Goal: Task Accomplishment & Management: Use online tool/utility

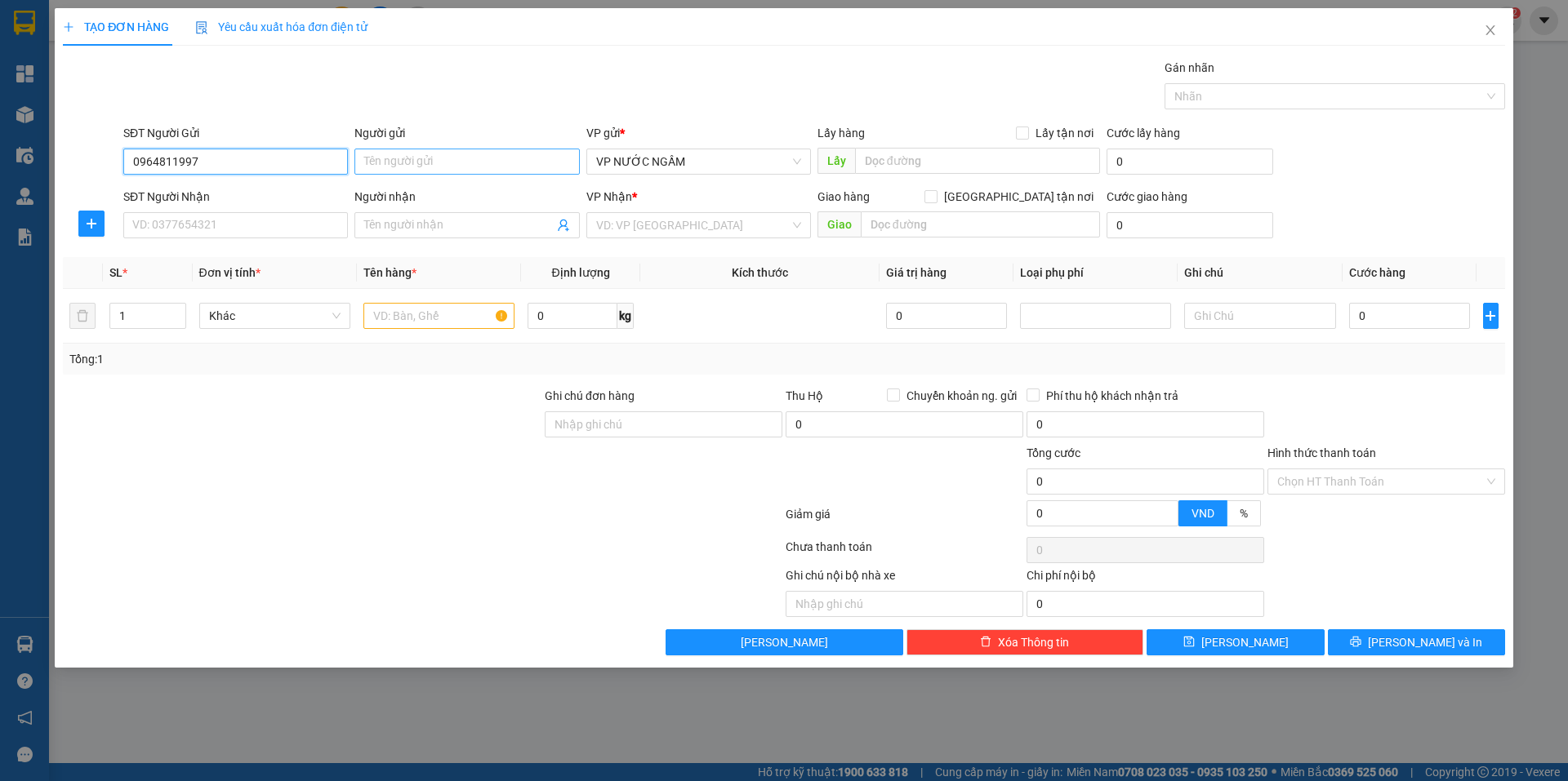
type input "0964811997"
click at [438, 163] on input "Người gửi" at bounding box center [467, 161] width 225 height 26
type input "a tuất"
click at [238, 162] on input "0964811997" at bounding box center [235, 161] width 225 height 26
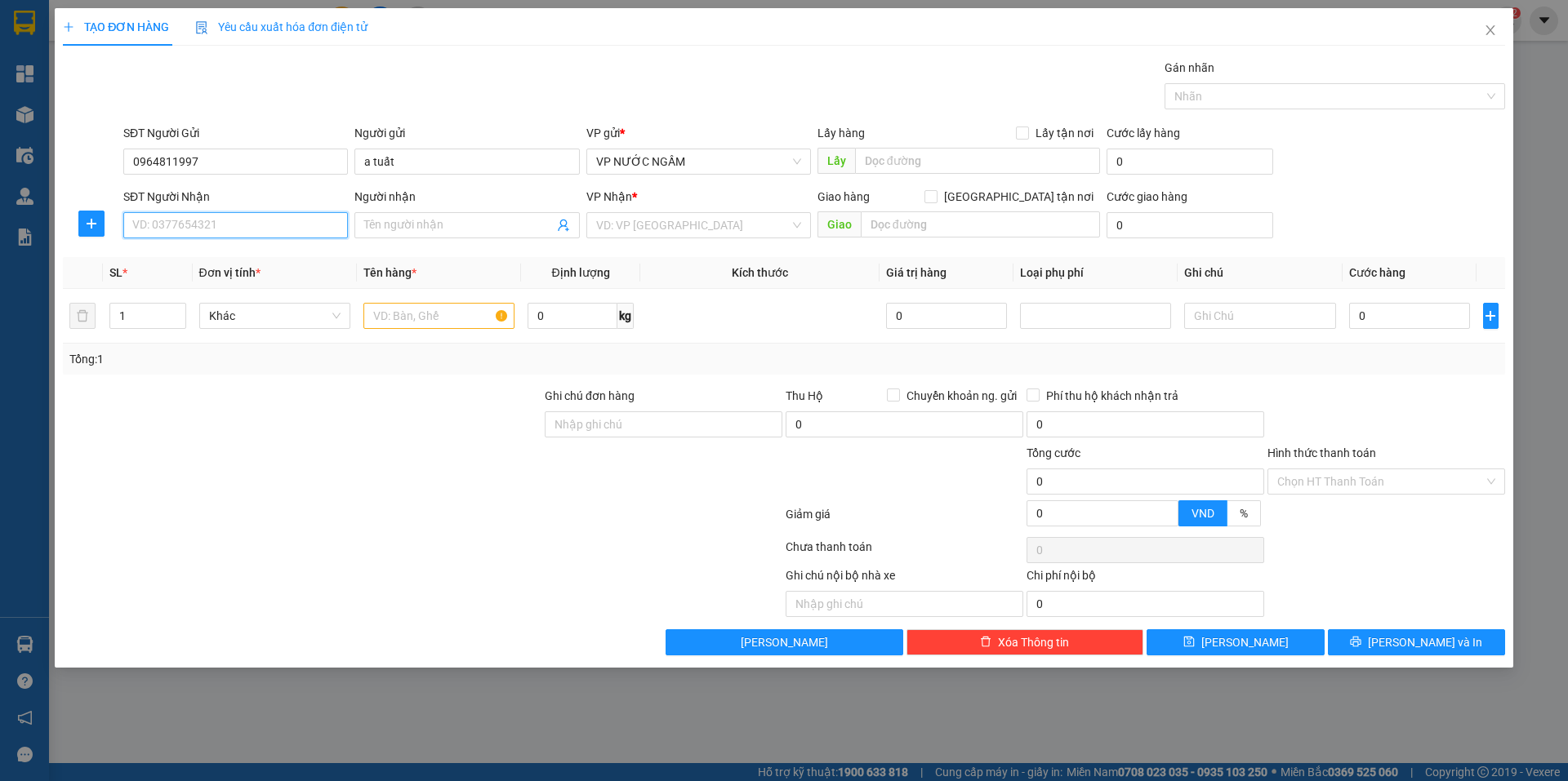
click at [253, 233] on input "SĐT Người Nhận" at bounding box center [235, 225] width 225 height 26
paste input "0964811997"
type input "0964811997"
click at [452, 152] on input "a tuất" at bounding box center [467, 161] width 225 height 26
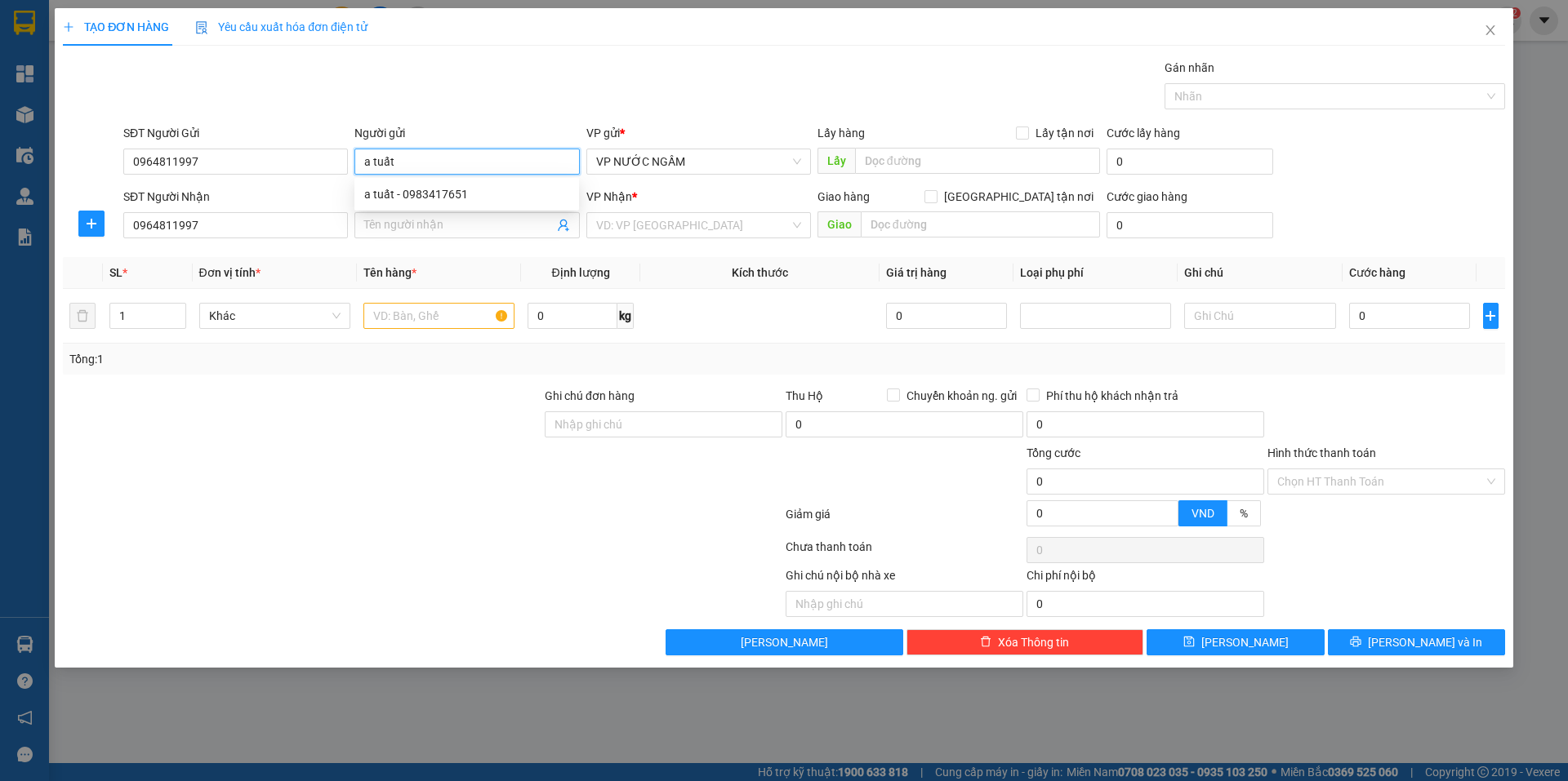
click at [452, 152] on input "a tuất" at bounding box center [467, 161] width 225 height 26
click at [432, 225] on input "Người nhận" at bounding box center [458, 225] width 188 height 18
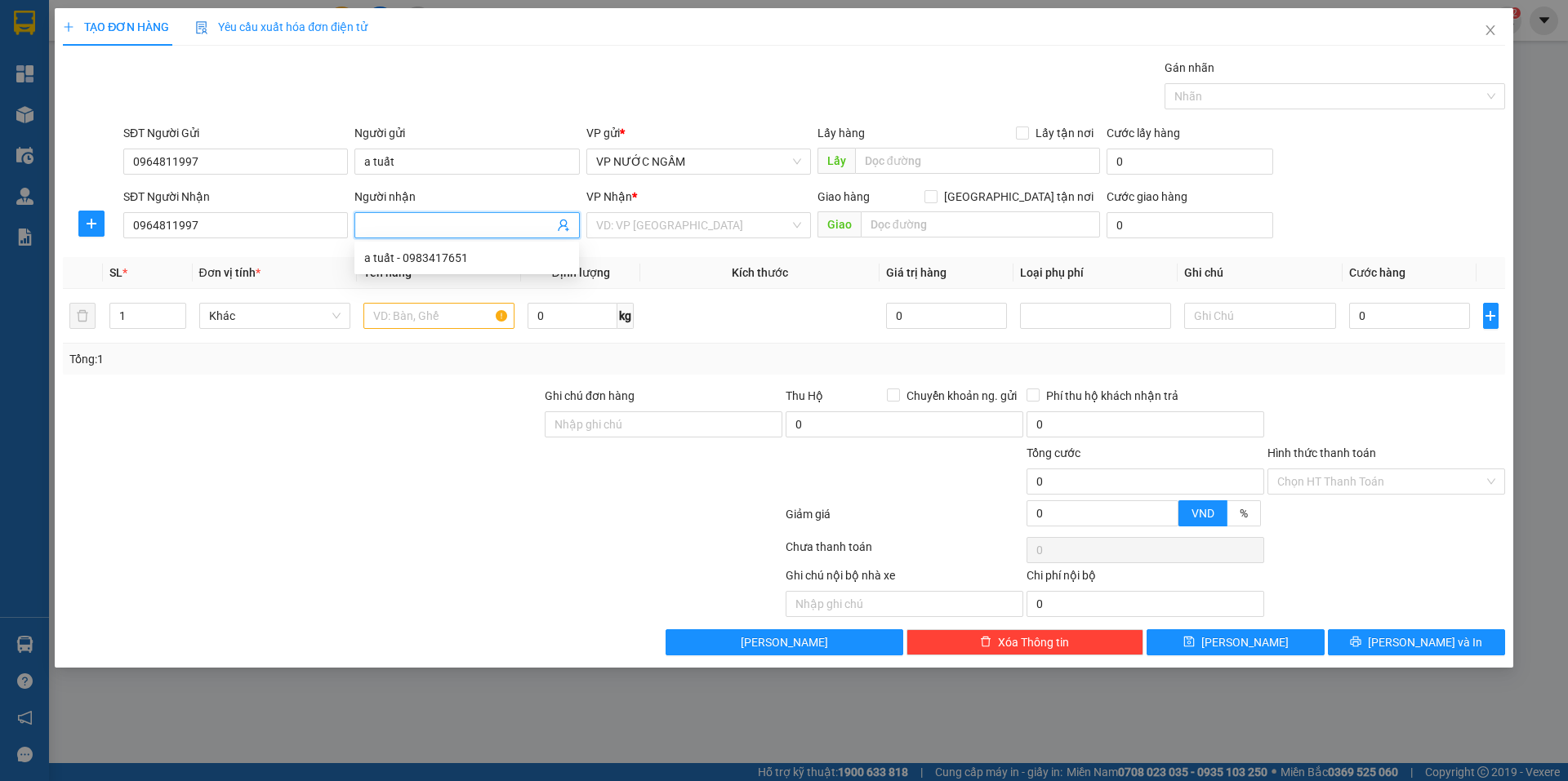
paste input "a tuất"
type input "a tuất"
click at [682, 231] on input "search" at bounding box center [693, 224] width 194 height 24
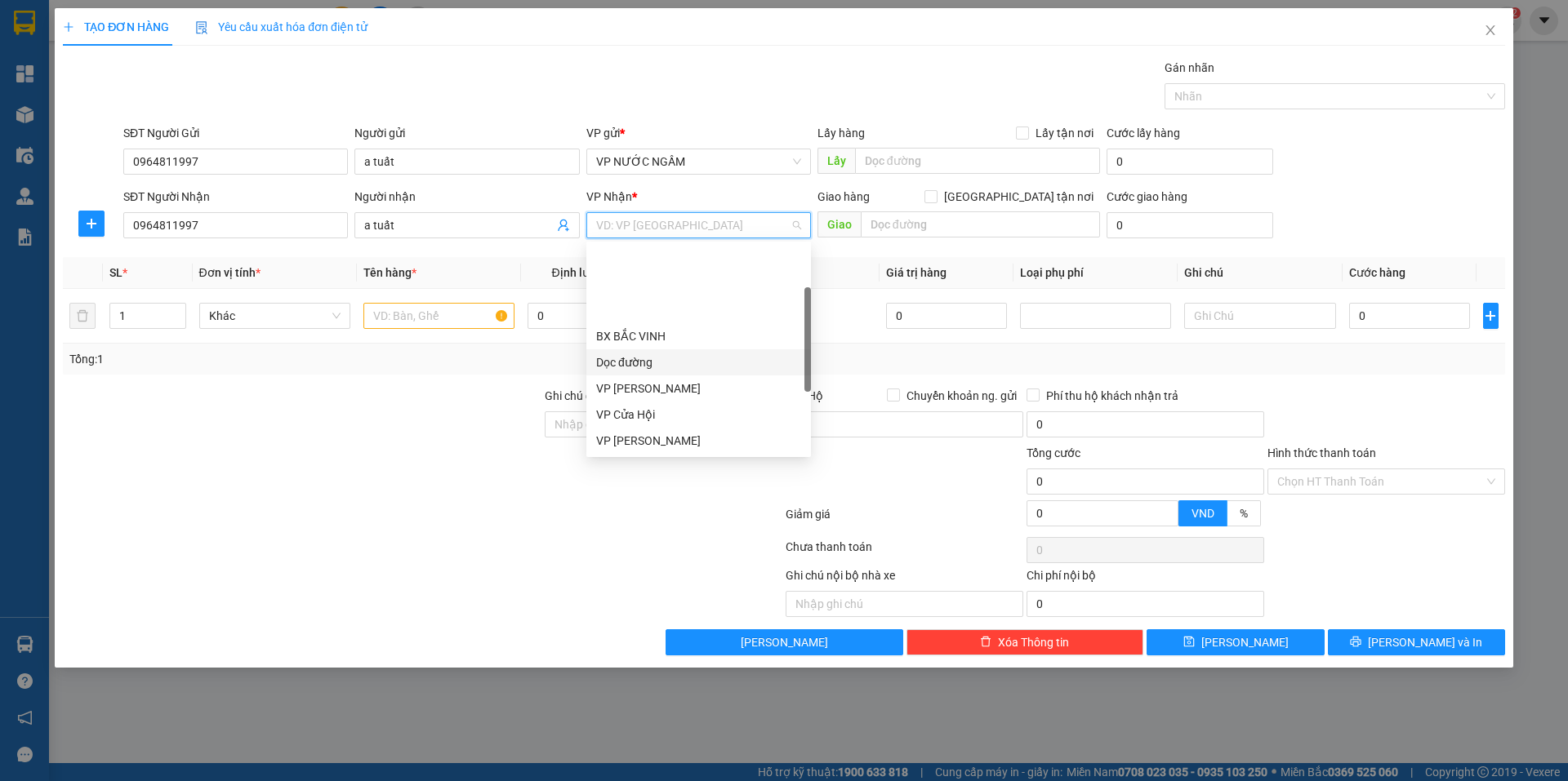
scroll to position [235, 0]
drag, startPoint x: 624, startPoint y: 305, endPoint x: 710, endPoint y: 294, distance: 86.7
click at [625, 305] on div "VP VINH" at bounding box center [699, 310] width 205 height 18
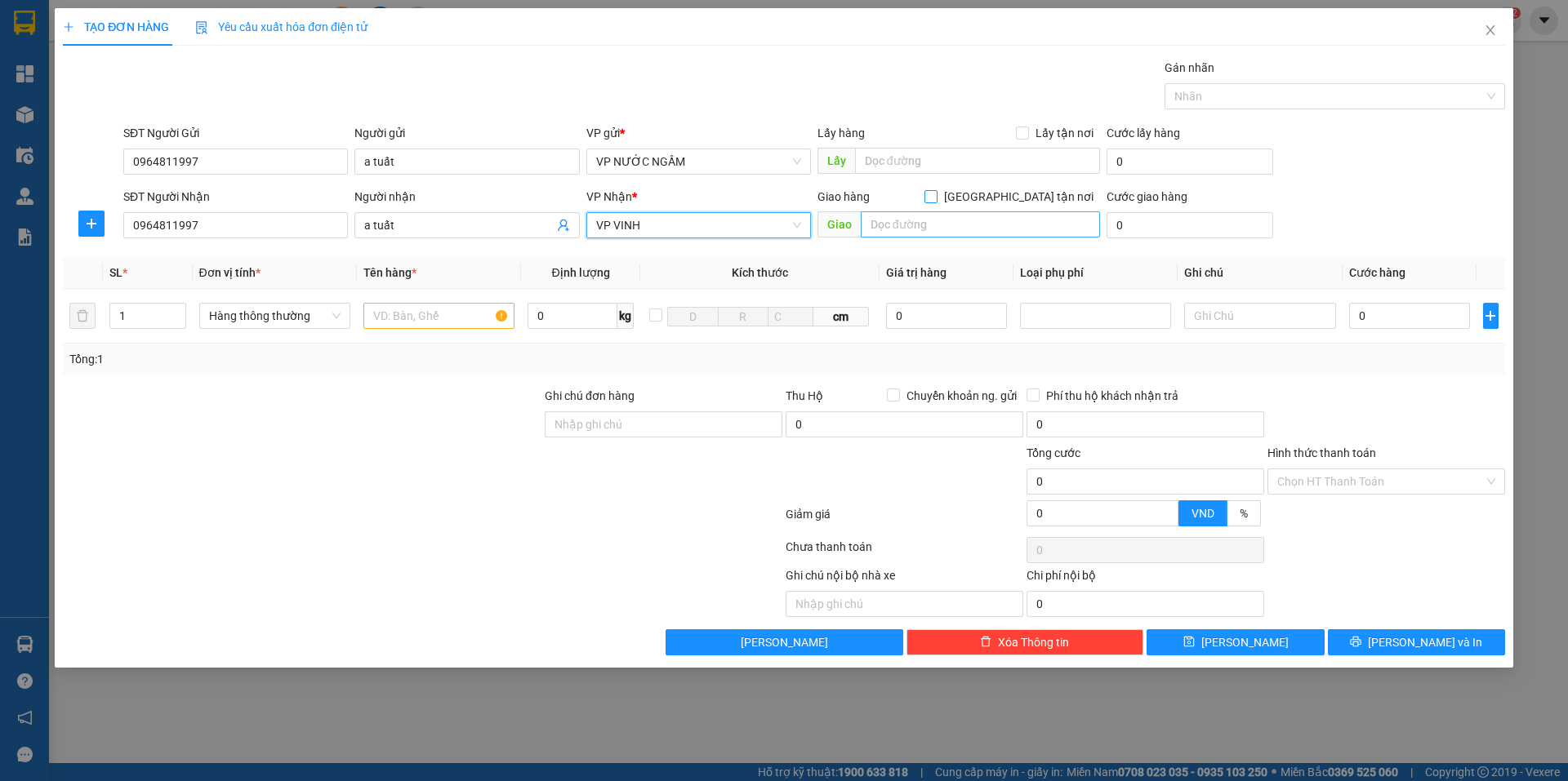
drag, startPoint x: 1020, startPoint y: 197, endPoint x: 1002, endPoint y: 221, distance: 30.0
click at [936, 200] on input "[GEOGRAPHIC_DATA] tận nơi" at bounding box center [930, 195] width 12 height 12
checkbox input "true"
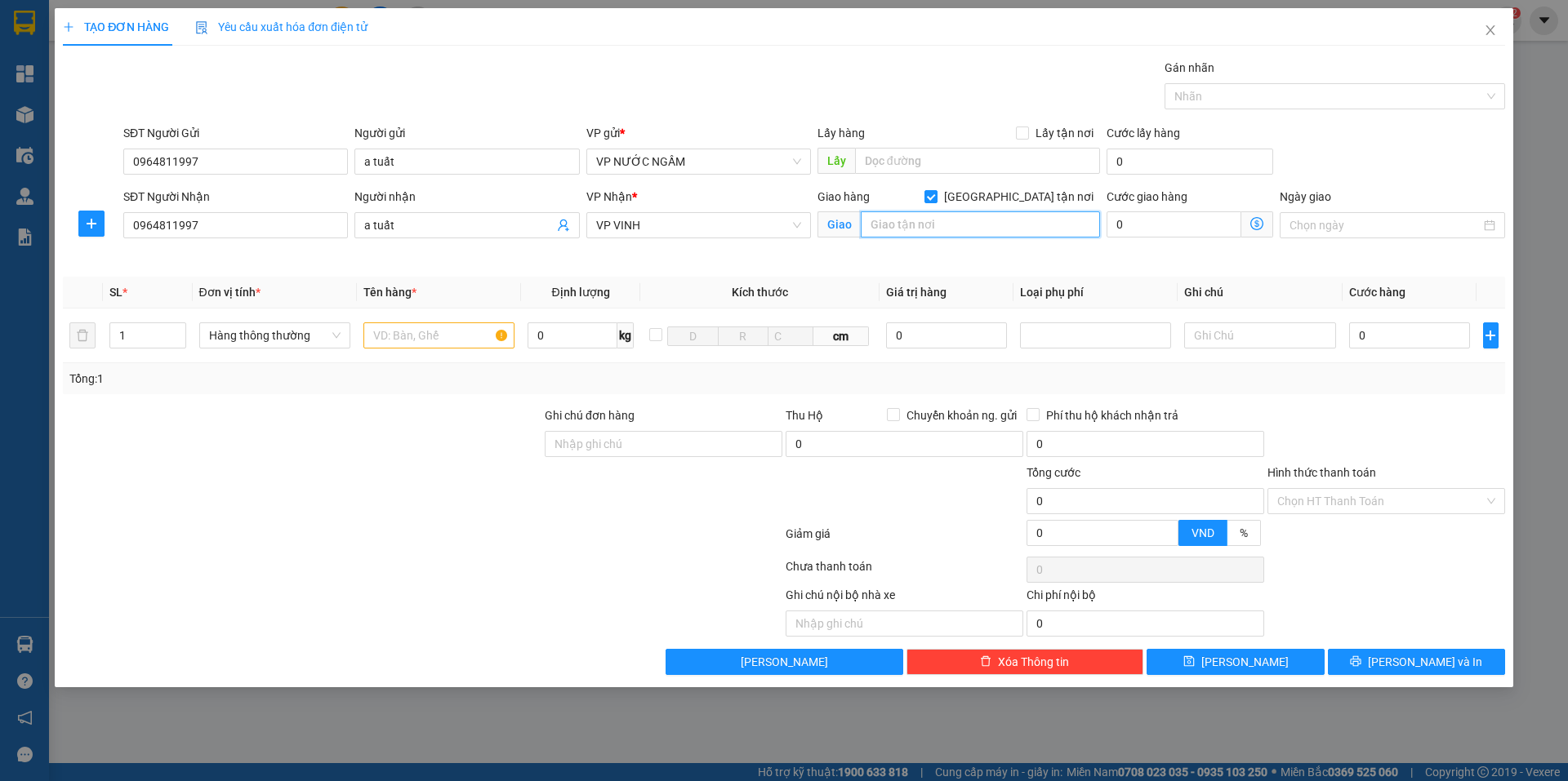
click at [1002, 223] on input "text" at bounding box center [980, 224] width 239 height 26
click at [1015, 232] on input "hành lý theo người" at bounding box center [980, 224] width 239 height 26
type input "vp"
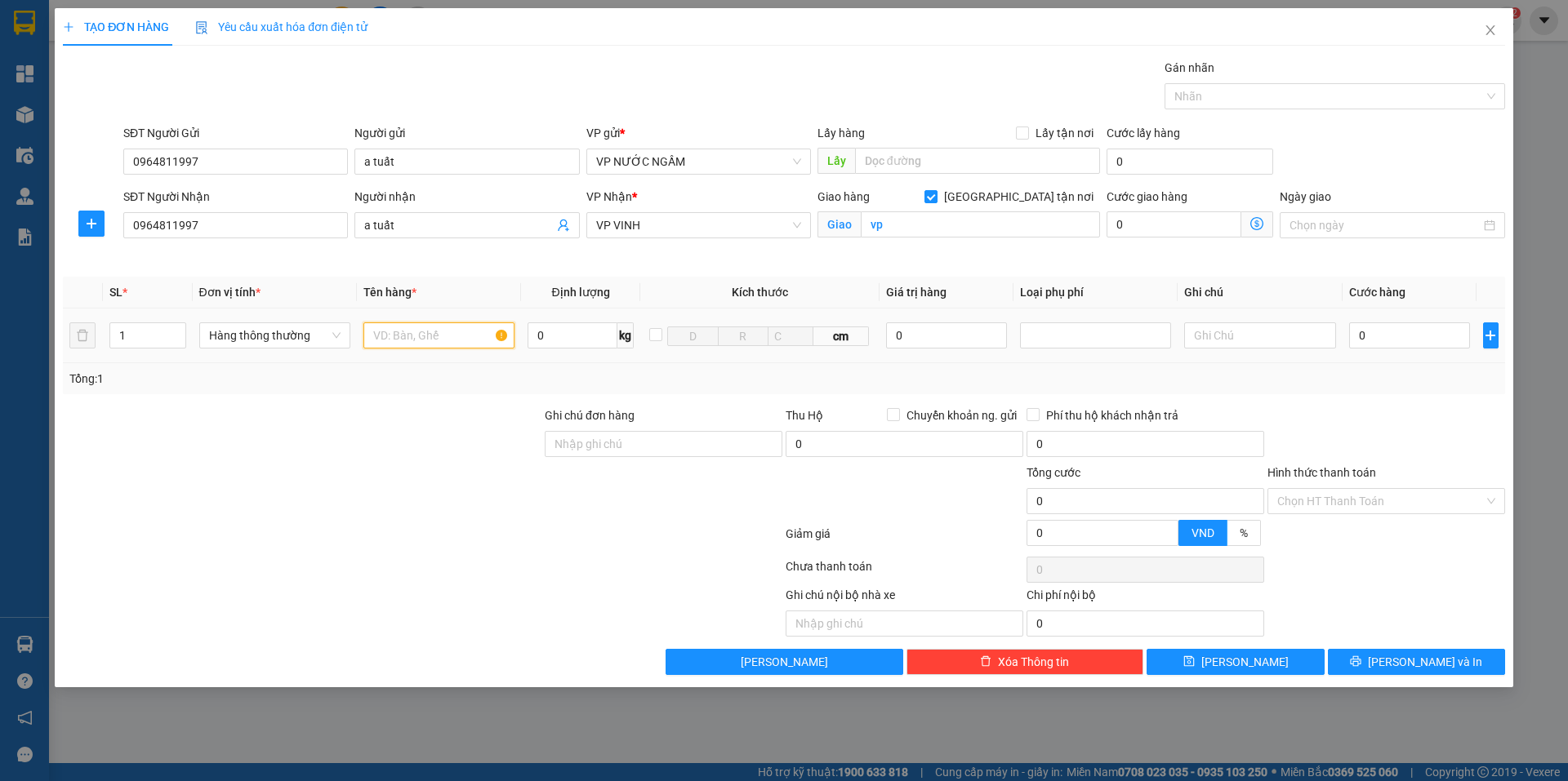
click at [402, 339] on input "text" at bounding box center [438, 335] width 151 height 26
type input "hành lý theo người"
click at [1385, 338] on input "0" at bounding box center [1410, 335] width 121 height 26
type input "5"
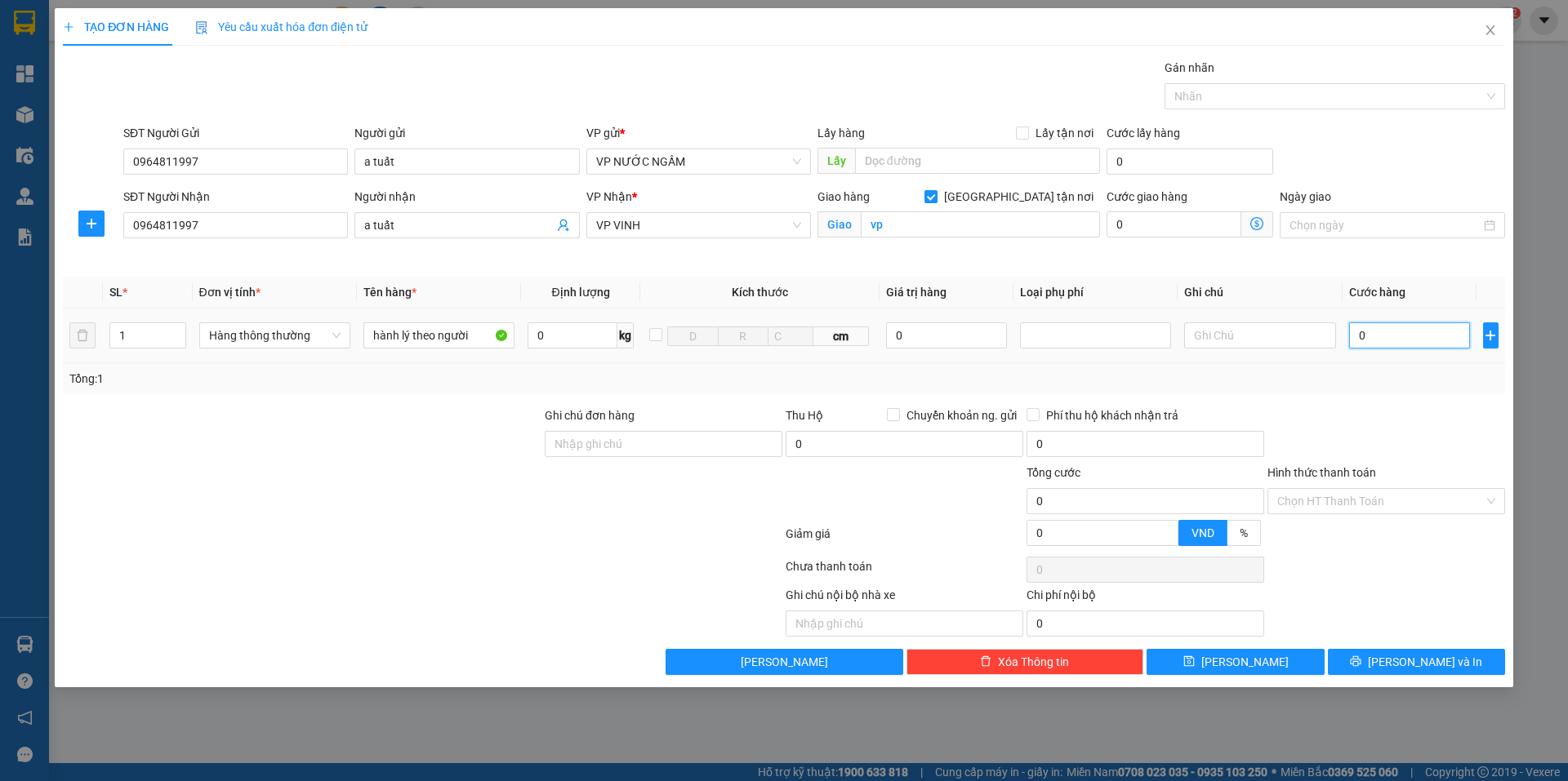
type input "5"
type input "50"
type input "50.000"
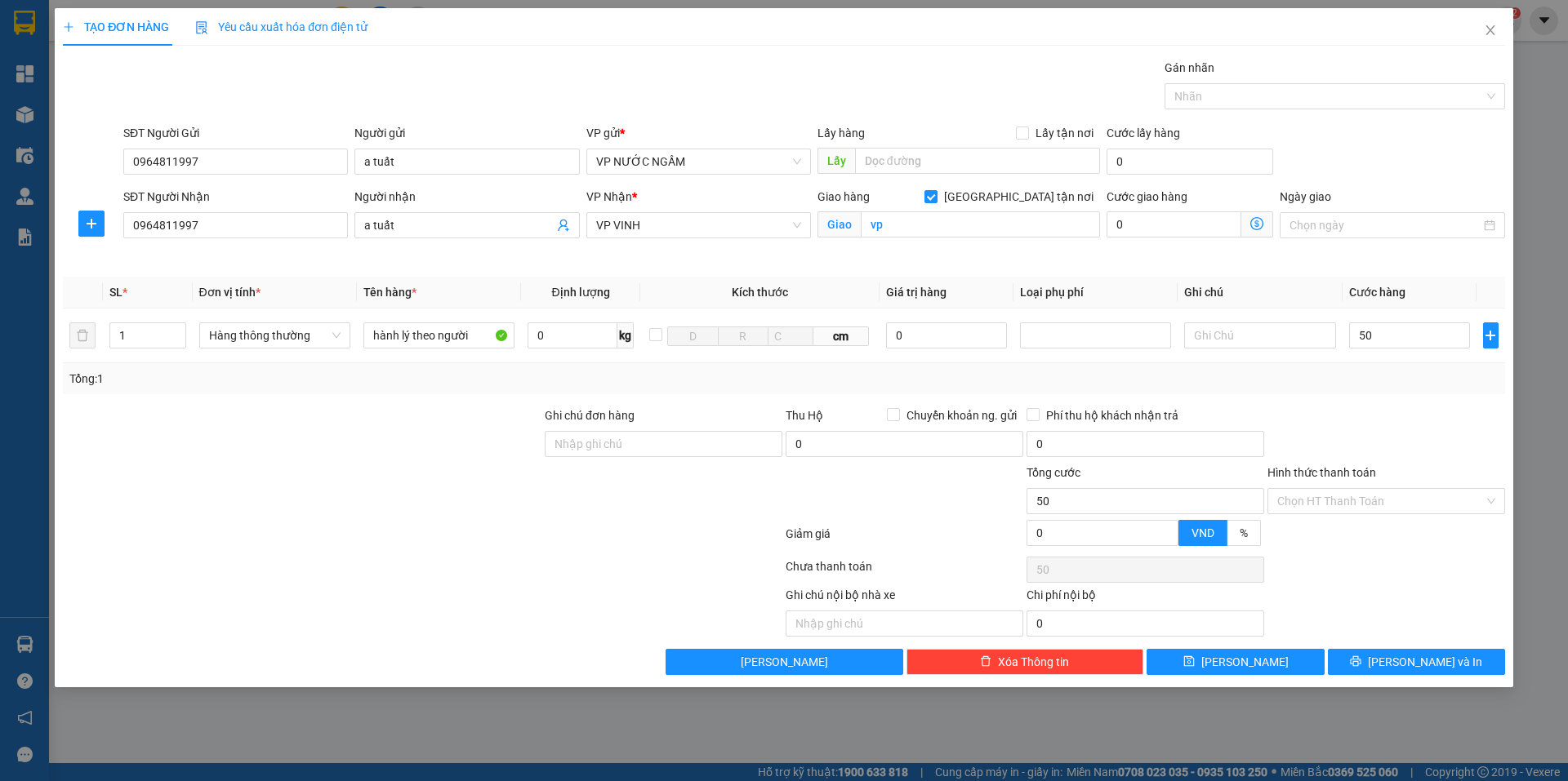
type input "50.000"
click at [1397, 380] on div "Tổng: 1" at bounding box center [784, 379] width 1429 height 18
click at [1377, 505] on input "Hình thức thanh toán" at bounding box center [1381, 500] width 206 height 24
drag, startPoint x: 1348, startPoint y: 535, endPoint x: 1364, endPoint y: 589, distance: 56.3
click at [1347, 538] on div "Tại văn phòng" at bounding box center [1386, 534] width 218 height 18
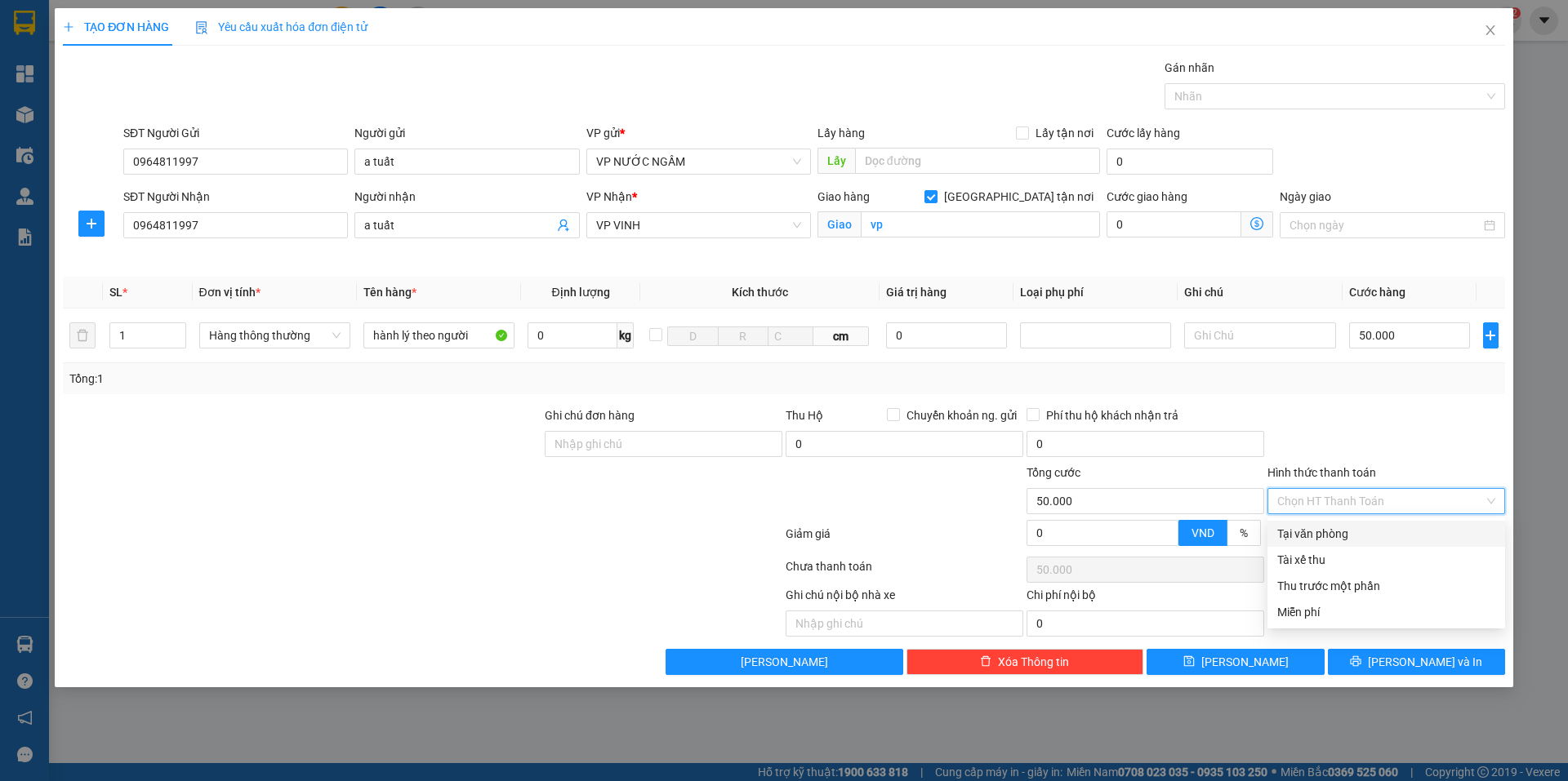
type input "0"
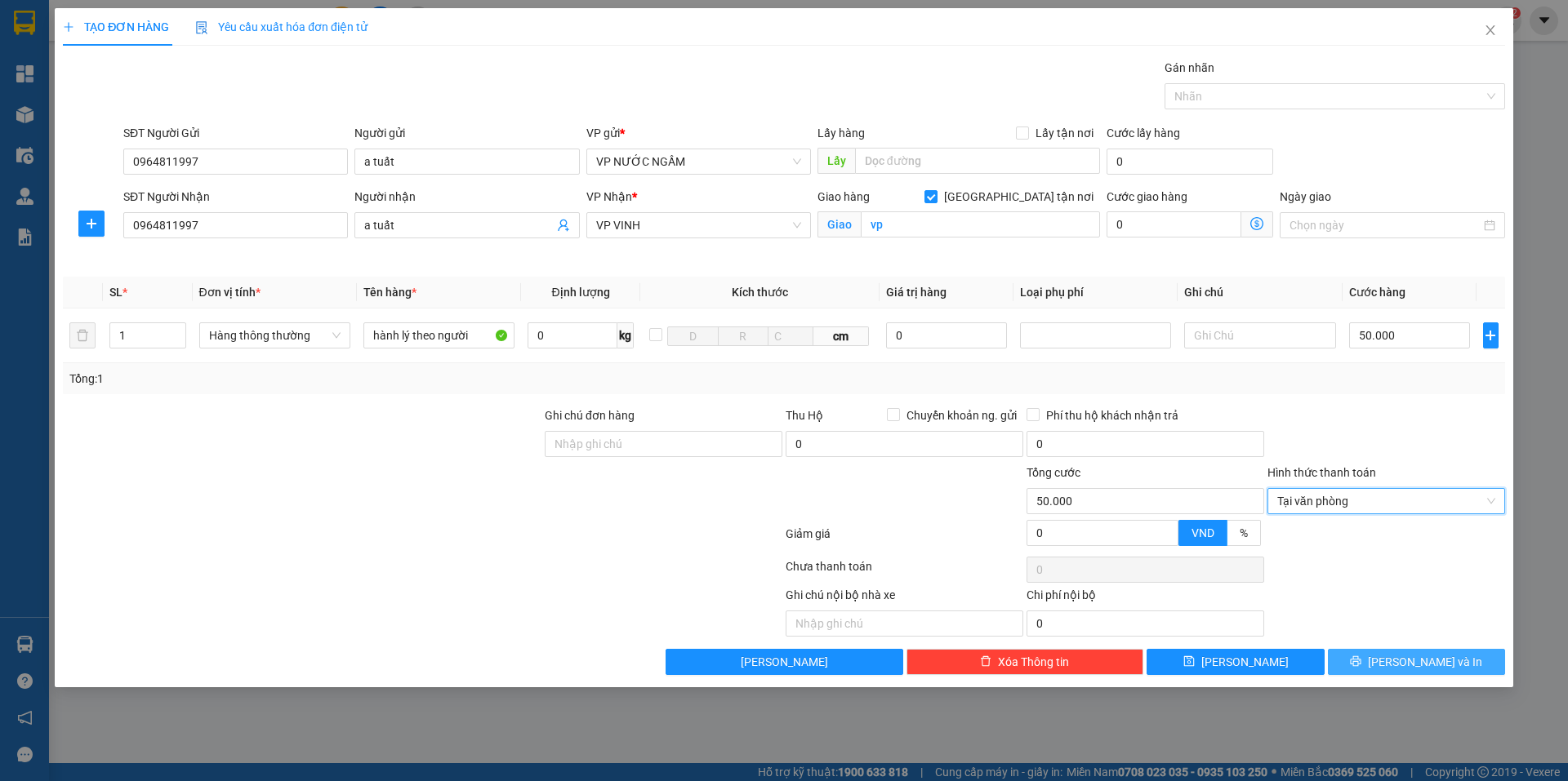
click at [1362, 666] on icon "printer" at bounding box center [1355, 661] width 12 height 12
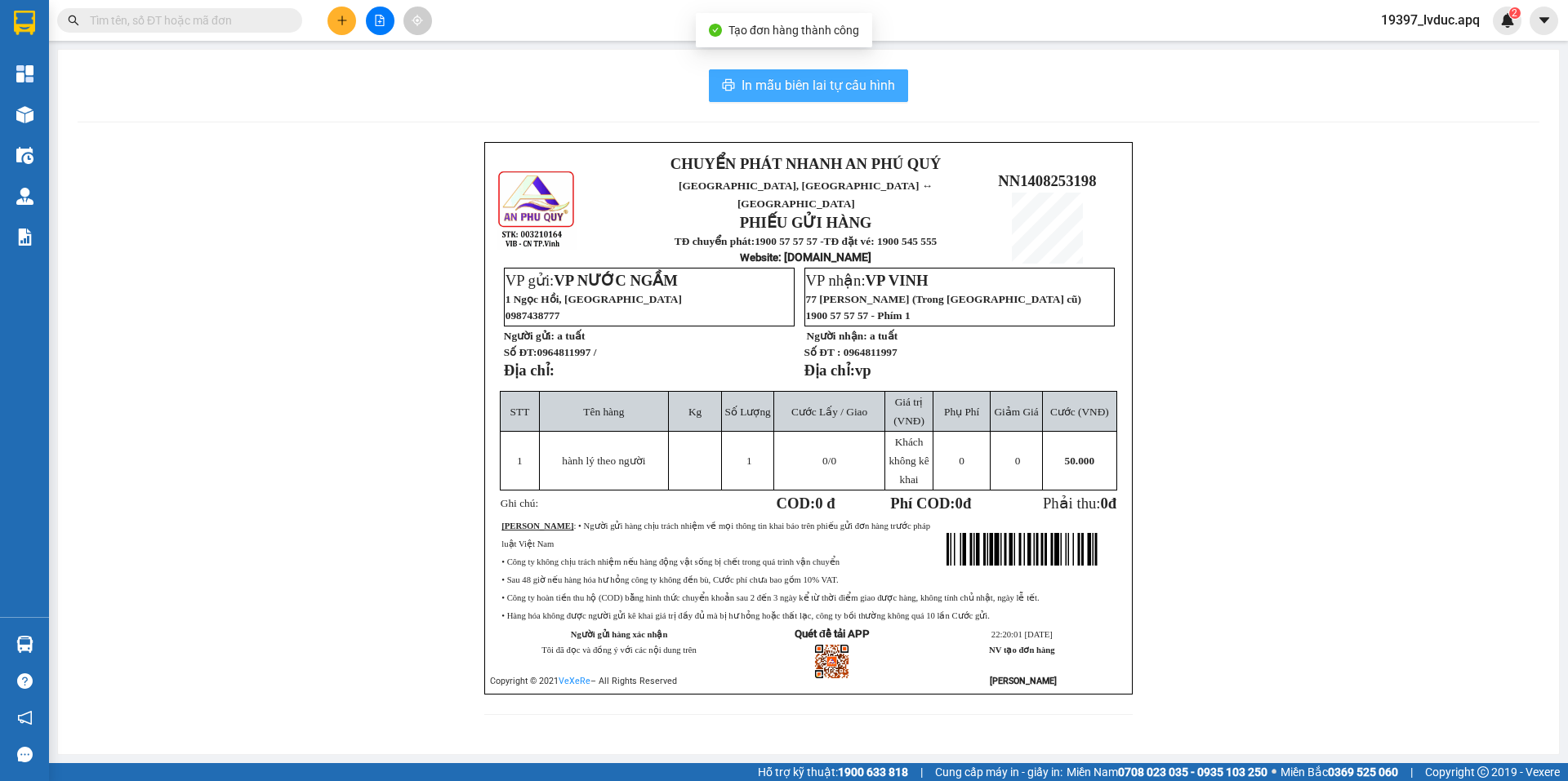
click at [866, 93] on span "In mẫu biên lai tự cấu hình" at bounding box center [818, 85] width 154 height 21
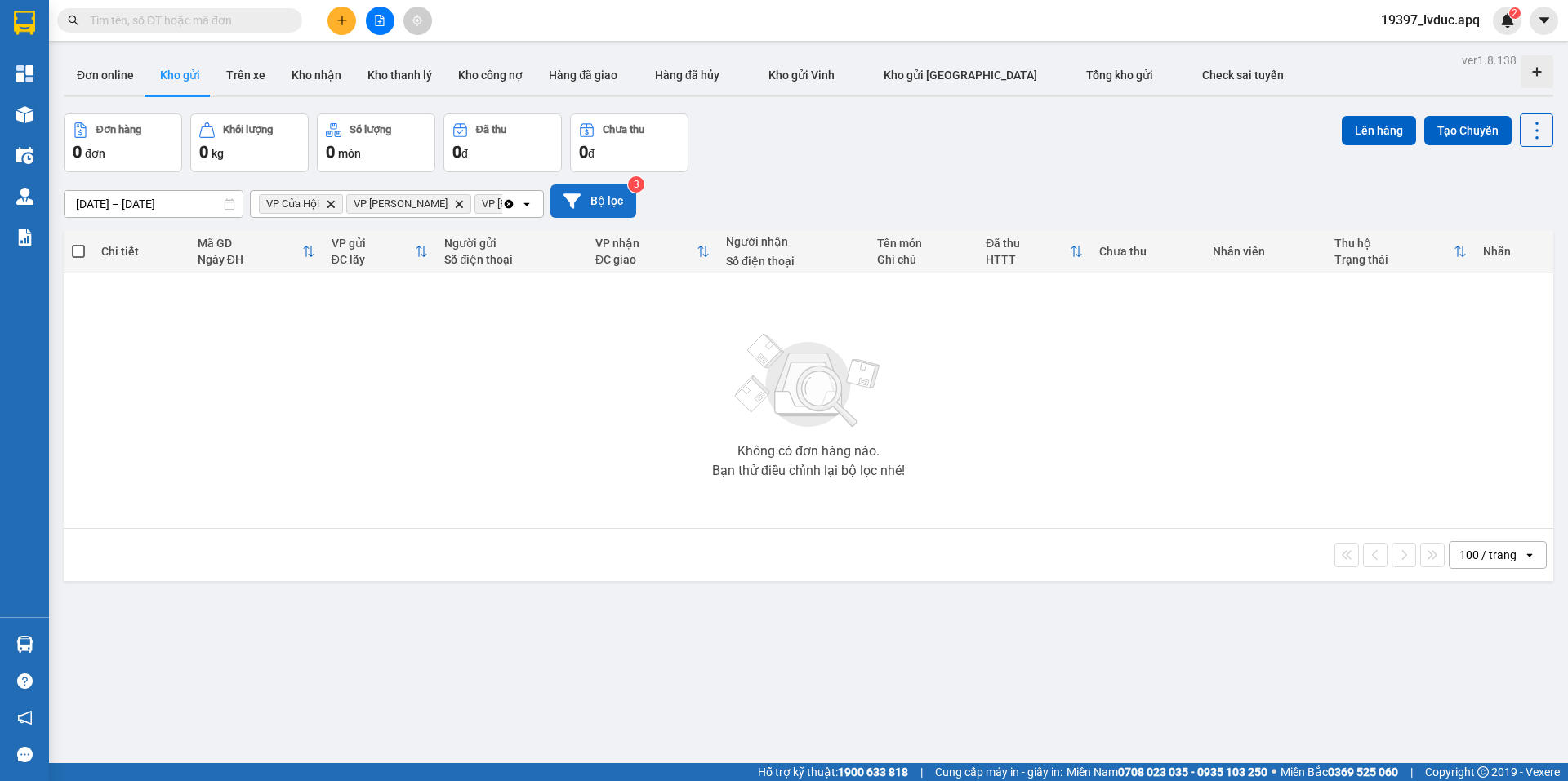
click at [608, 207] on button "Bộ lọc" at bounding box center [593, 201] width 86 height 33
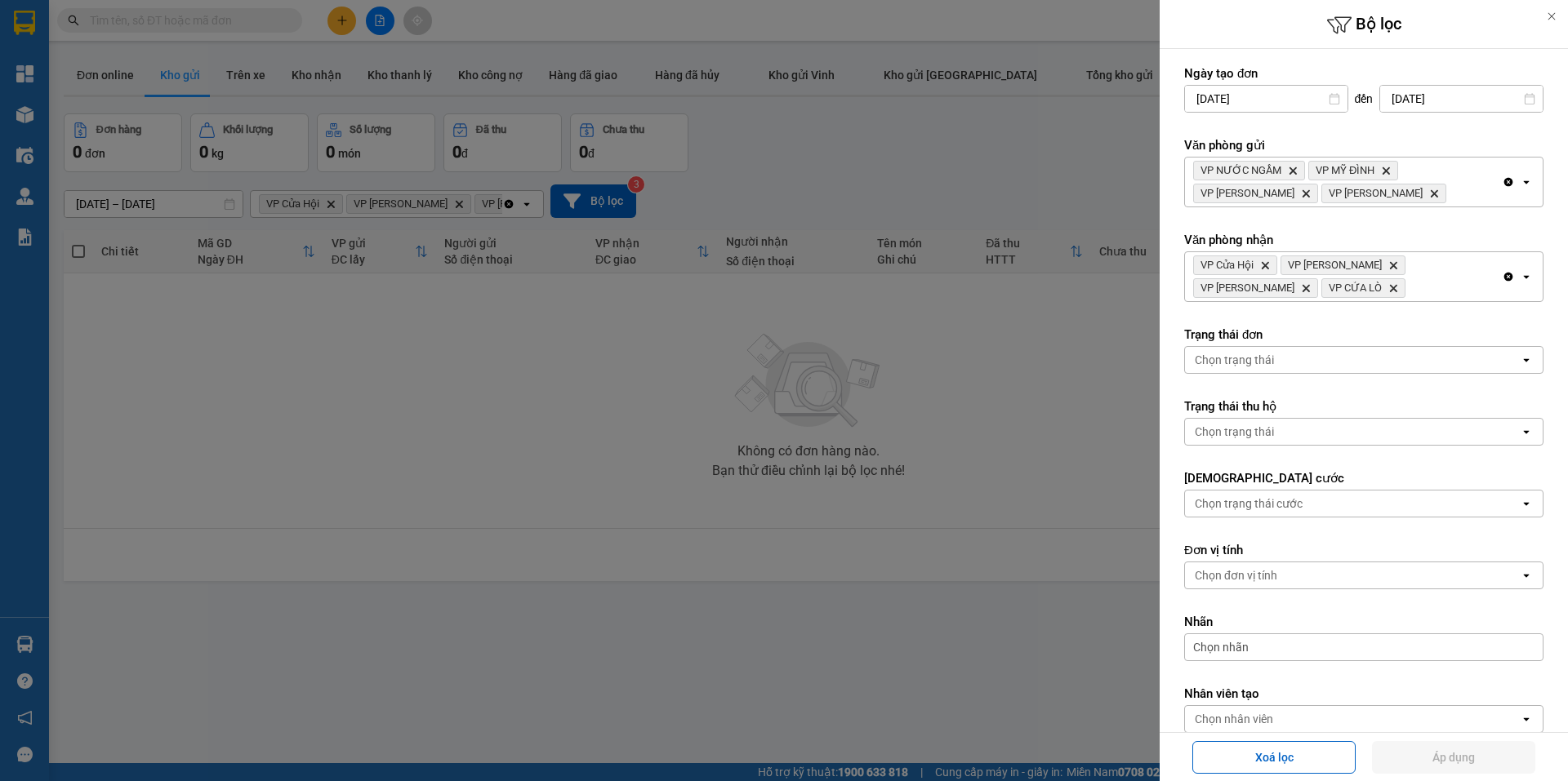
click at [1505, 183] on icon "Clear all" at bounding box center [1509, 183] width 9 height 9
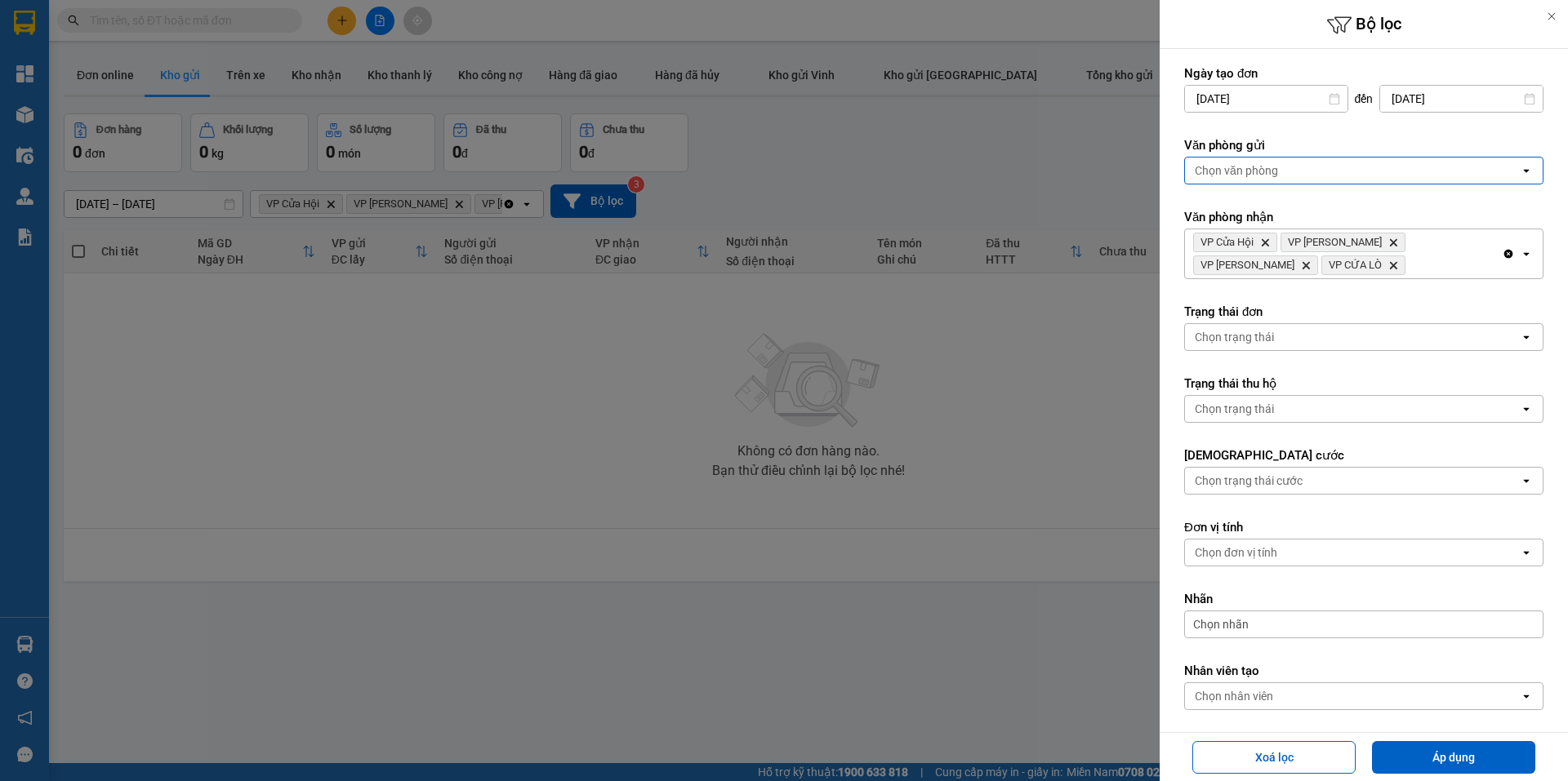
click at [1502, 250] on icon "Clear all" at bounding box center [1508, 253] width 13 height 13
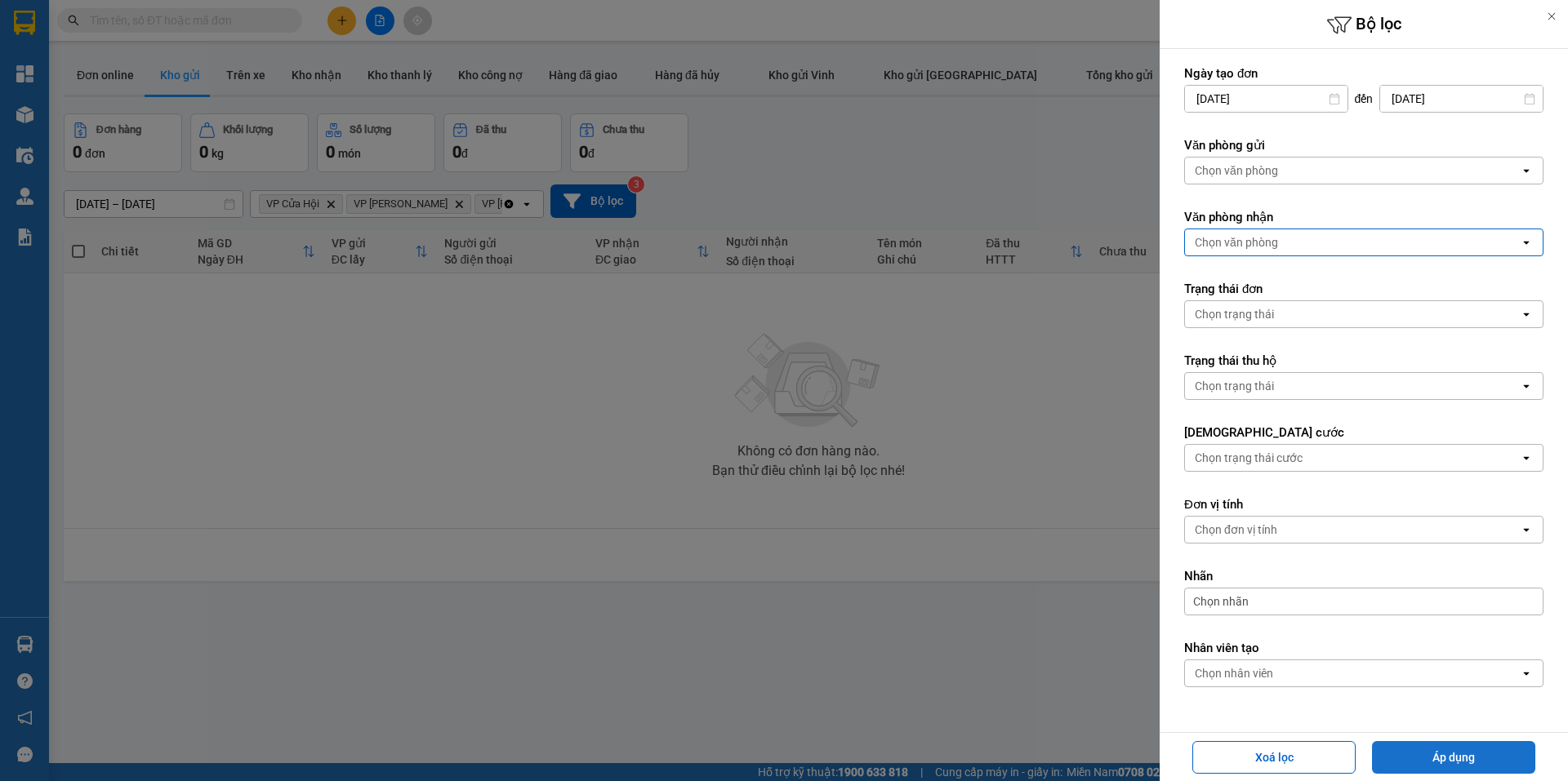
click at [1410, 745] on button "Áp dụng" at bounding box center [1454, 757] width 163 height 33
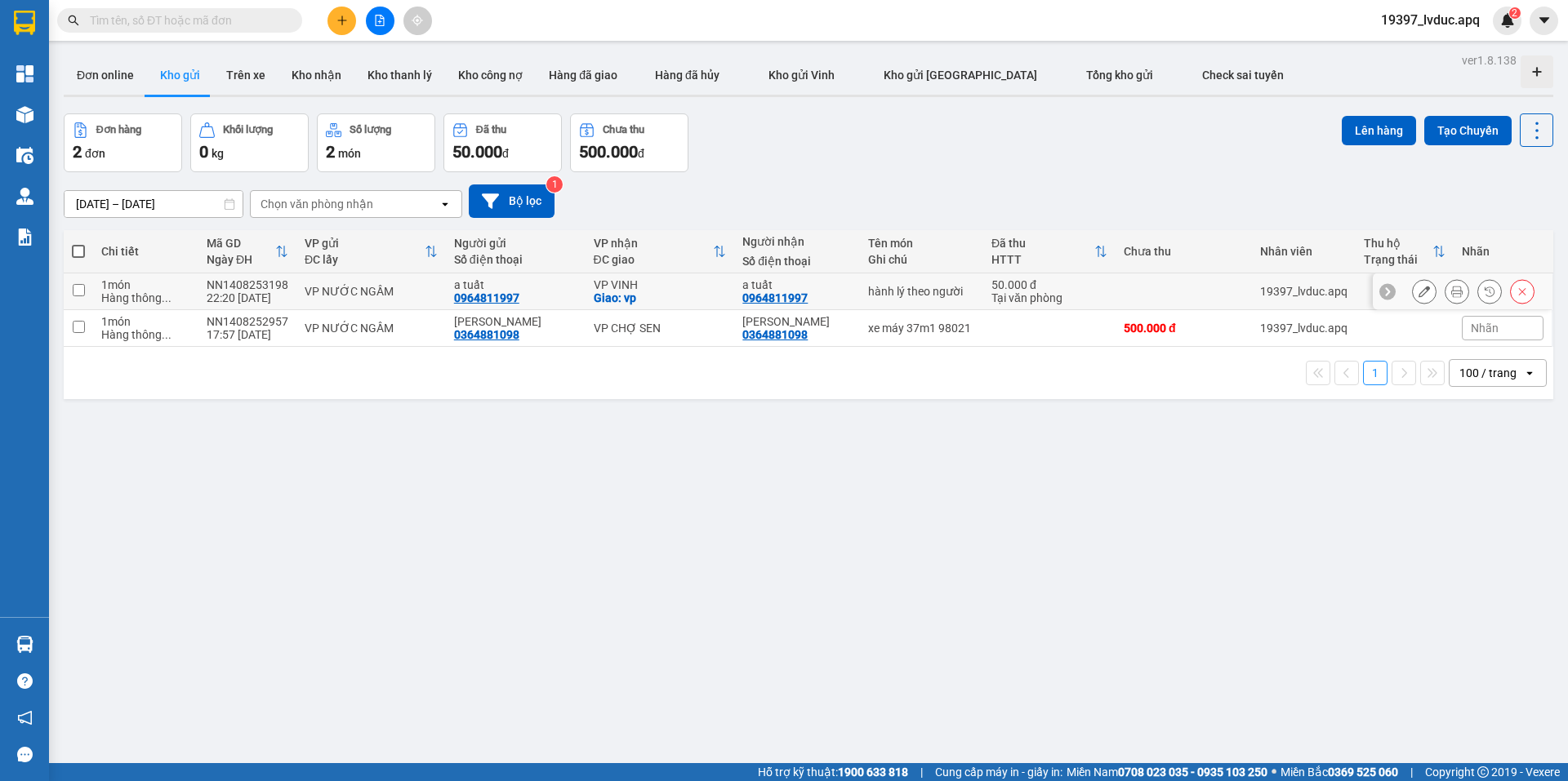
click at [1061, 288] on div "50.000 đ" at bounding box center [1049, 285] width 116 height 13
checkbox input "true"
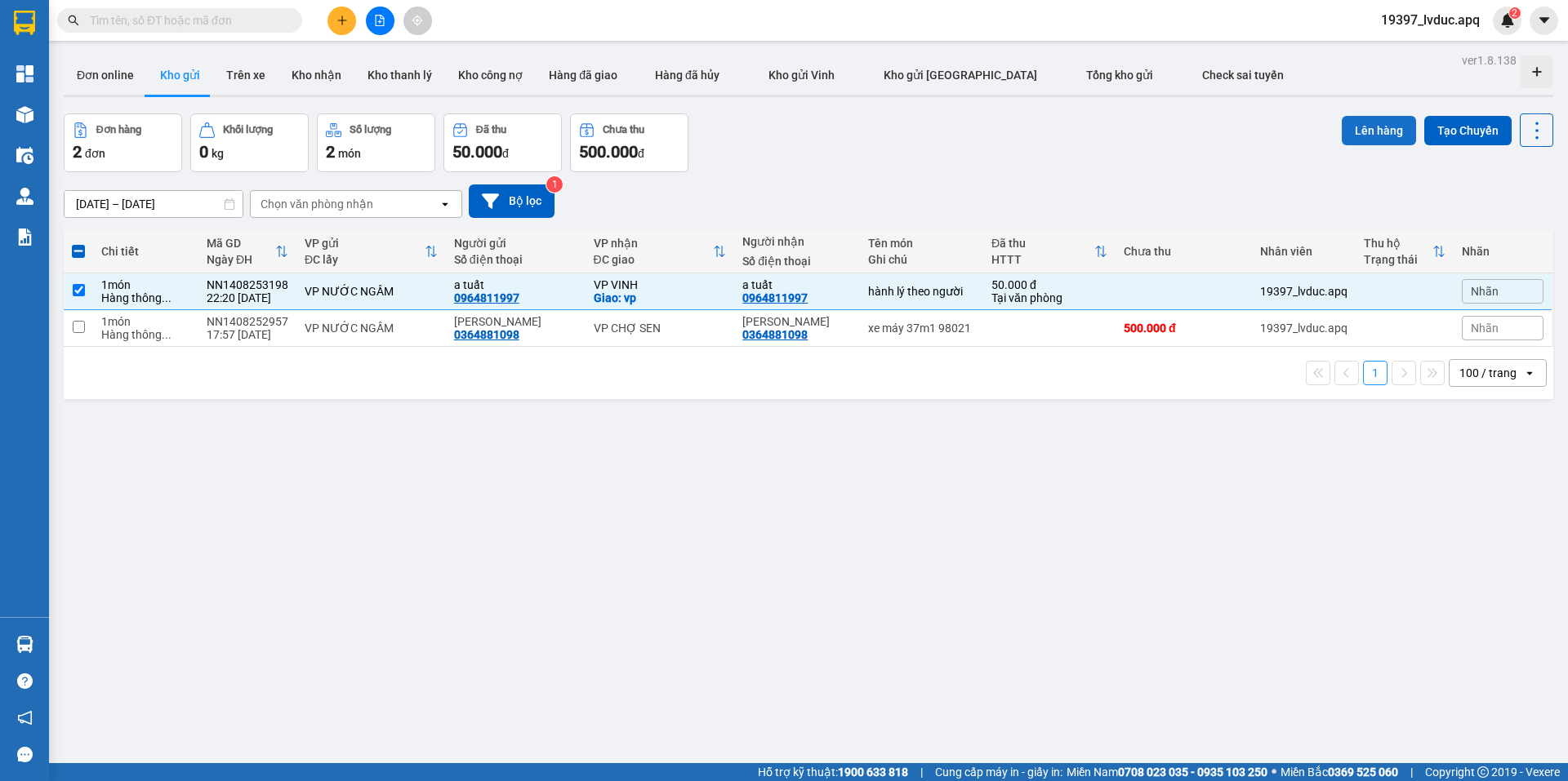
click at [1352, 131] on button "Lên hàng" at bounding box center [1379, 130] width 74 height 29
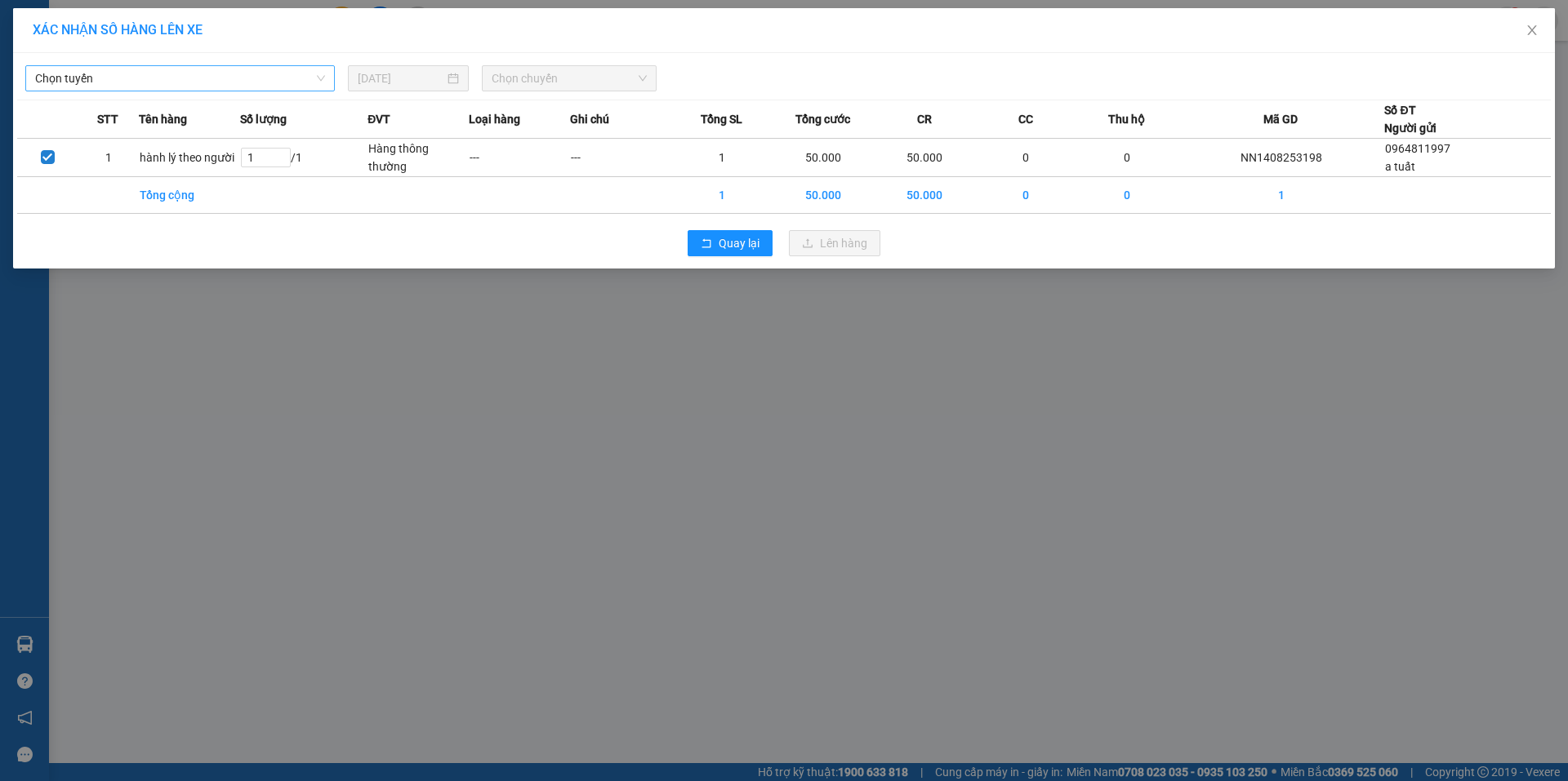
click at [201, 86] on span "Chọn tuyến" at bounding box center [180, 78] width 290 height 24
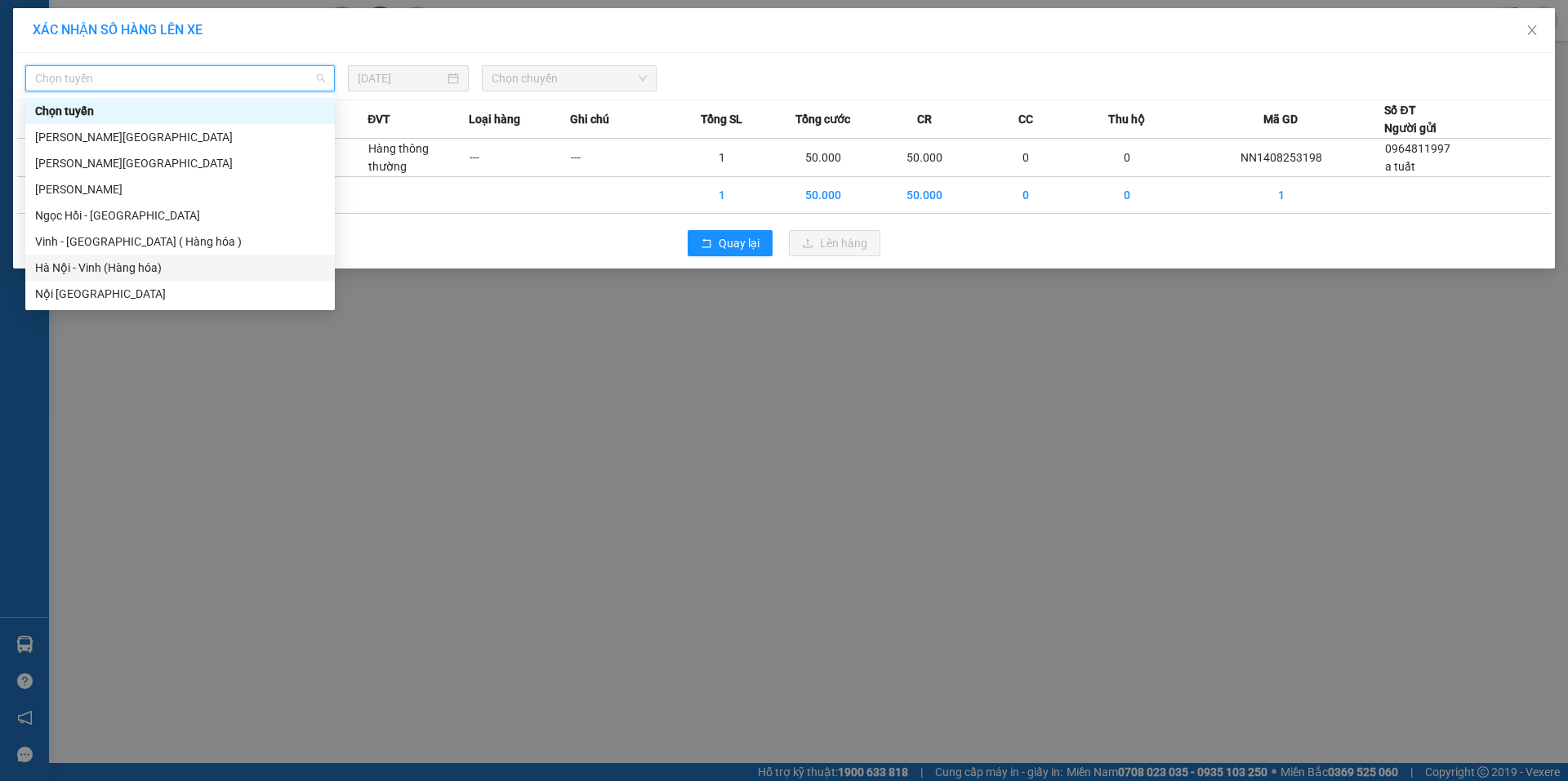
click at [227, 271] on div "Hà Nội - Vinh (Hàng hóa)" at bounding box center [180, 268] width 290 height 18
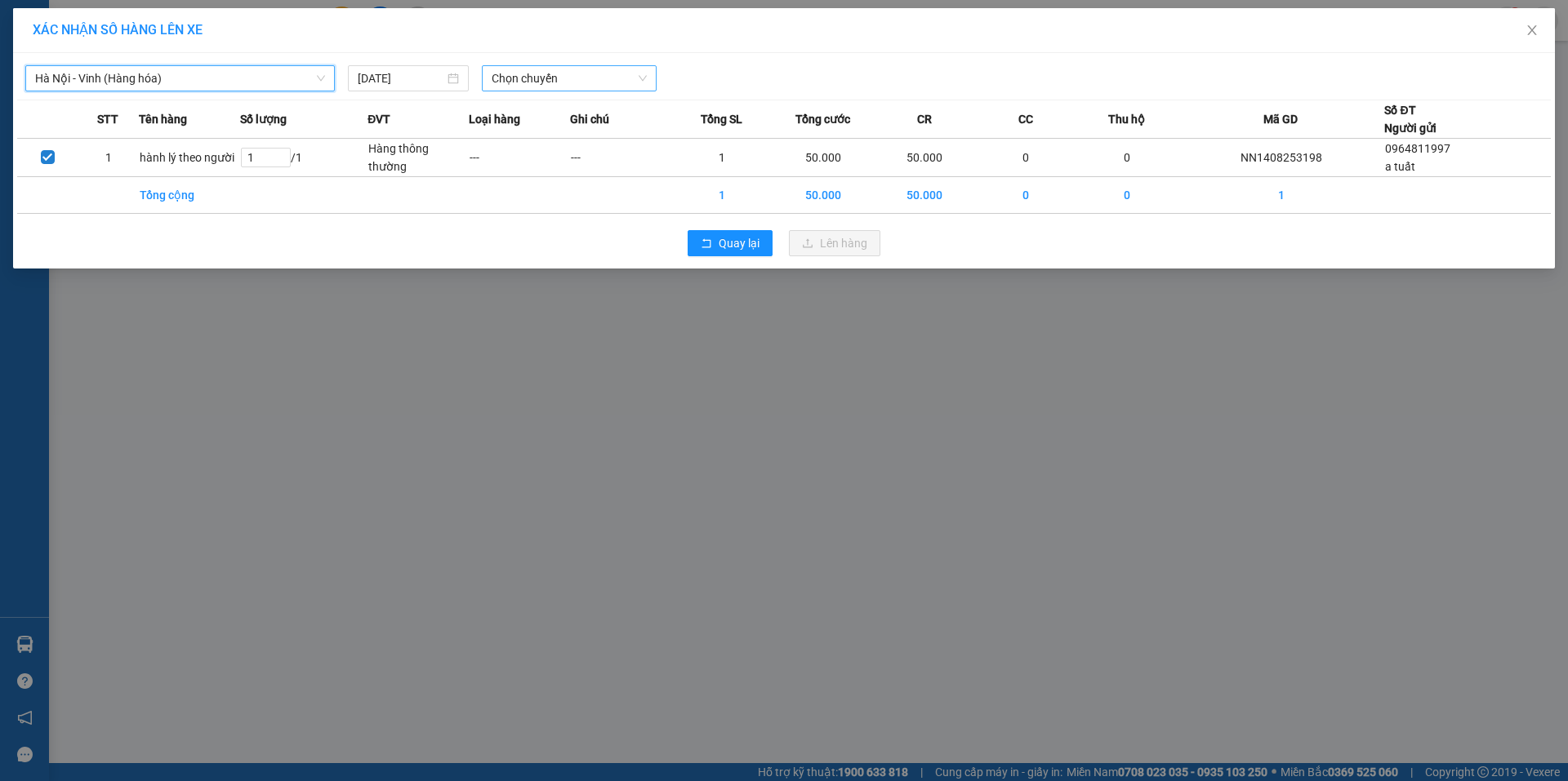
click at [590, 81] on span "Chọn chuyến" at bounding box center [569, 78] width 155 height 24
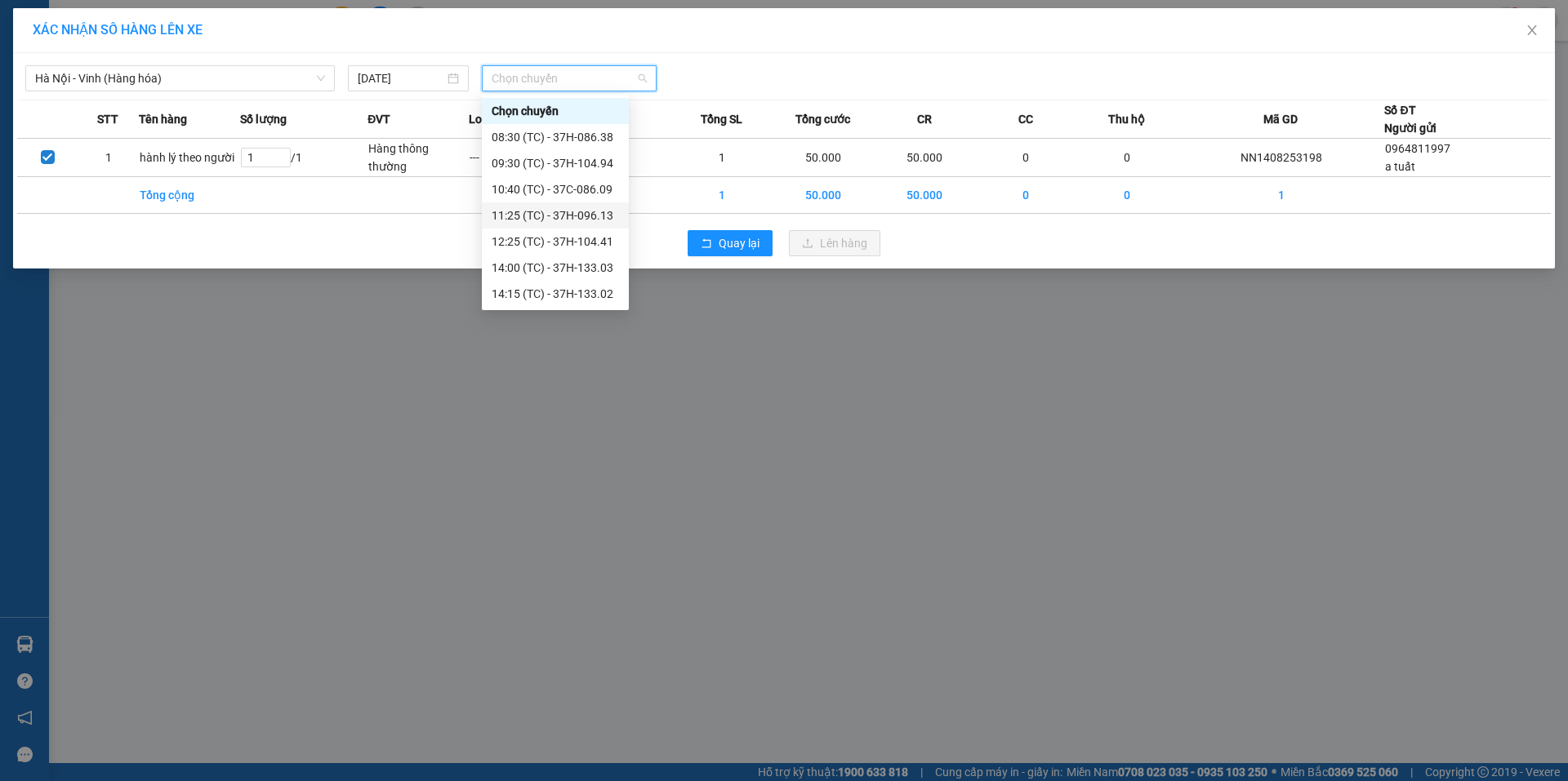
scroll to position [235, 0]
click at [588, 269] on div "23:10 (TC) - 37H-133.00" at bounding box center [555, 268] width 128 height 18
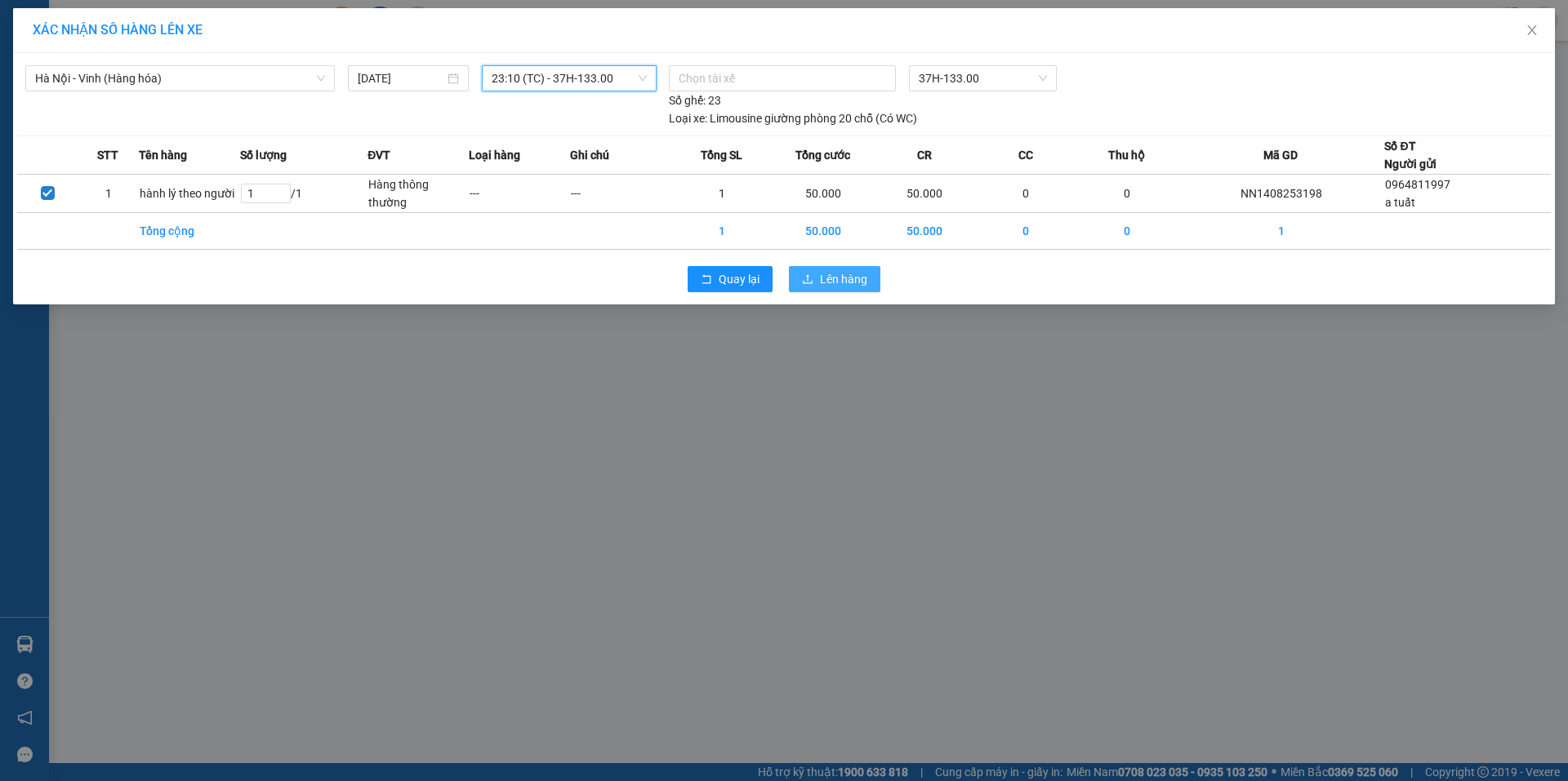
click at [814, 274] on button "Lên hàng" at bounding box center [834, 279] width 91 height 26
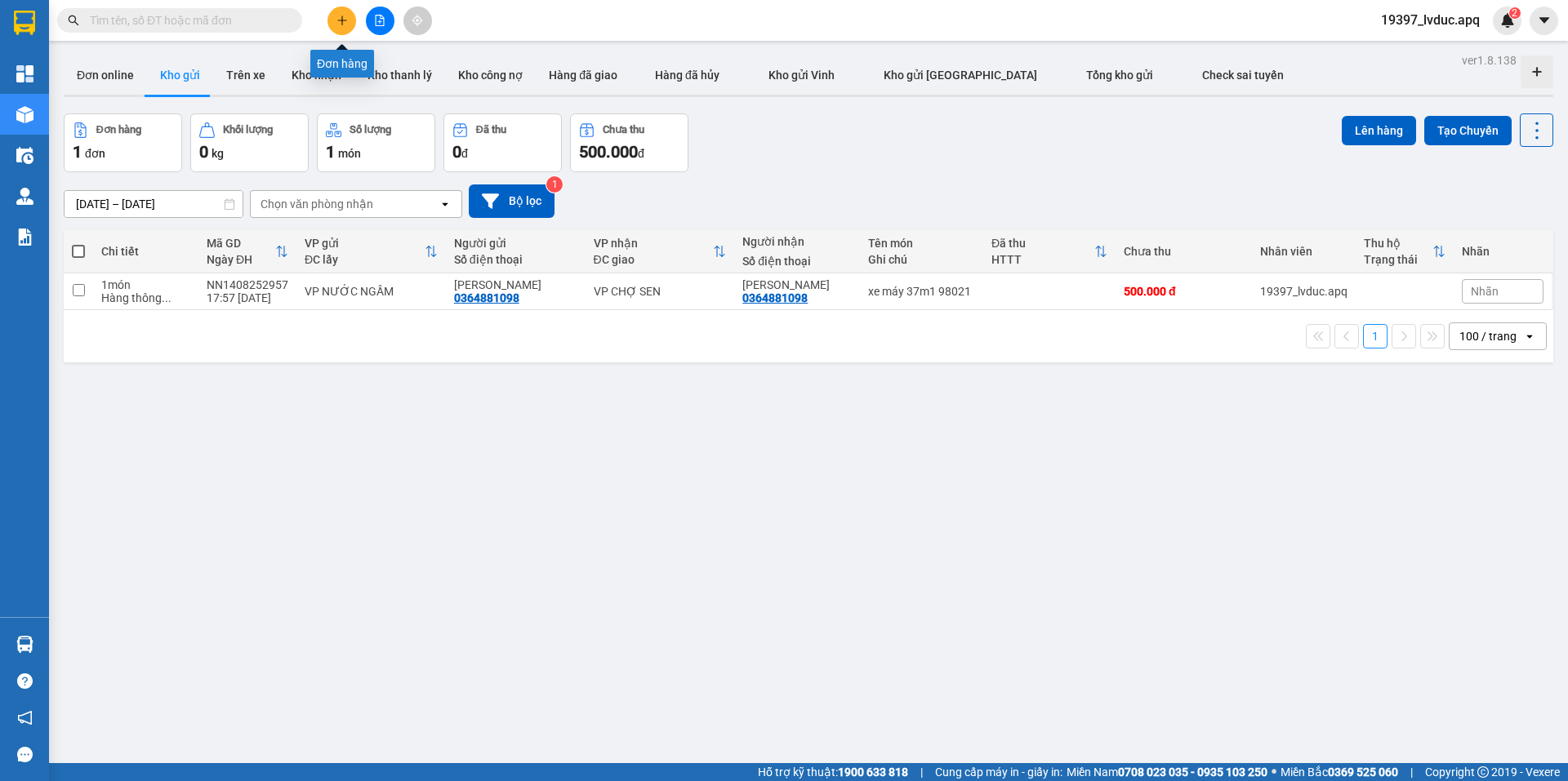
click at [347, 23] on icon "plus" at bounding box center [342, 20] width 12 height 12
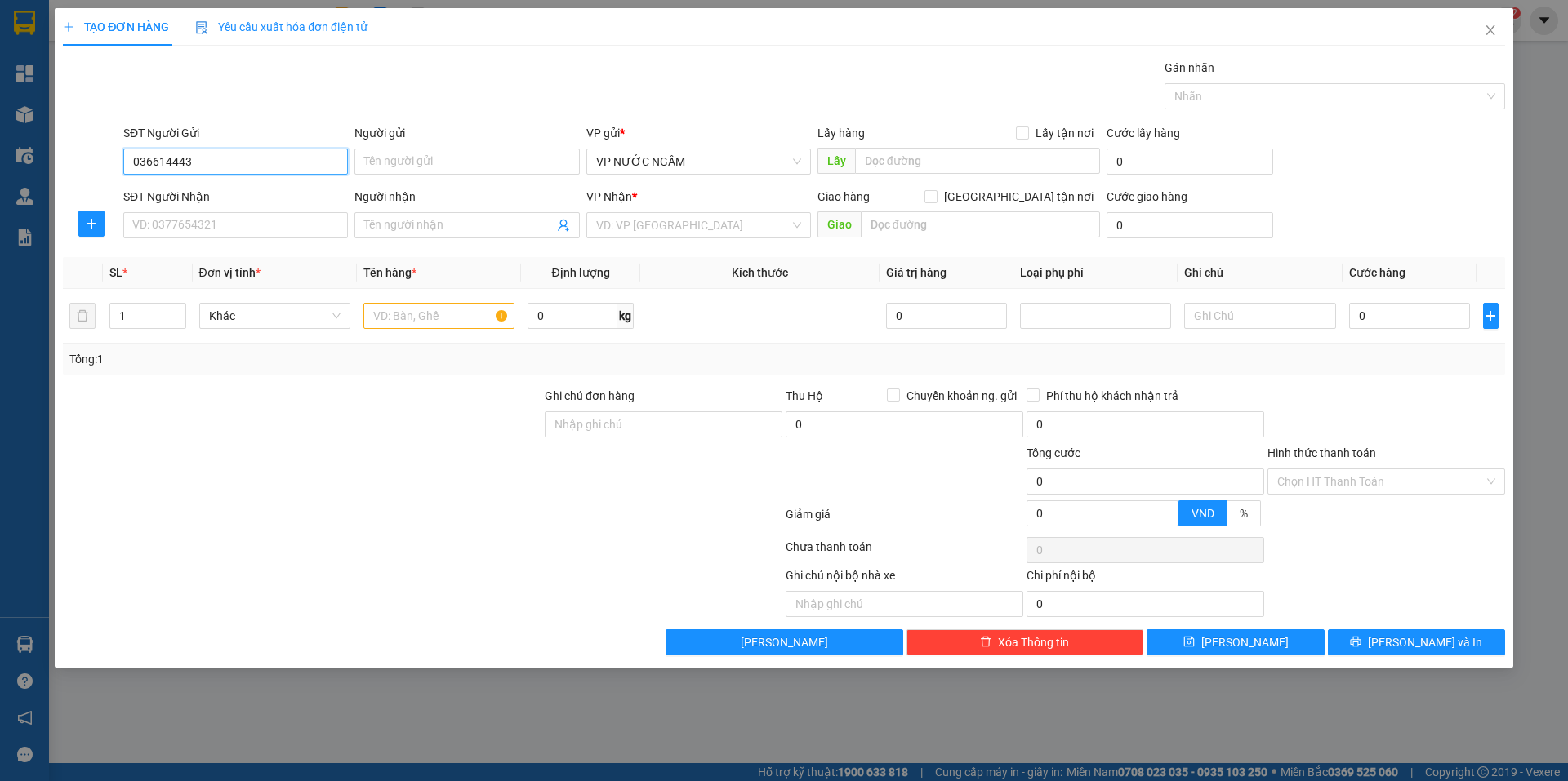
type input "0366144438"
drag, startPoint x: 209, startPoint y: 192, endPoint x: 213, endPoint y: 216, distance: 24.3
click at [208, 192] on div "0366144438 - đức qly hn" at bounding box center [235, 195] width 205 height 18
type input "đức qly hn"
type input "0366144438"
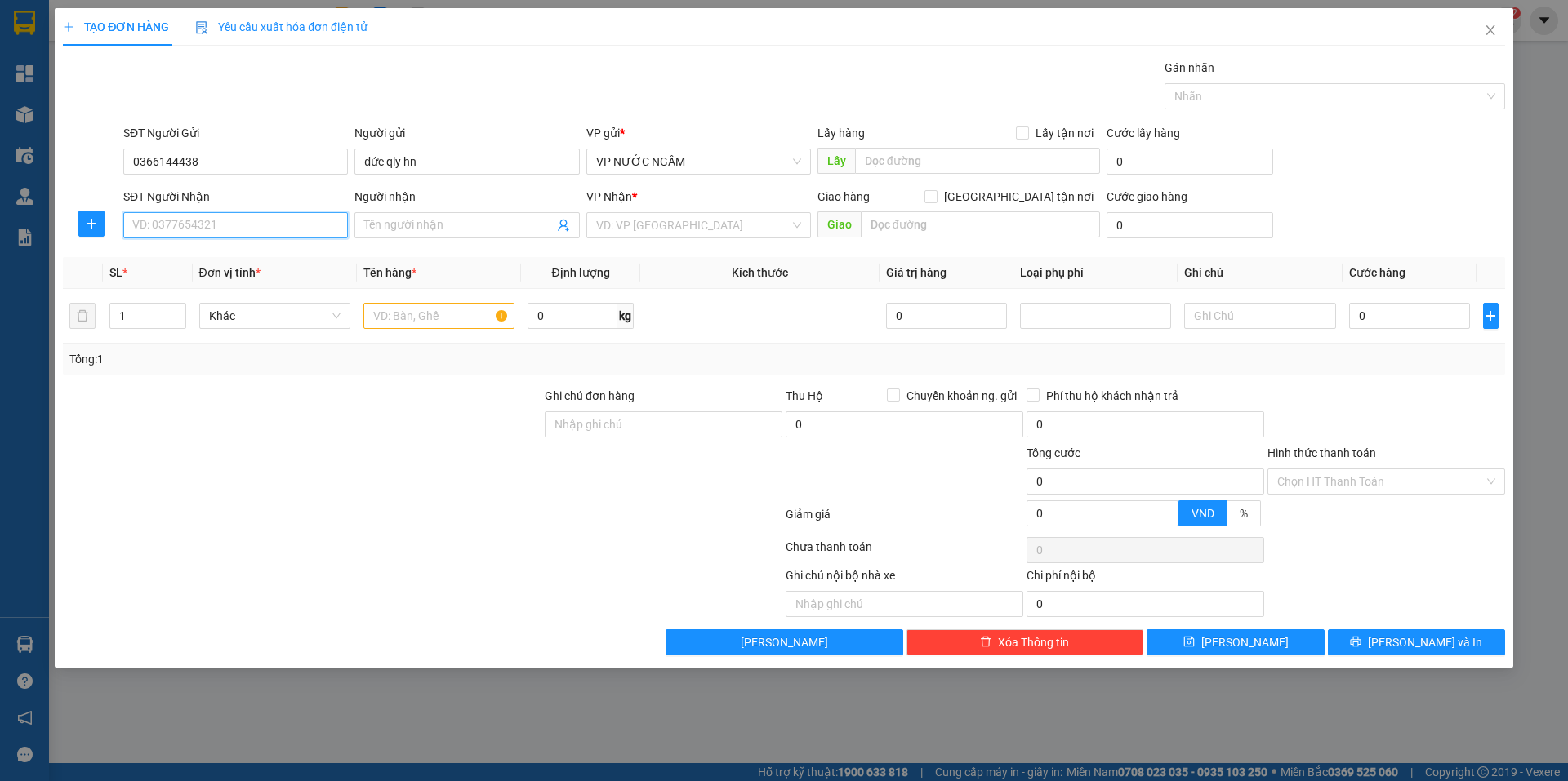
click at [214, 224] on input "SĐT Người Nhận" at bounding box center [235, 225] width 225 height 26
click at [214, 260] on div "0979004397 - thúy kế toán" at bounding box center [235, 258] width 205 height 18
type input "0979004397"
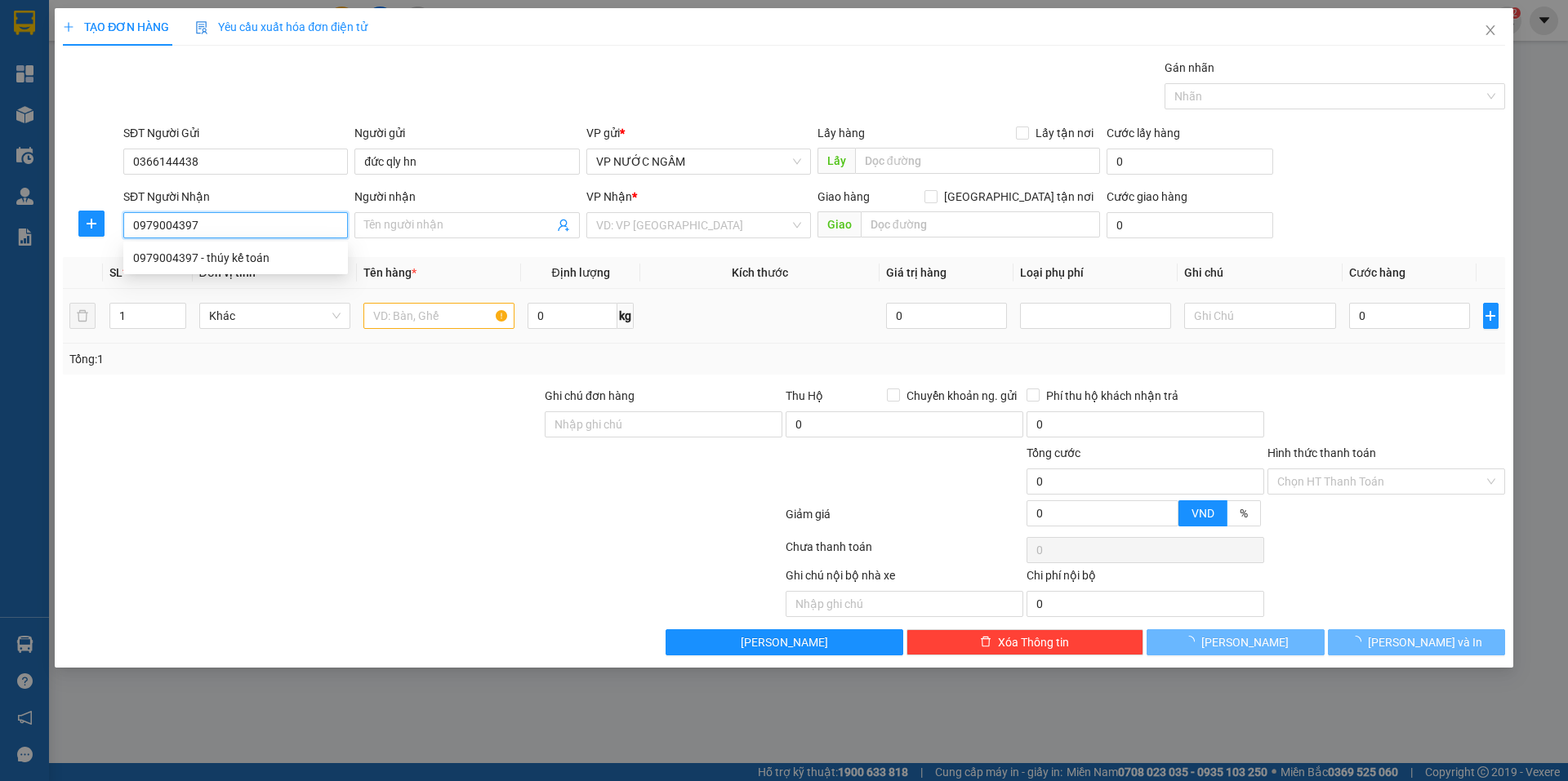
type input "thúy kế toán"
checkbox input "true"
type input "vp"
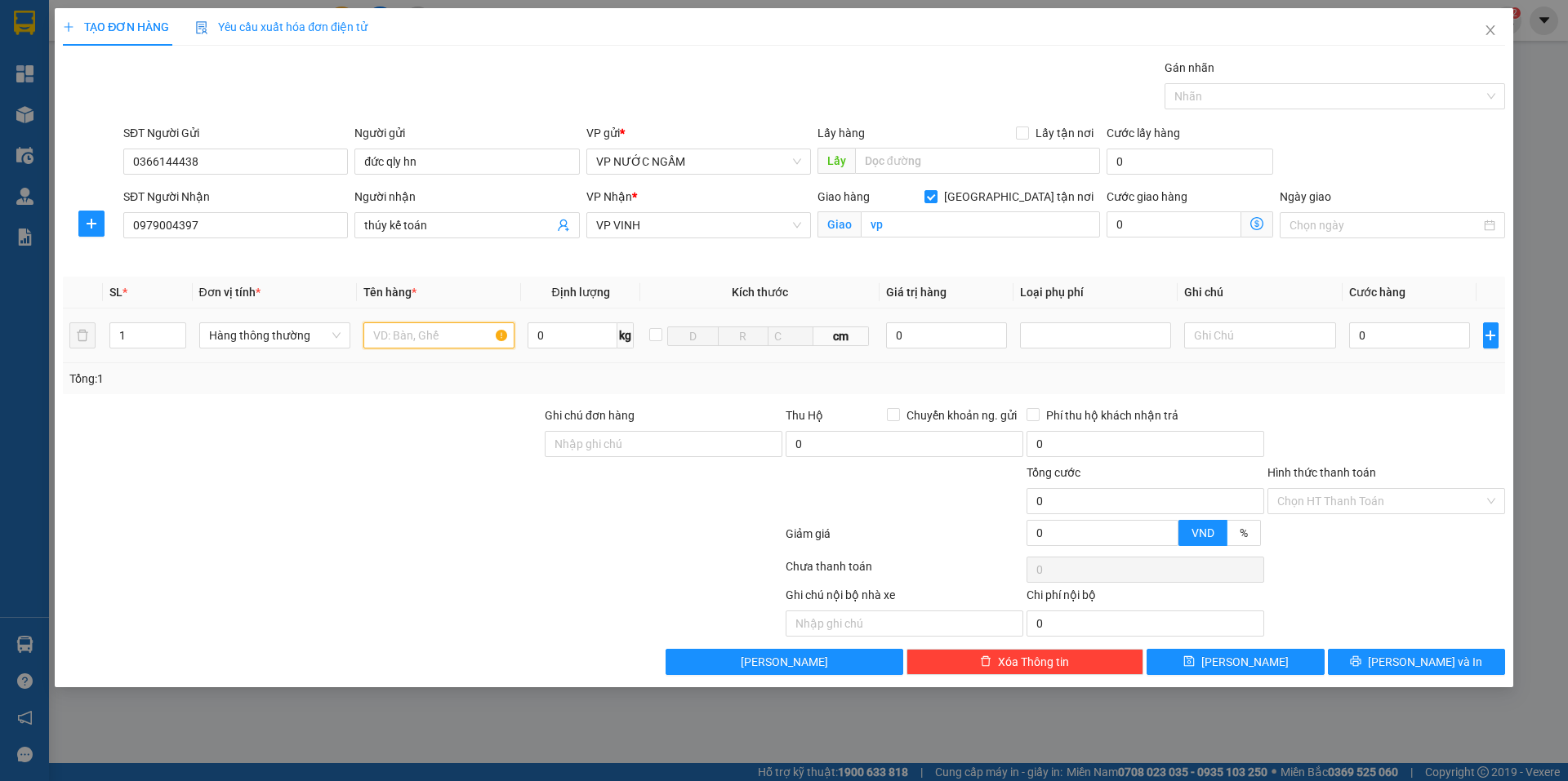
click at [412, 338] on input "text" at bounding box center [438, 335] width 151 height 26
type input "phơi+ptt"
click at [1362, 665] on icon "printer" at bounding box center [1355, 661] width 12 height 12
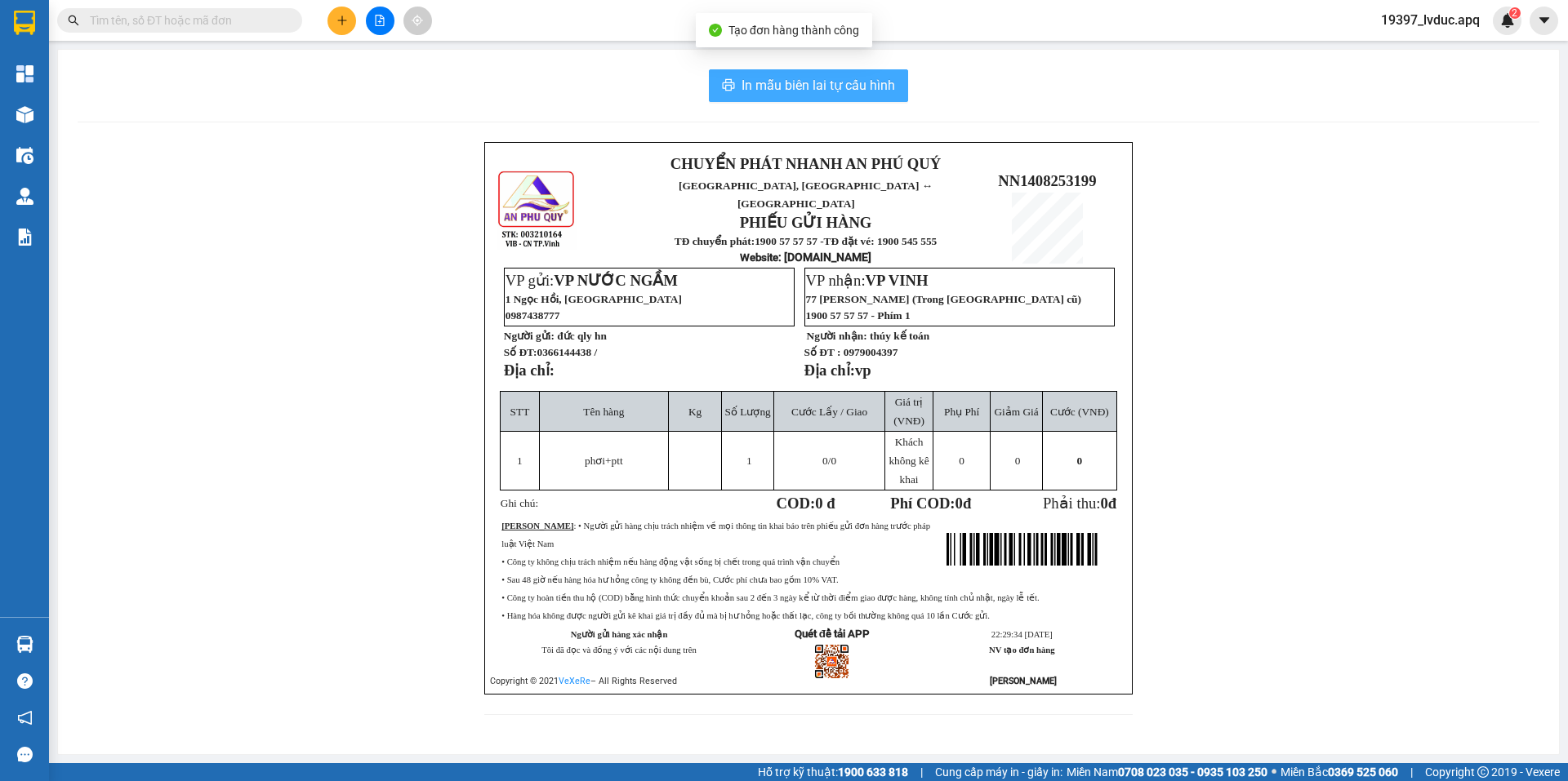
drag, startPoint x: 863, startPoint y: 76, endPoint x: 860, endPoint y: 88, distance: 12.4
click at [862, 78] on span "In mẫu biên lai tự cấu hình" at bounding box center [818, 85] width 154 height 21
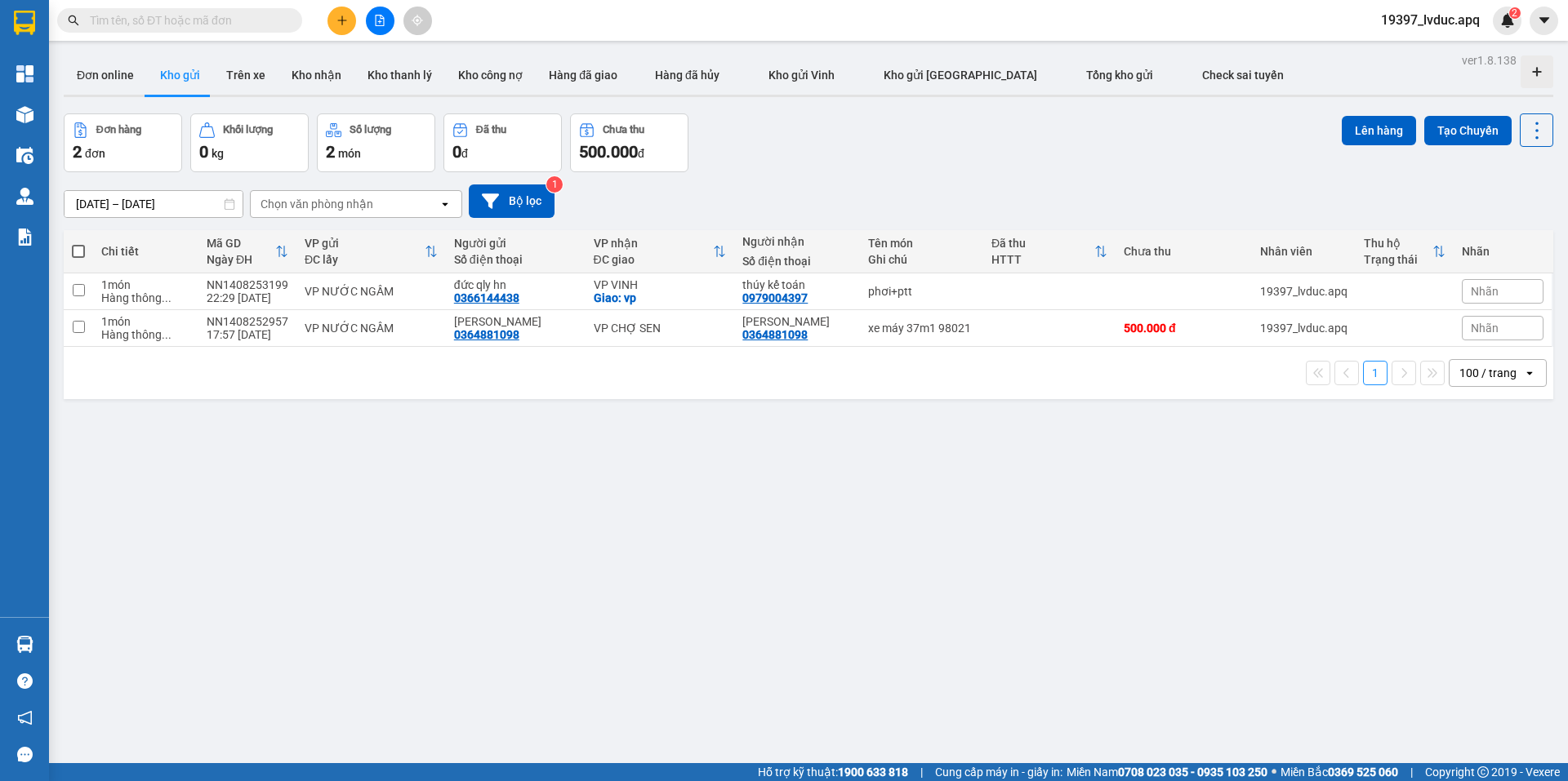
drag, startPoint x: 833, startPoint y: 155, endPoint x: 844, endPoint y: 177, distance: 24.6
click at [833, 155] on div "Đơn hàng 2 đơn Khối lượng 0 kg Số lượng 2 món Đã thu 0 đ Chưa thu 500.000 đ Lên…" at bounding box center [808, 142] width 1490 height 59
click at [944, 290] on div "phơi+ptt" at bounding box center [922, 291] width 107 height 13
checkbox input "true"
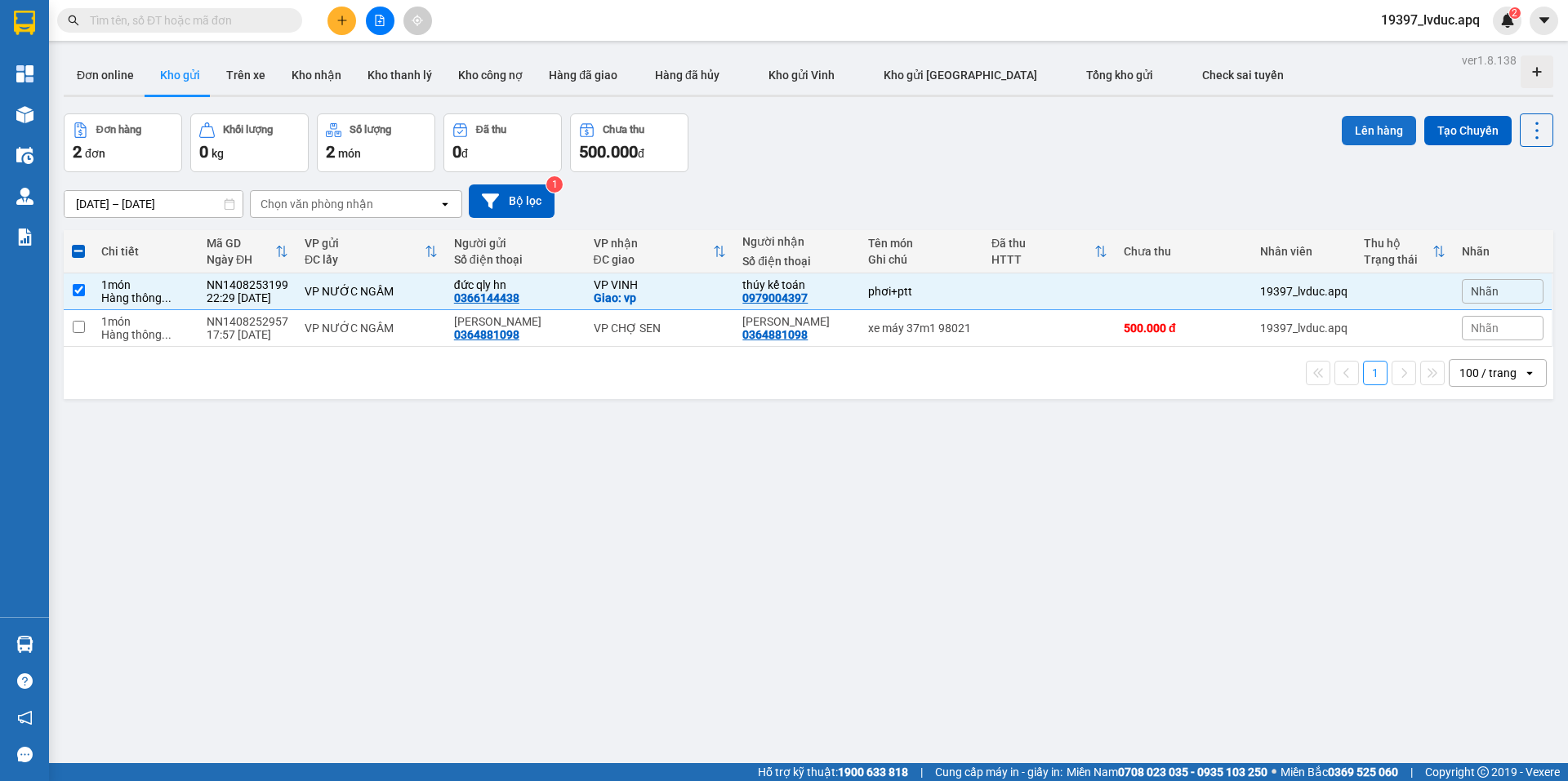
click at [1343, 129] on button "Lên hàng" at bounding box center [1379, 130] width 74 height 29
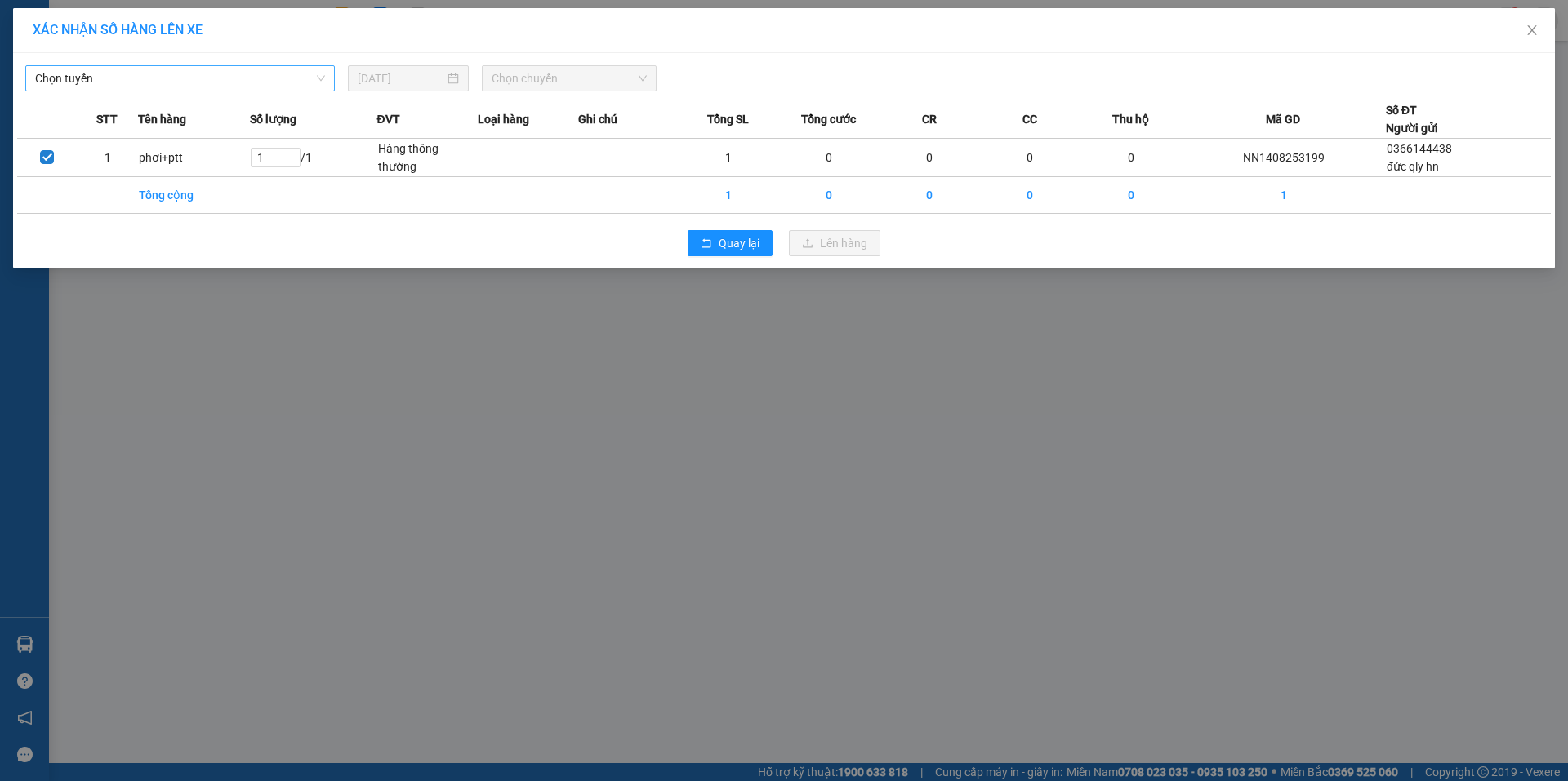
drag, startPoint x: 155, startPoint y: 72, endPoint x: 153, endPoint y: 87, distance: 15.1
click at [155, 80] on span "Chọn tuyến" at bounding box center [180, 78] width 290 height 24
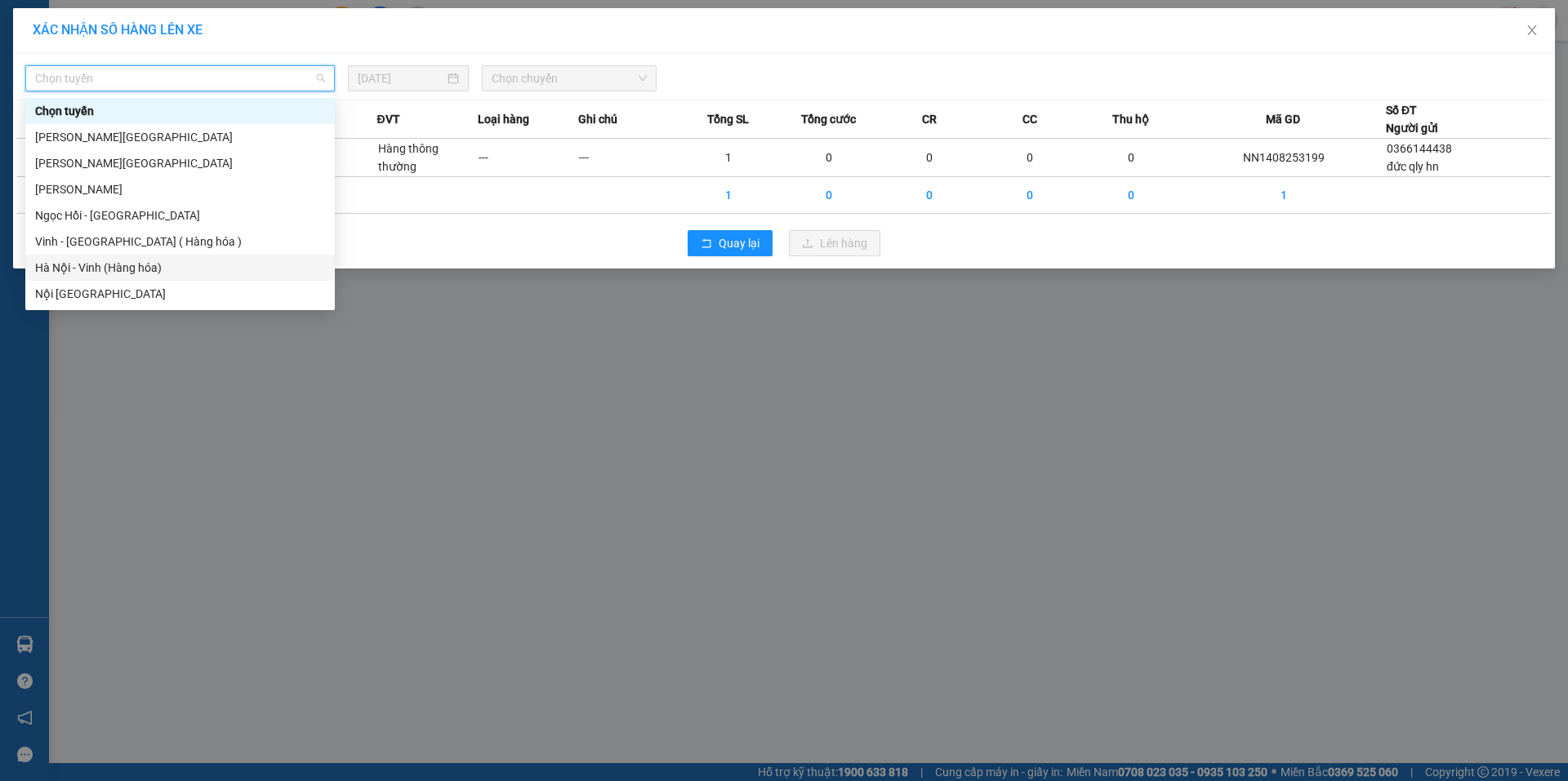
drag, startPoint x: 142, startPoint y: 262, endPoint x: 230, endPoint y: 227, distance: 94.7
click at [141, 263] on div "Hà Nội - Vinh (Hàng hóa)" at bounding box center [180, 268] width 290 height 18
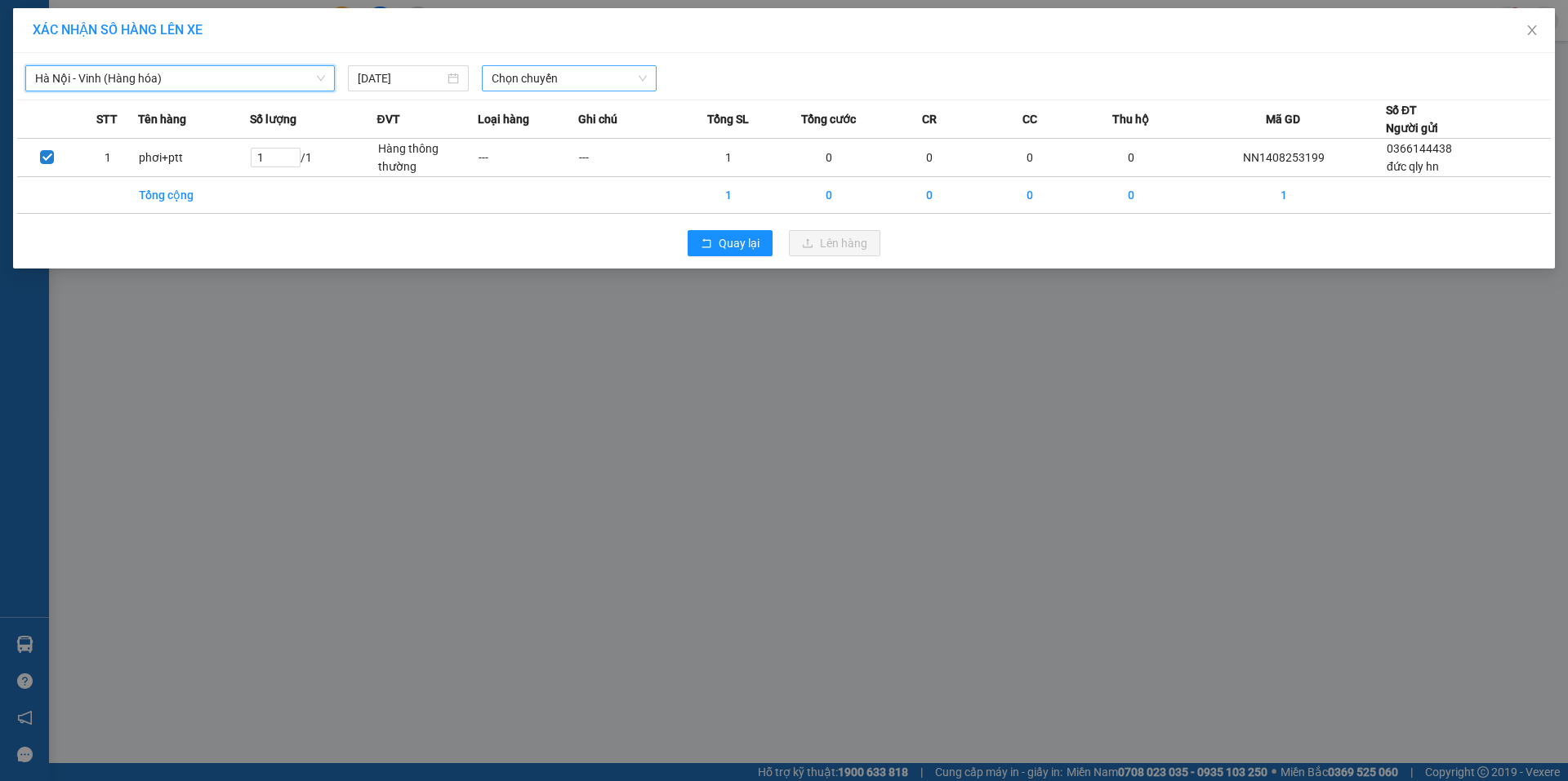
click at [583, 80] on span "Chọn chuyến" at bounding box center [569, 78] width 155 height 24
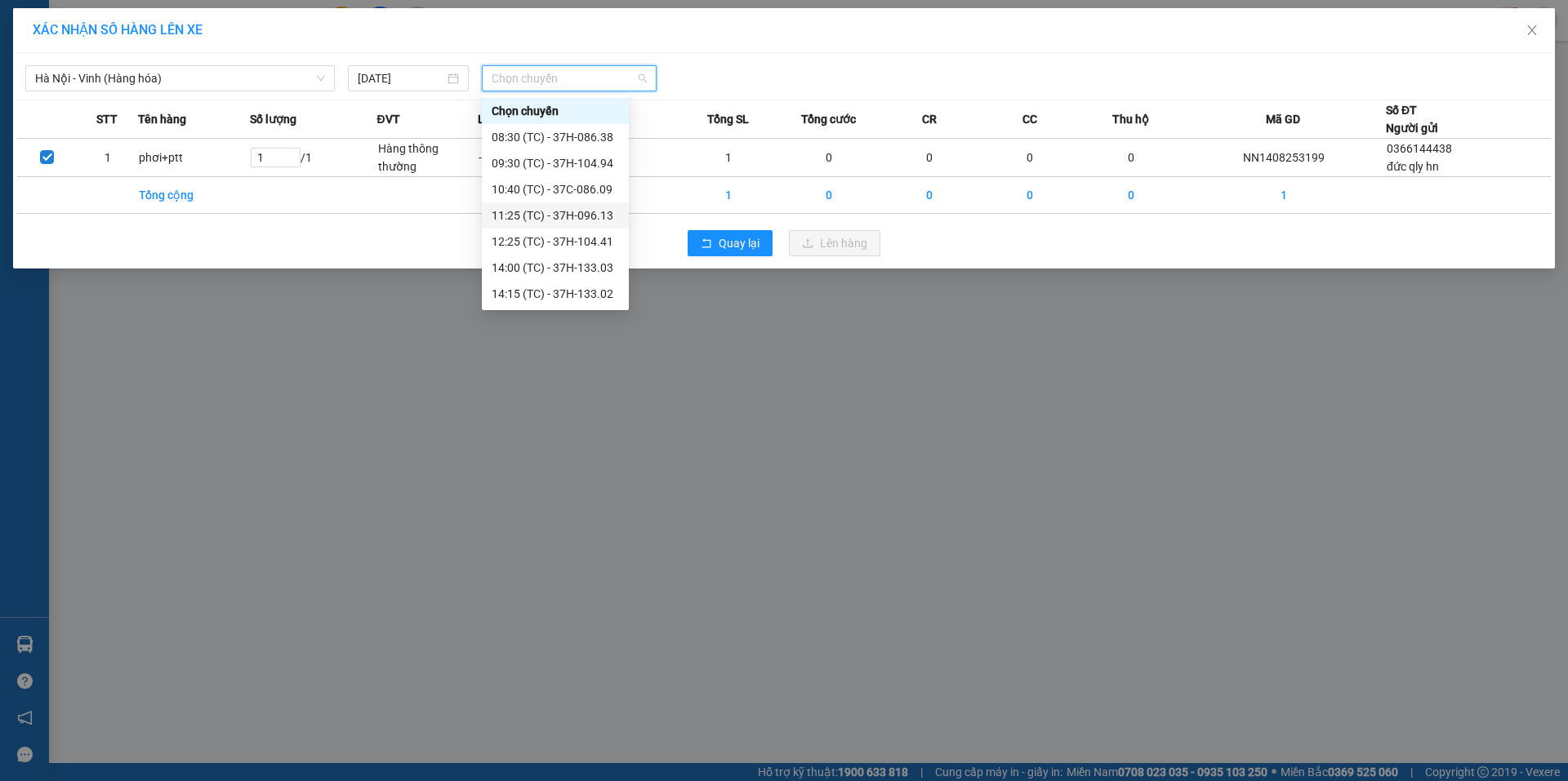
scroll to position [235, 0]
drag, startPoint x: 591, startPoint y: 266, endPoint x: 602, endPoint y: 272, distance: 12.5
click at [591, 267] on div "23:10 (TC) - 37H-133.00" at bounding box center [555, 268] width 128 height 18
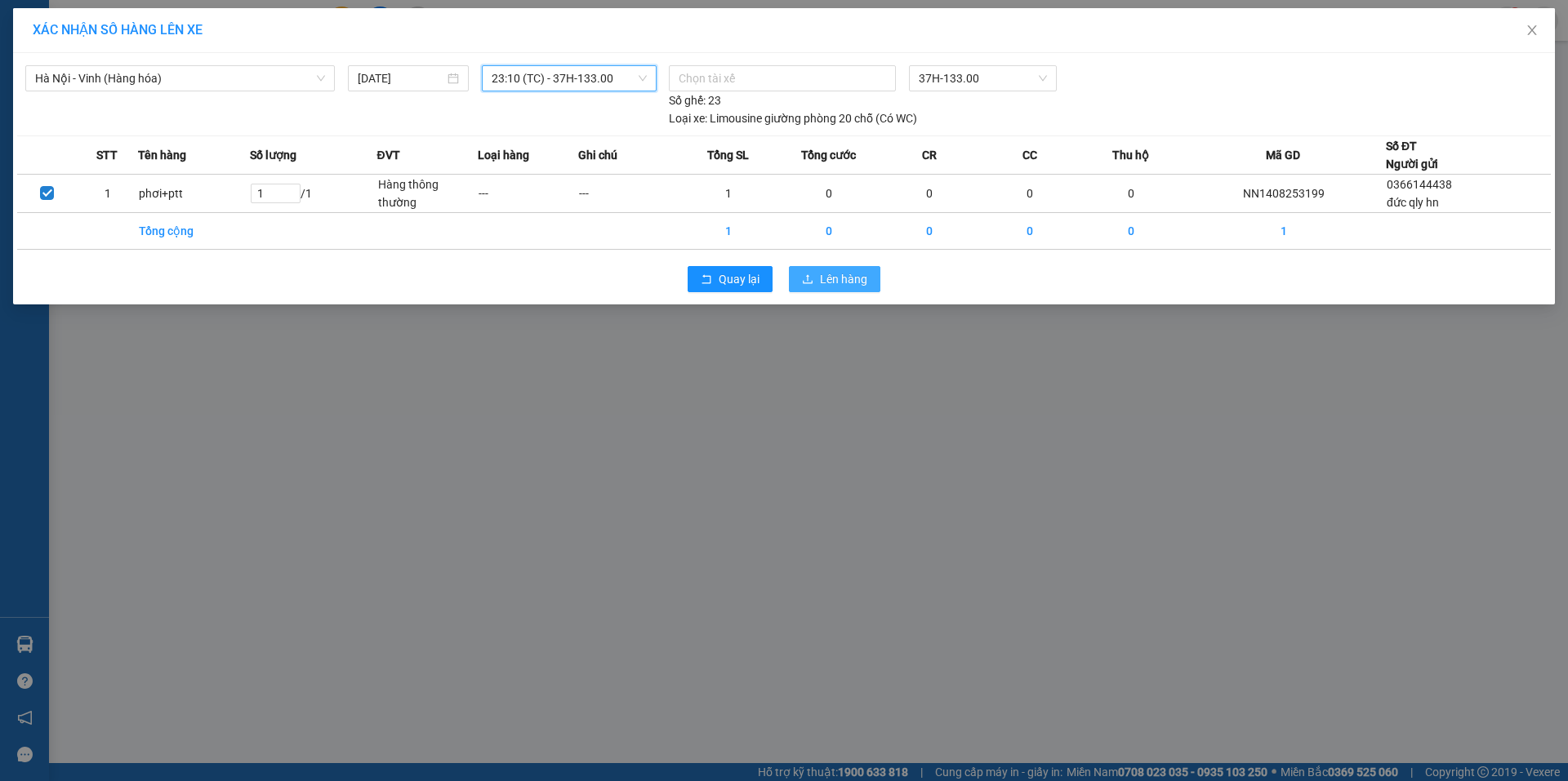
click at [837, 271] on span "Lên hàng" at bounding box center [844, 280] width 47 height 18
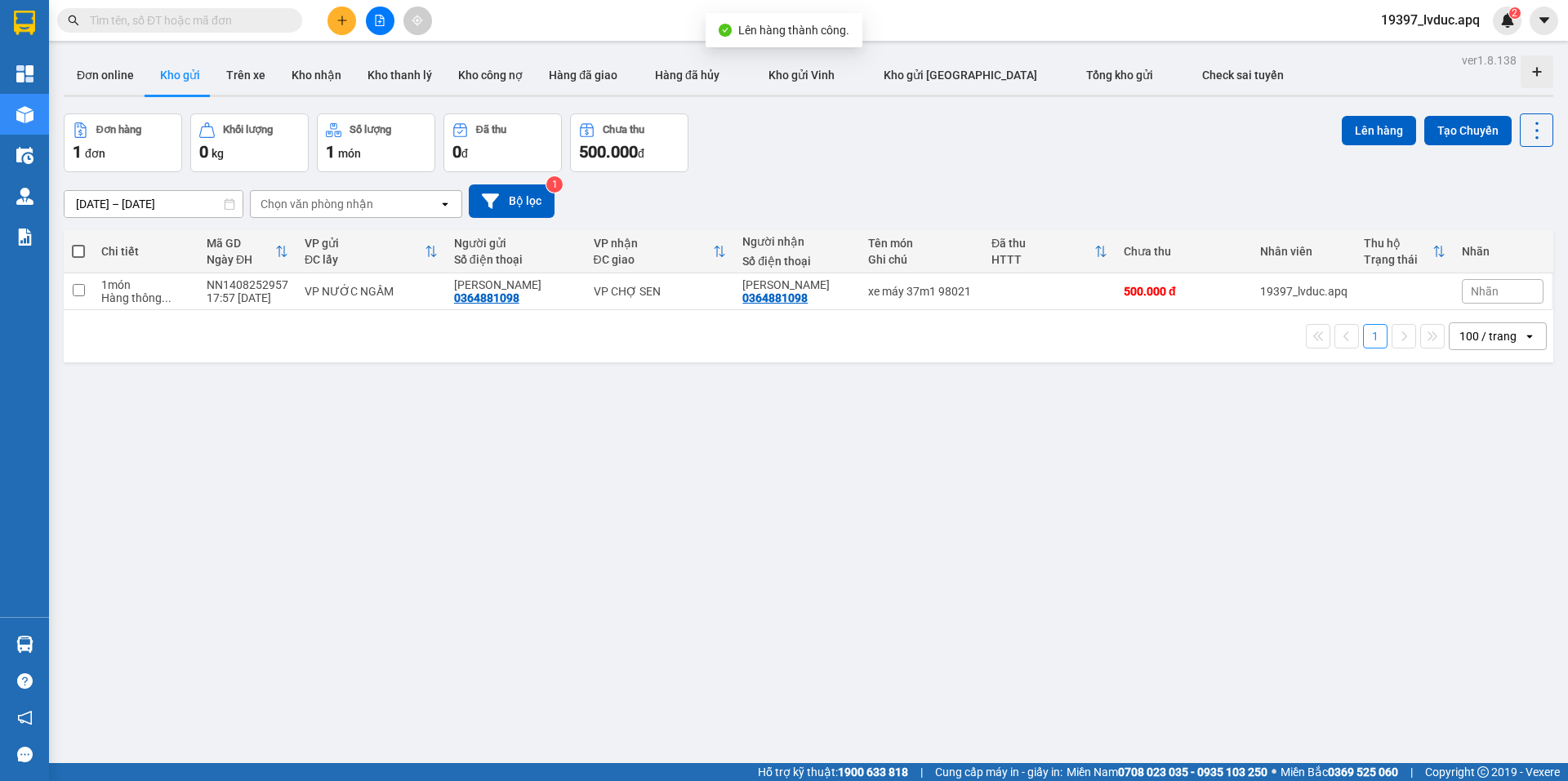
click at [856, 114] on div "Đơn hàng 1 đơn Khối lượng 0 kg Số lượng 1 món Đã thu 0 đ Chưa thu 500.000 đ Lên…" at bounding box center [808, 142] width 1490 height 59
click at [381, 18] on icon "file-add" at bounding box center [379, 20] width 12 height 12
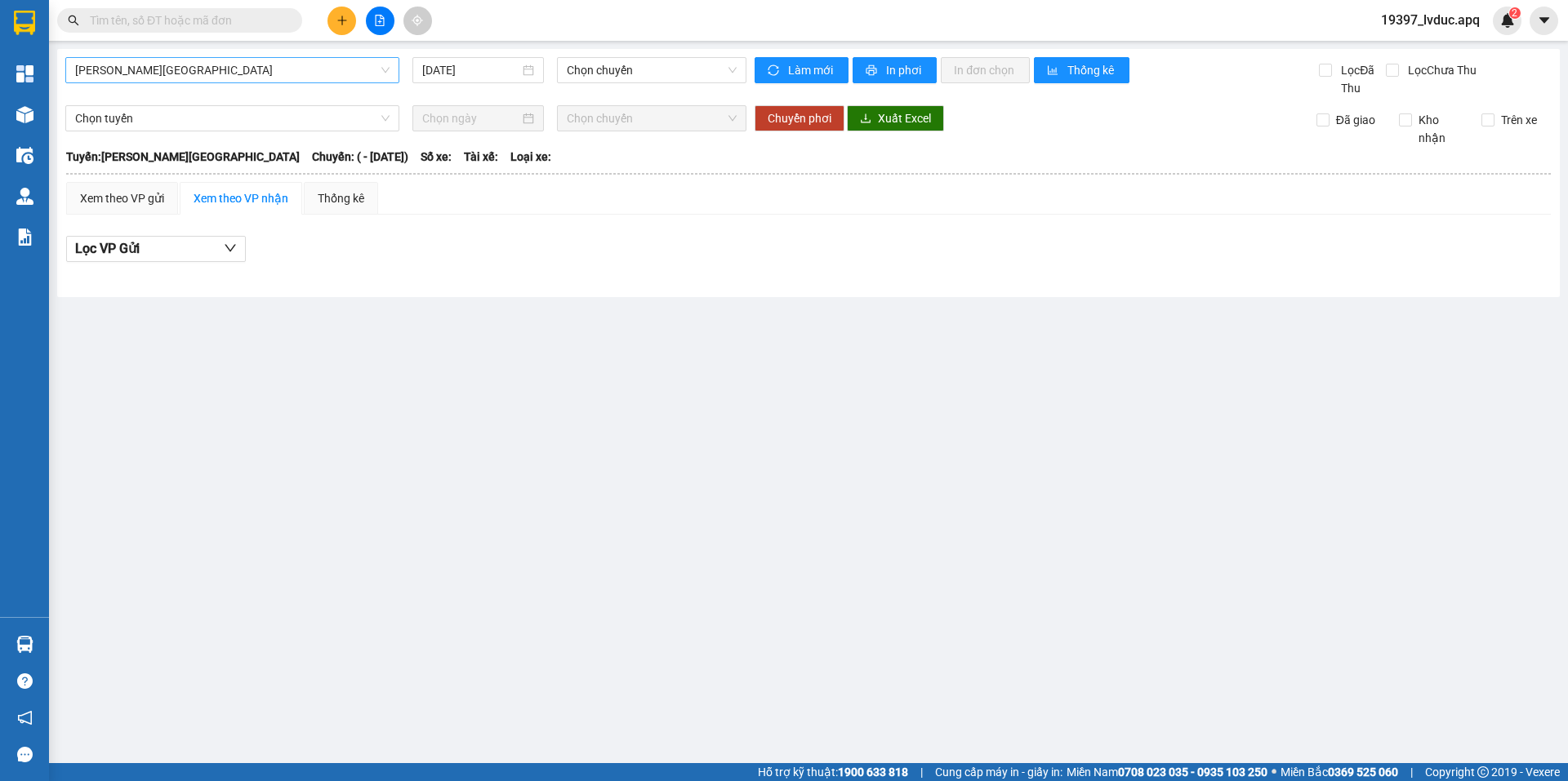
drag, startPoint x: 272, startPoint y: 71, endPoint x: 264, endPoint y: 81, distance: 12.8
click at [269, 75] on span "[PERSON_NAME][GEOGRAPHIC_DATA]" at bounding box center [232, 70] width 314 height 24
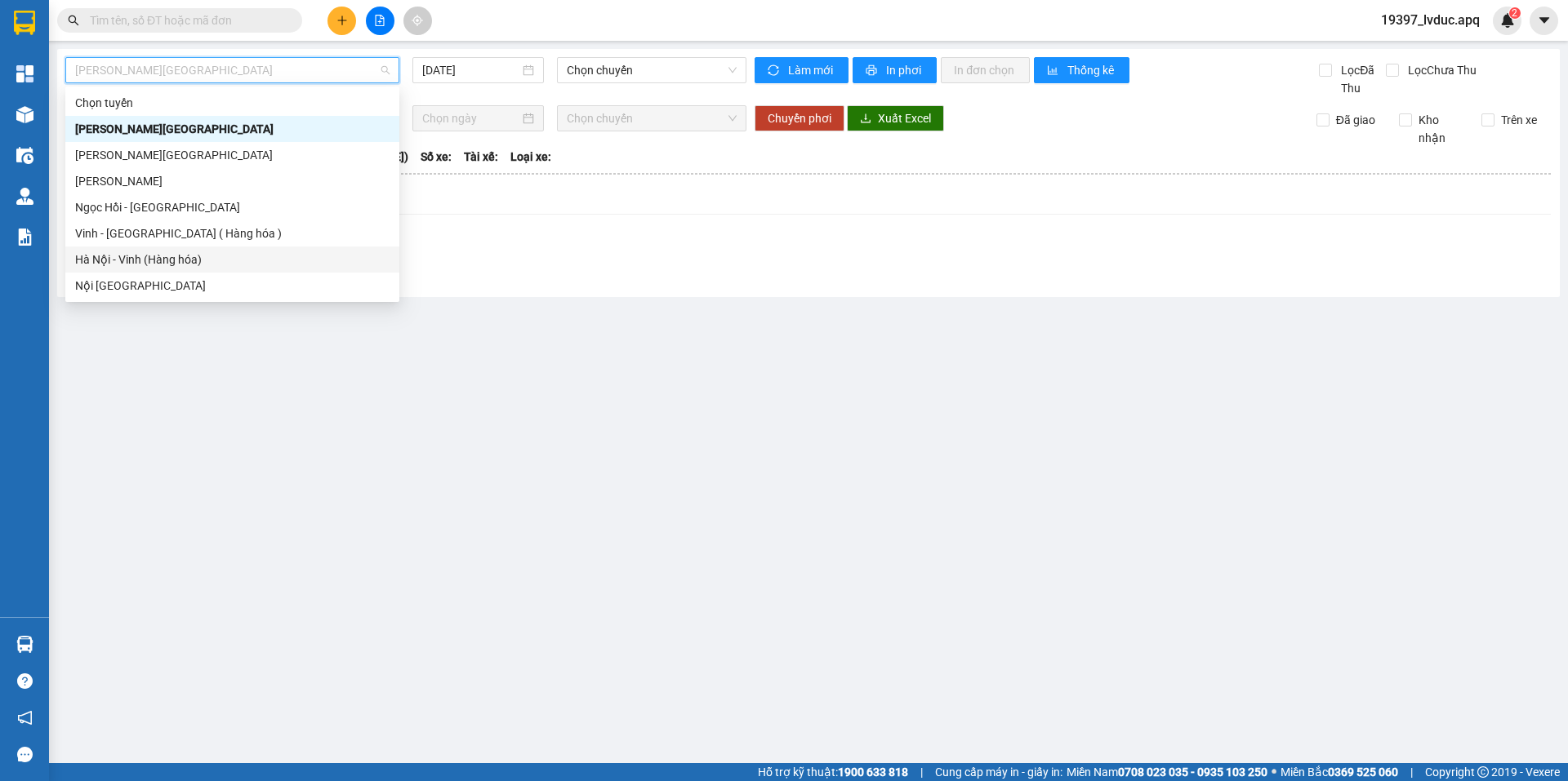
drag, startPoint x: 214, startPoint y: 265, endPoint x: 222, endPoint y: 271, distance: 10.0
click at [213, 265] on div "Hà Nội - Vinh (Hàng hóa)" at bounding box center [232, 260] width 314 height 18
type input "[DATE]"
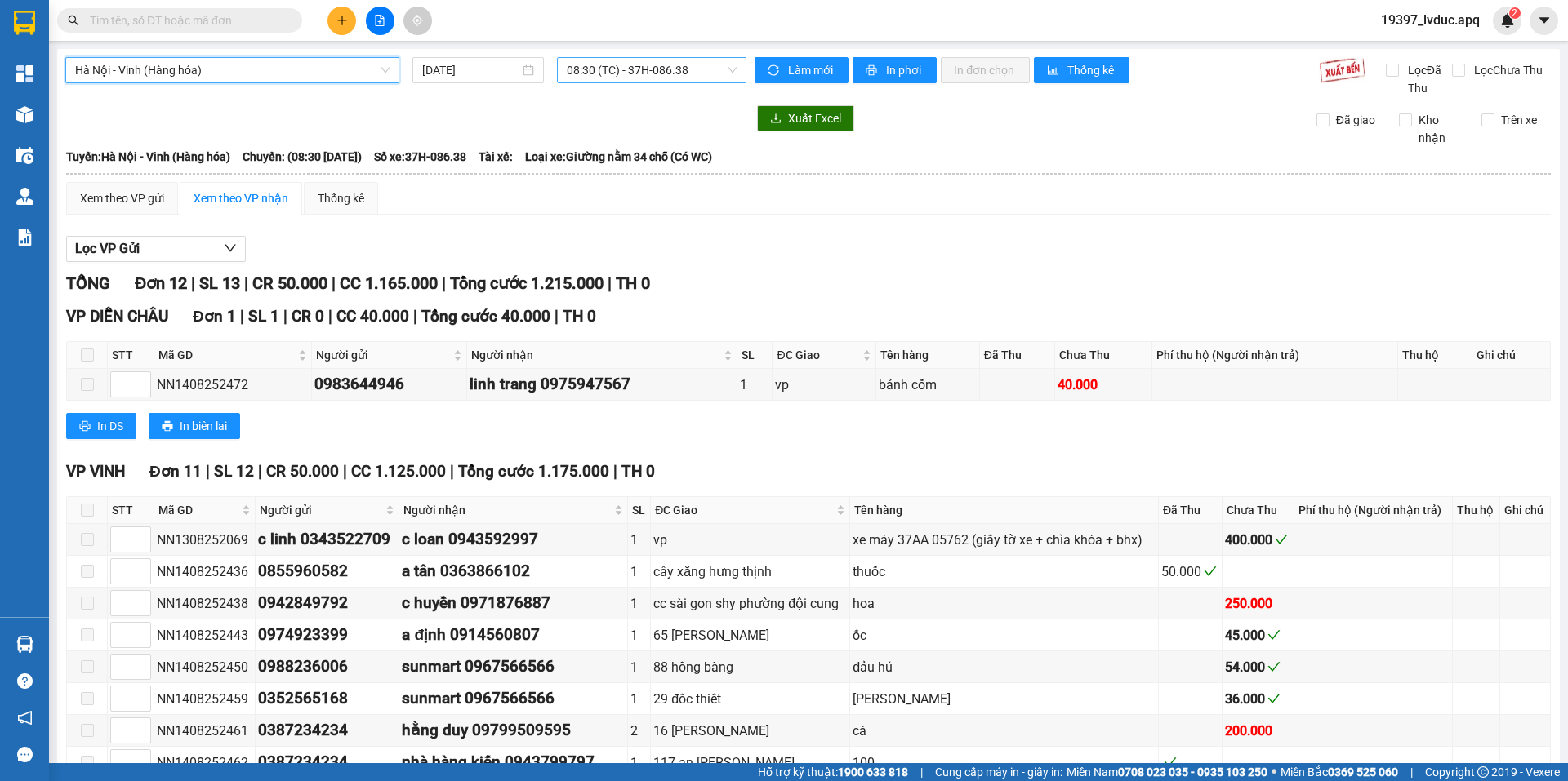
drag, startPoint x: 678, startPoint y: 69, endPoint x: 688, endPoint y: 80, distance: 14.9
click at [679, 69] on span "08:30 (TC) - 37H-086.38" at bounding box center [652, 70] width 170 height 24
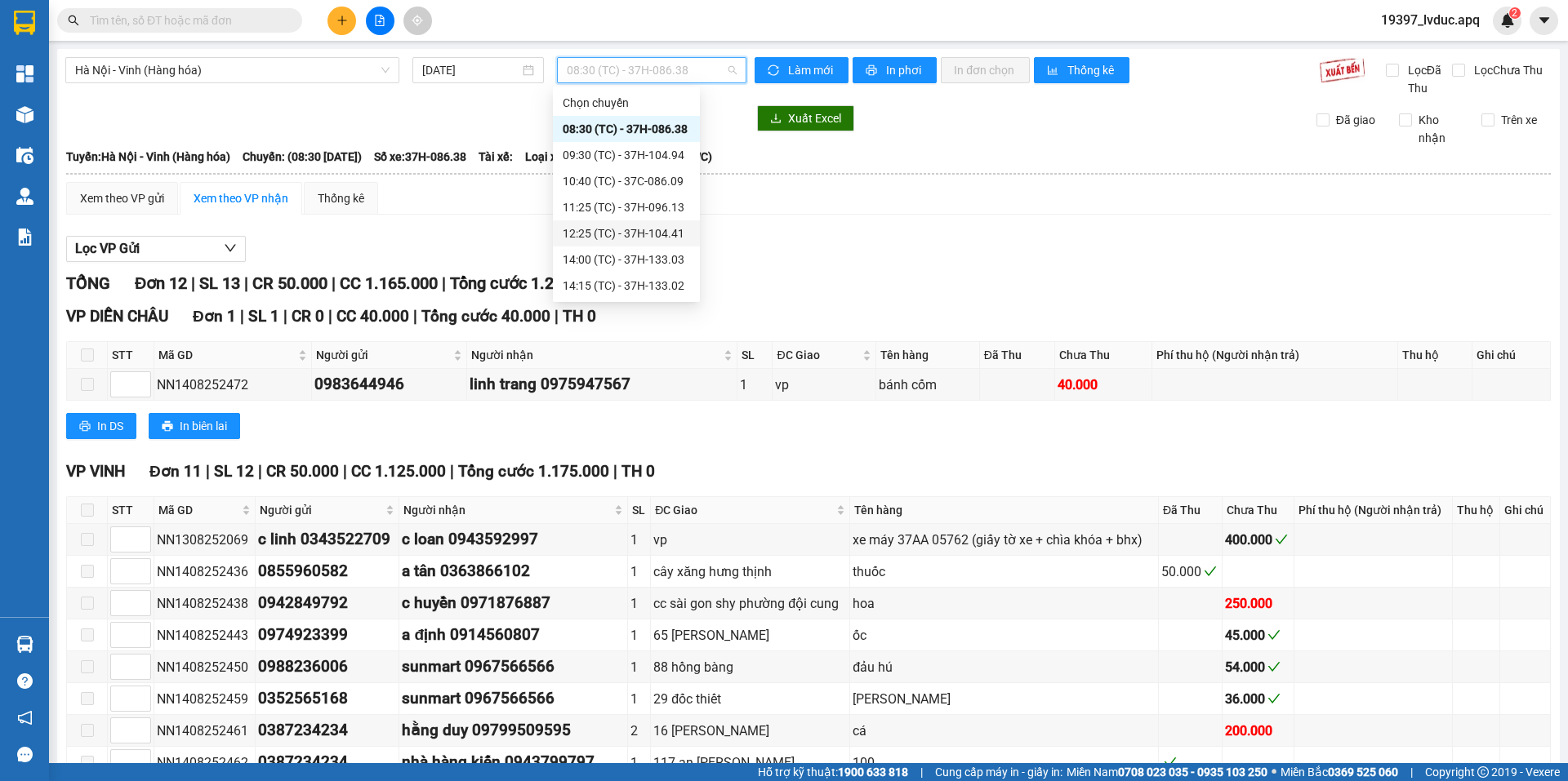
scroll to position [235, 0]
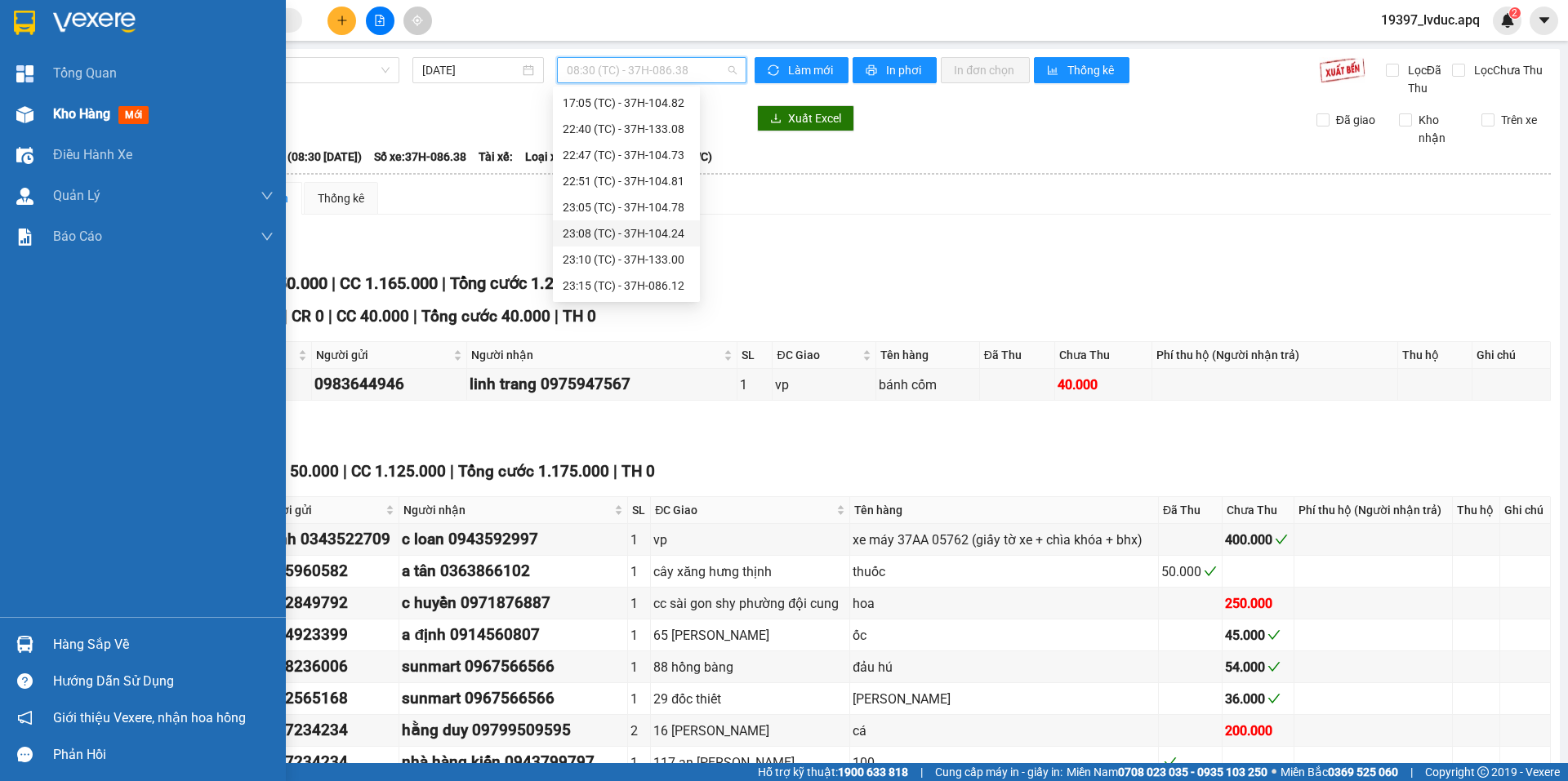
click at [72, 107] on span "Kho hàng" at bounding box center [81, 113] width 57 height 15
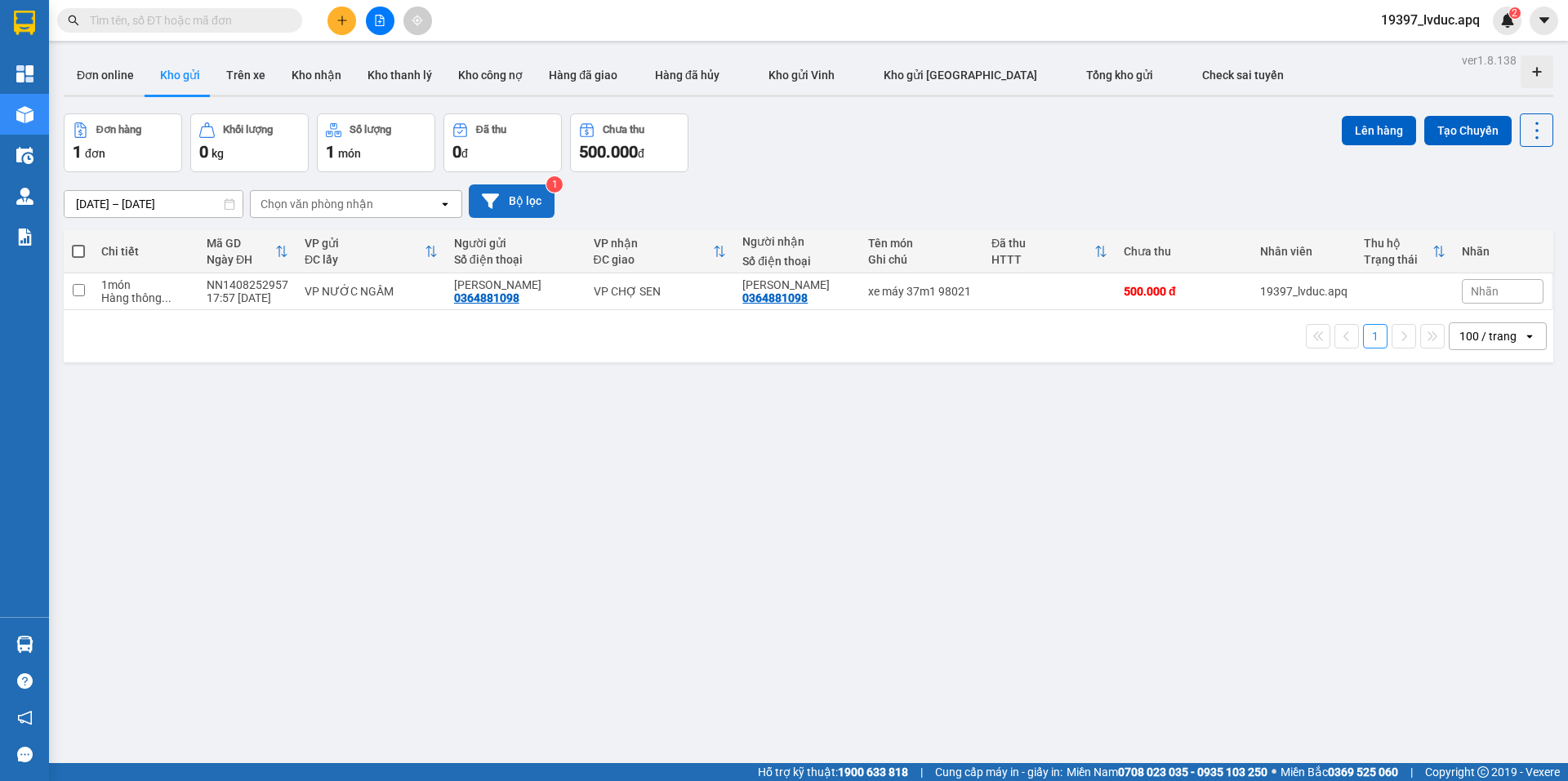
click at [499, 203] on button "Bộ lọc" at bounding box center [512, 201] width 86 height 33
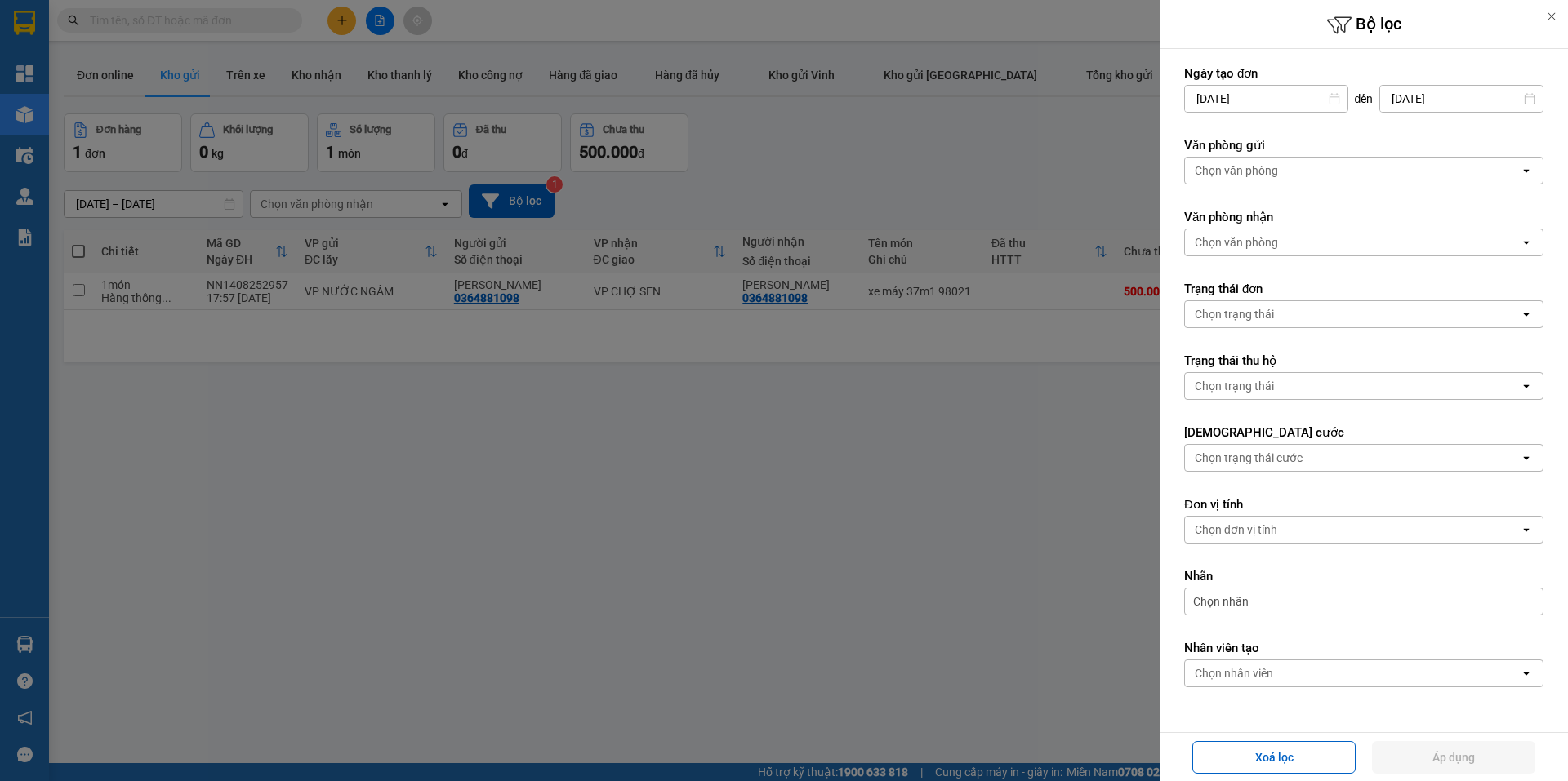
drag, startPoint x: 1275, startPoint y: 169, endPoint x: 1295, endPoint y: 179, distance: 22.4
click at [1276, 169] on div "Chọn văn phòng" at bounding box center [1237, 171] width 83 height 16
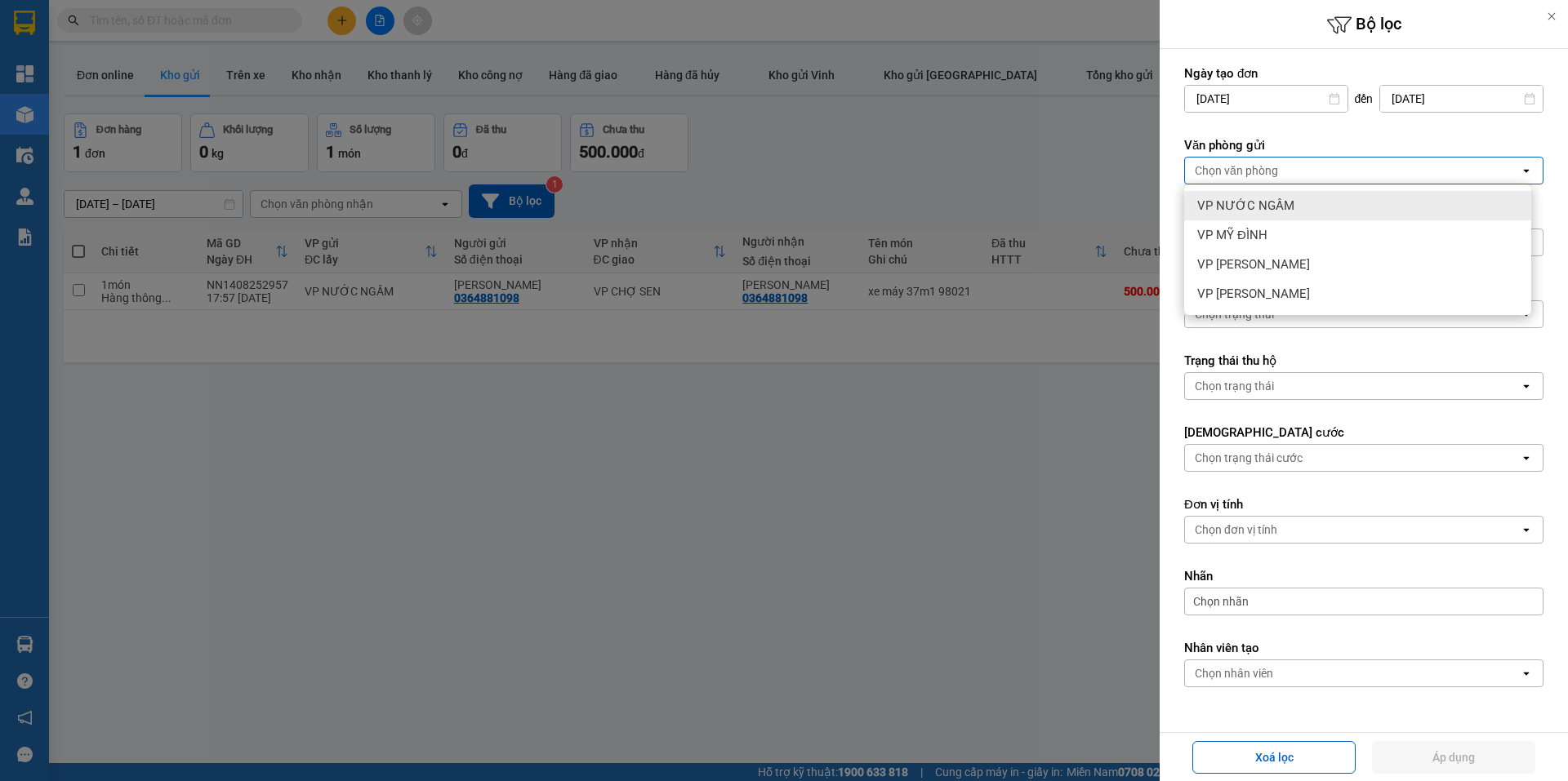
click at [1296, 205] on div "VP NƯỚC NGẦM" at bounding box center [1357, 205] width 347 height 29
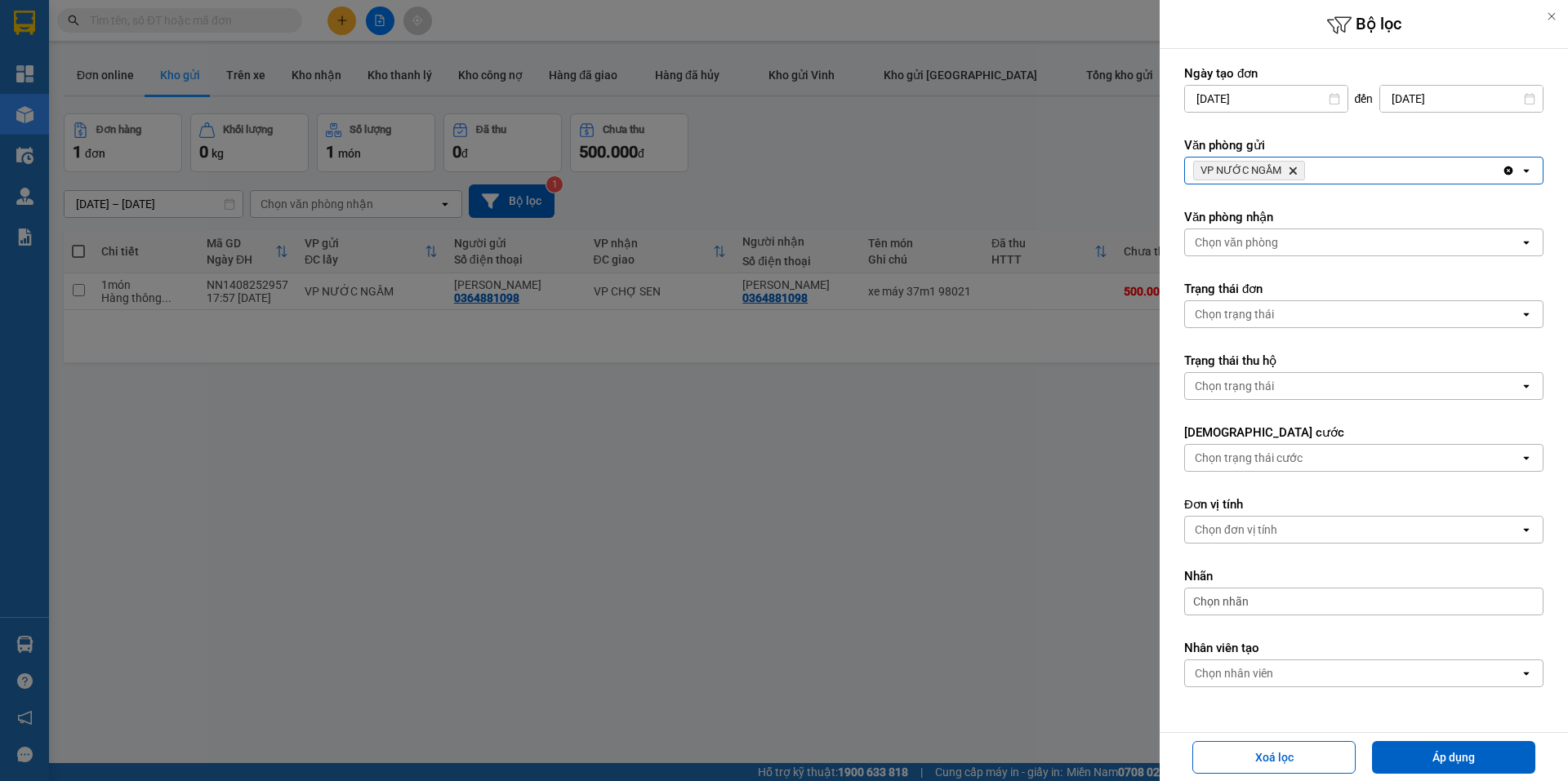
click at [1371, 178] on div "VP NƯỚC NGẦM Delete" at bounding box center [1343, 170] width 317 height 26
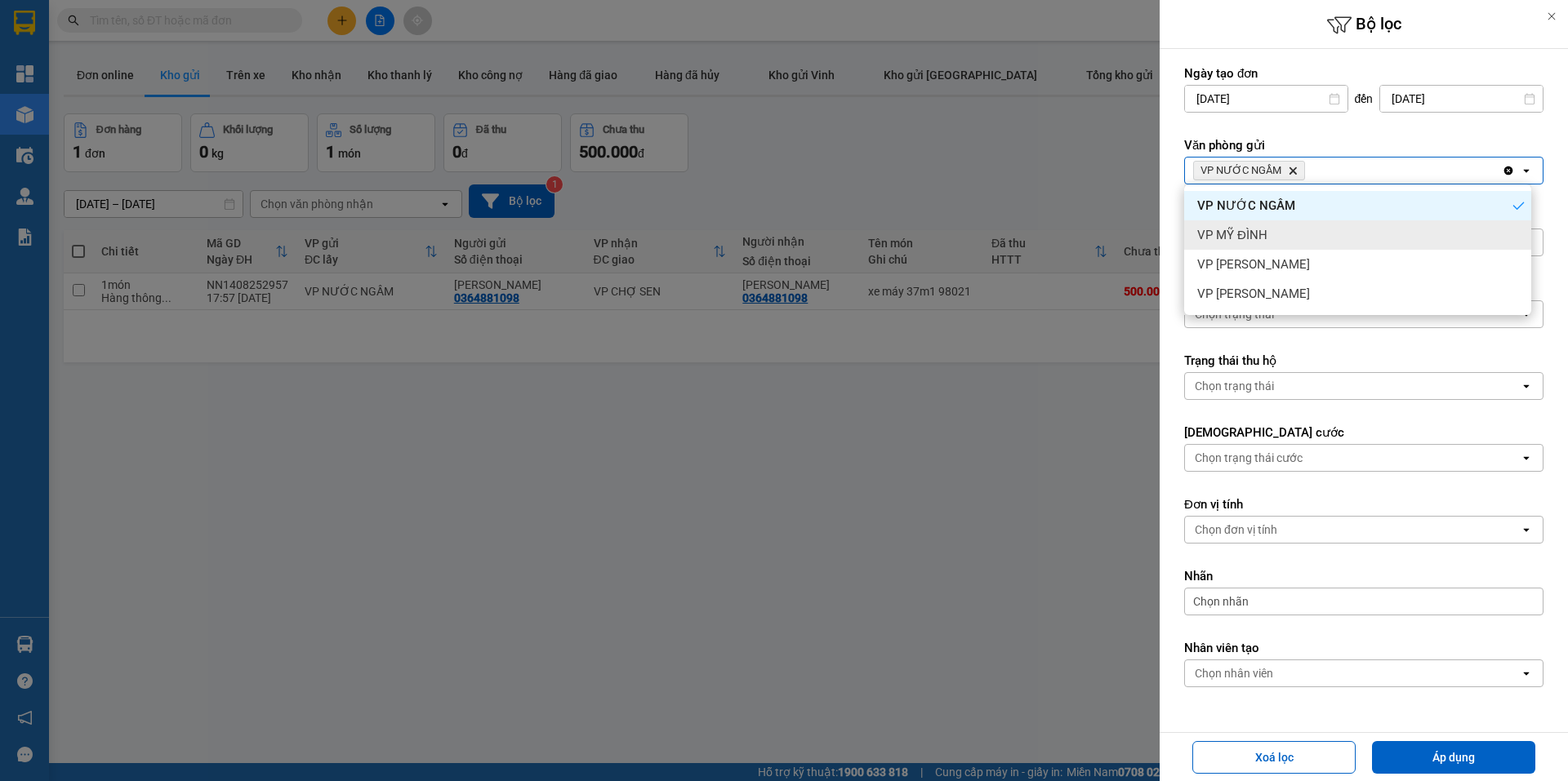
click at [1329, 233] on div "VP MỸ ĐÌNH" at bounding box center [1357, 235] width 347 height 29
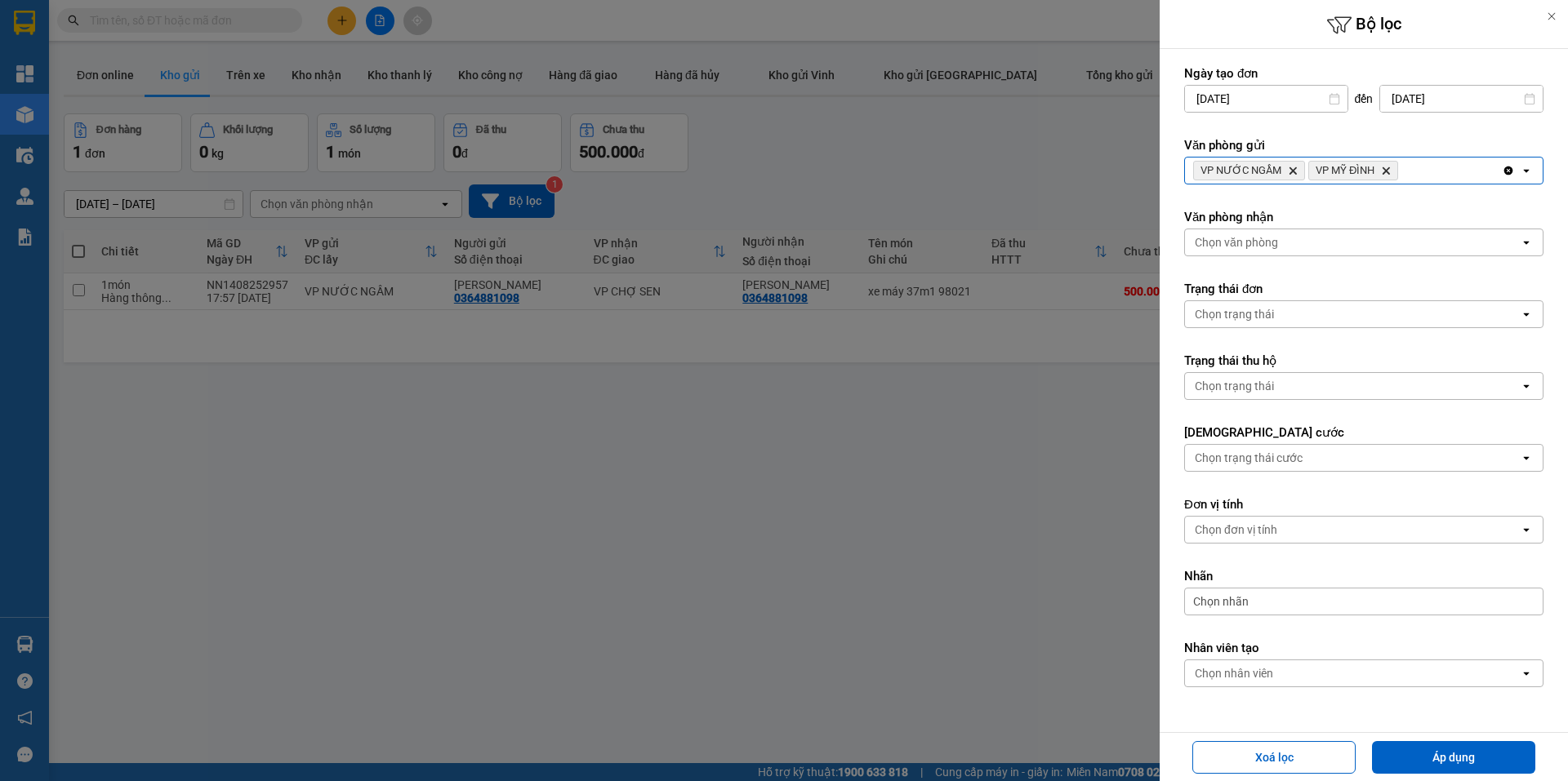
click at [1427, 179] on div "VP NƯỚC NGẦM Delete VP MỸ ĐÌNH Delete" at bounding box center [1343, 170] width 317 height 26
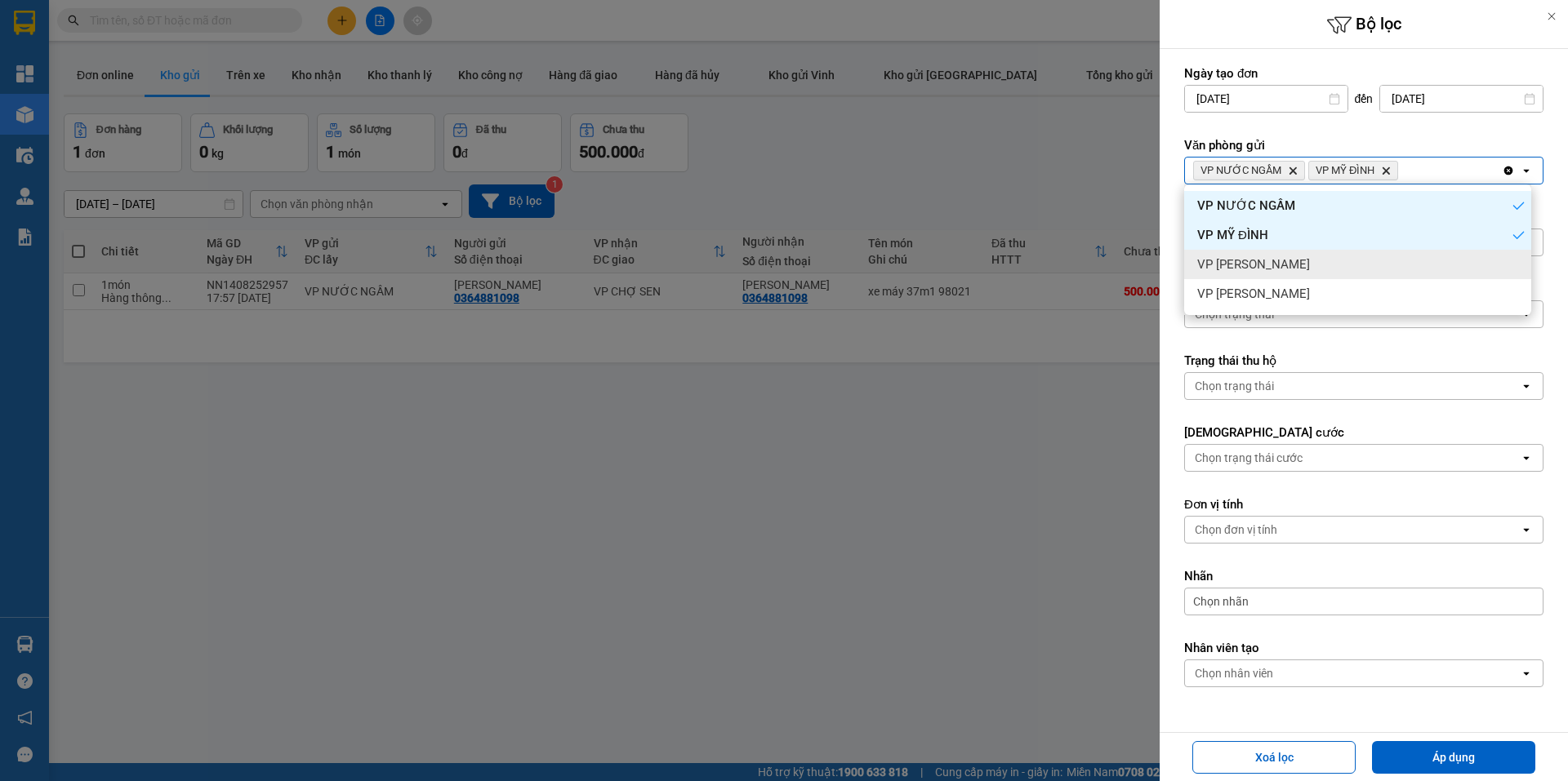
click at [1344, 256] on div "VP [PERSON_NAME]" at bounding box center [1357, 264] width 347 height 29
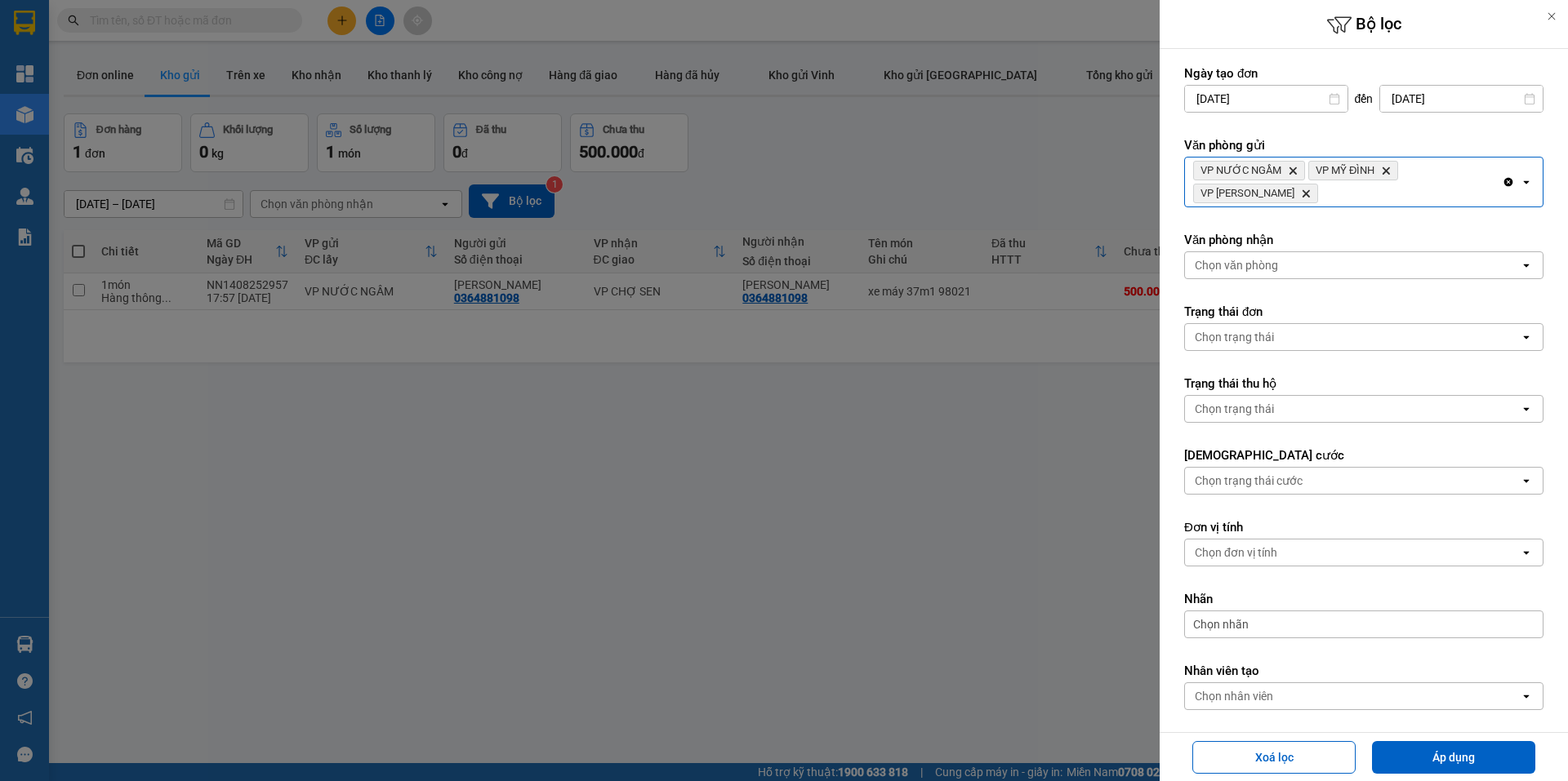
click at [1424, 202] on div "VP NƯỚC NGẦM Delete VP MỸ ĐÌNH Delete VP NGỌC HỒI Delete" at bounding box center [1343, 182] width 317 height 49
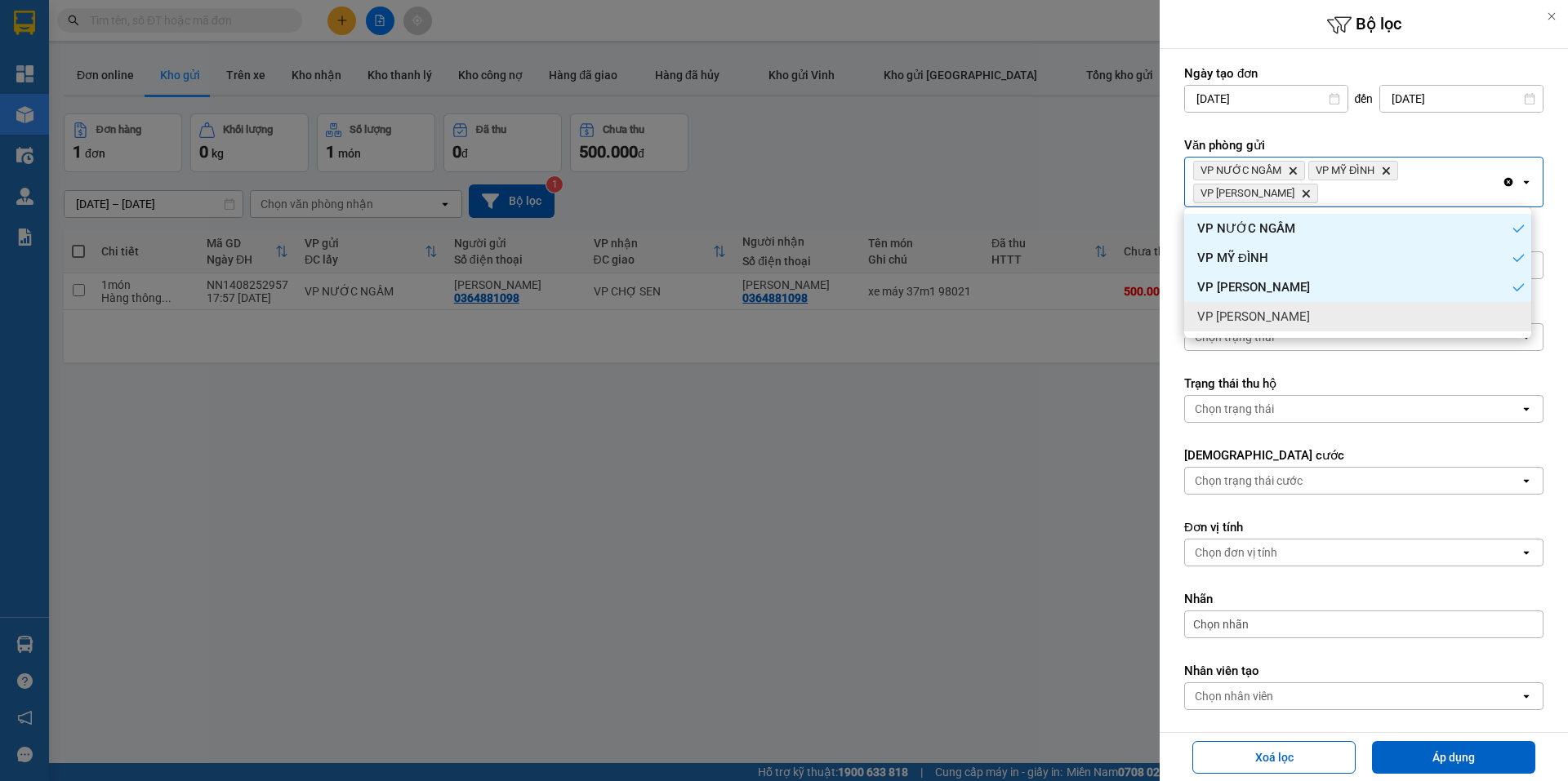
click at [1325, 315] on div "VP [PERSON_NAME]" at bounding box center [1357, 317] width 347 height 29
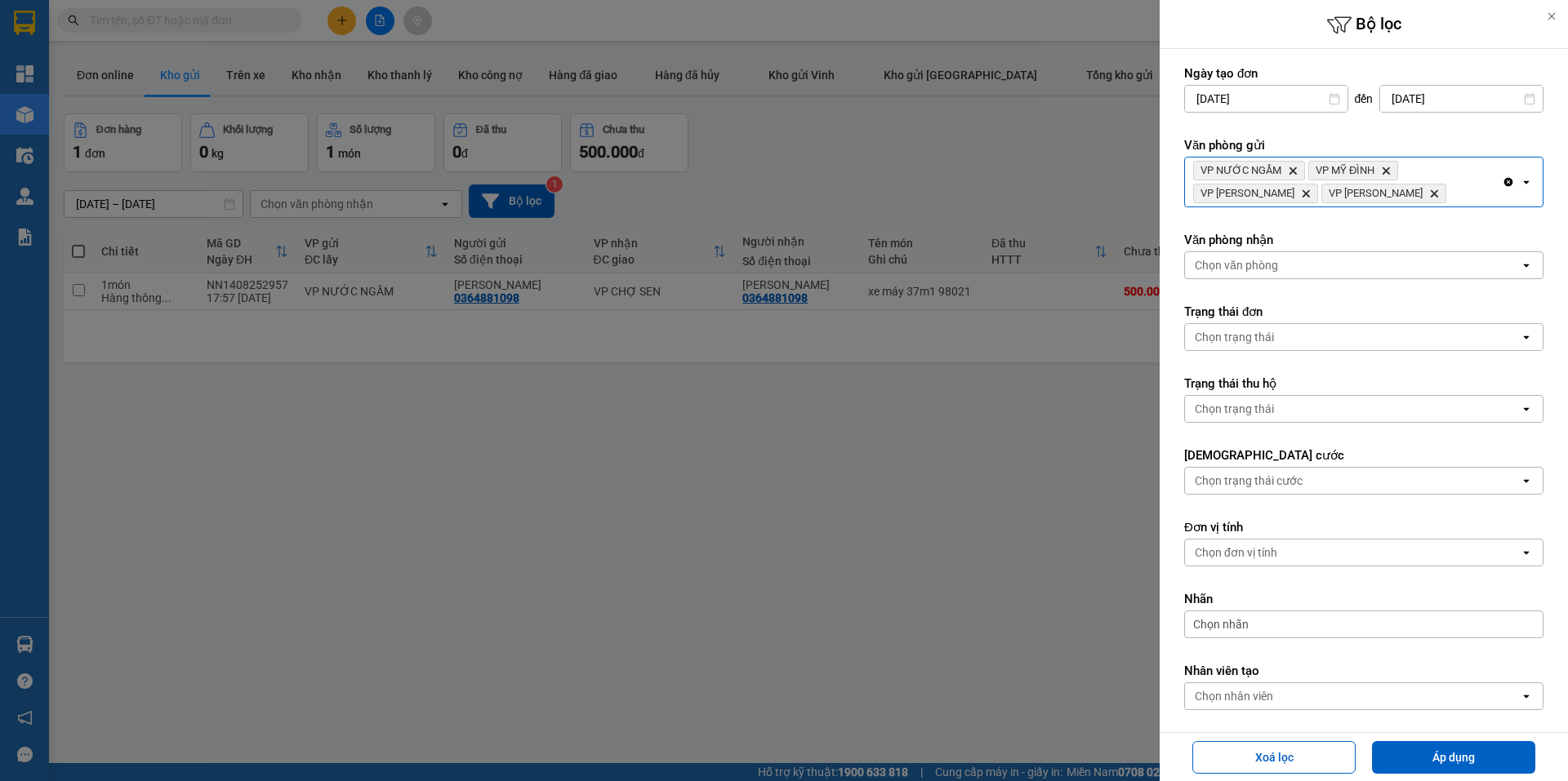
click at [1329, 256] on div "Chọn văn phòng" at bounding box center [1353, 265] width 335 height 26
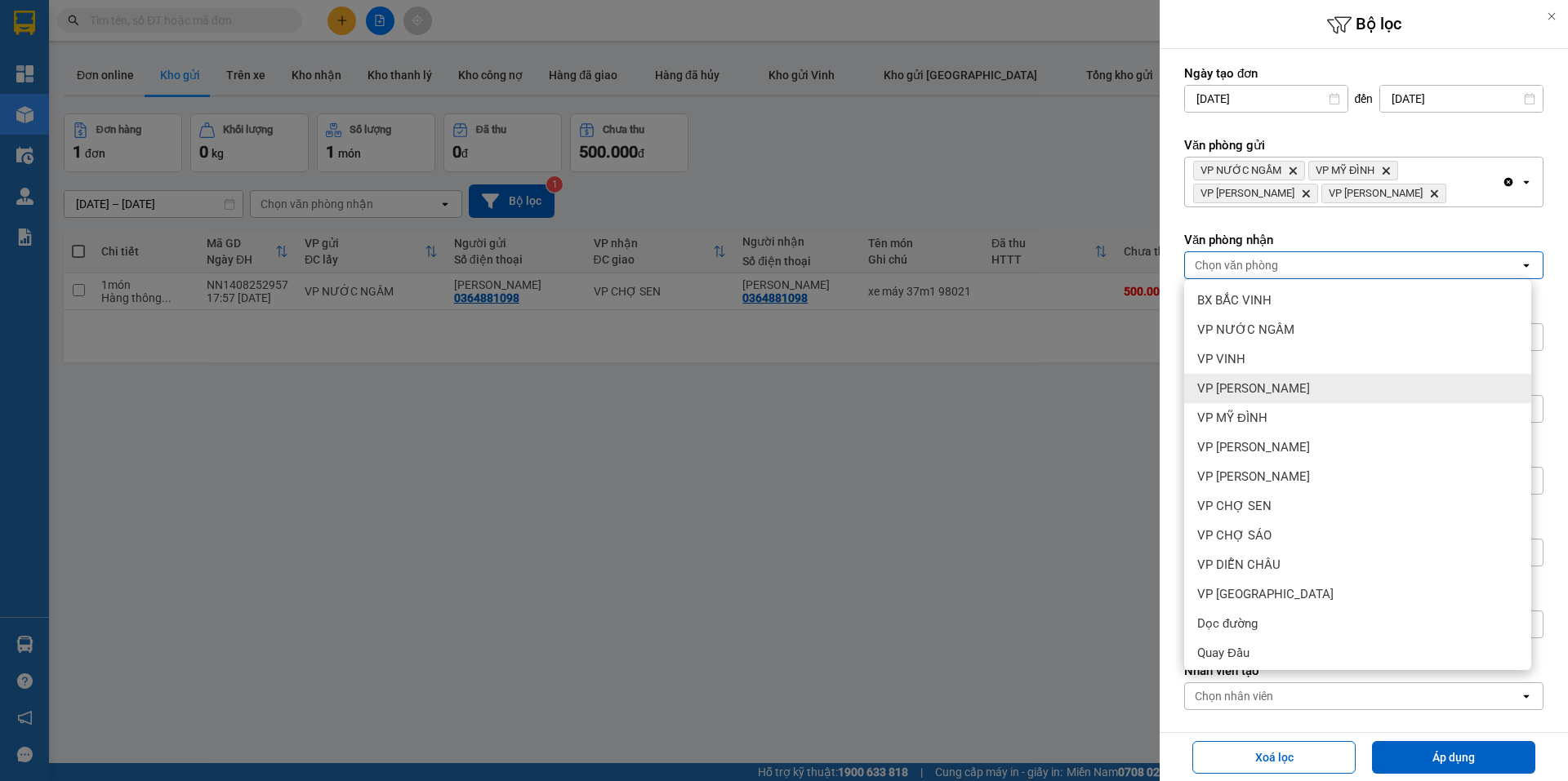
click at [1310, 393] on span "VP [PERSON_NAME]" at bounding box center [1254, 388] width 112 height 16
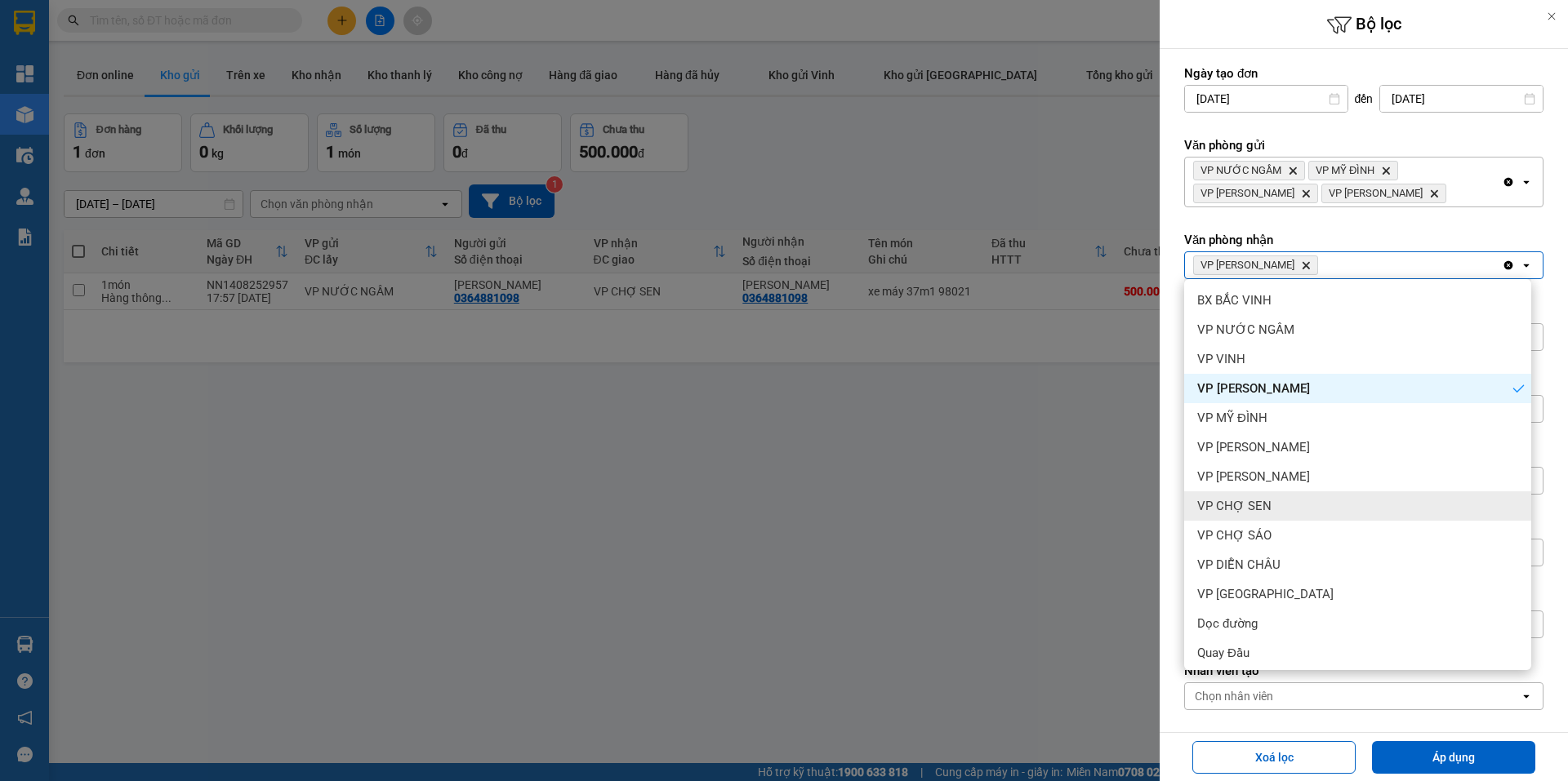
scroll to position [81, 0]
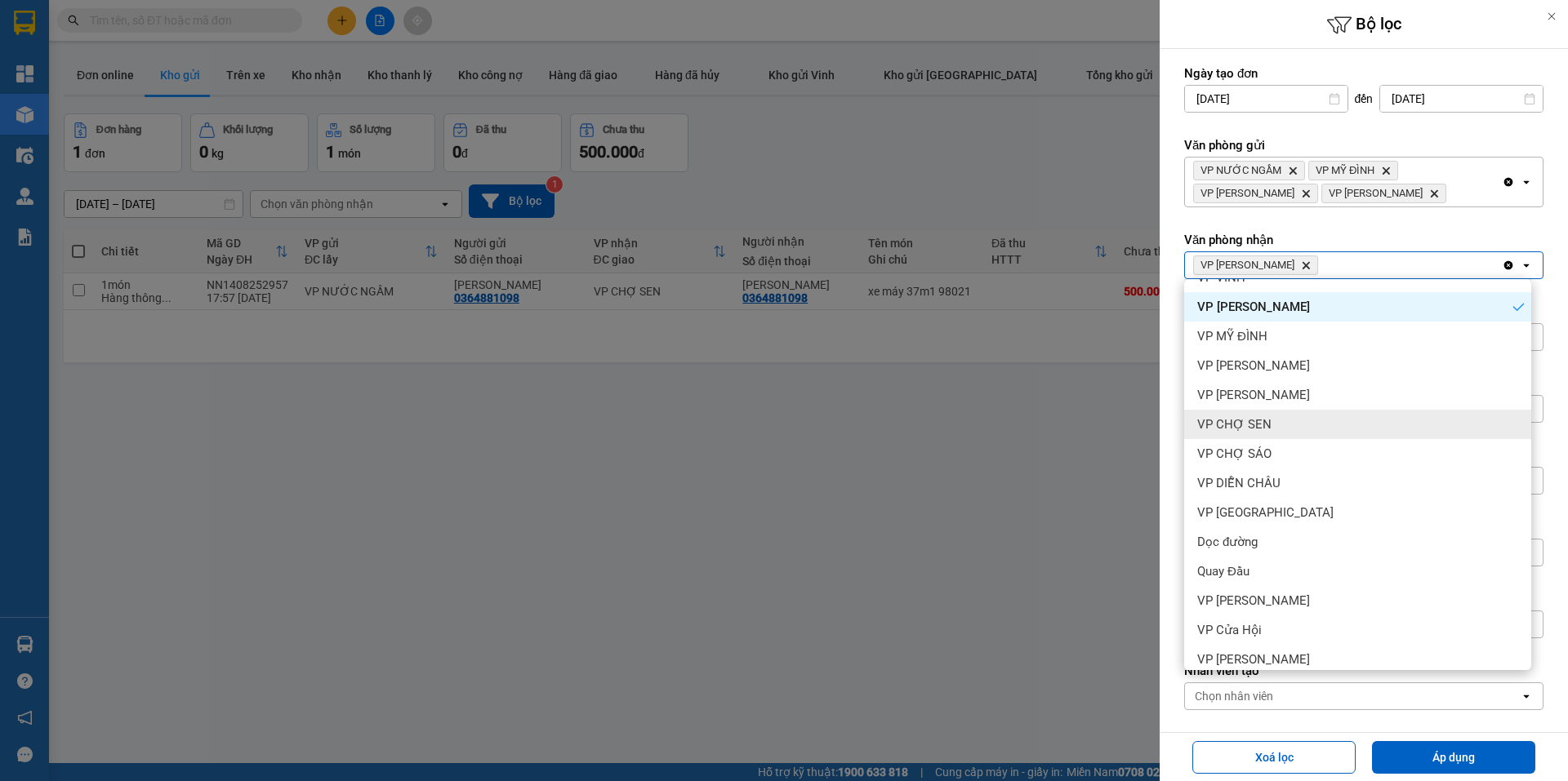
click at [1292, 426] on div "VP CHỢ SEN" at bounding box center [1357, 424] width 347 height 29
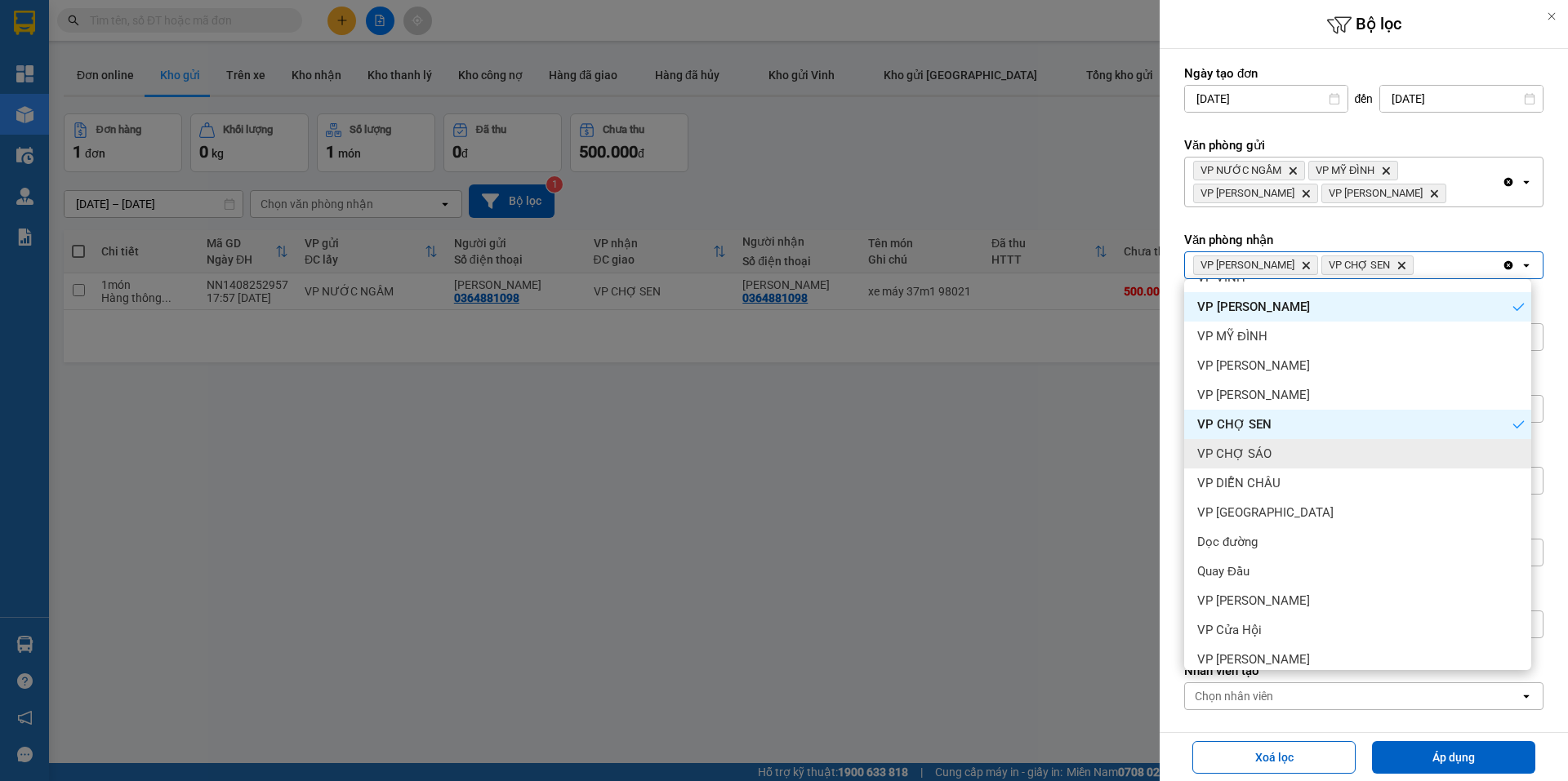
click at [1288, 447] on div "VP CHỢ SÁO" at bounding box center [1357, 453] width 347 height 29
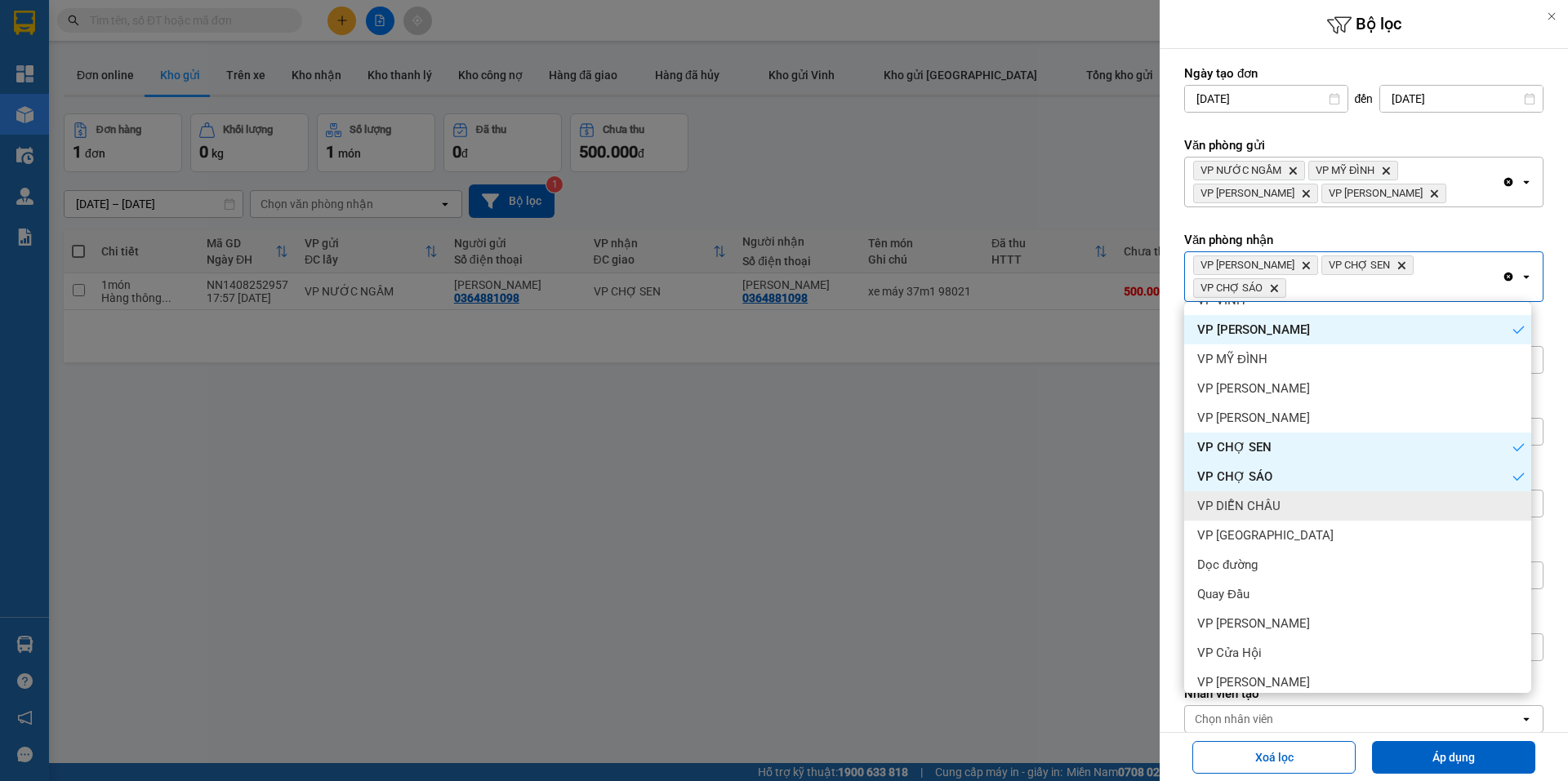
click at [1296, 500] on div "VP DIỄN CHÂU" at bounding box center [1357, 506] width 347 height 29
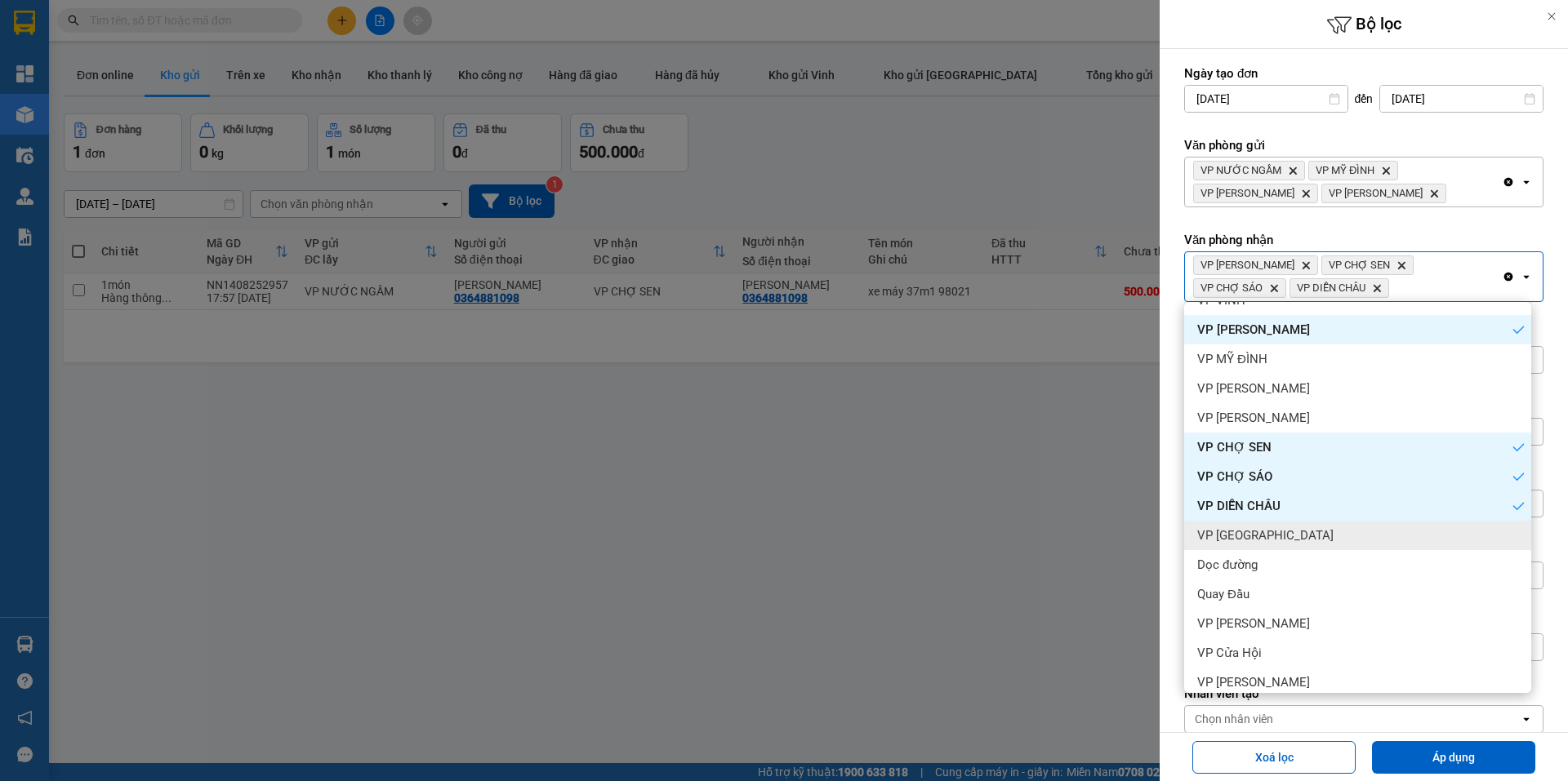
click at [1285, 533] on span "VP [GEOGRAPHIC_DATA]" at bounding box center [1266, 536] width 137 height 16
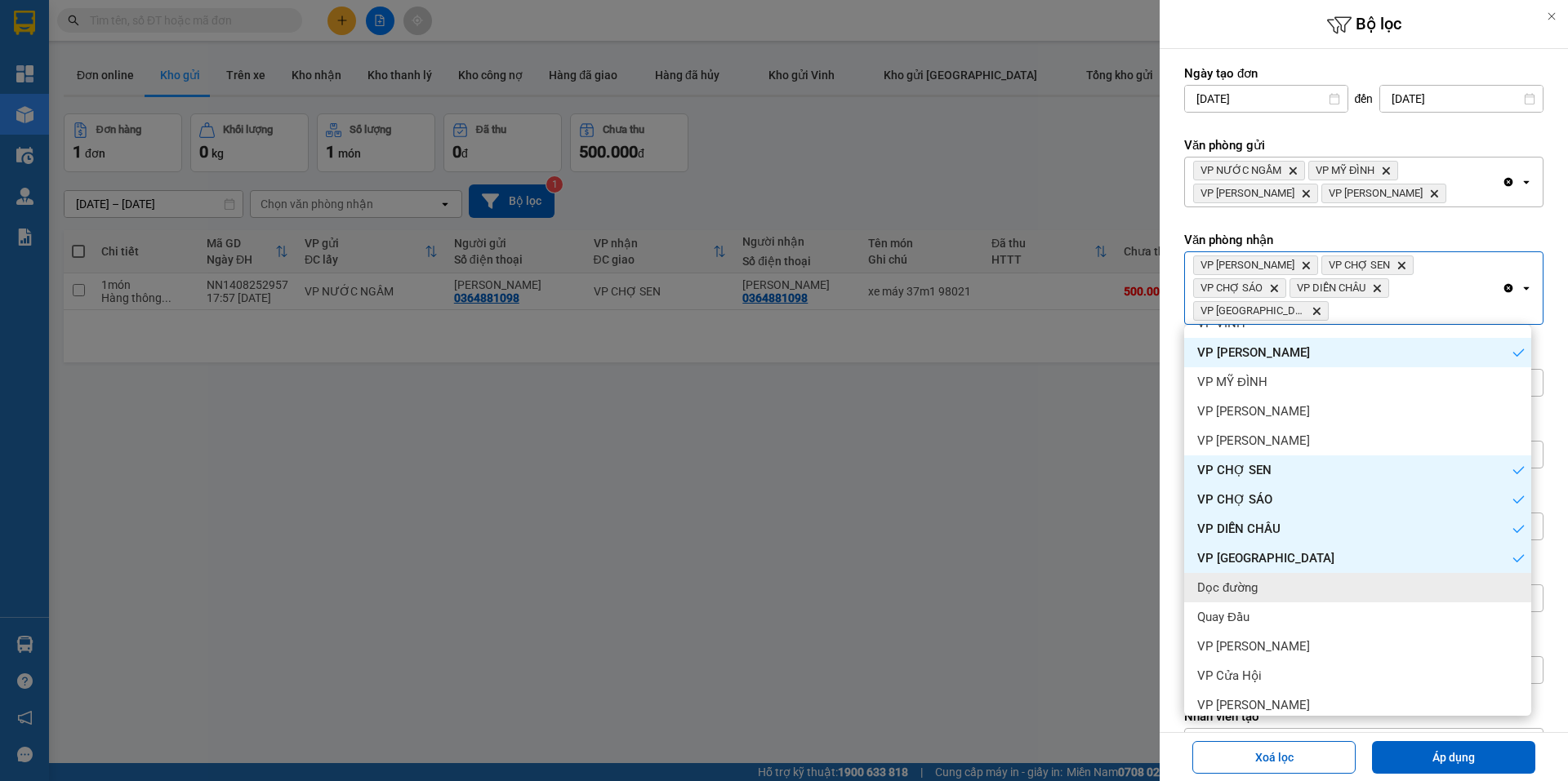
click at [1287, 591] on div "Dọc đường" at bounding box center [1357, 587] width 347 height 29
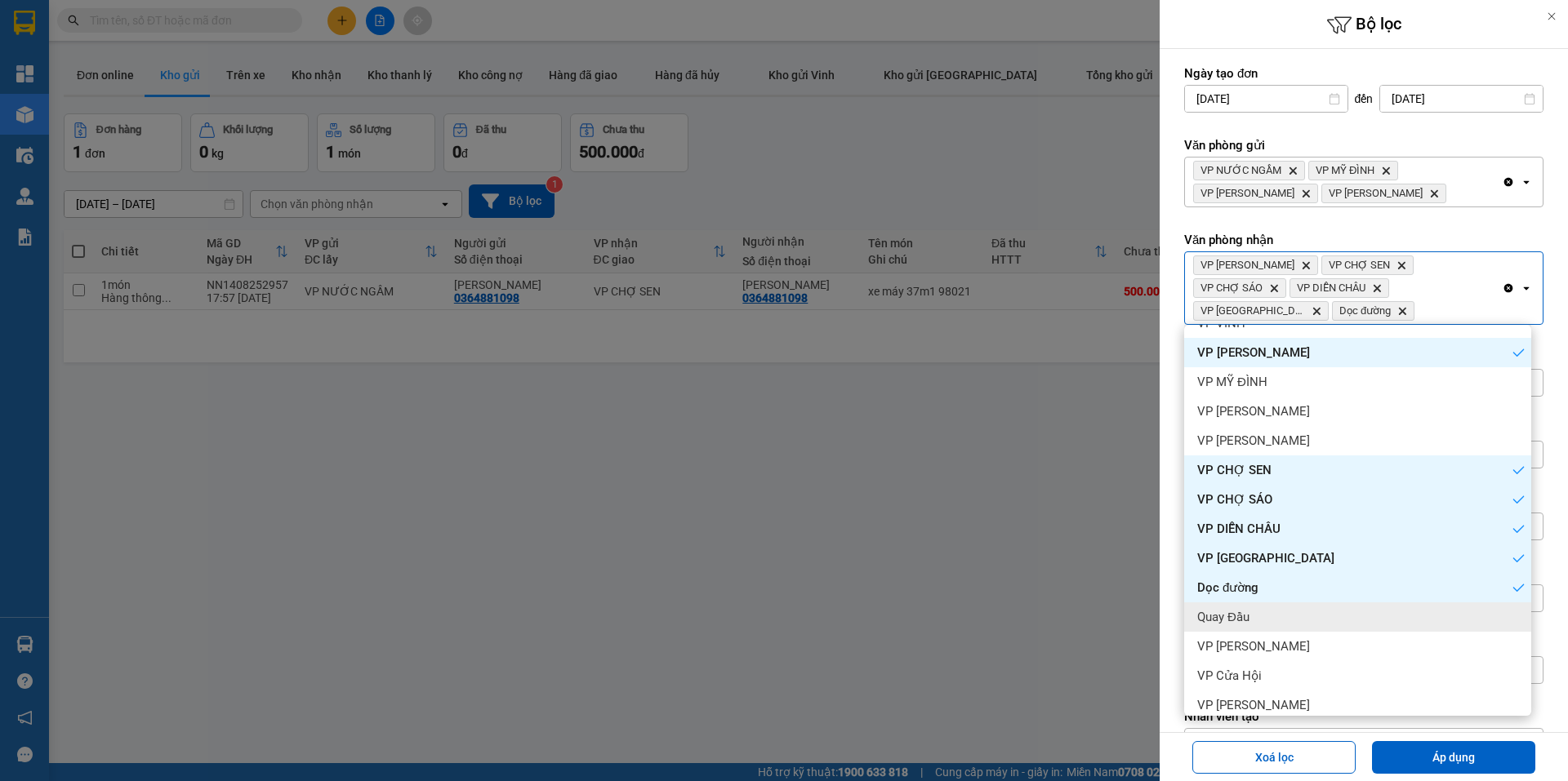
click at [1287, 616] on div "Quay Đầu" at bounding box center [1357, 617] width 347 height 29
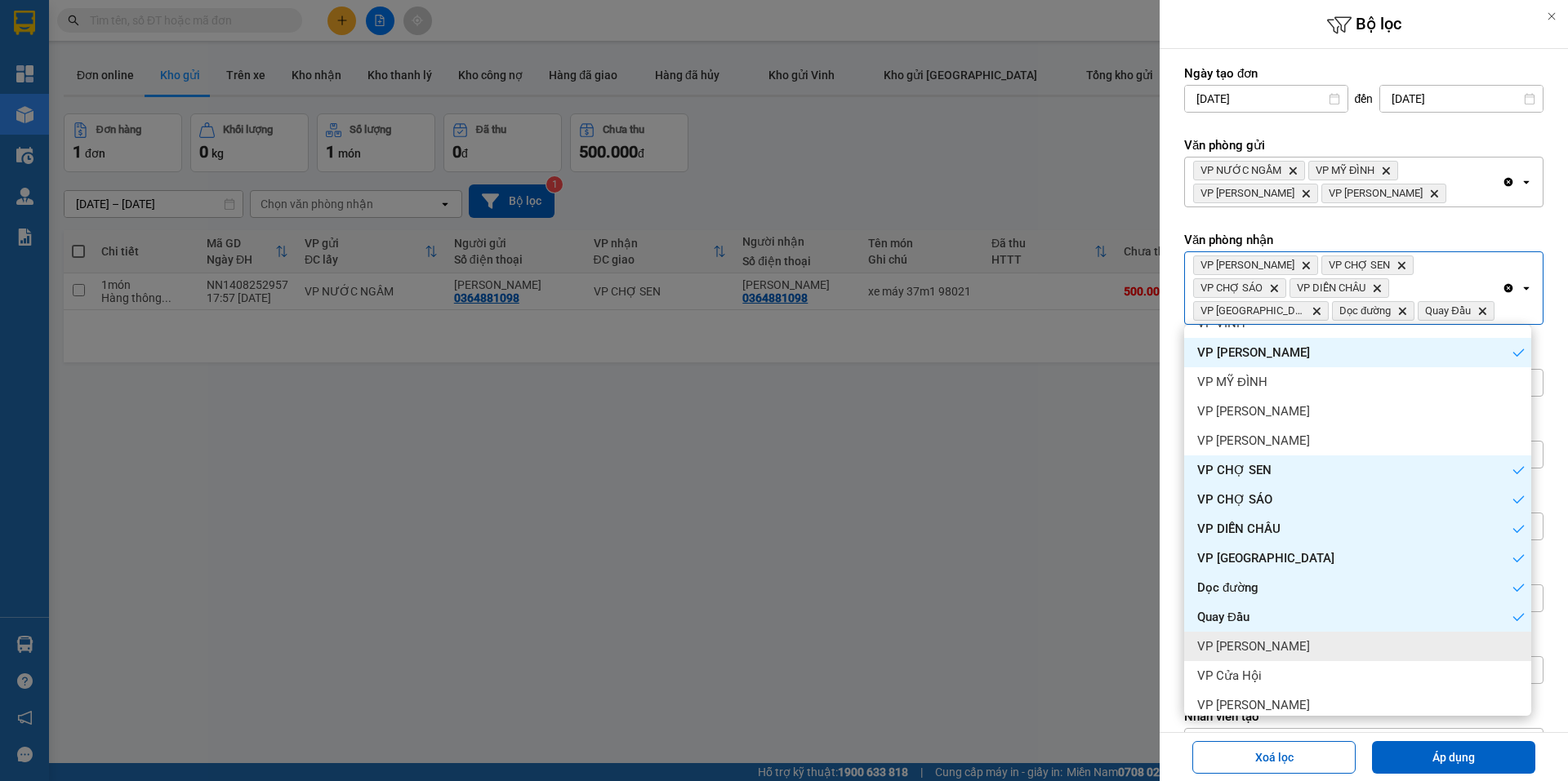
click at [1291, 655] on div "VP [PERSON_NAME]" at bounding box center [1357, 646] width 347 height 29
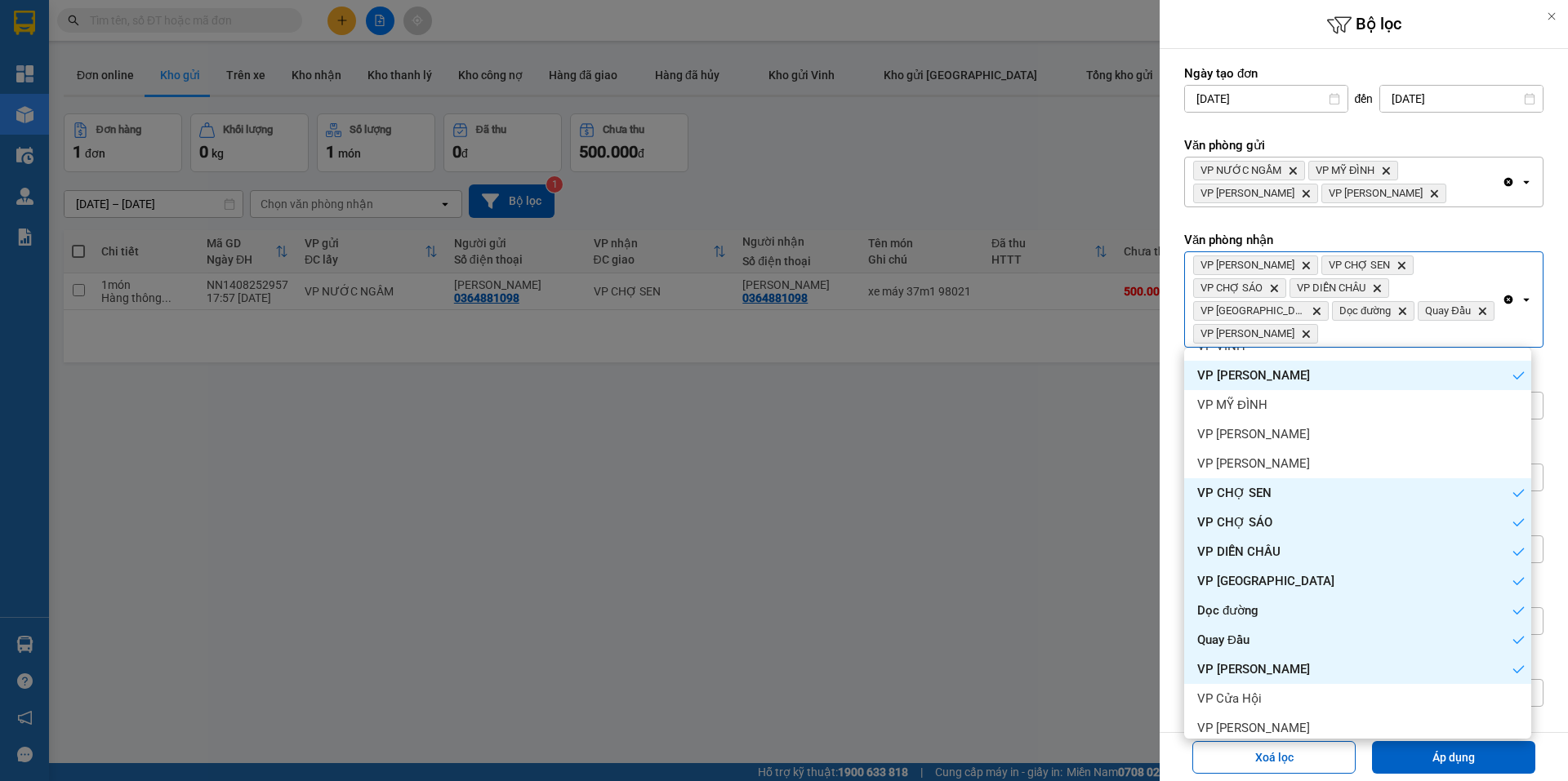
scroll to position [121, 0]
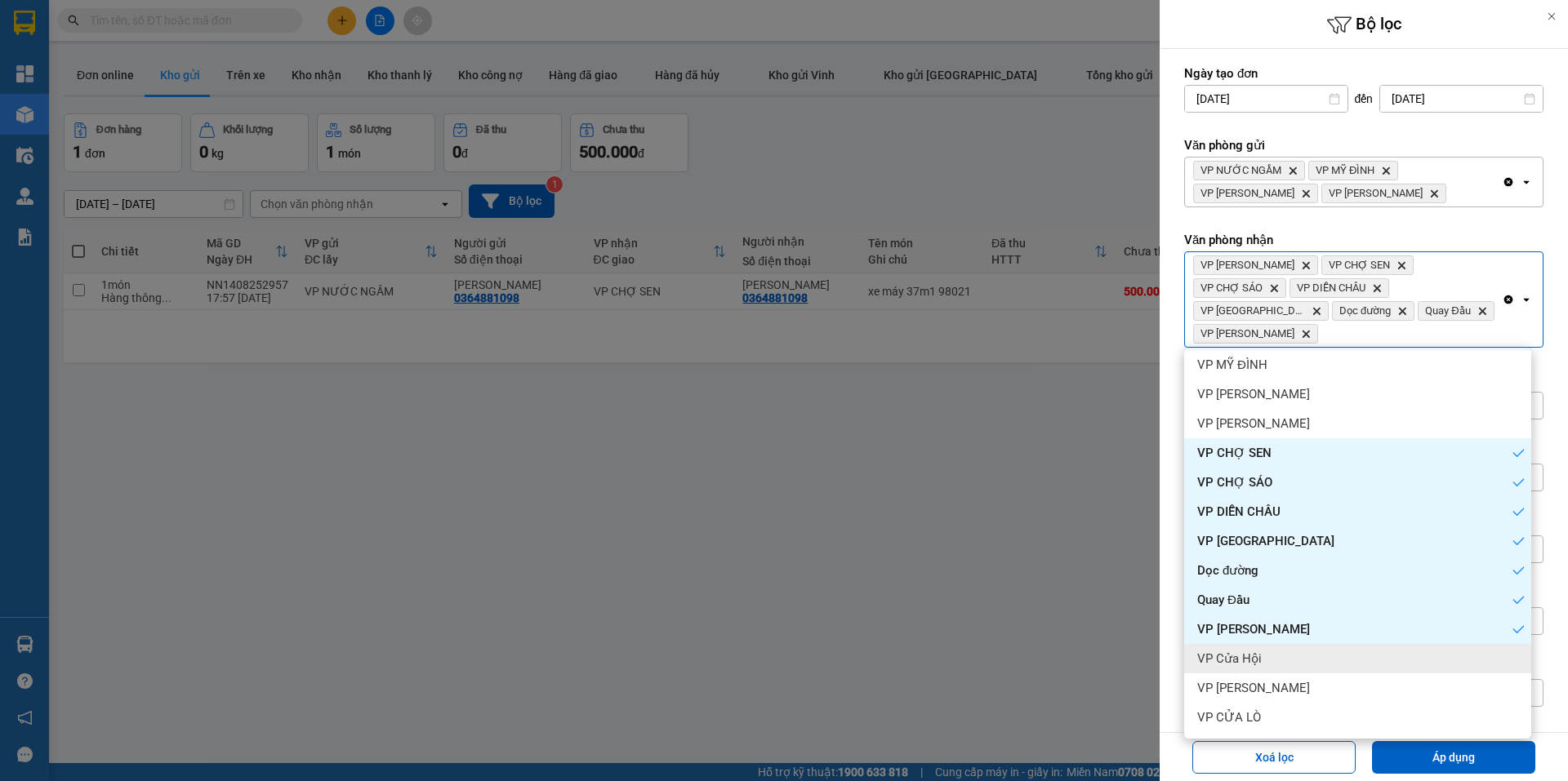
click at [1283, 654] on div "VP Cửa Hội" at bounding box center [1357, 659] width 347 height 29
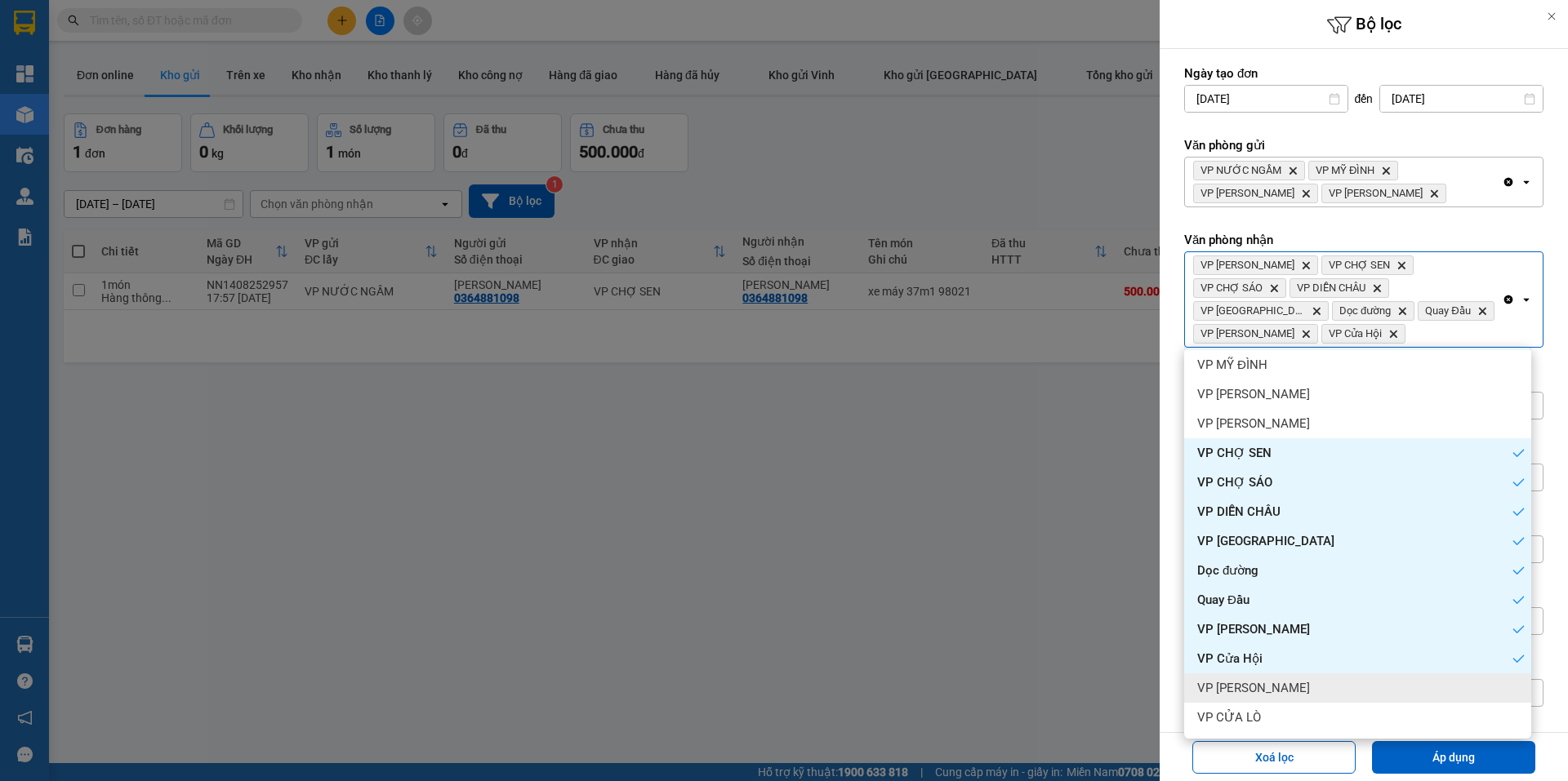
click at [1287, 688] on div "VP [PERSON_NAME]" at bounding box center [1357, 688] width 347 height 29
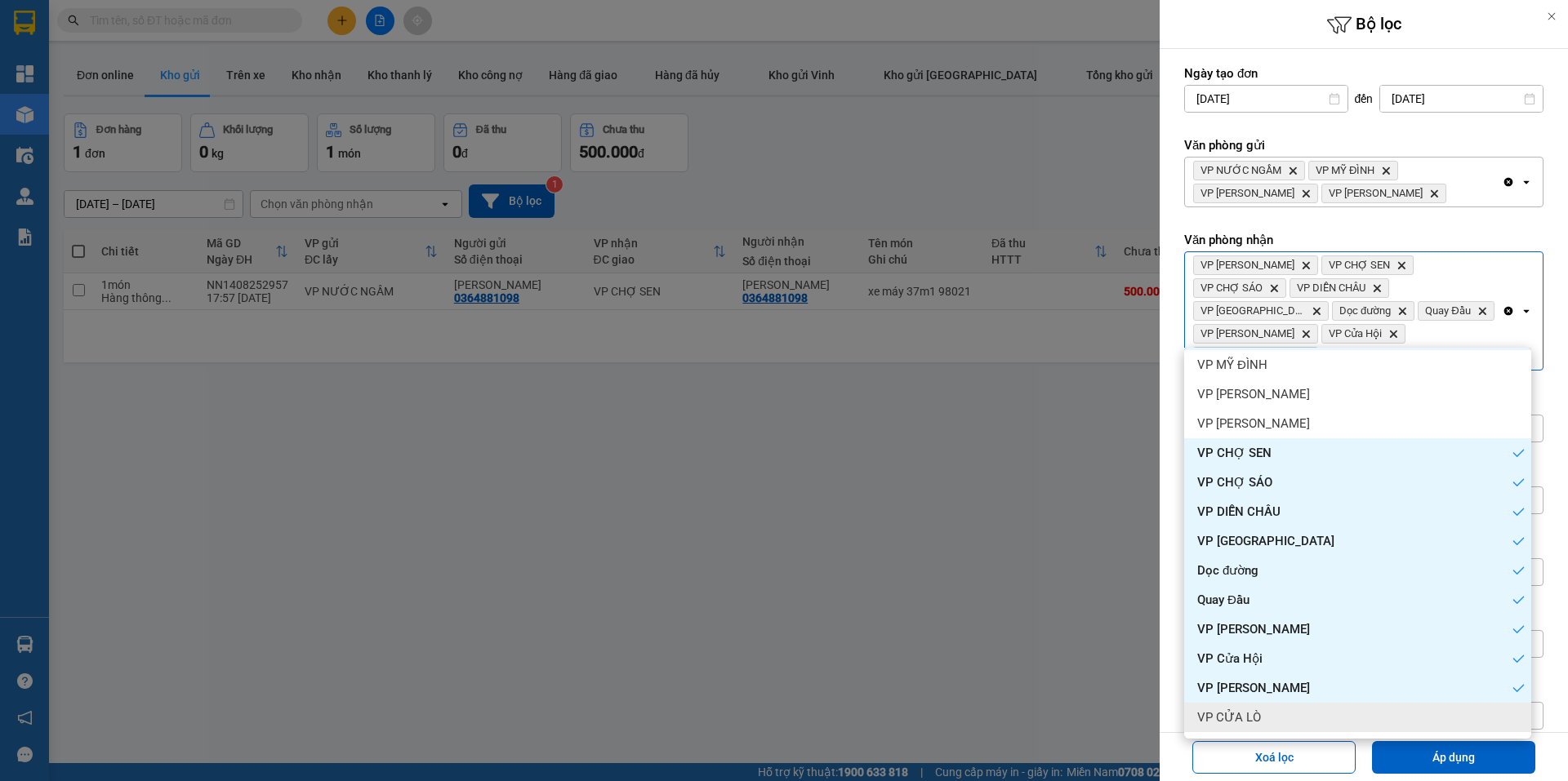
click at [1290, 711] on div "VP CỬA LÒ" at bounding box center [1357, 718] width 347 height 29
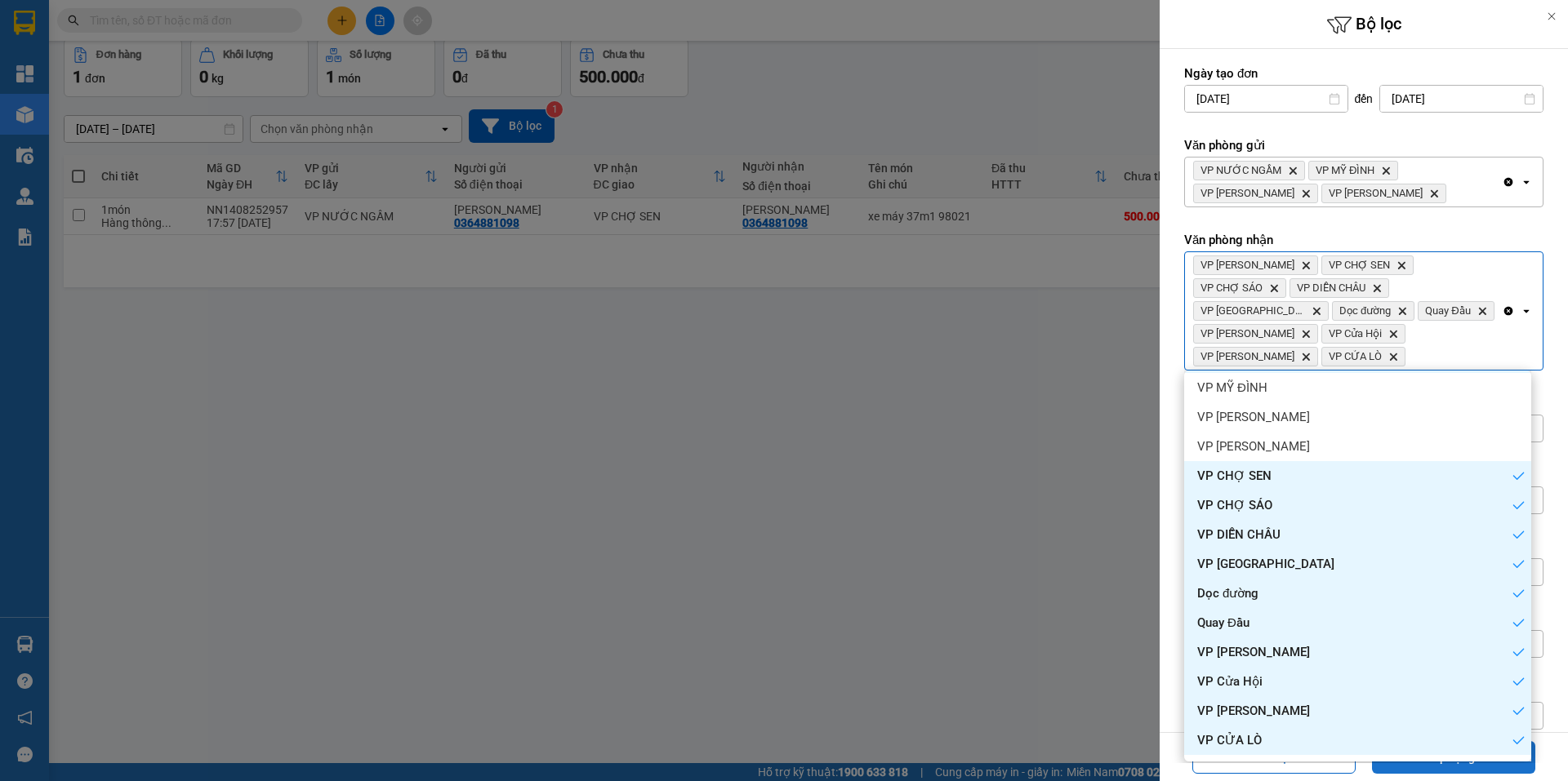
click at [1533, 745] on button "Áp dụng" at bounding box center [1454, 757] width 163 height 33
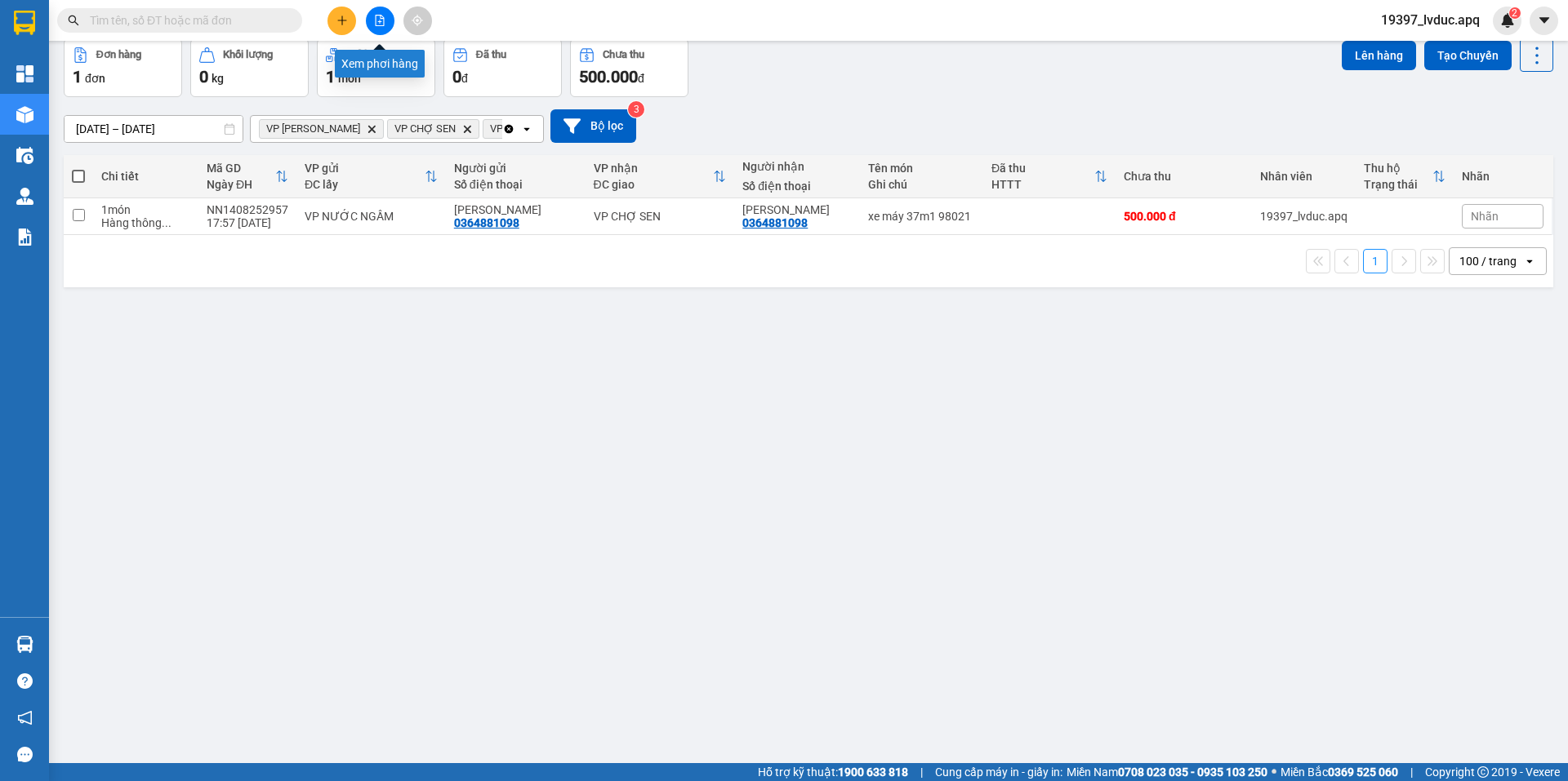
click at [385, 22] on icon "file-add" at bounding box center [379, 20] width 12 height 12
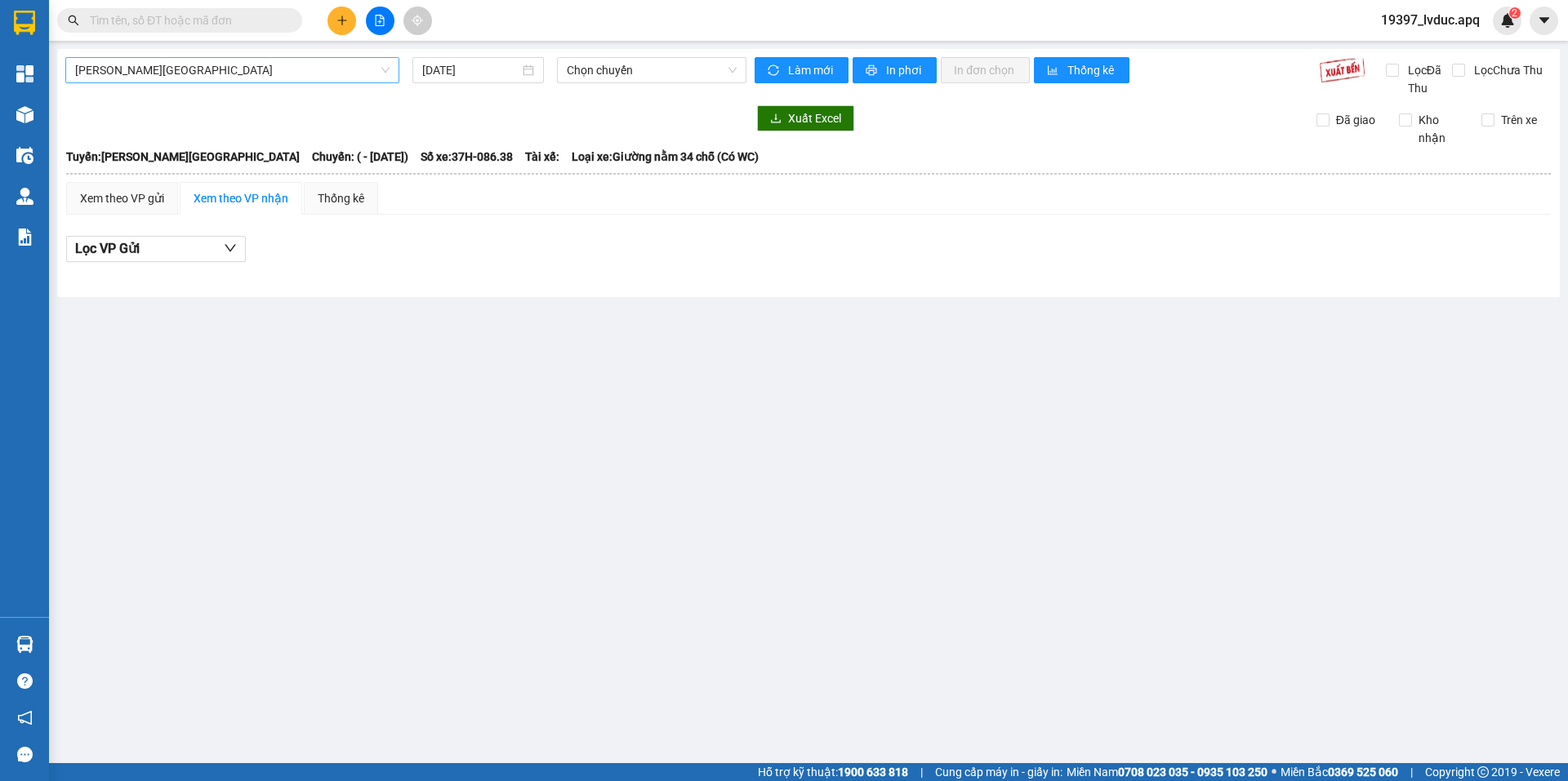
click at [215, 67] on span "[PERSON_NAME][GEOGRAPHIC_DATA]" at bounding box center [232, 70] width 314 height 24
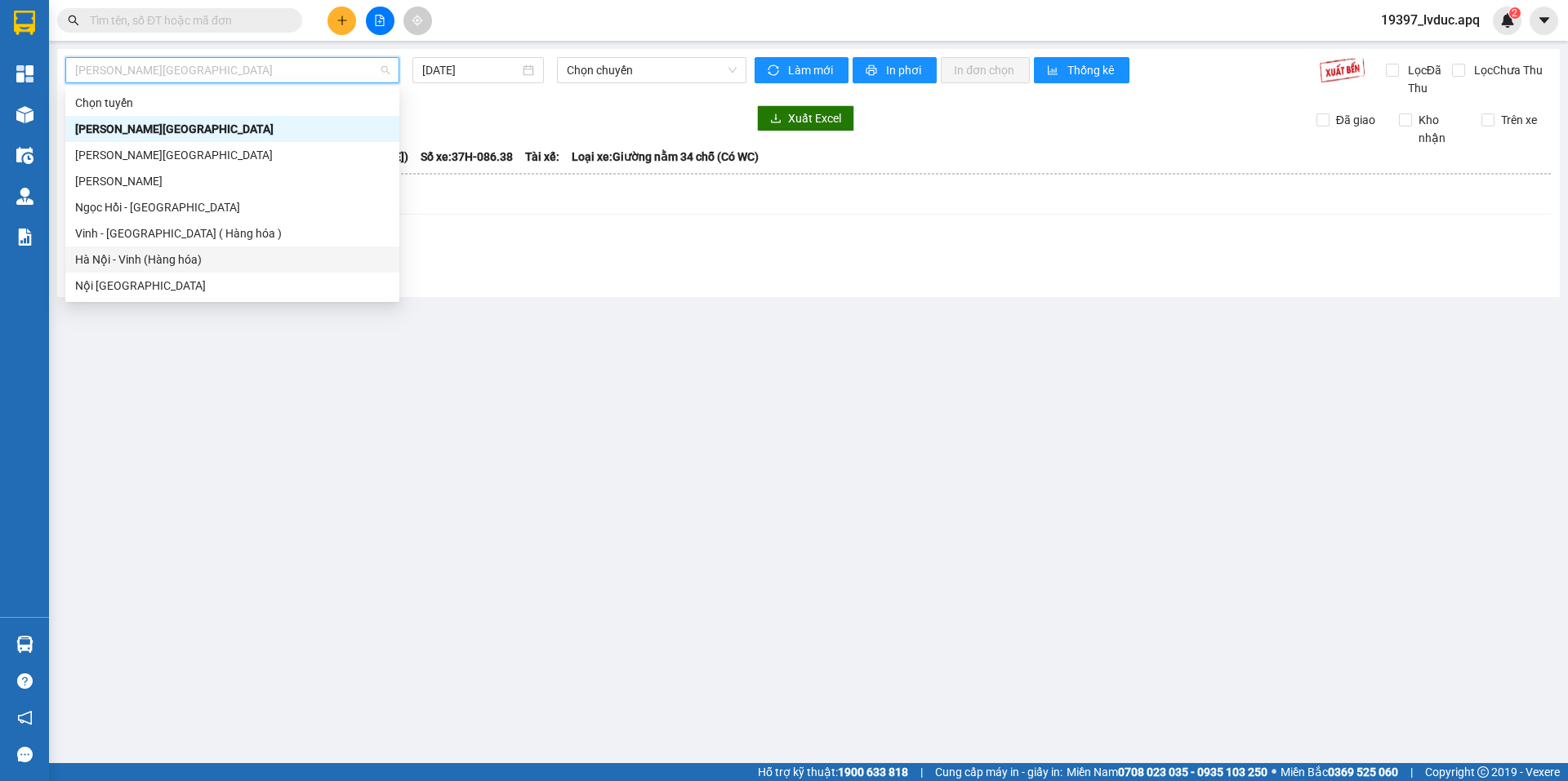
click at [177, 255] on div "Hà Nội - Vinh (Hàng hóa)" at bounding box center [232, 260] width 314 height 18
type input "[DATE]"
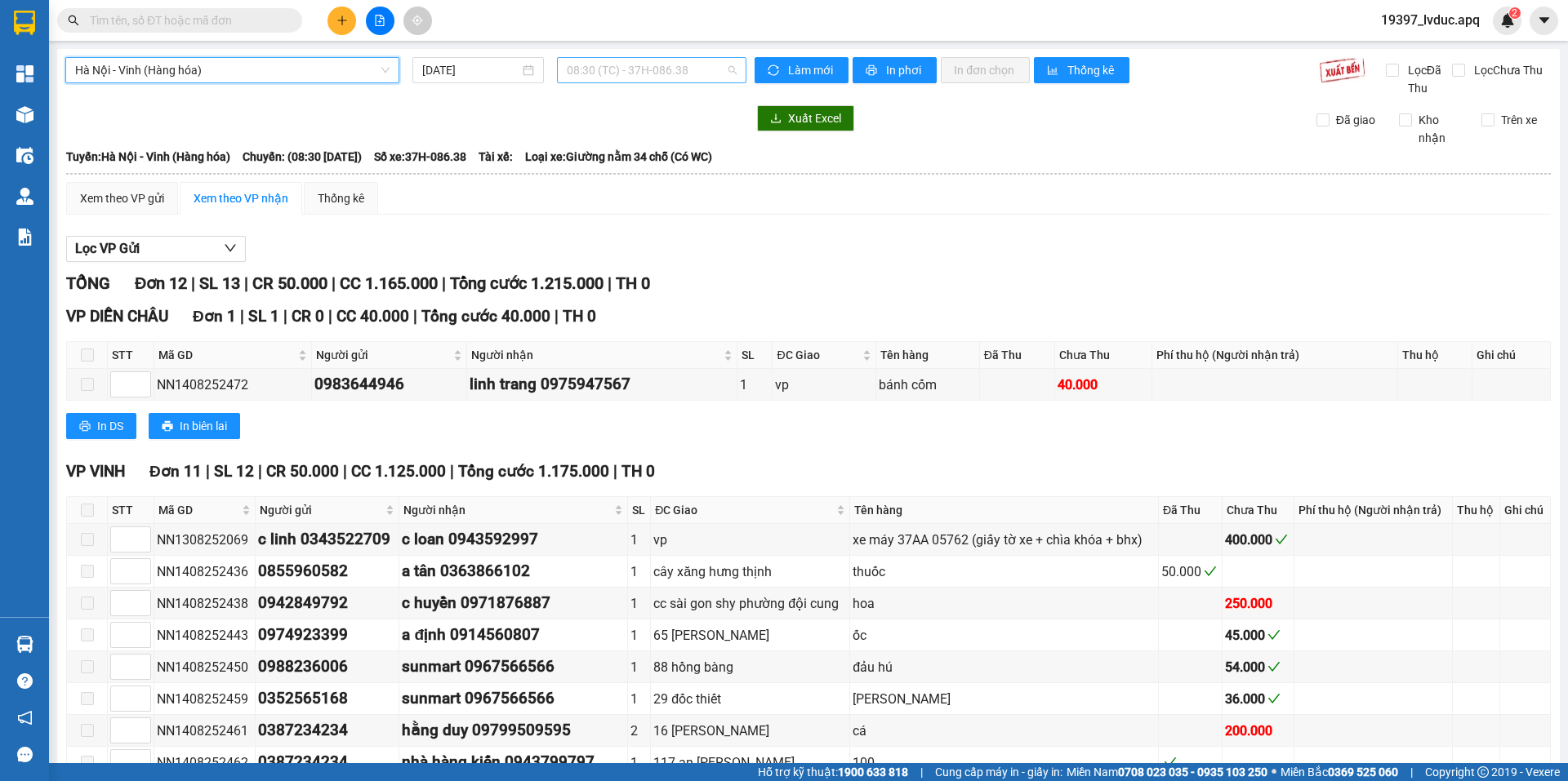
click at [696, 73] on span "08:30 (TC) - 37H-086.38" at bounding box center [652, 70] width 170 height 24
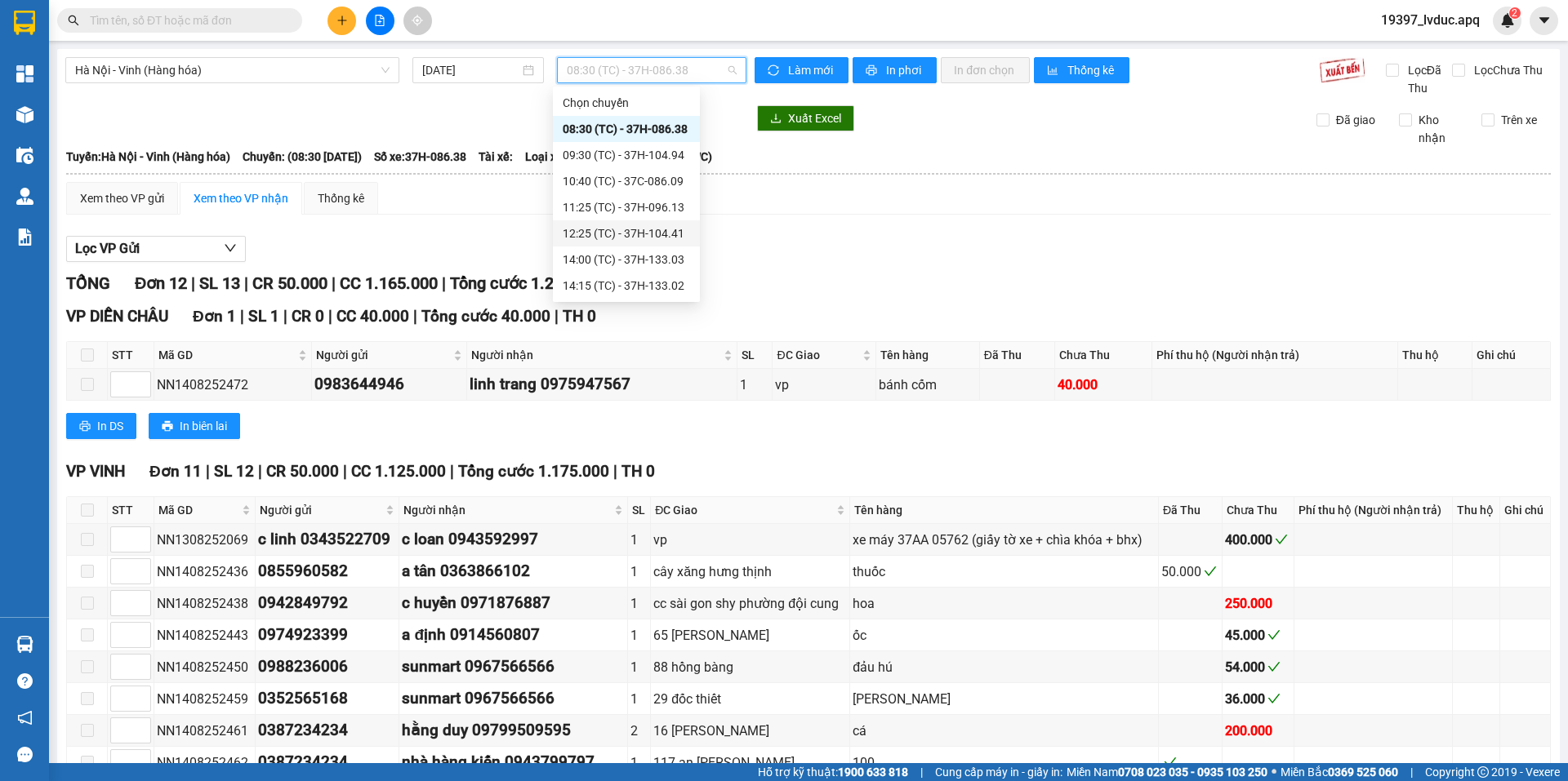
scroll to position [235, 0]
click at [648, 130] on div "22:40 (TC) - 37H-133.08" at bounding box center [626, 129] width 128 height 18
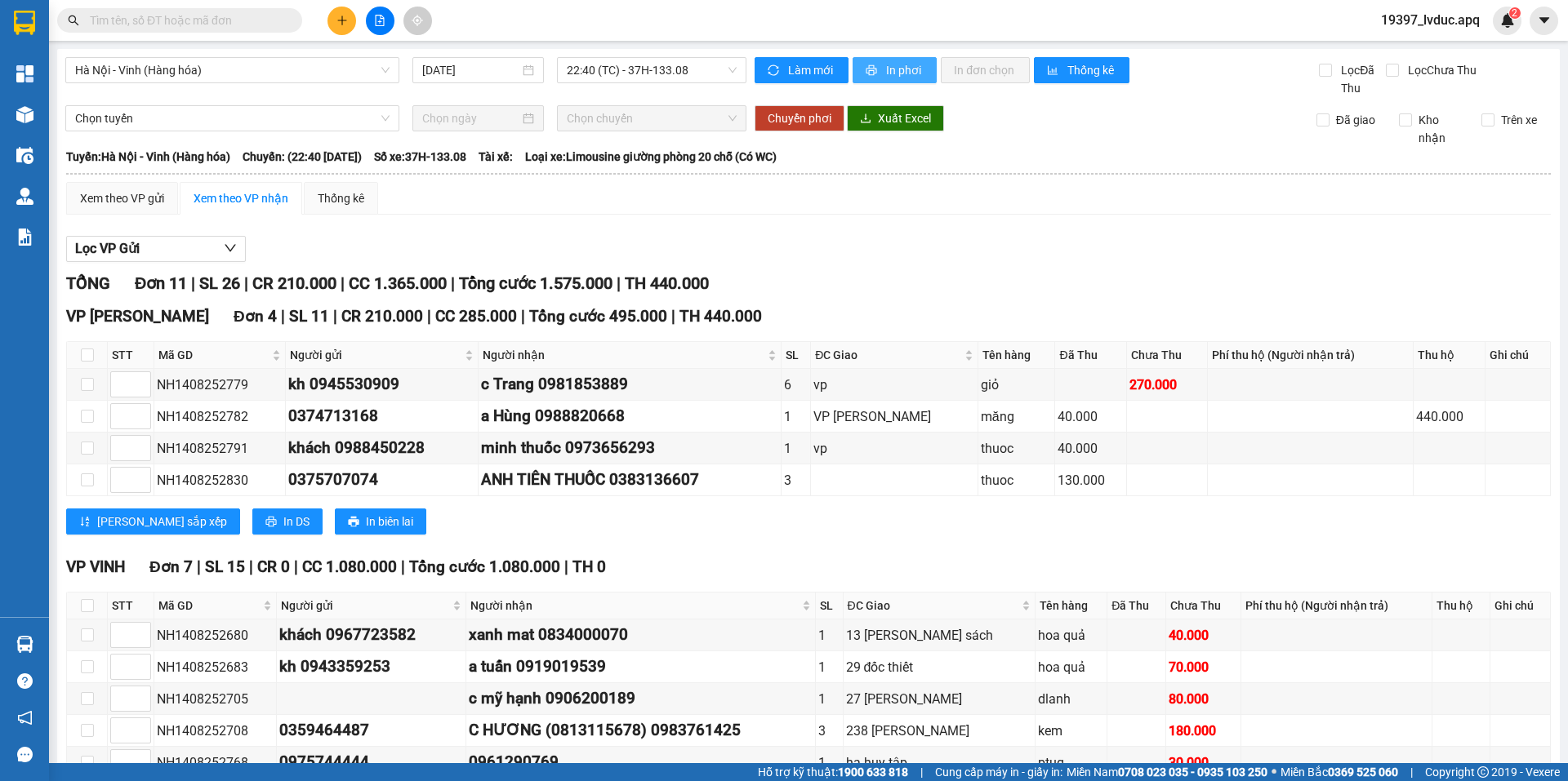
click at [876, 67] on button "In phơi" at bounding box center [894, 70] width 84 height 26
click at [703, 64] on span "22:40 (TC) - 37H-133.08" at bounding box center [652, 70] width 170 height 24
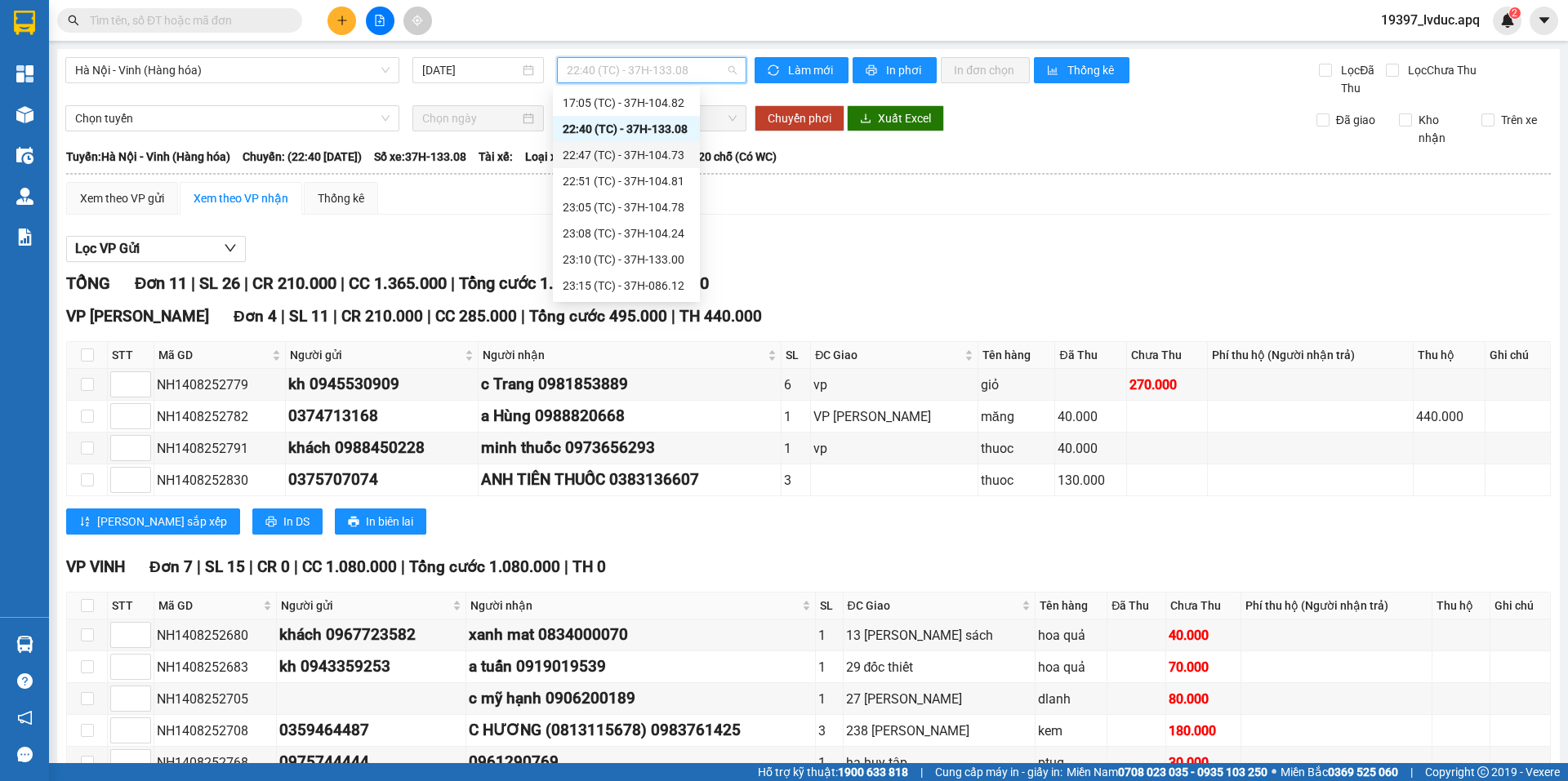
click at [662, 147] on div "22:47 (TC) - 37H-104.73" at bounding box center [626, 155] width 128 height 18
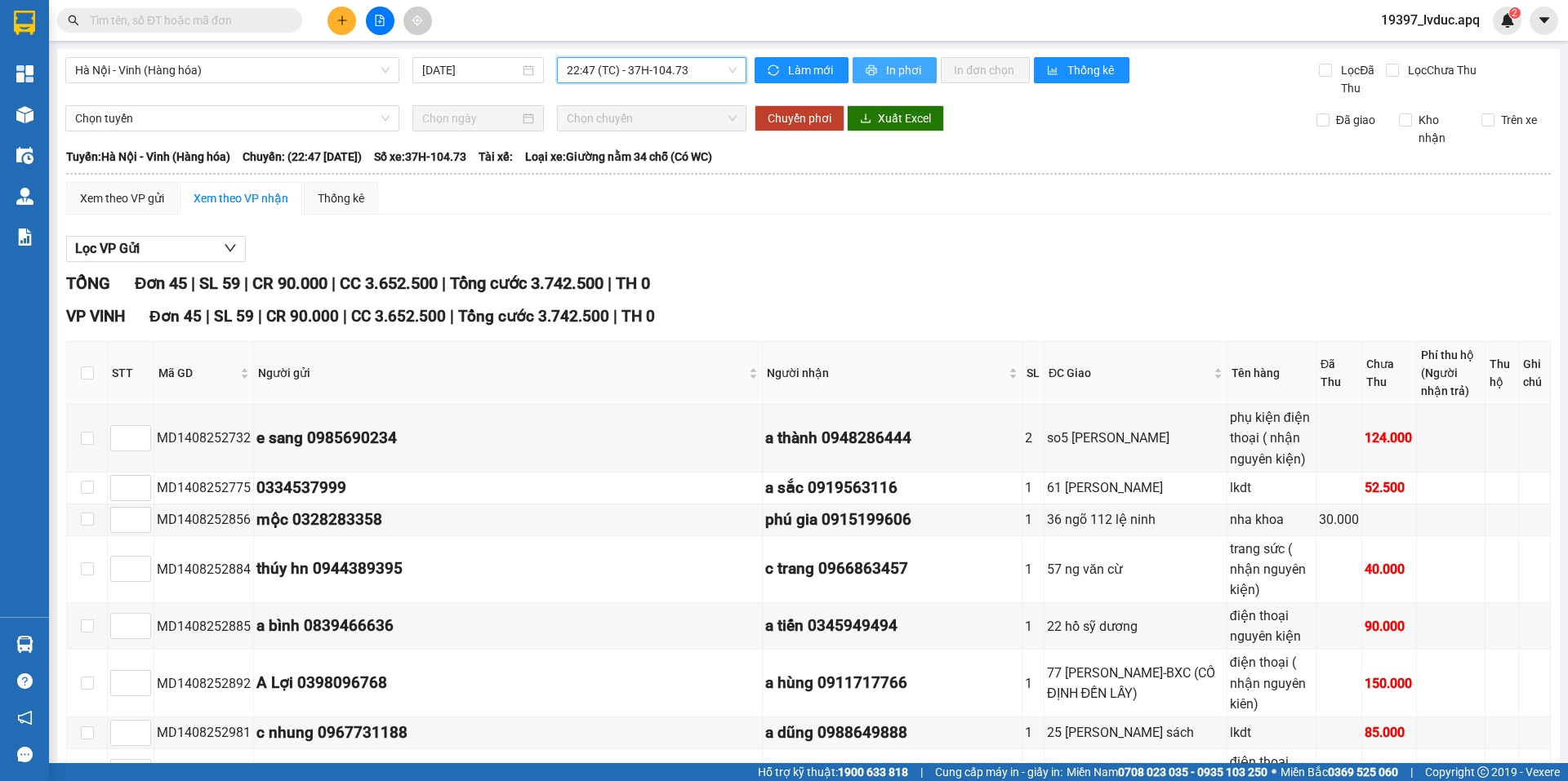
click at [898, 71] on span "In phơi" at bounding box center [904, 71] width 37 height 18
click at [700, 72] on span "22:47 (TC) - 37H-104.73" at bounding box center [652, 70] width 170 height 24
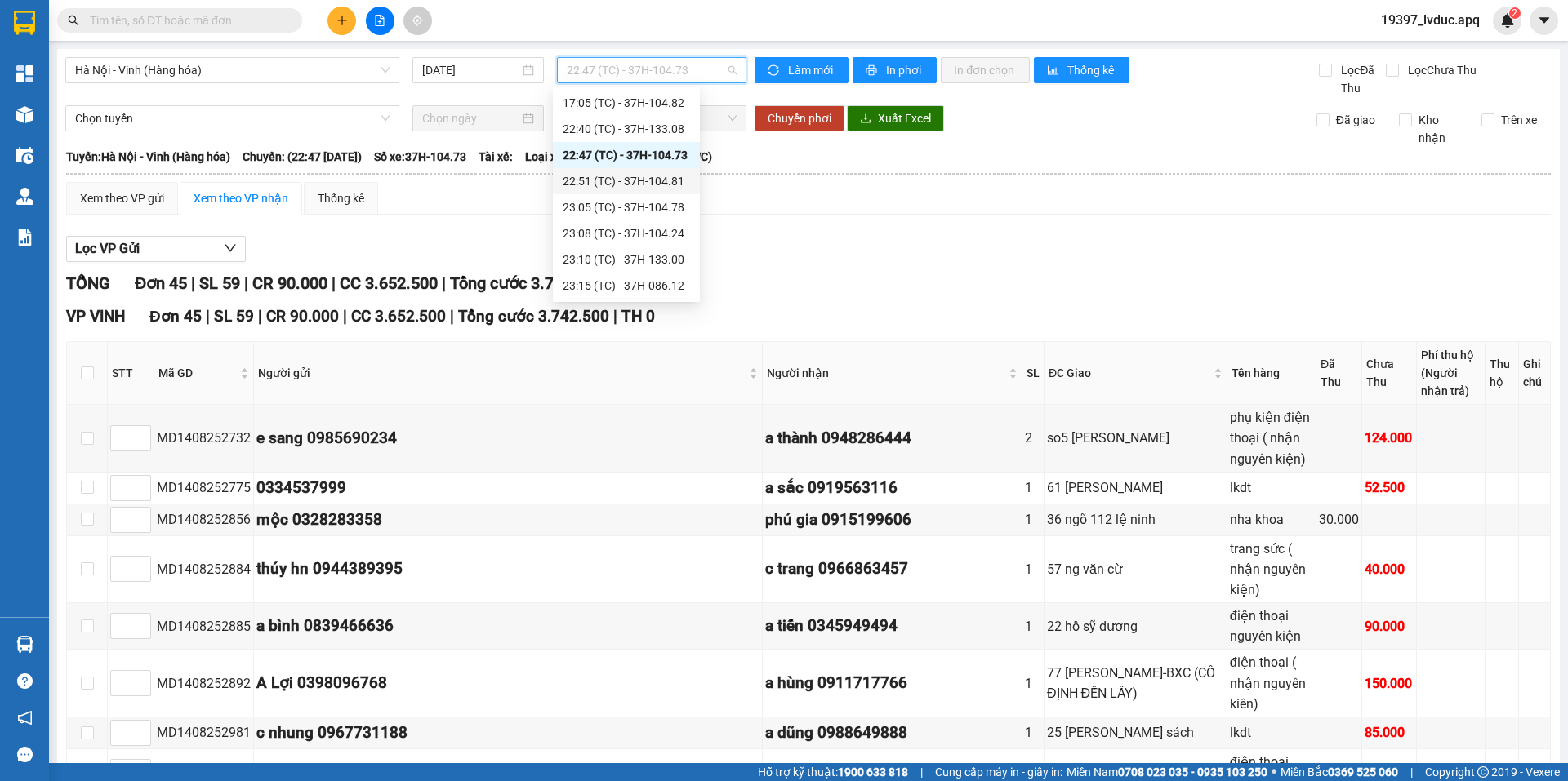
click at [666, 182] on div "22:51 (TC) - 37H-104.81" at bounding box center [626, 181] width 128 height 18
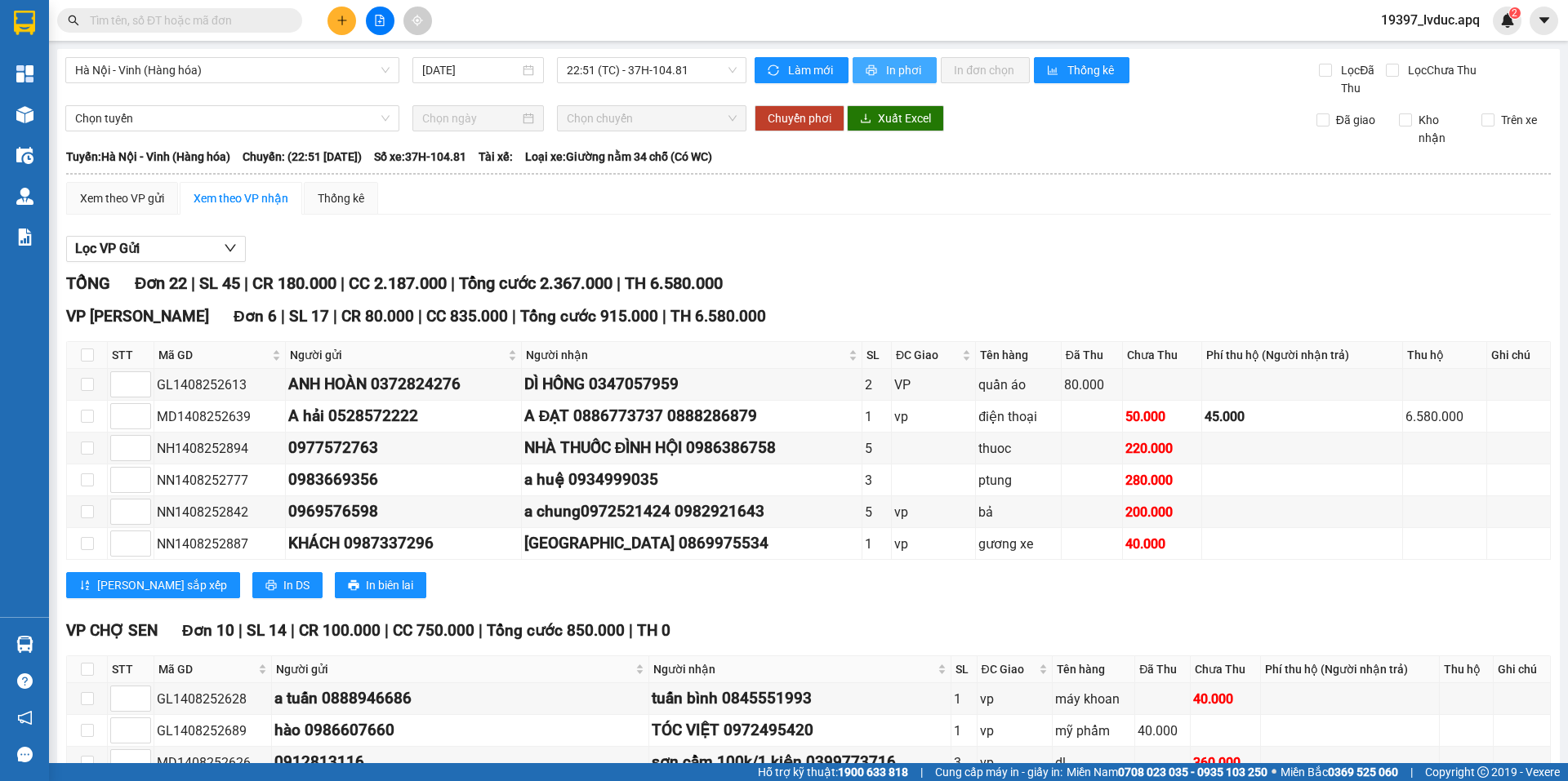
click at [866, 62] on button "In phơi" at bounding box center [894, 70] width 84 height 26
click at [338, 28] on button at bounding box center [342, 21] width 29 height 29
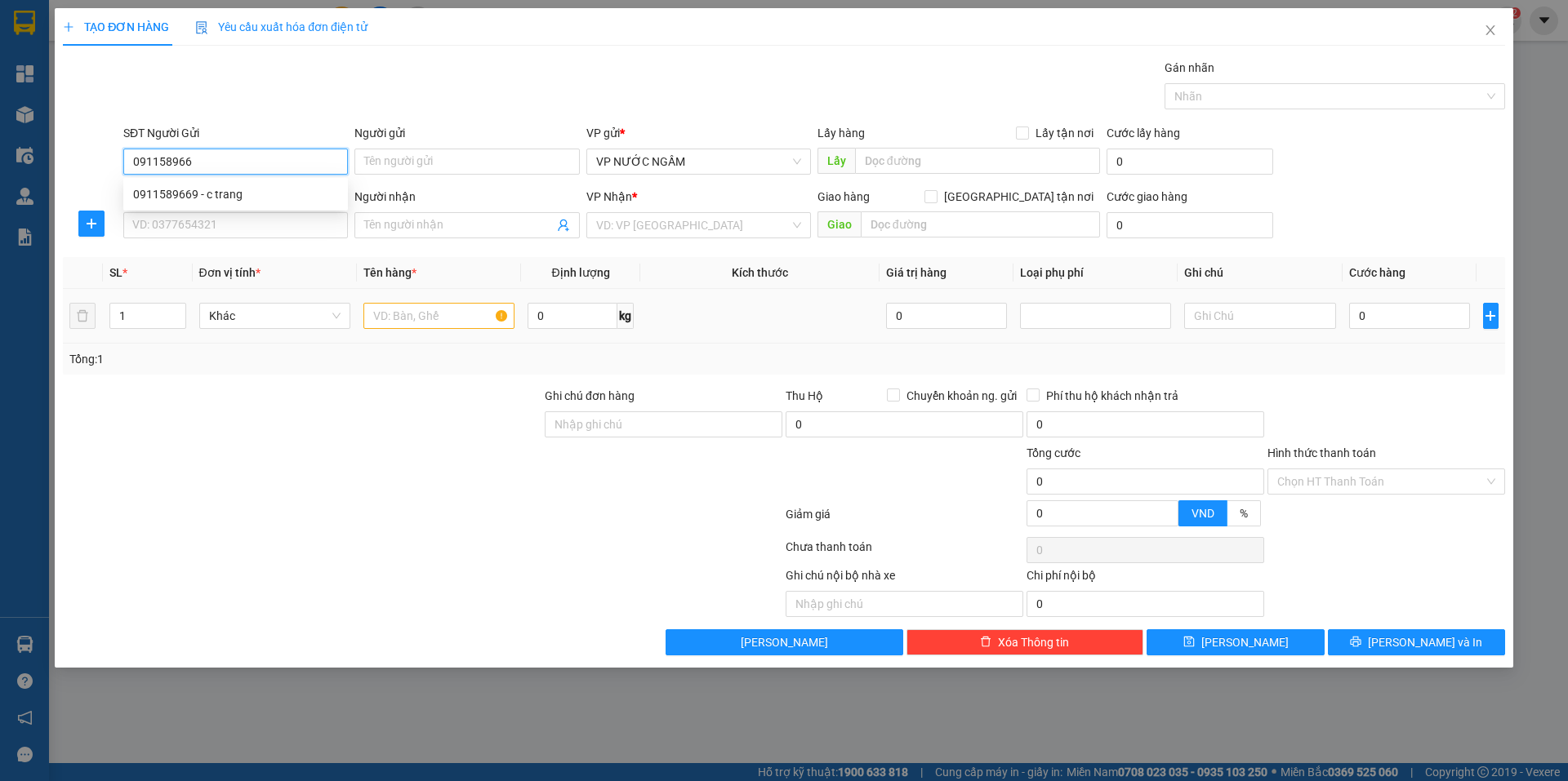
type input "0911589669"
click at [247, 198] on div "0911589669 - c trang" at bounding box center [235, 195] width 205 height 18
type input "c trang"
type input "0911589669"
click at [229, 238] on input "SĐT Người Nhận" at bounding box center [235, 225] width 225 height 26
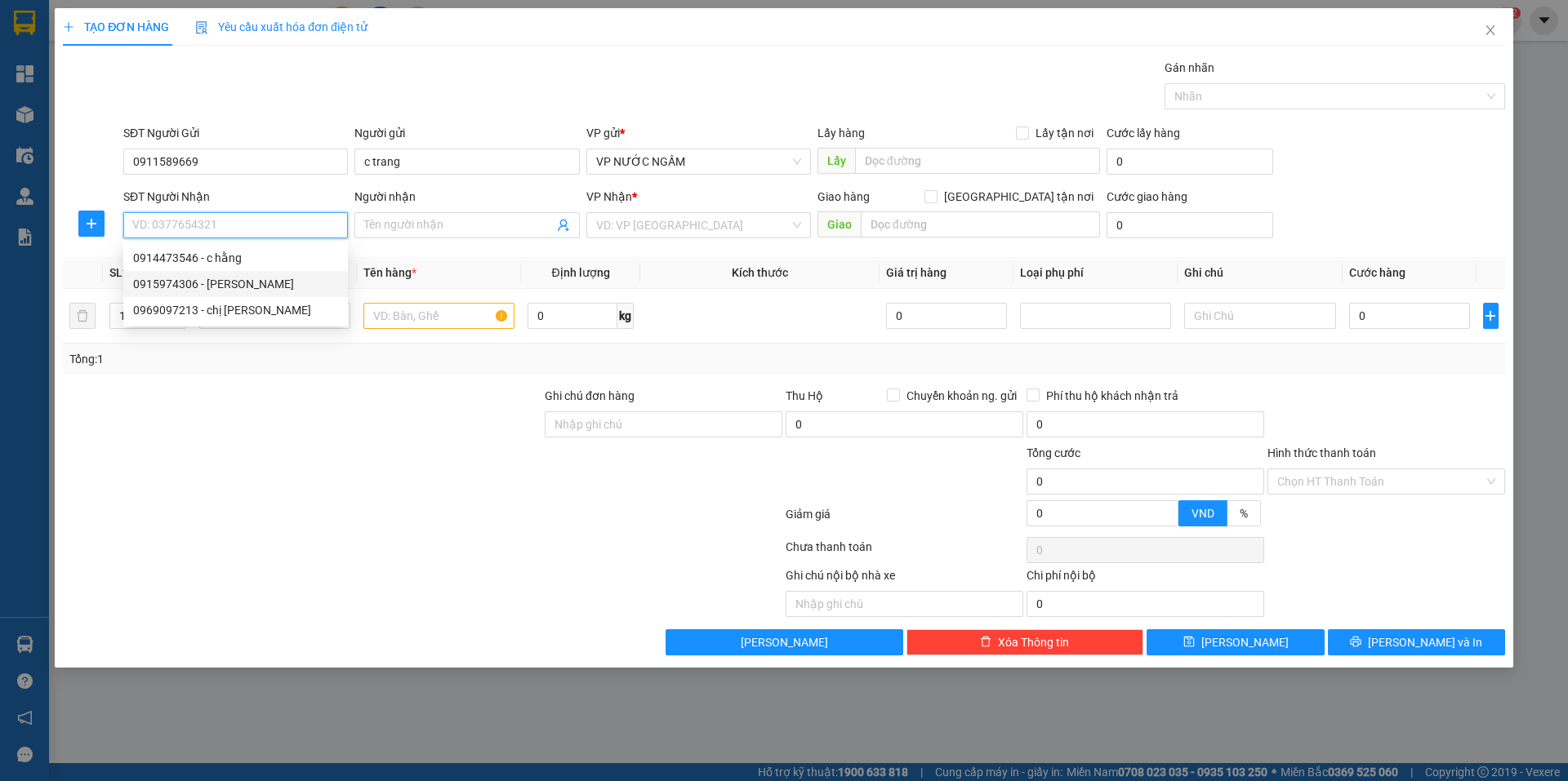
click at [225, 289] on div "0915974306 - [PERSON_NAME]" at bounding box center [235, 284] width 205 height 18
type input "0915974306"
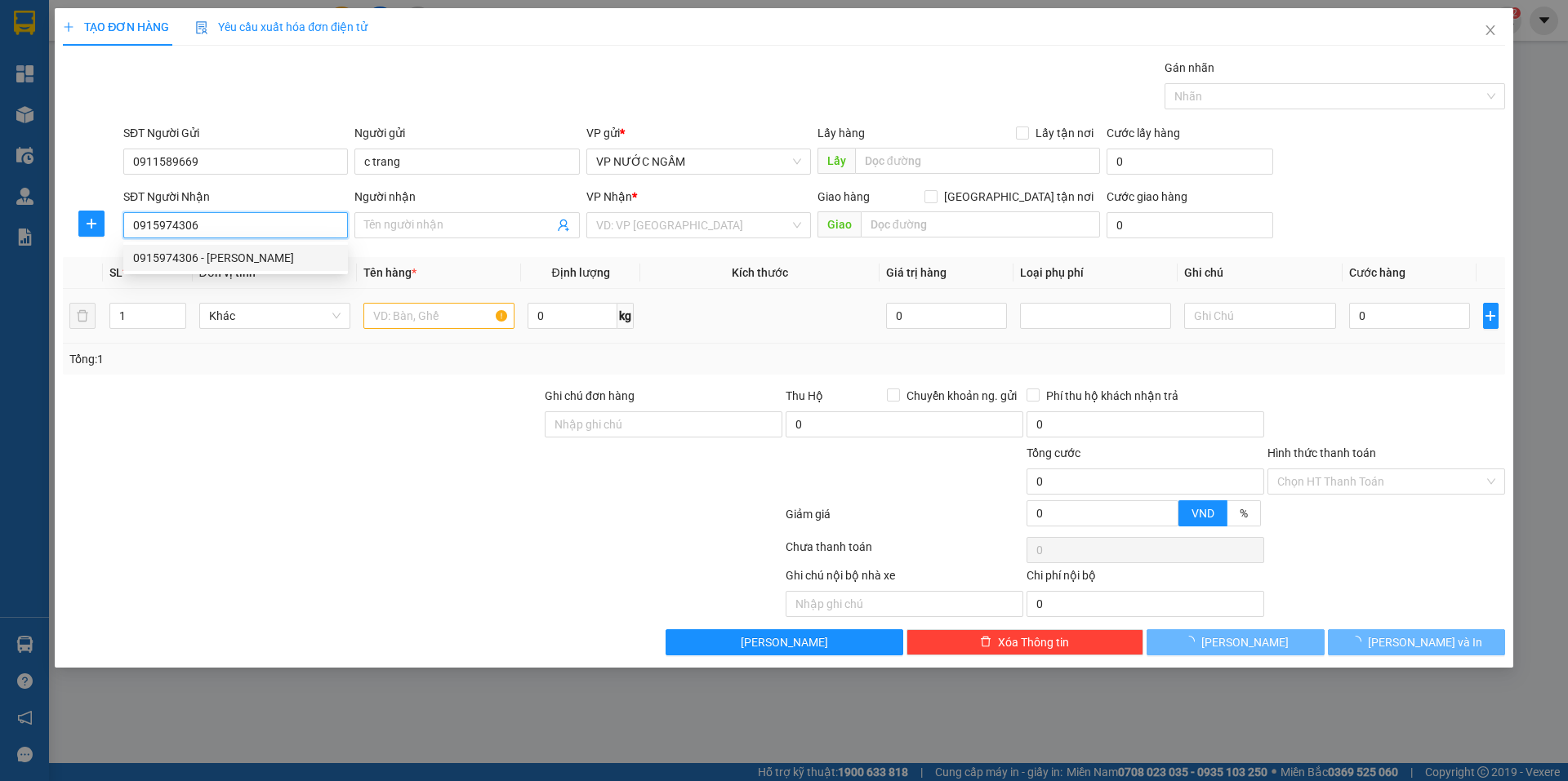
type input "[PERSON_NAME]"
checkbox input "true"
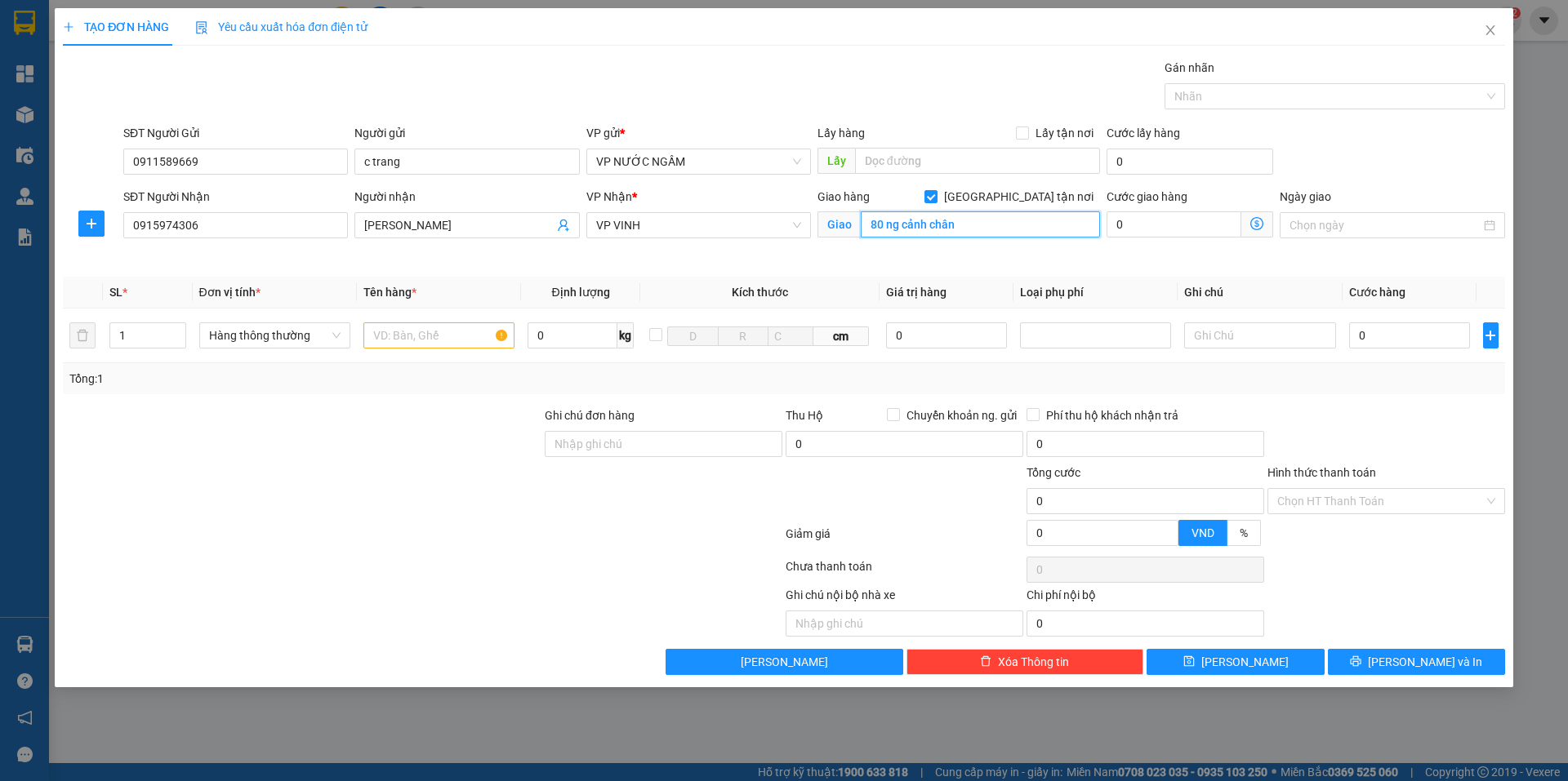
click at [999, 230] on input "80 ng cảnh chân" at bounding box center [980, 224] width 239 height 26
type input "80 ng cảnh chân (khách tự ra vp lấy )"
click at [451, 334] on input "text" at bounding box center [438, 335] width 151 height 26
type input "bánh bao"
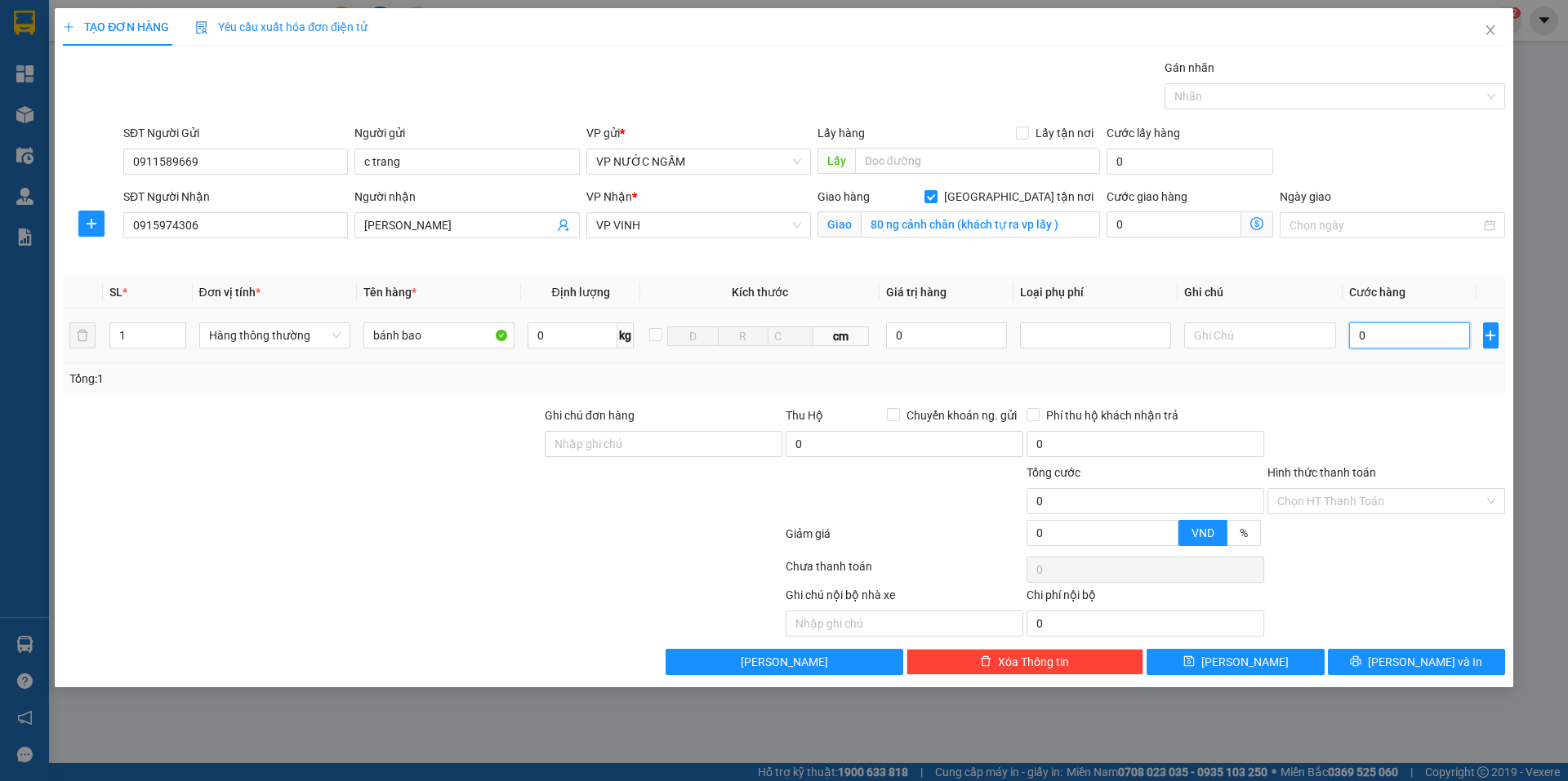
click at [1403, 329] on input "0" at bounding box center [1410, 335] width 121 height 26
type input "4"
type input "40"
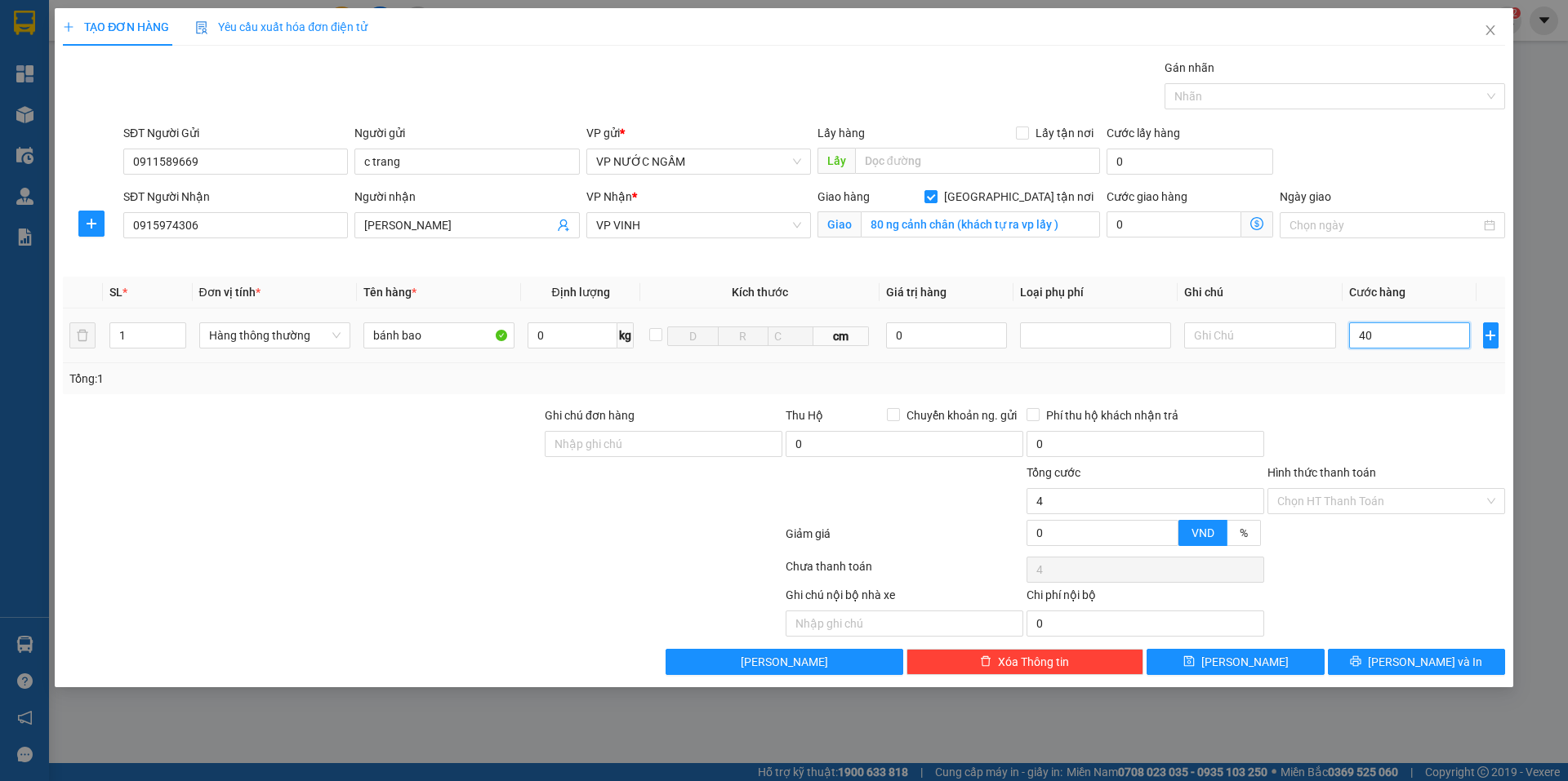
type input "40"
click at [1439, 405] on div "Transit Pickup Surcharge Ids Transit Deliver Surcharge Ids Transit Deliver Surc…" at bounding box center [783, 367] width 1442 height 616
type input "40.000"
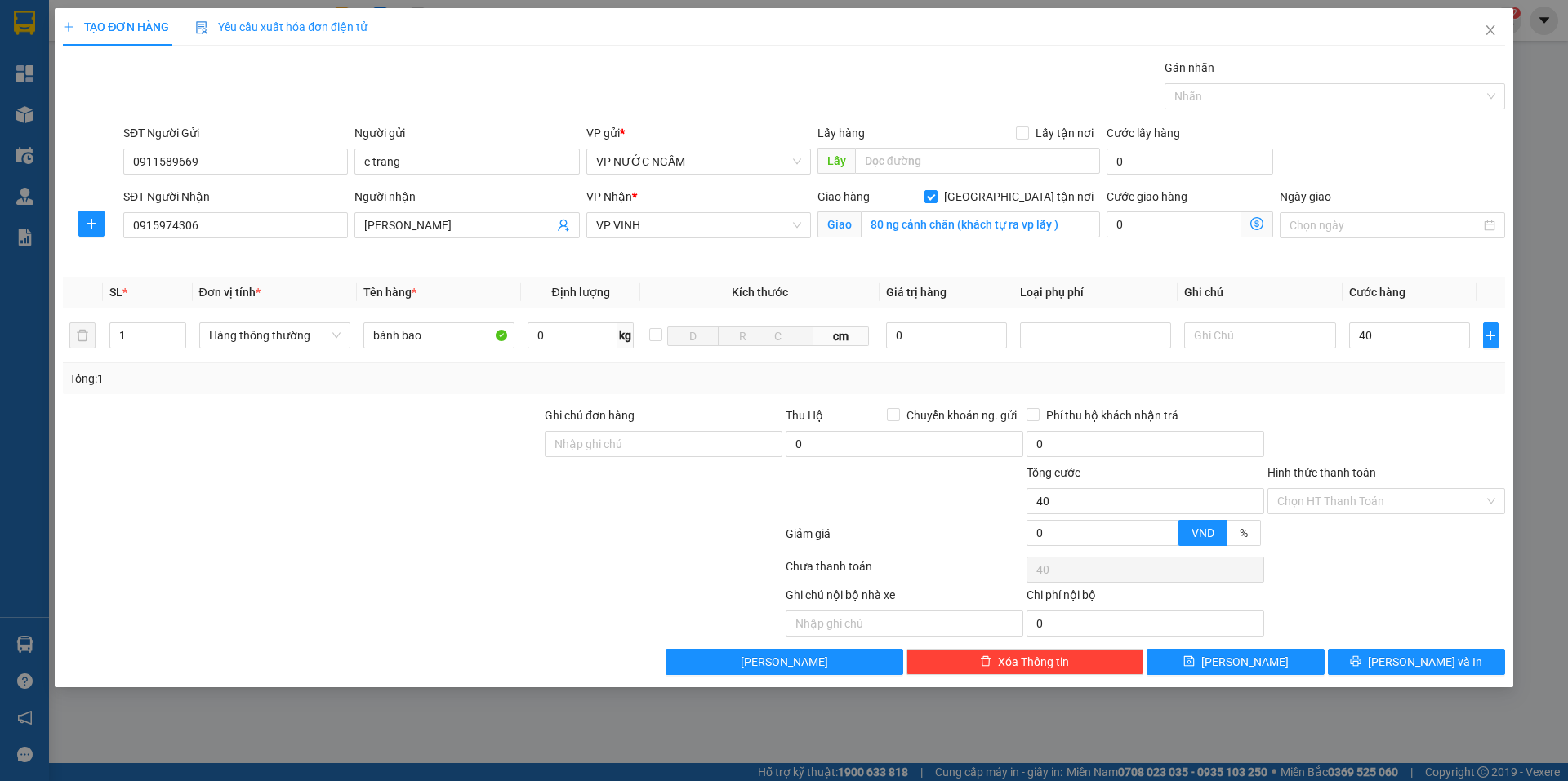
type input "40.000"
click at [1407, 668] on span "[PERSON_NAME] và In" at bounding box center [1425, 662] width 114 height 18
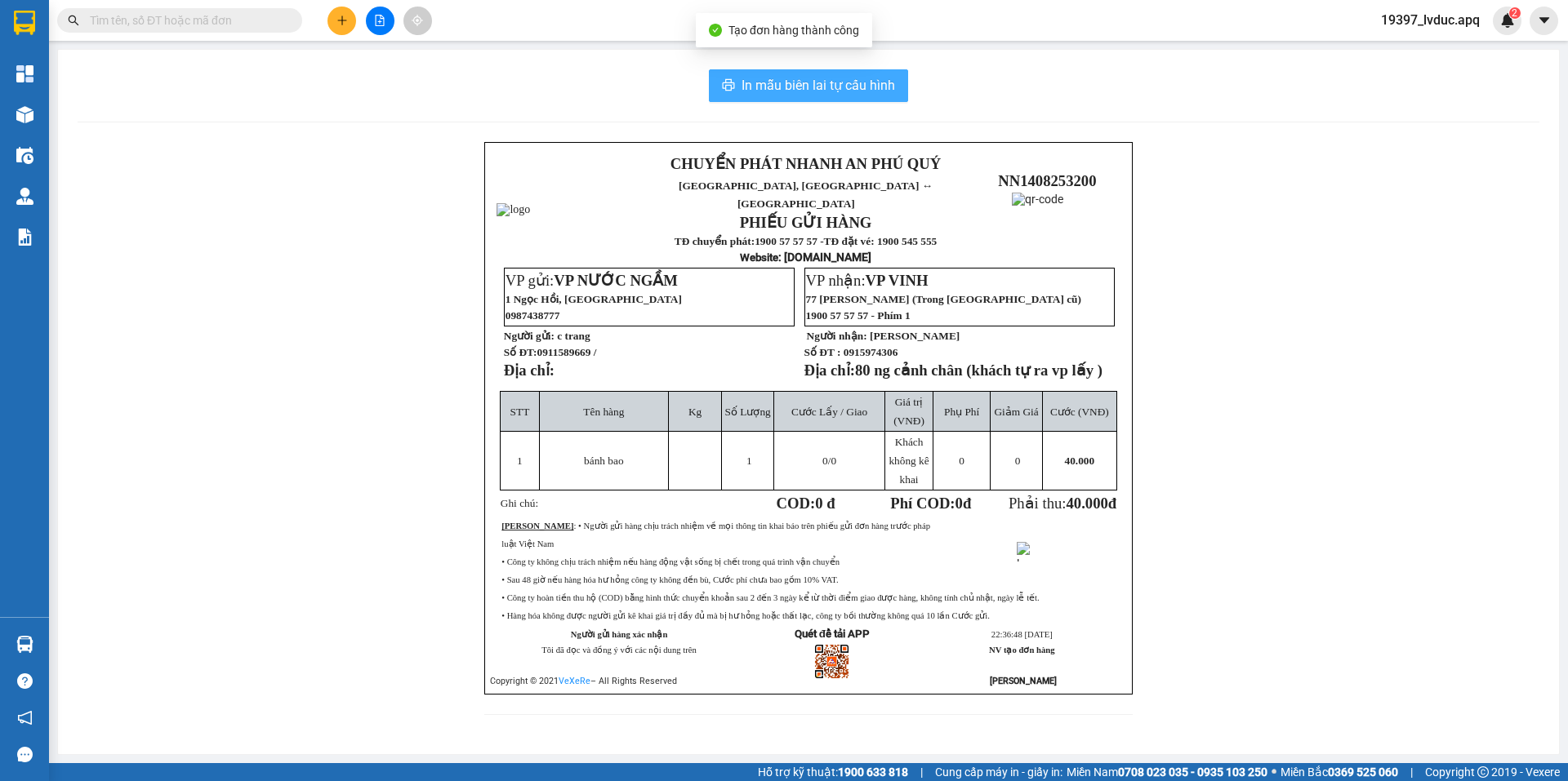
drag, startPoint x: 876, startPoint y: 88, endPoint x: 881, endPoint y: 105, distance: 17.7
click at [875, 88] on span "In mẫu biên lai tự cấu hình" at bounding box center [818, 85] width 154 height 21
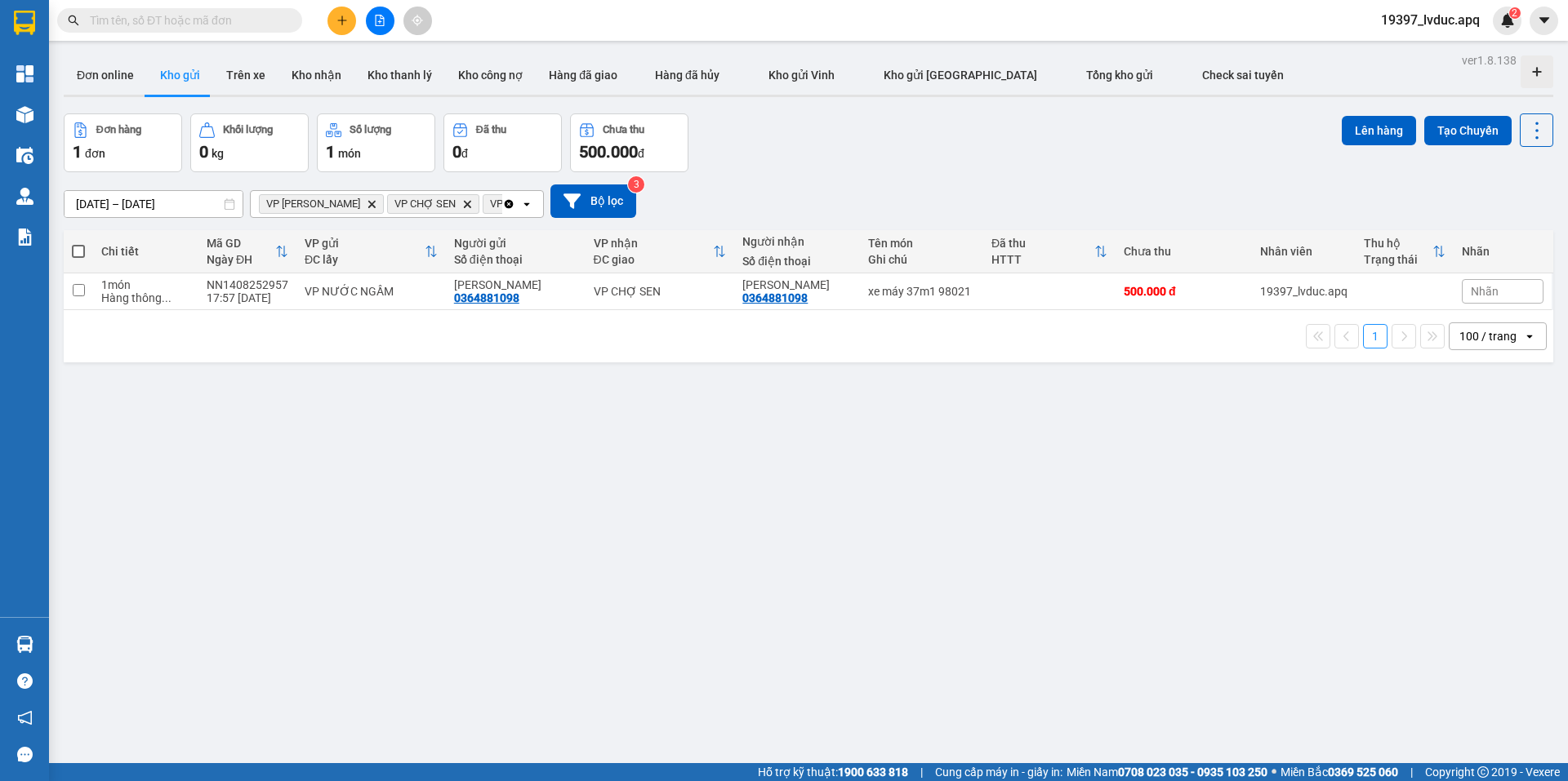
click at [881, 181] on div "[DATE] – [DATE] Press the down arrow key to interact with the calendar and sele…" at bounding box center [808, 201] width 1490 height 58
click at [597, 198] on button "Bộ lọc" at bounding box center [593, 201] width 86 height 33
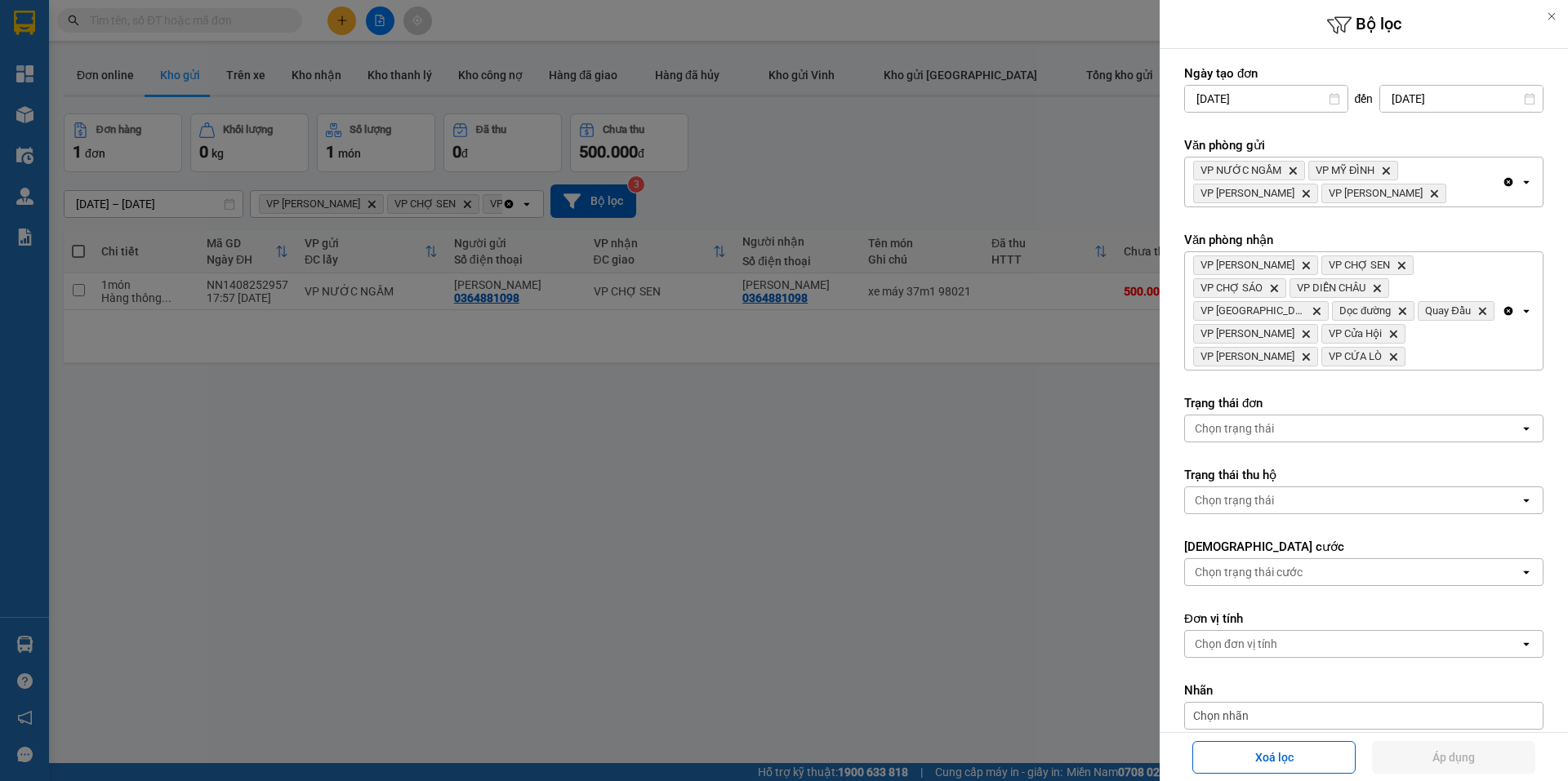
click at [889, 168] on div at bounding box center [784, 390] width 1568 height 781
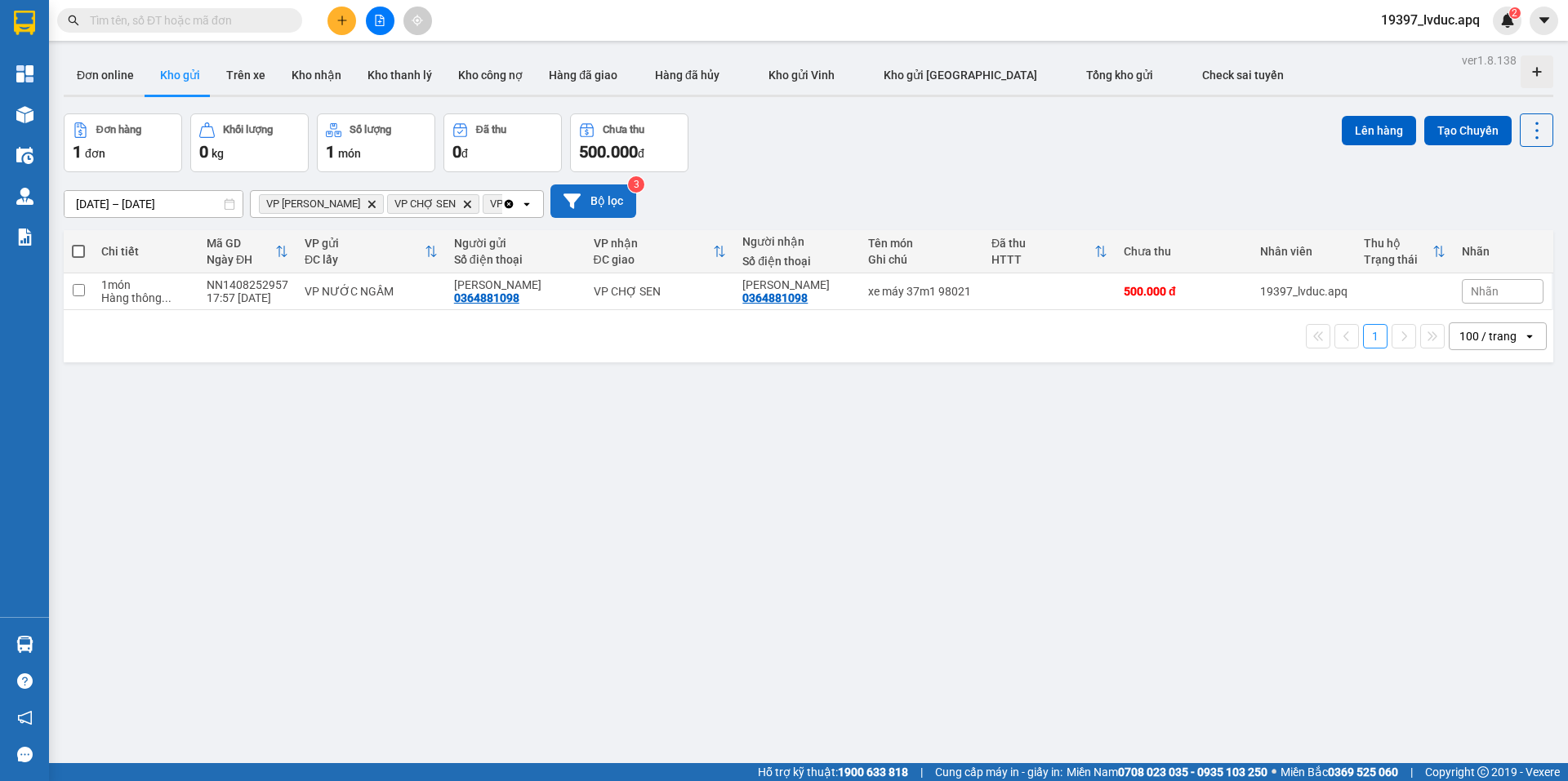
click at [603, 205] on button "Bộ lọc" at bounding box center [593, 201] width 86 height 33
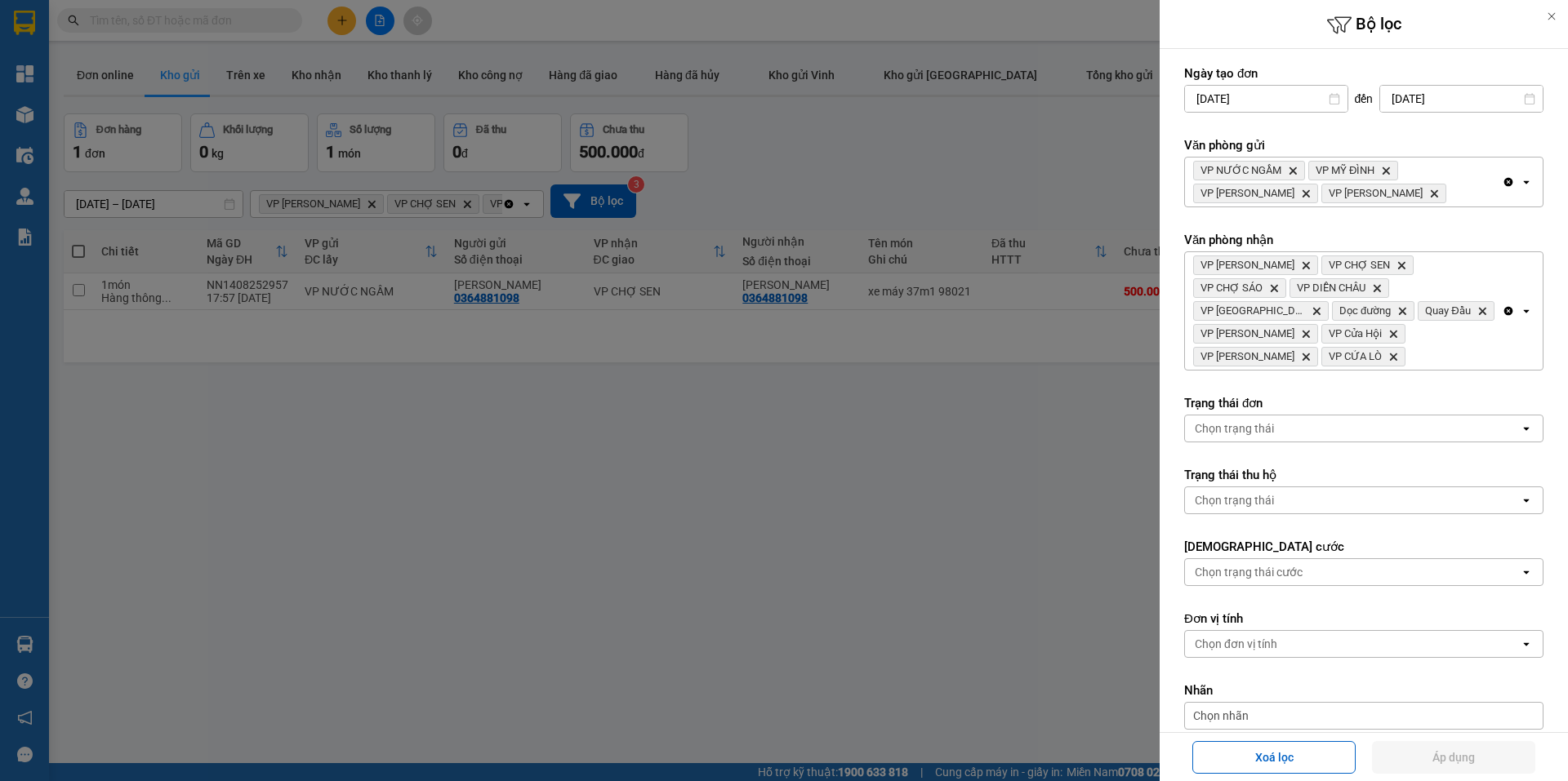
click at [1502, 179] on icon "Clear all" at bounding box center [1508, 182] width 13 height 13
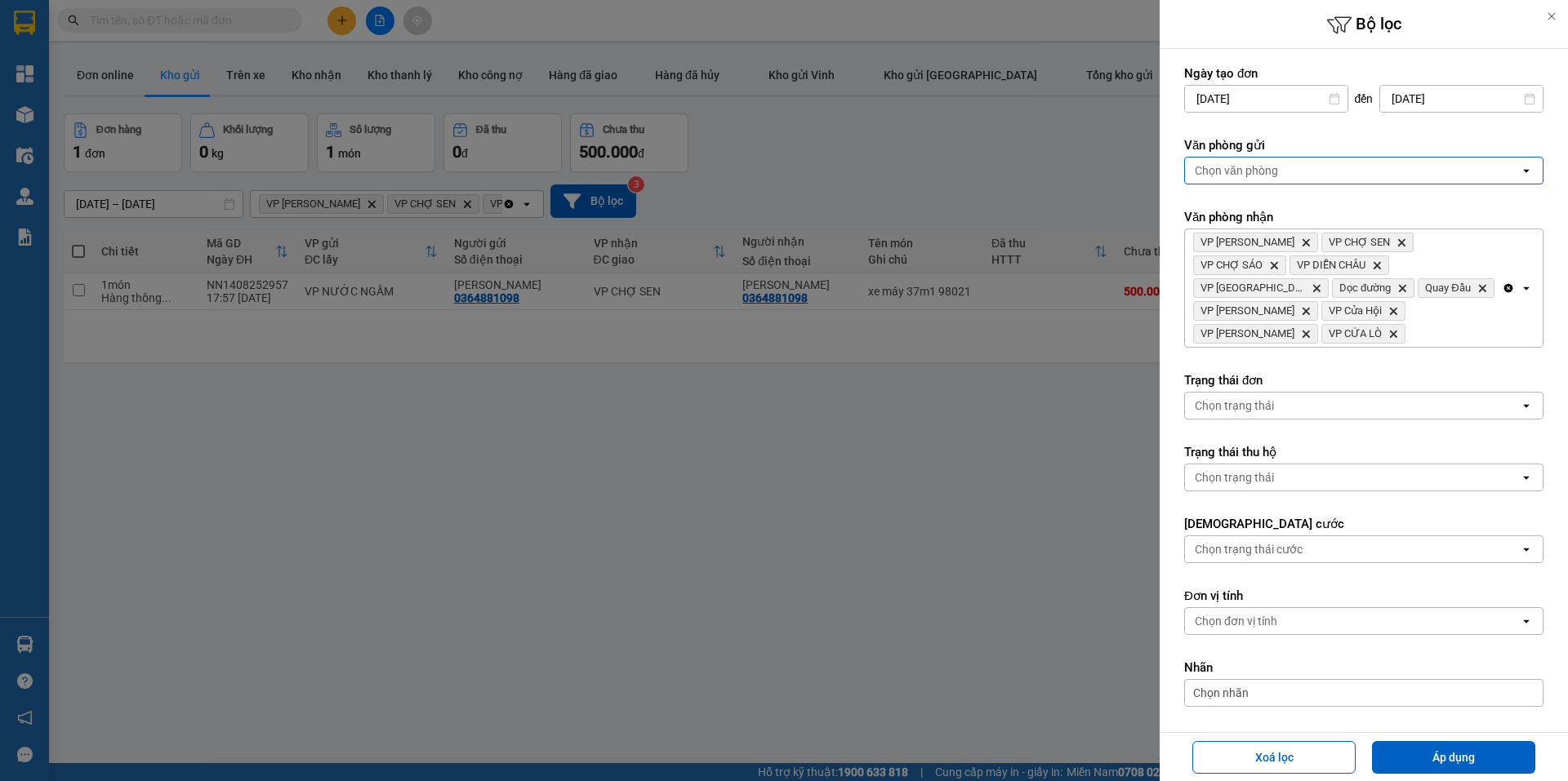
click at [1502, 287] on icon "Clear all" at bounding box center [1508, 288] width 13 height 13
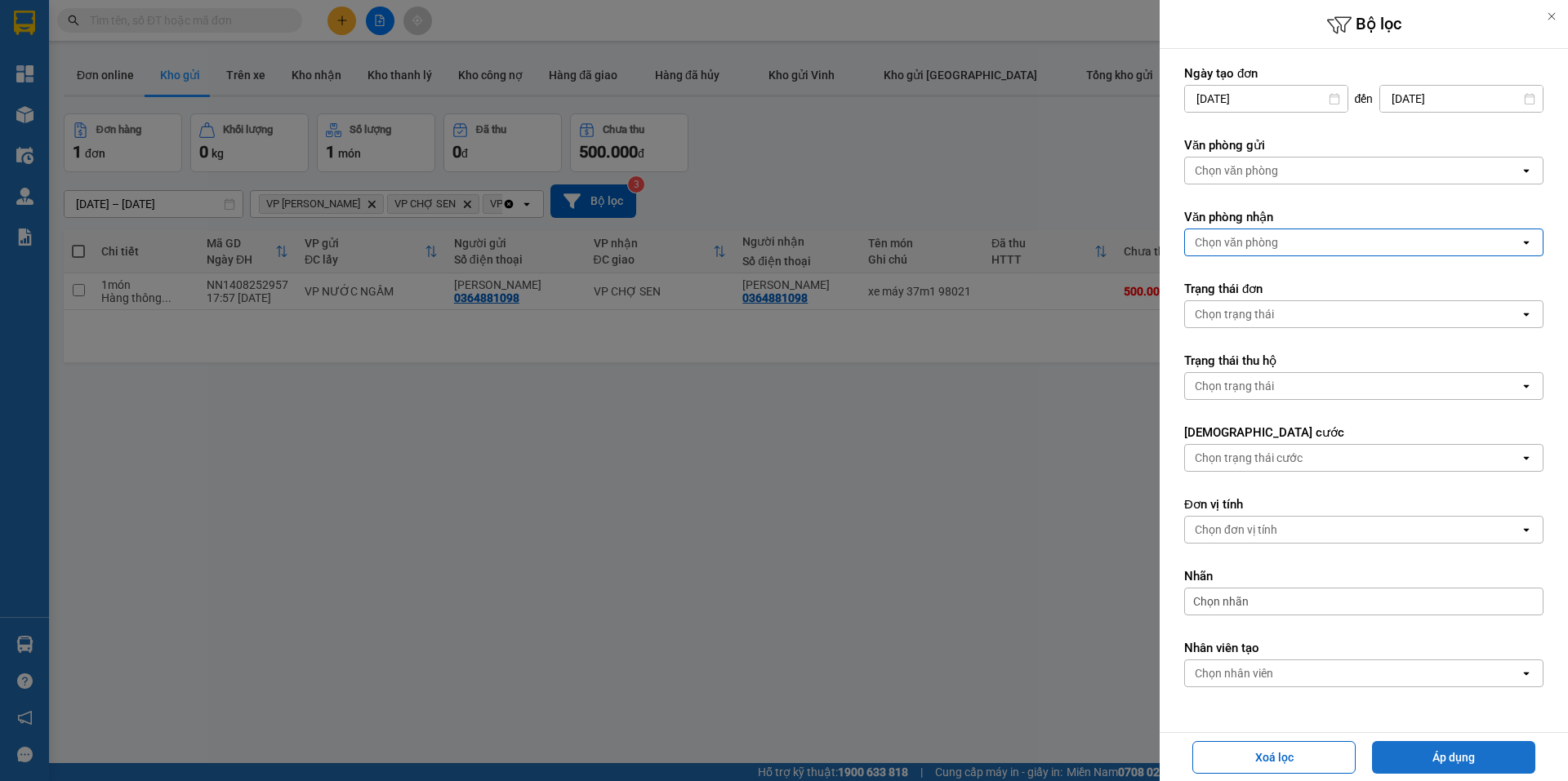
click at [1395, 743] on button "Áp dụng" at bounding box center [1454, 757] width 163 height 33
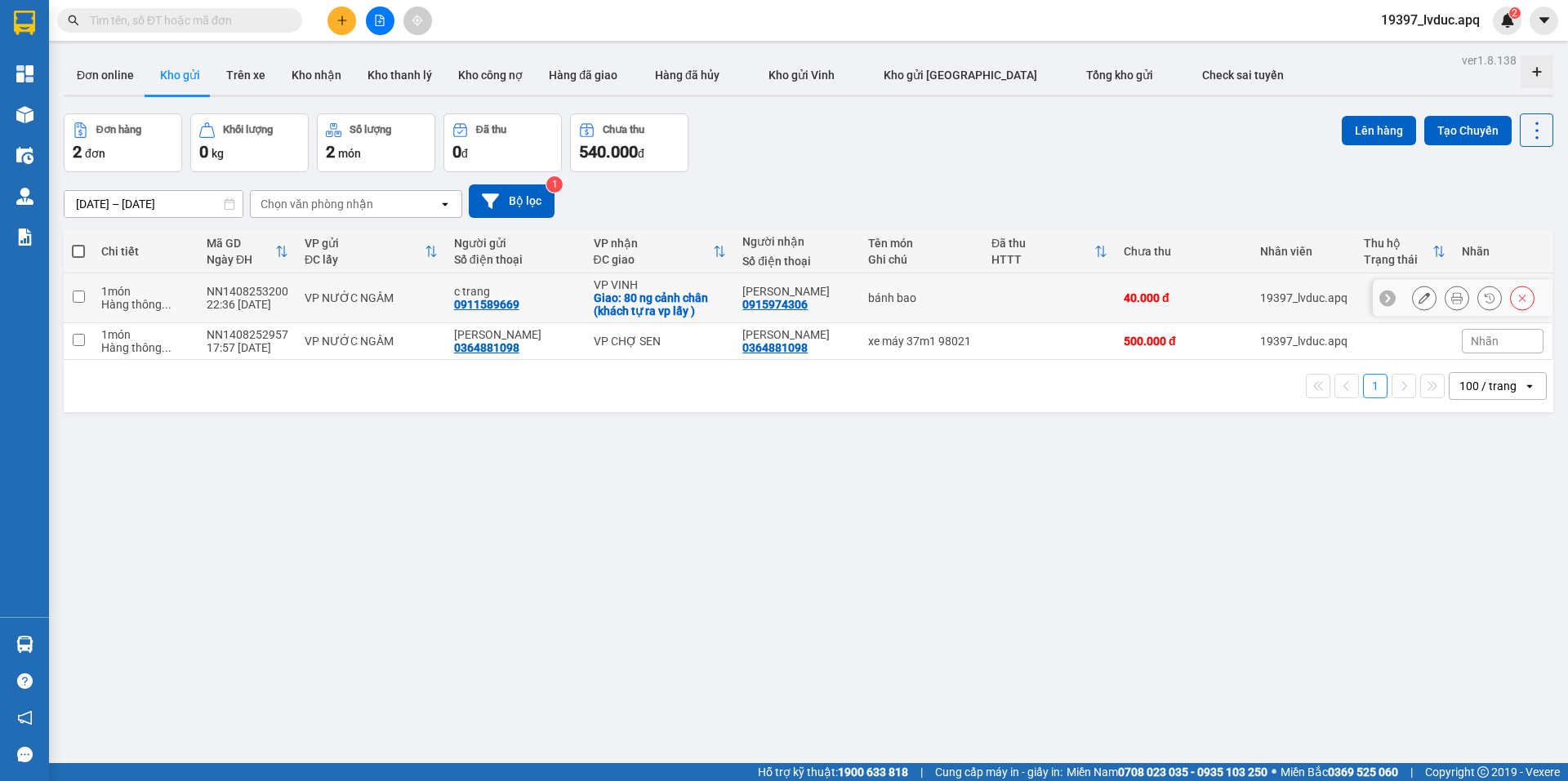
click at [915, 300] on div "bánh bao" at bounding box center [922, 298] width 107 height 13
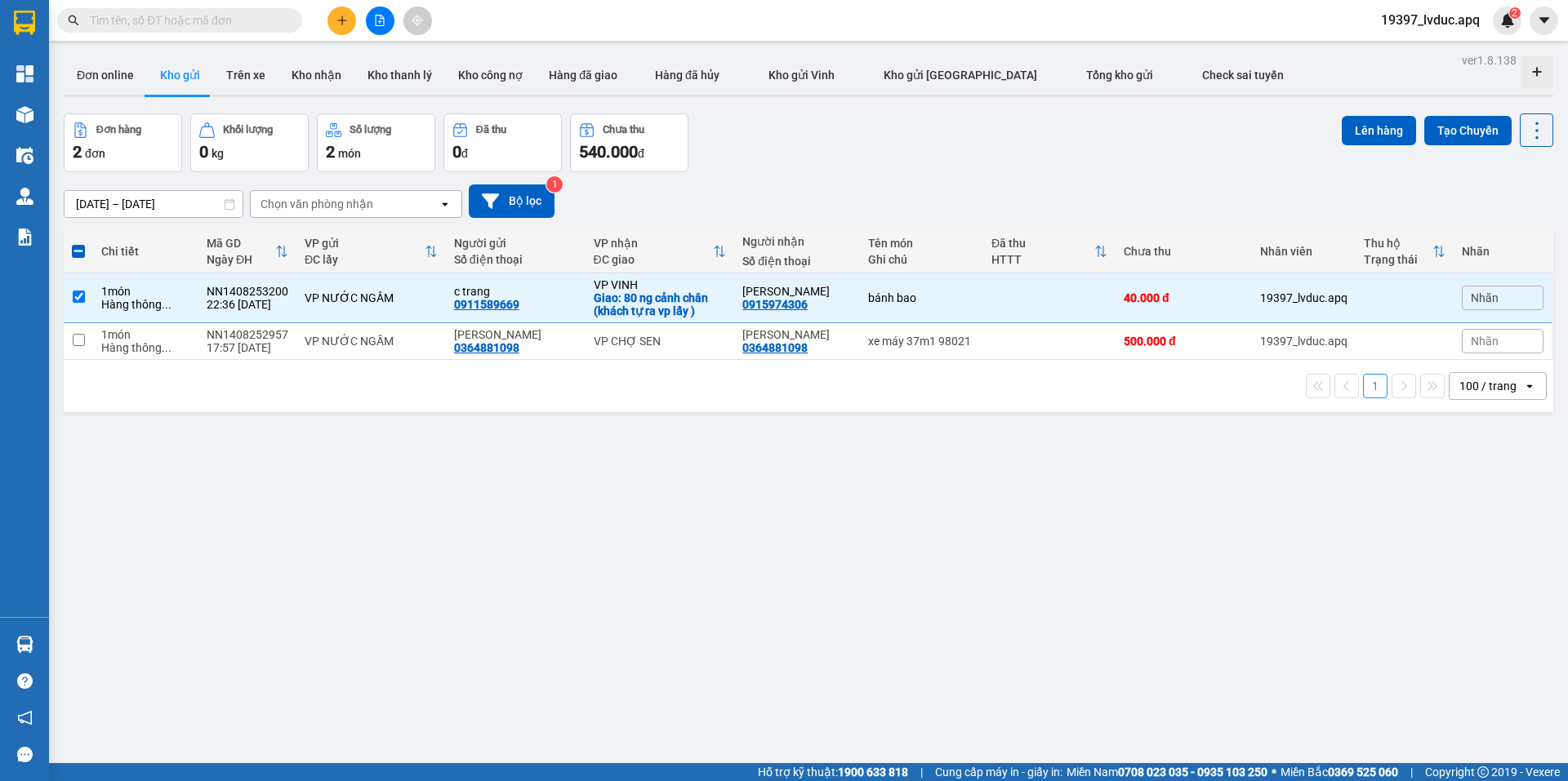
click at [824, 157] on div "Đơn hàng 2 đơn Khối lượng 0 kg Số lượng 2 món Đã thu 0 đ Chưa thu 540.000 đ Lên…" at bounding box center [808, 142] width 1490 height 59
click at [818, 313] on td "[PERSON_NAME] 0915974306" at bounding box center [797, 298] width 125 height 50
checkbox input "false"
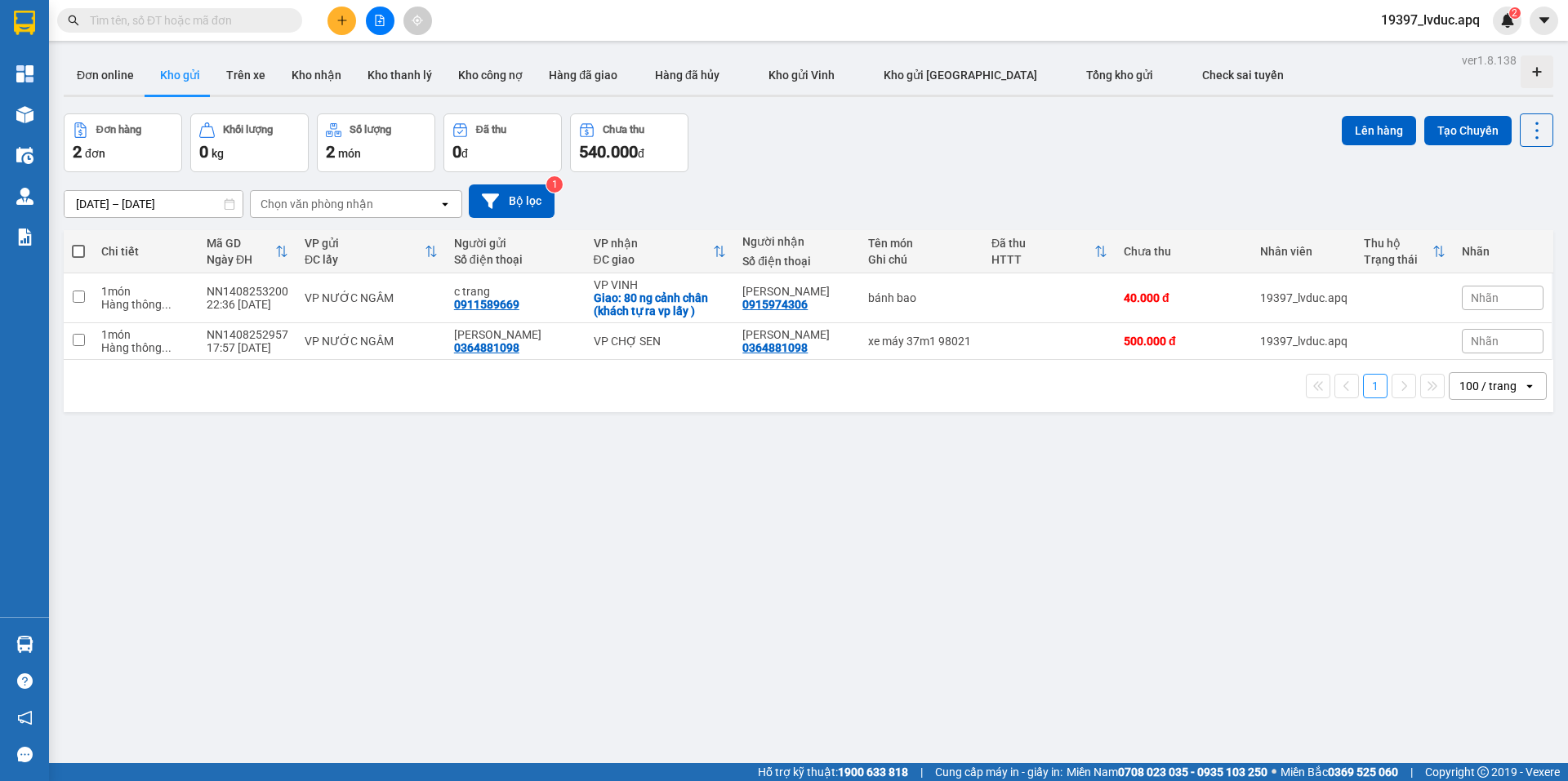
click at [841, 142] on div "Đơn hàng 2 đơn Khối lượng 0 kg Số lượng 2 món Đã thu 0 đ Chưa thu 540.000 đ Lên…" at bounding box center [808, 142] width 1490 height 59
click at [380, 16] on icon "file-add" at bounding box center [379, 20] width 12 height 12
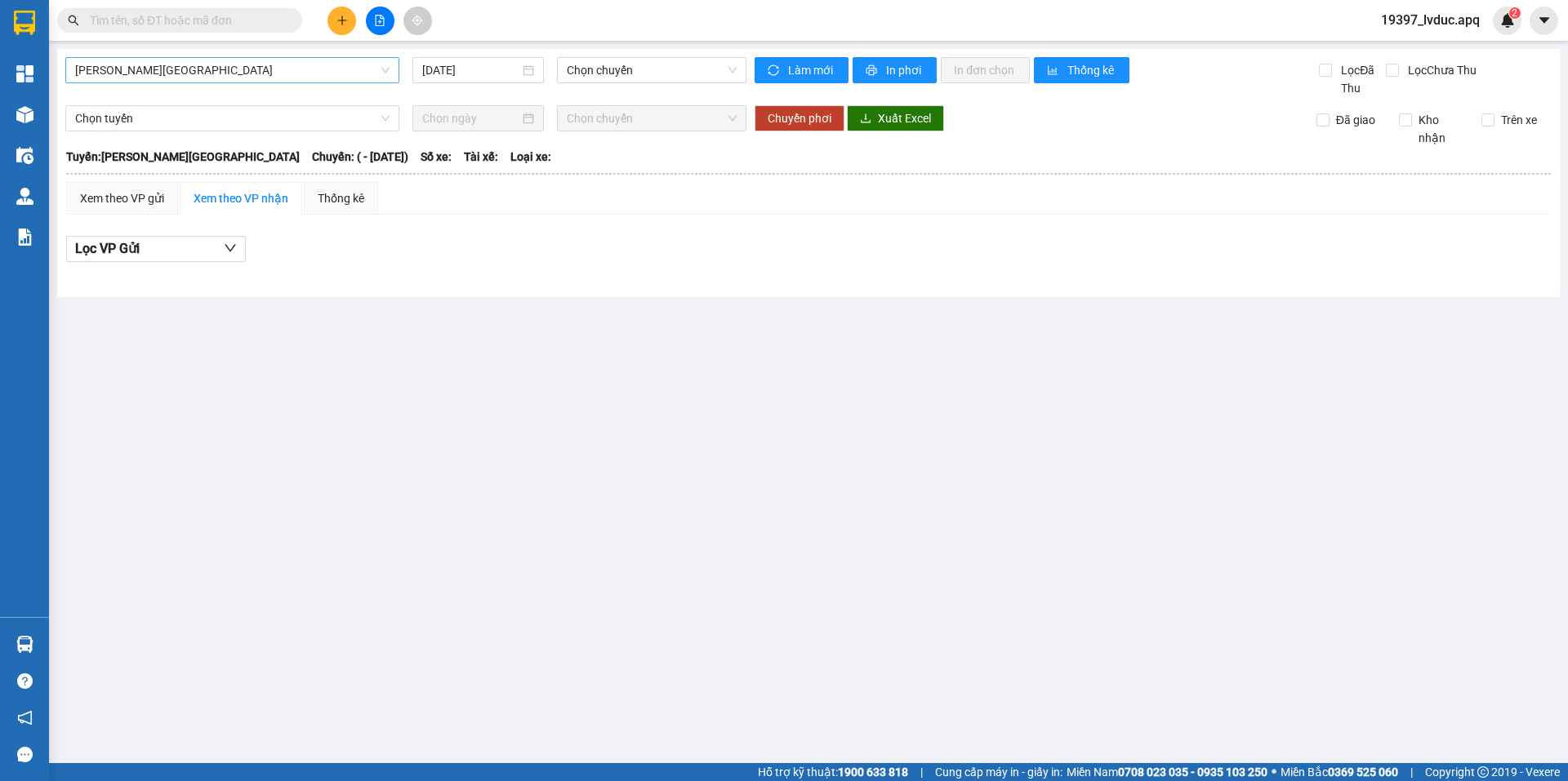
click at [241, 67] on span "[PERSON_NAME][GEOGRAPHIC_DATA]" at bounding box center [232, 70] width 314 height 24
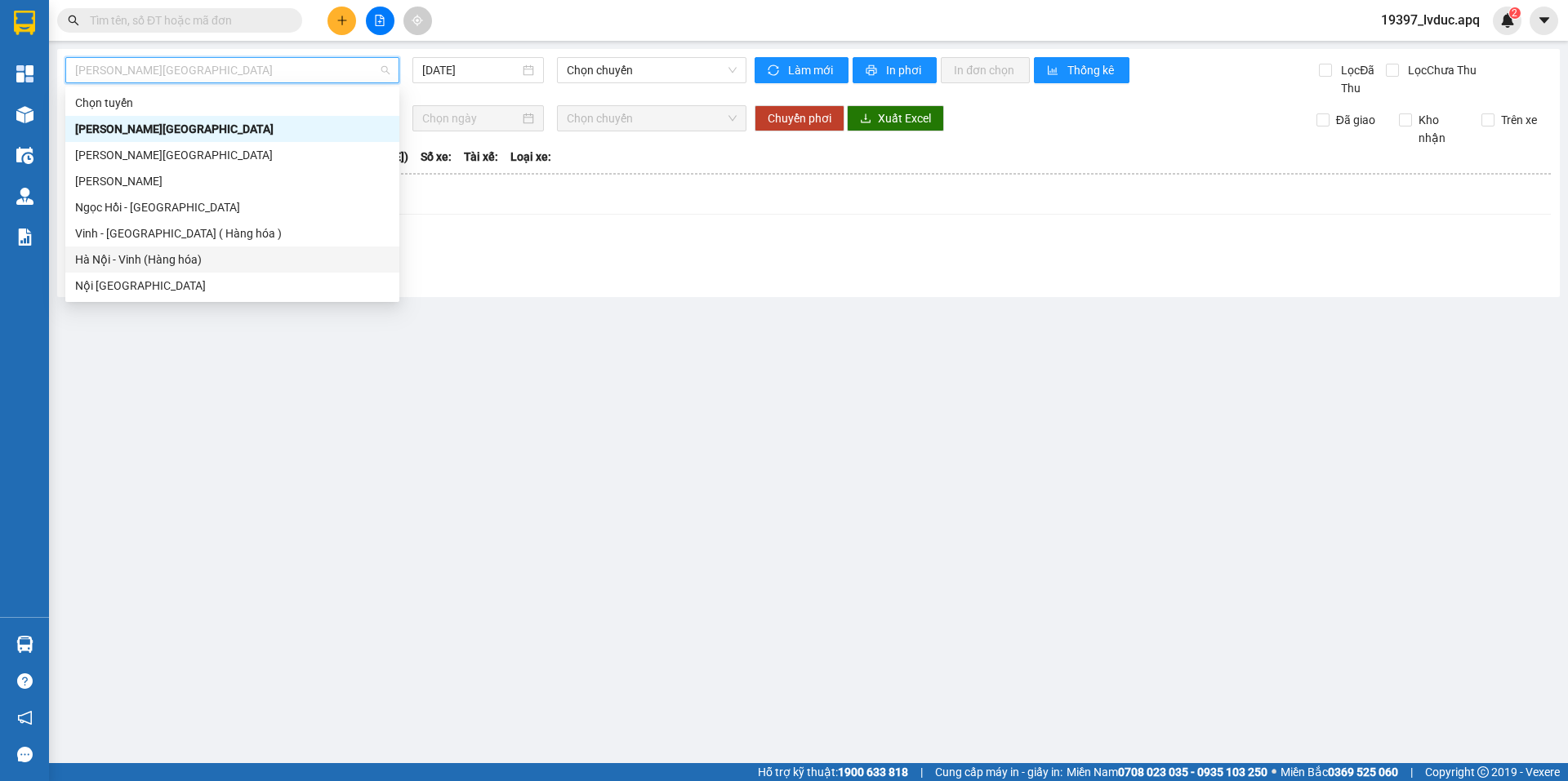
click at [252, 254] on div "Hà Nội - Vinh (Hàng hóa)" at bounding box center [232, 260] width 314 height 18
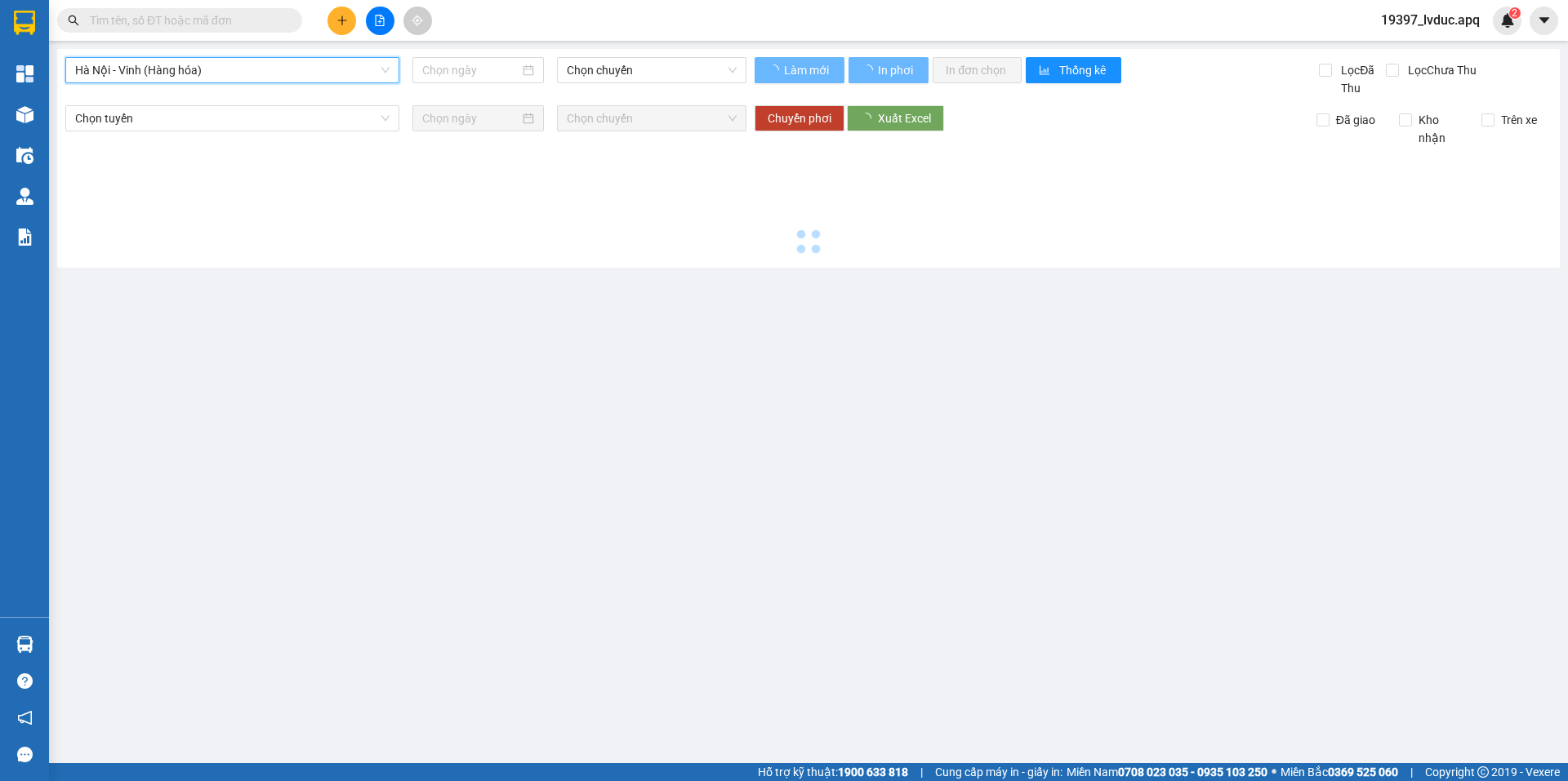
type input "[DATE]"
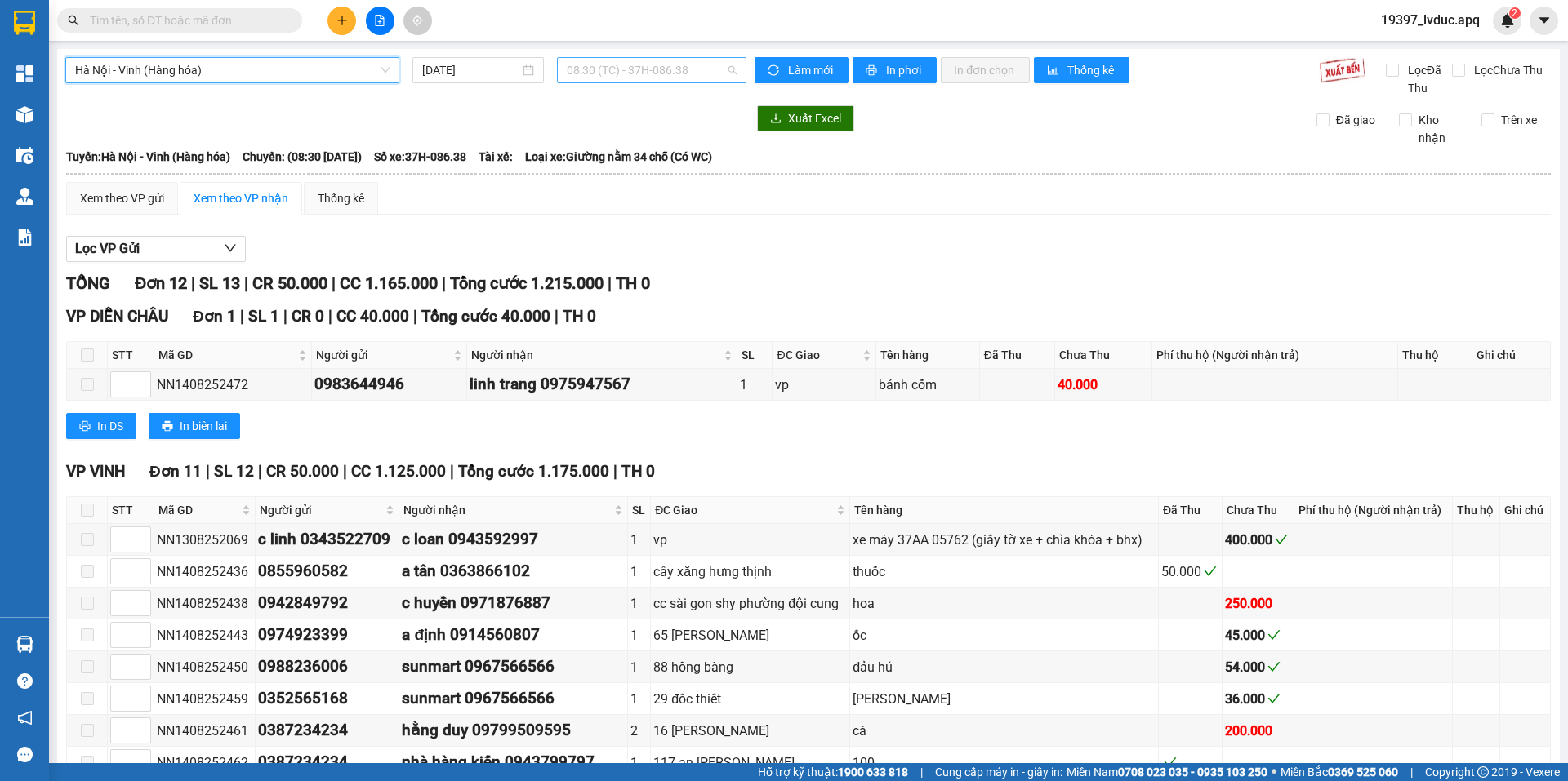
click at [705, 71] on span "08:30 (TC) - 37H-086.38" at bounding box center [652, 70] width 170 height 24
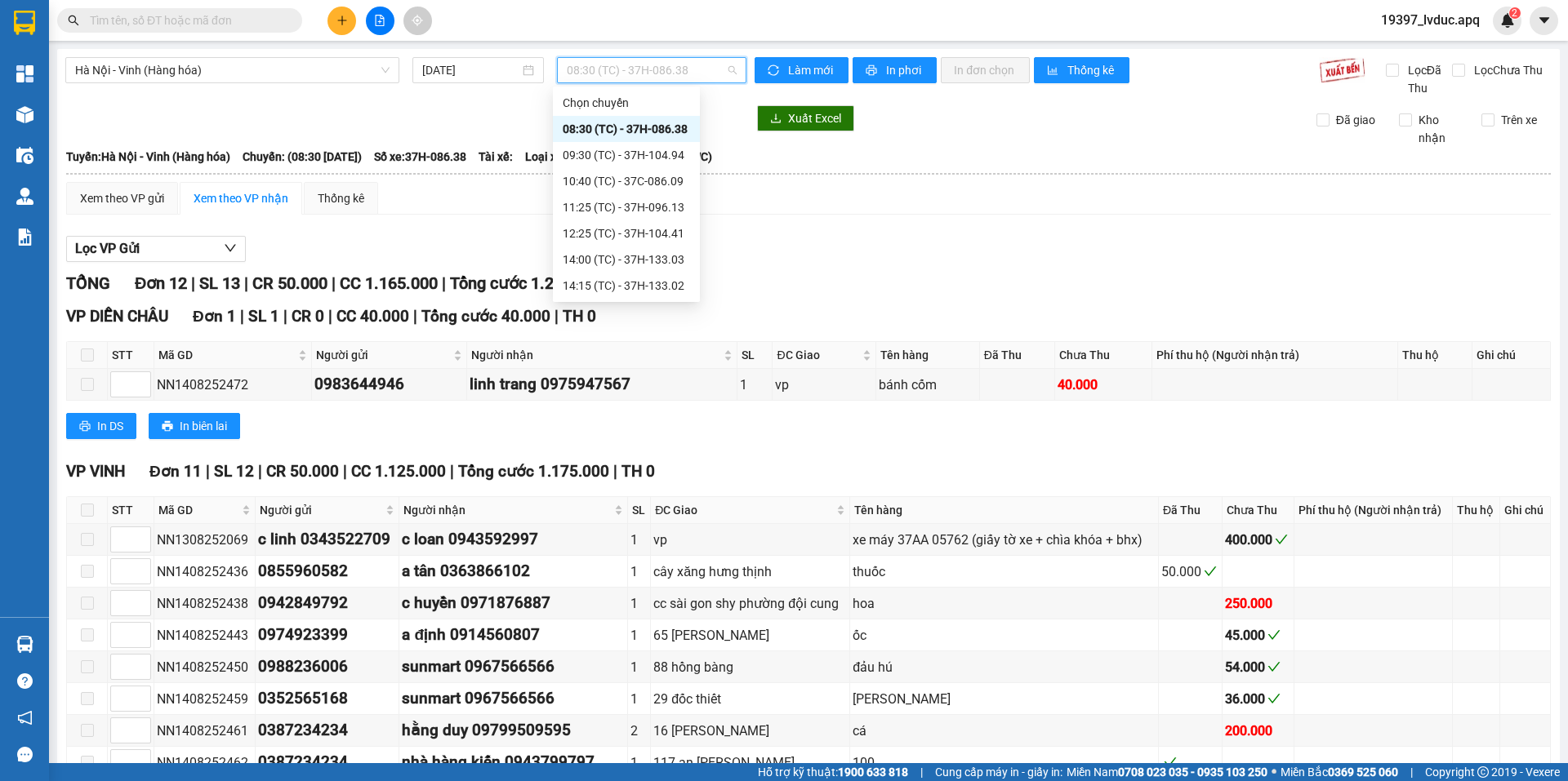
scroll to position [235, 0]
click at [674, 286] on div "23:15 (TC) - 37H-086.12" at bounding box center [626, 286] width 128 height 18
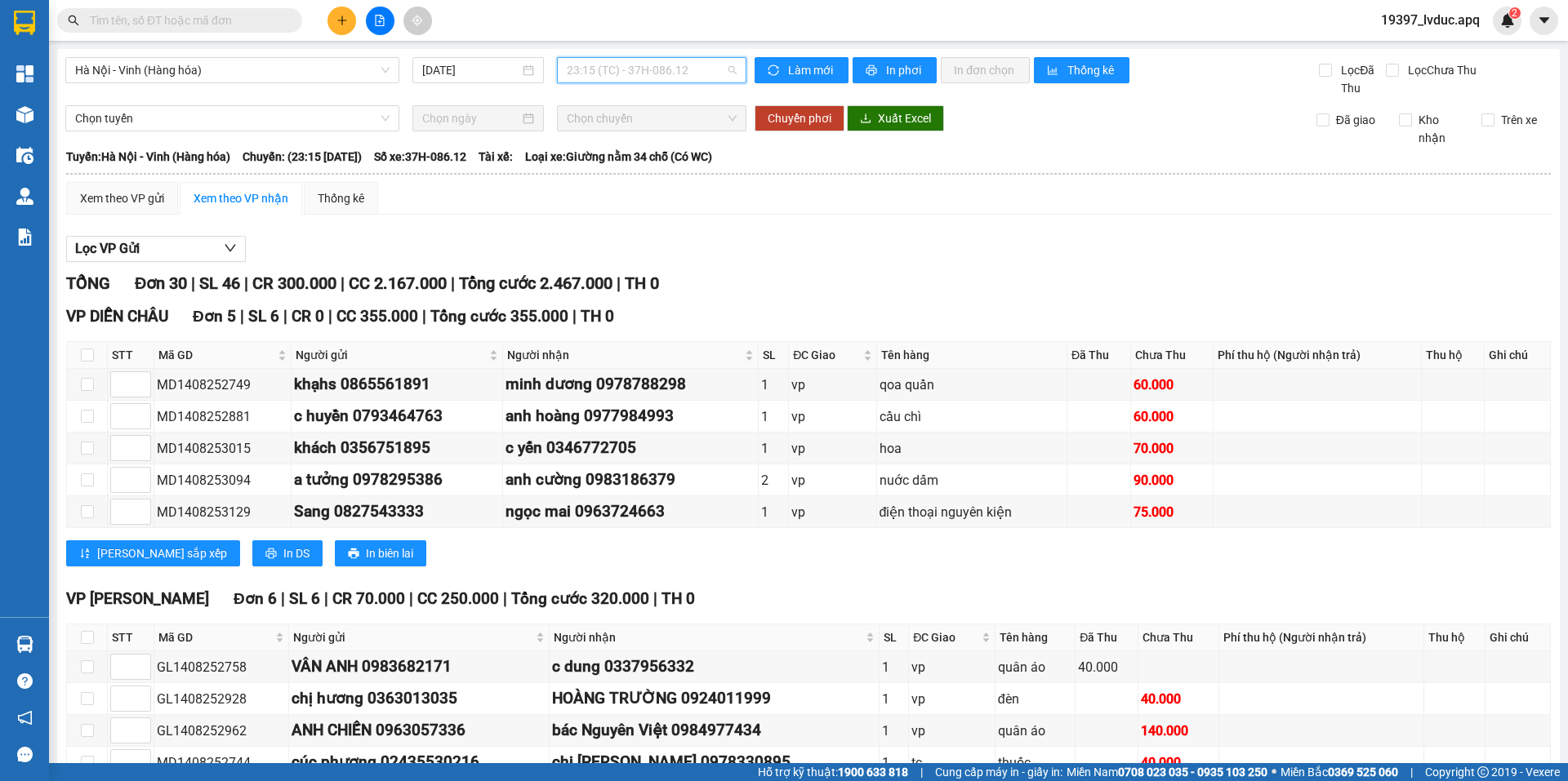
click at [706, 73] on span "23:15 (TC) - 37H-086.12" at bounding box center [652, 70] width 170 height 24
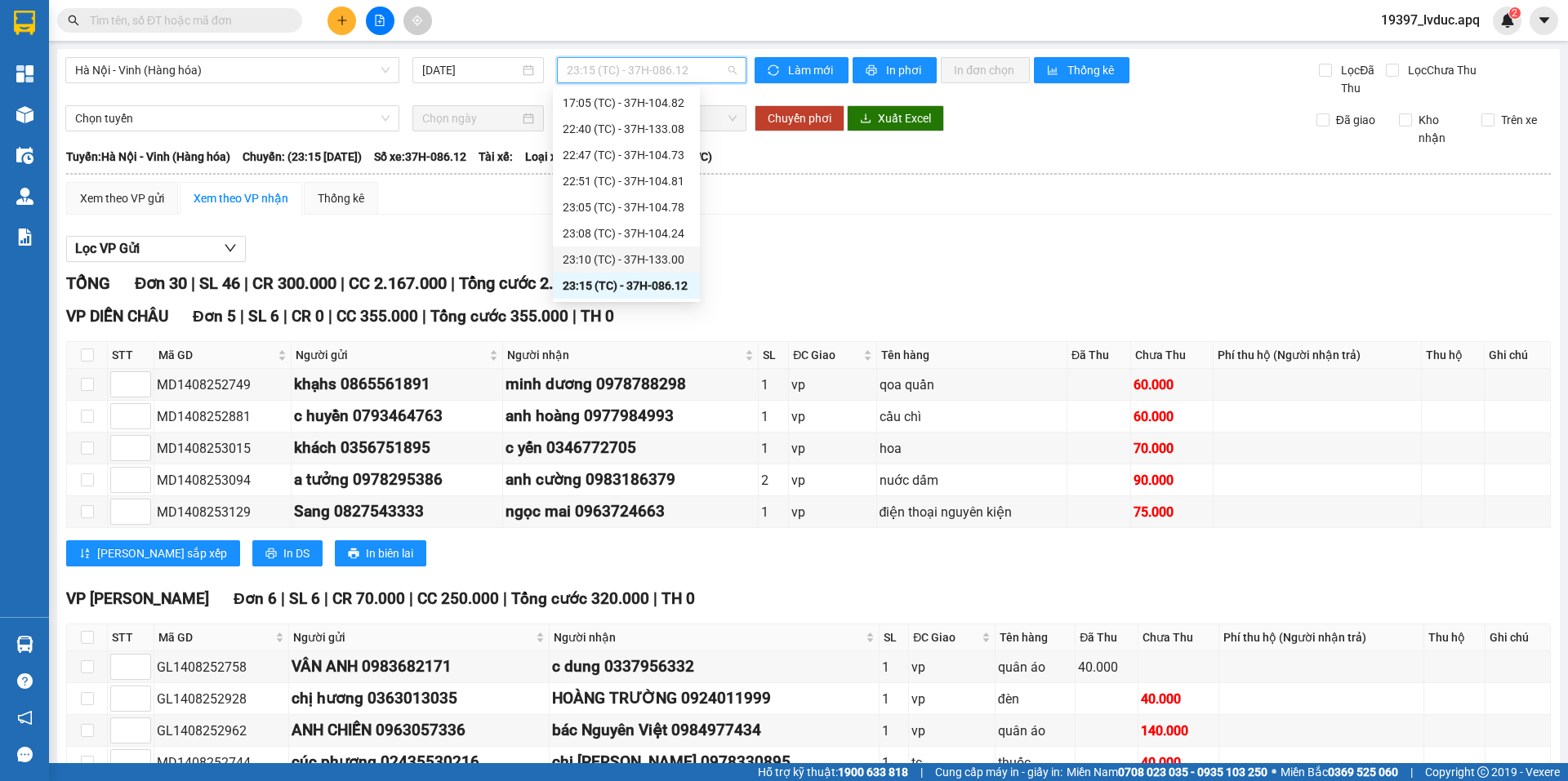
click at [672, 252] on div "23:10 (TC) - 37H-133.00" at bounding box center [626, 260] width 128 height 18
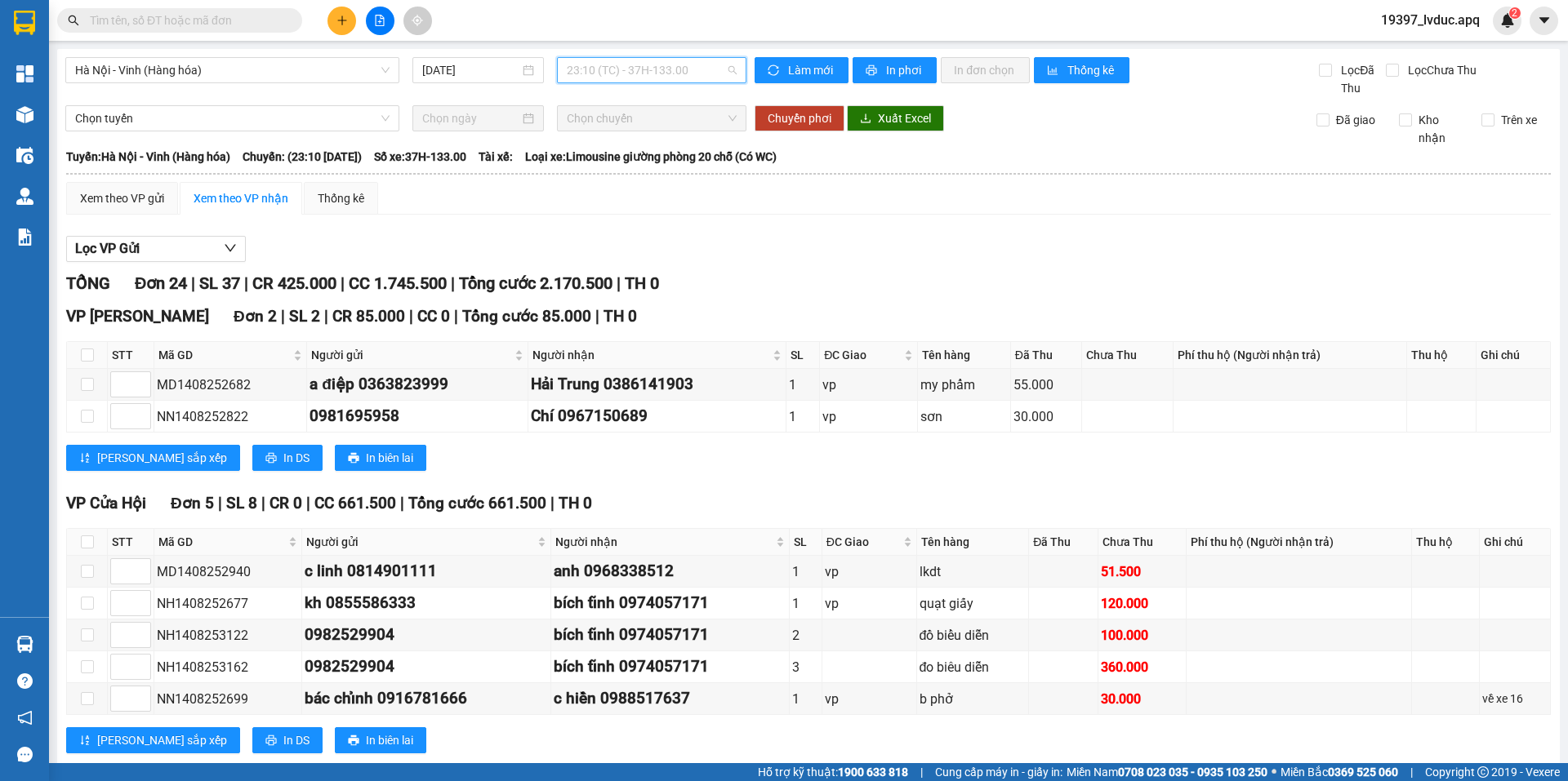
click at [704, 65] on span "23:10 (TC) - 37H-133.00" at bounding box center [652, 70] width 170 height 24
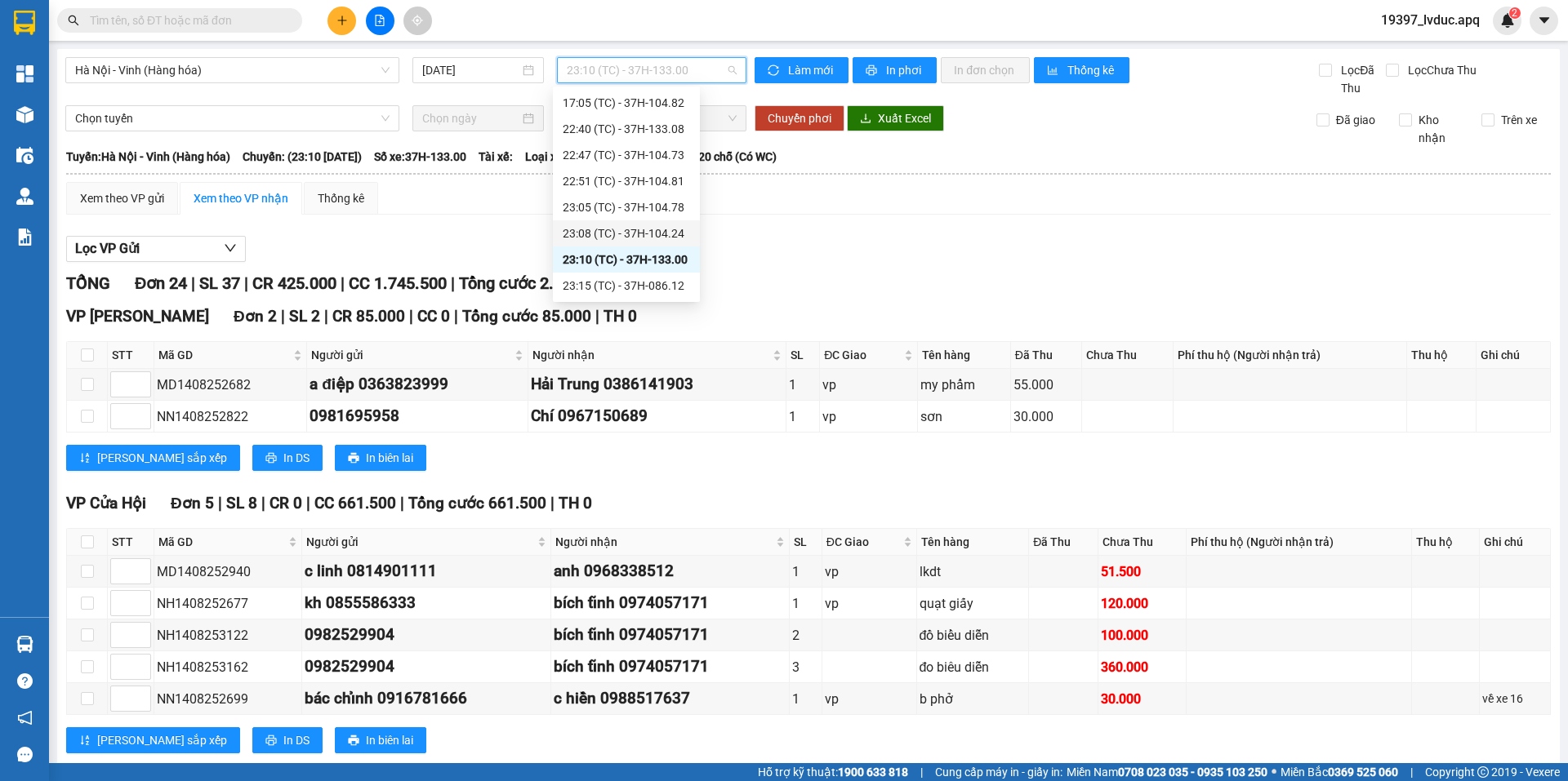
click at [664, 232] on div "23:08 (TC) - 37H-104.24" at bounding box center [626, 233] width 128 height 18
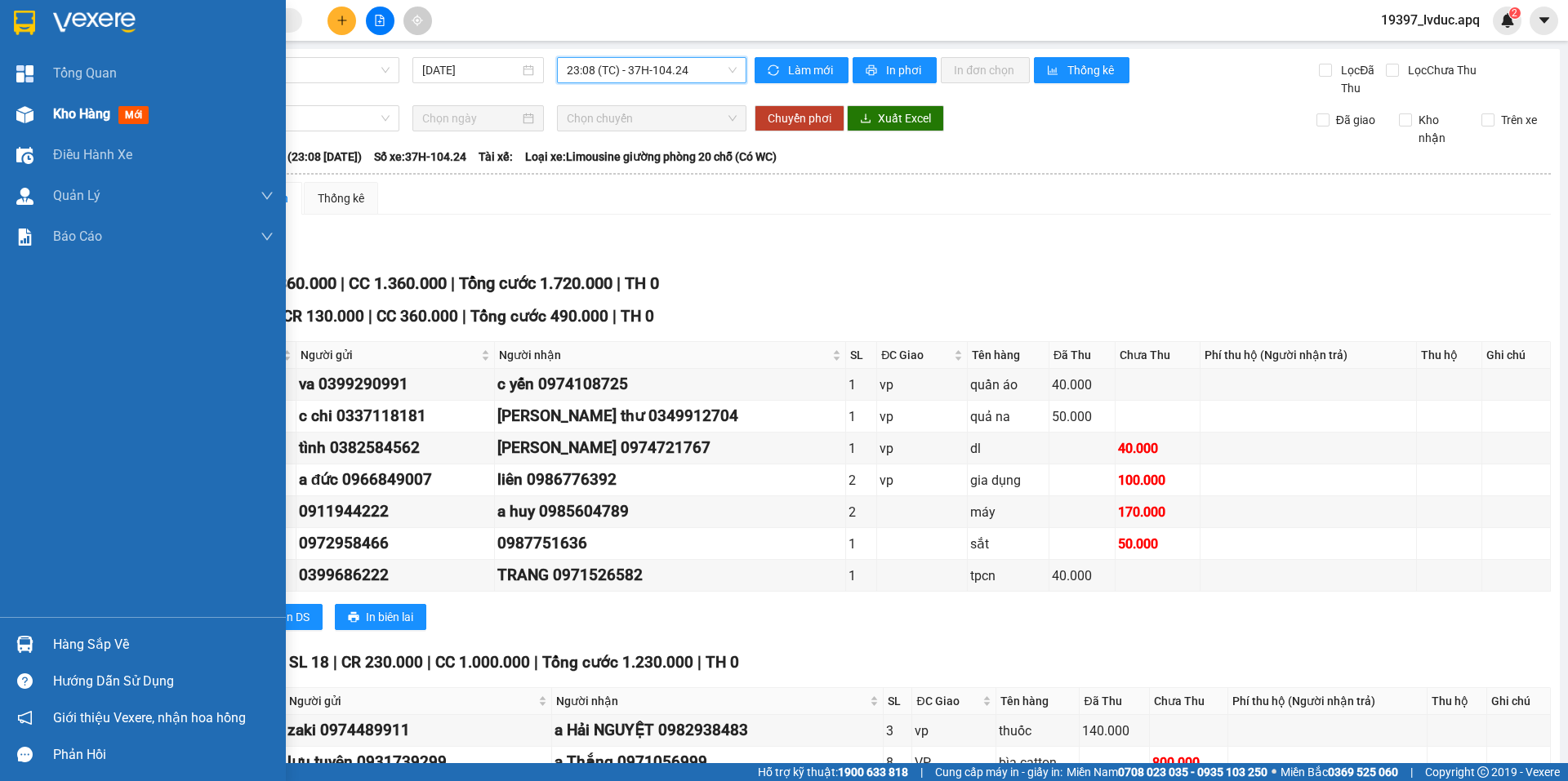
click at [64, 114] on span "Kho hàng" at bounding box center [81, 113] width 57 height 15
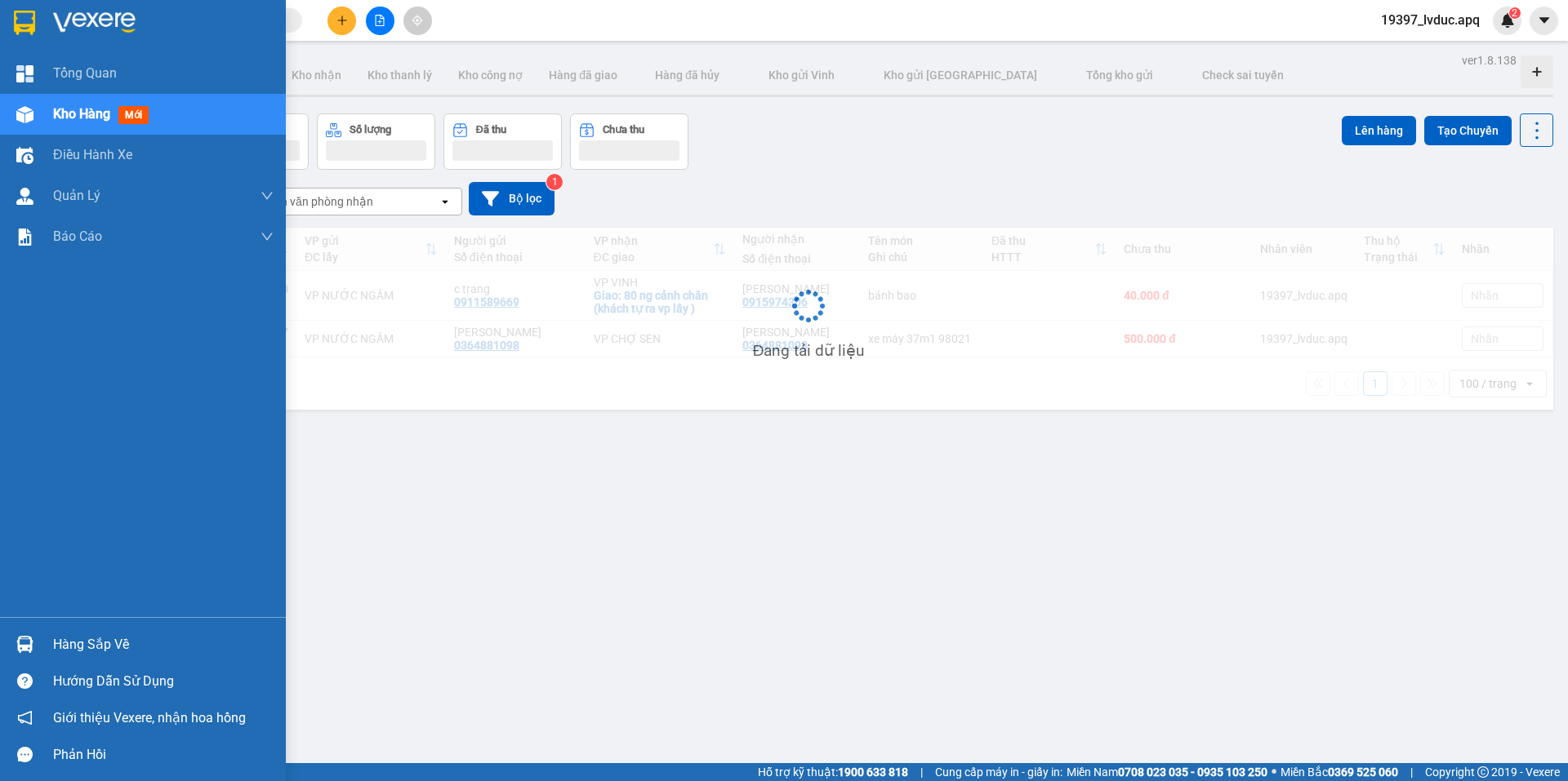
click at [64, 114] on span "Kho hàng" at bounding box center [81, 113] width 57 height 15
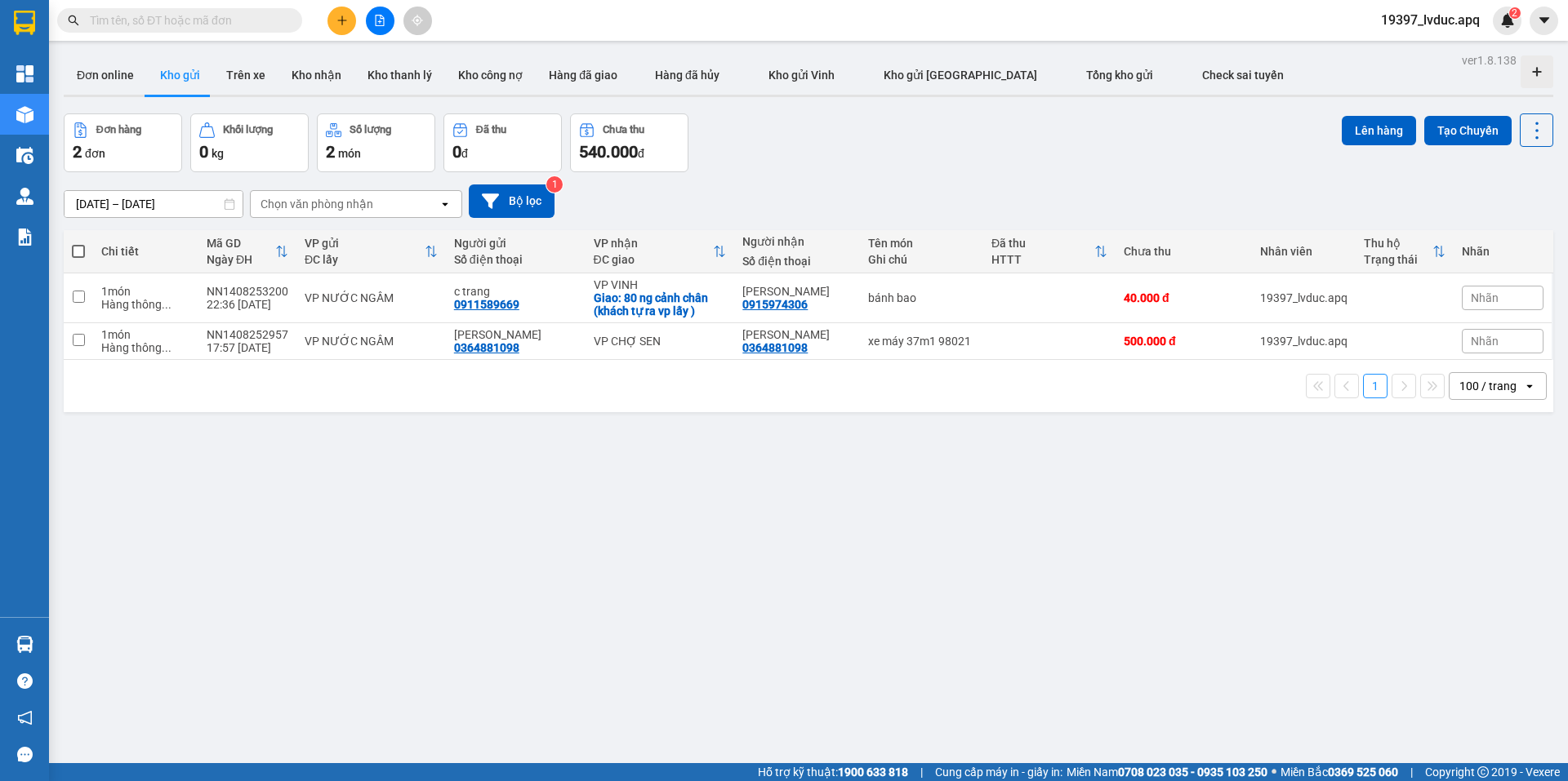
click at [386, 24] on button at bounding box center [380, 21] width 29 height 29
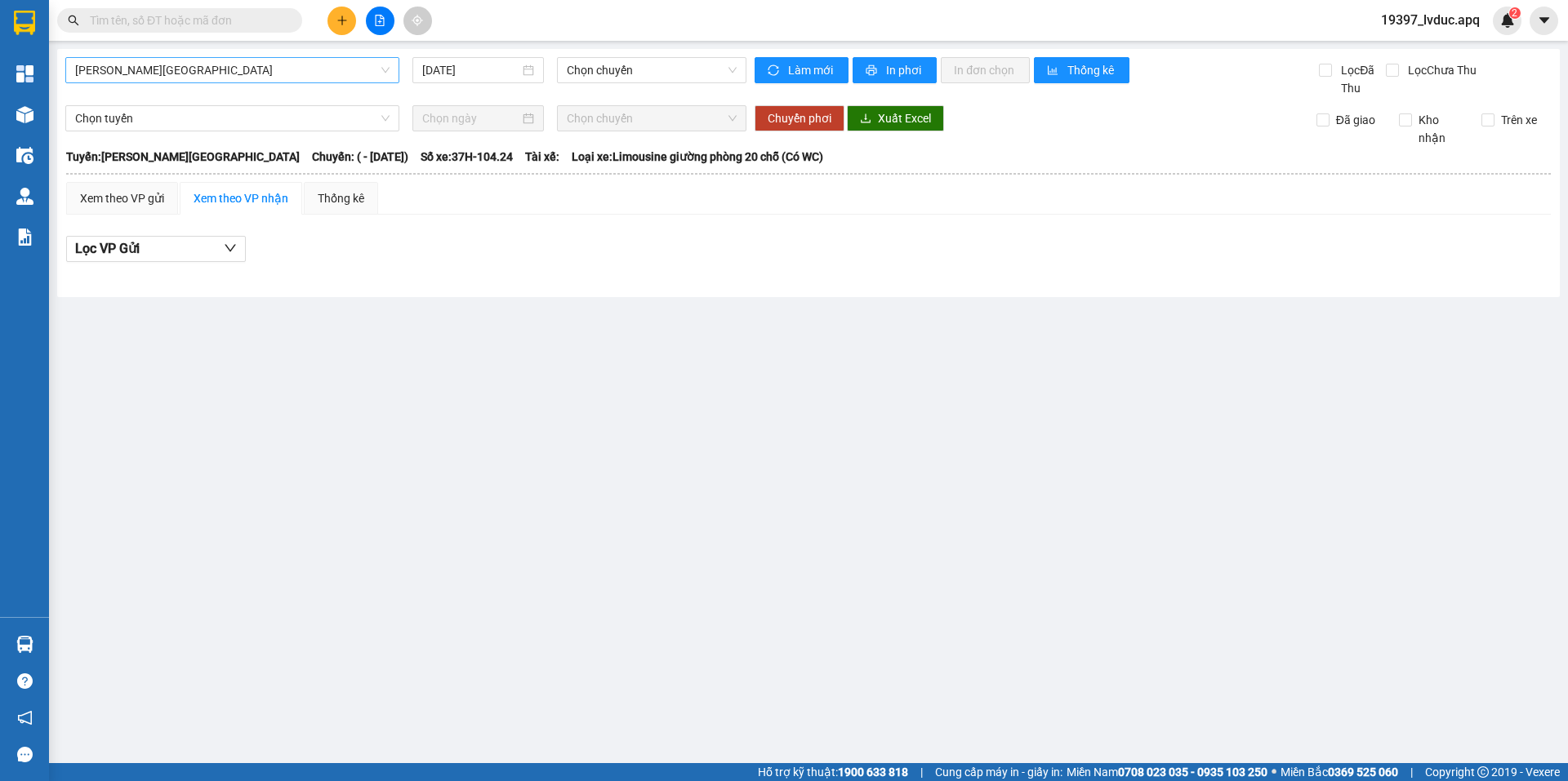
click at [223, 79] on span "[PERSON_NAME][GEOGRAPHIC_DATA]" at bounding box center [232, 70] width 314 height 24
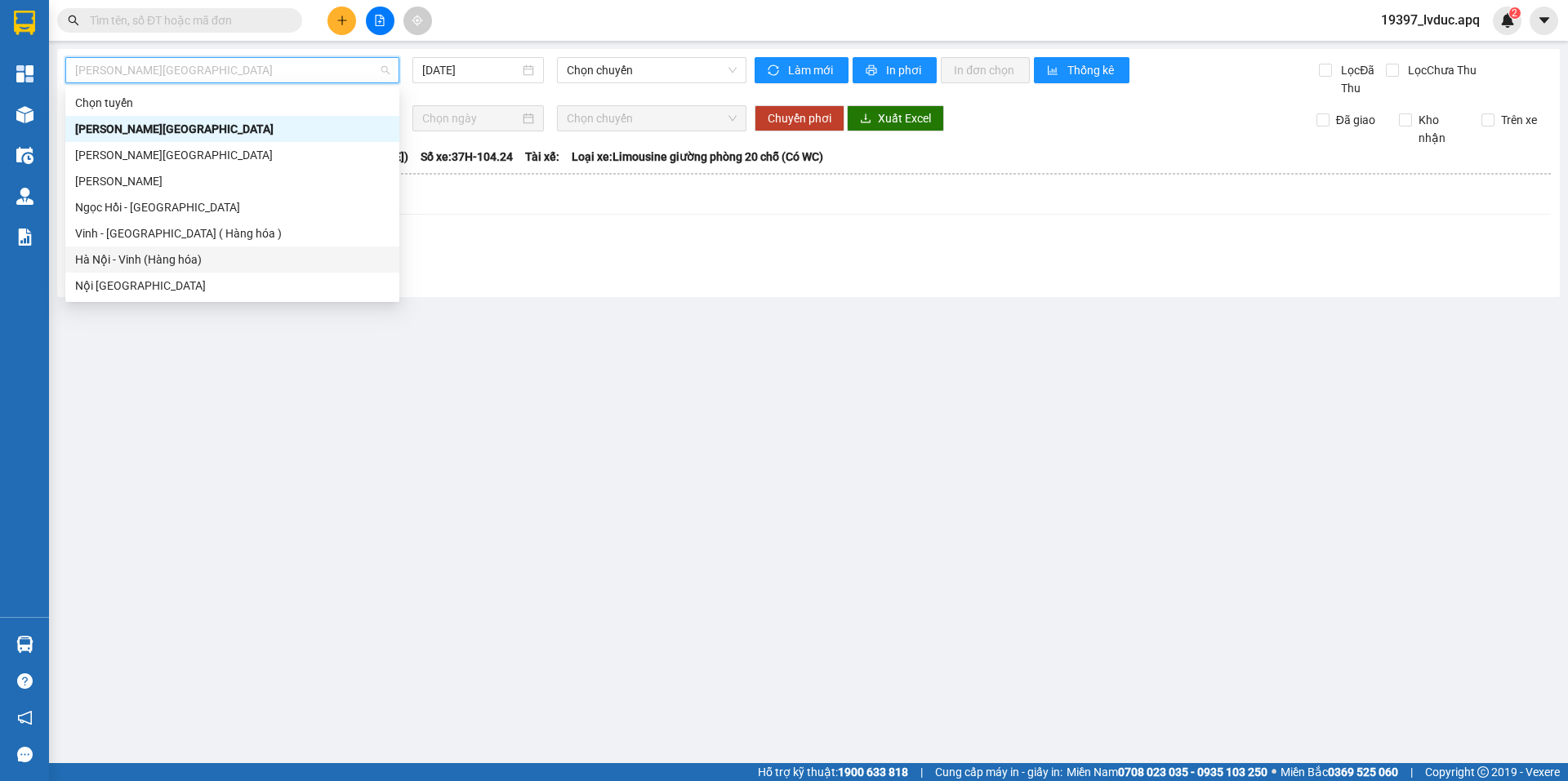
click at [222, 256] on div "Hà Nội - Vinh (Hàng hóa)" at bounding box center [232, 260] width 314 height 18
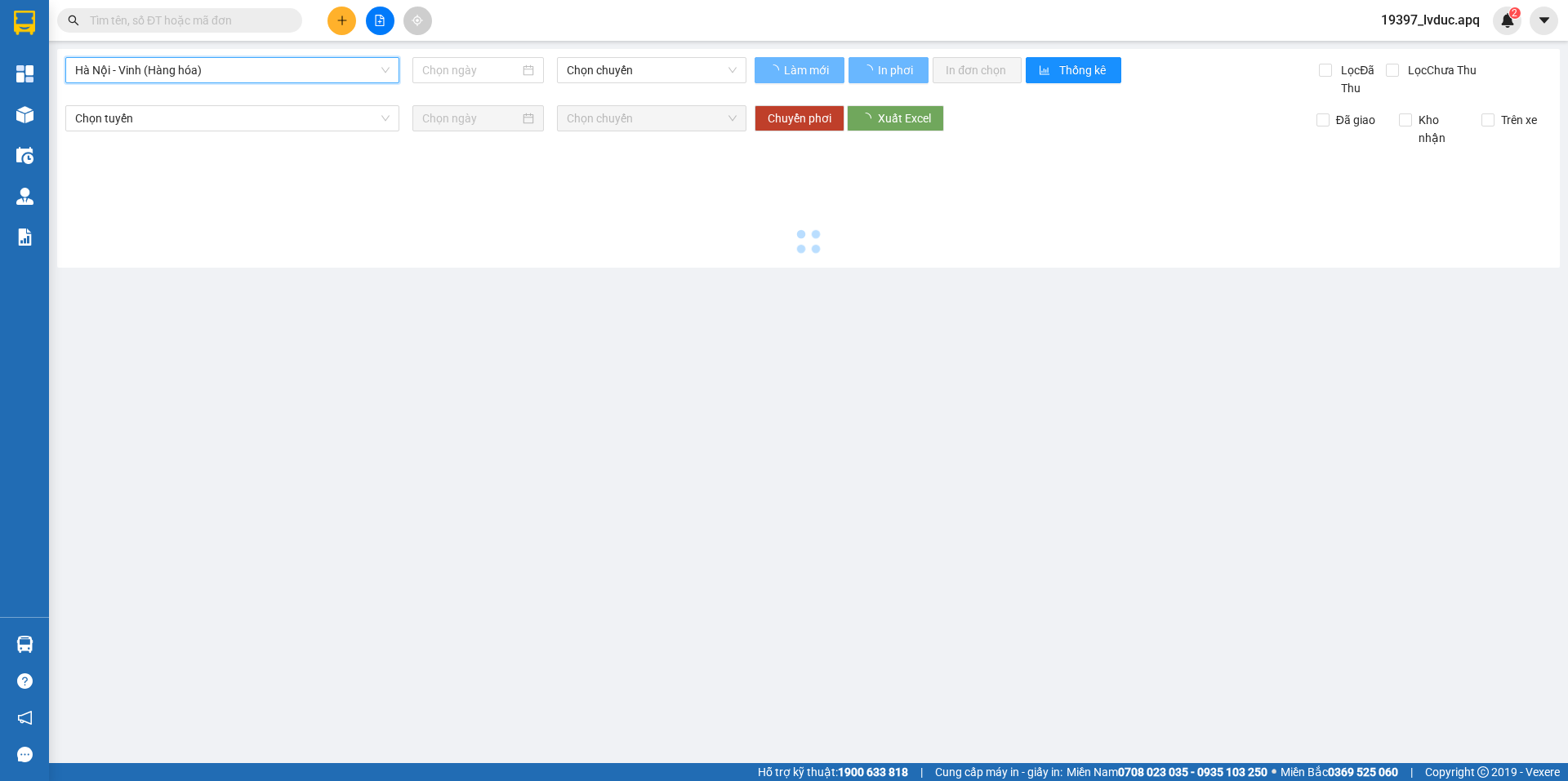
type input "[DATE]"
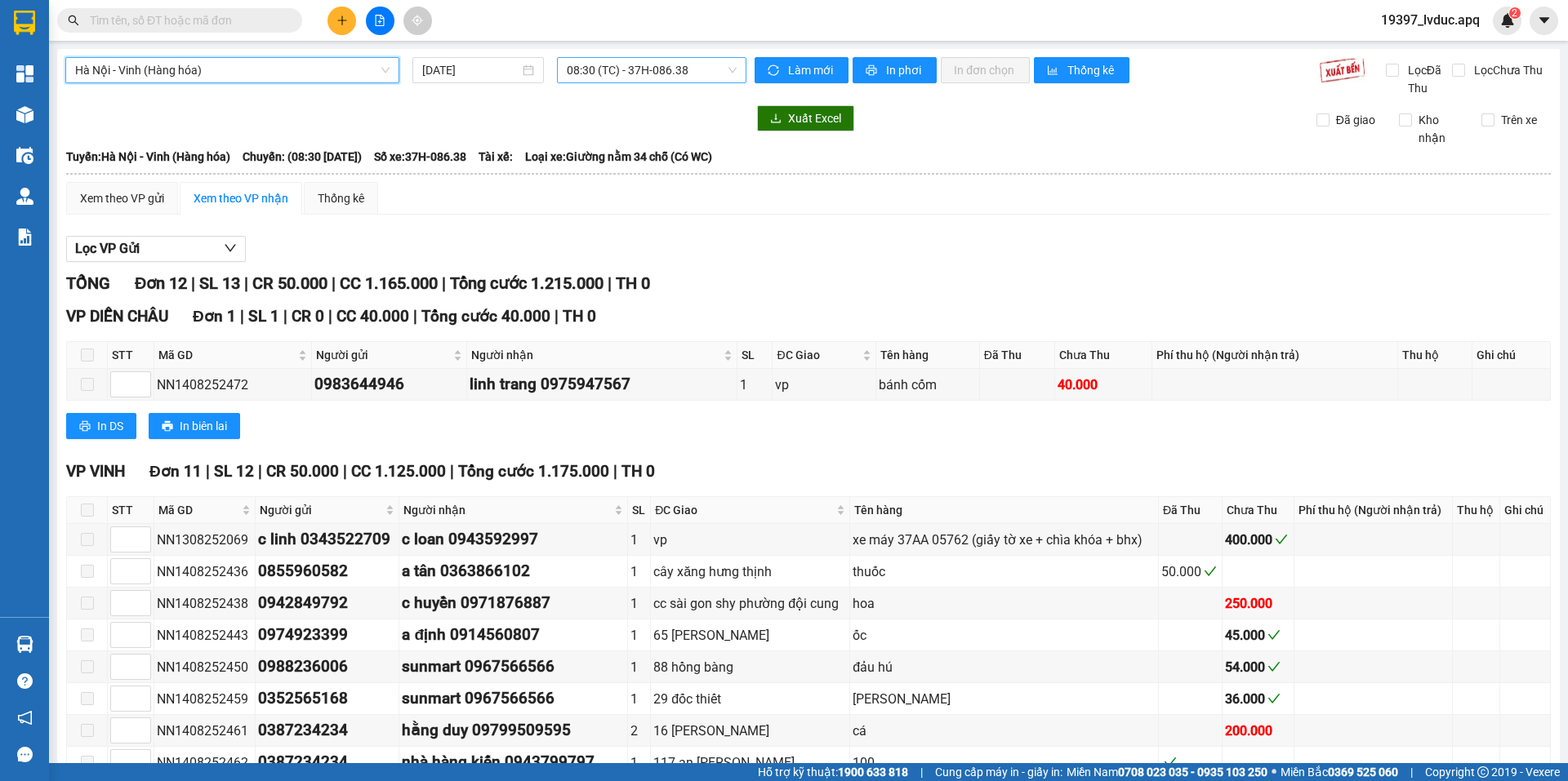
drag, startPoint x: 690, startPoint y: 59, endPoint x: 694, endPoint y: 67, distance: 8.9
click at [692, 63] on span "08:30 (TC) - 37H-086.38" at bounding box center [652, 70] width 170 height 24
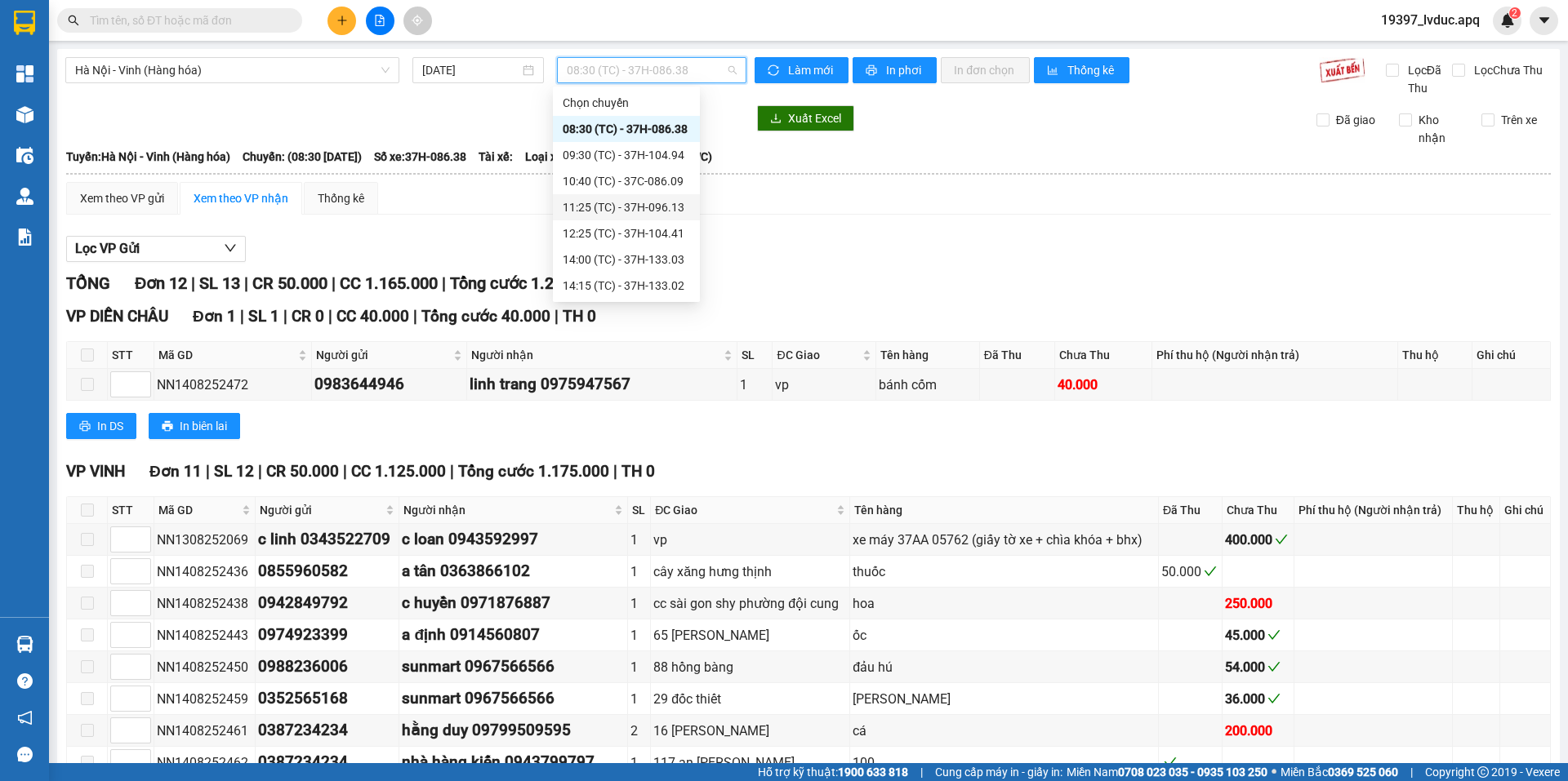
scroll to position [235, 0]
click at [659, 265] on div "23:10 (TC) - 37H-133.00" at bounding box center [626, 260] width 128 height 18
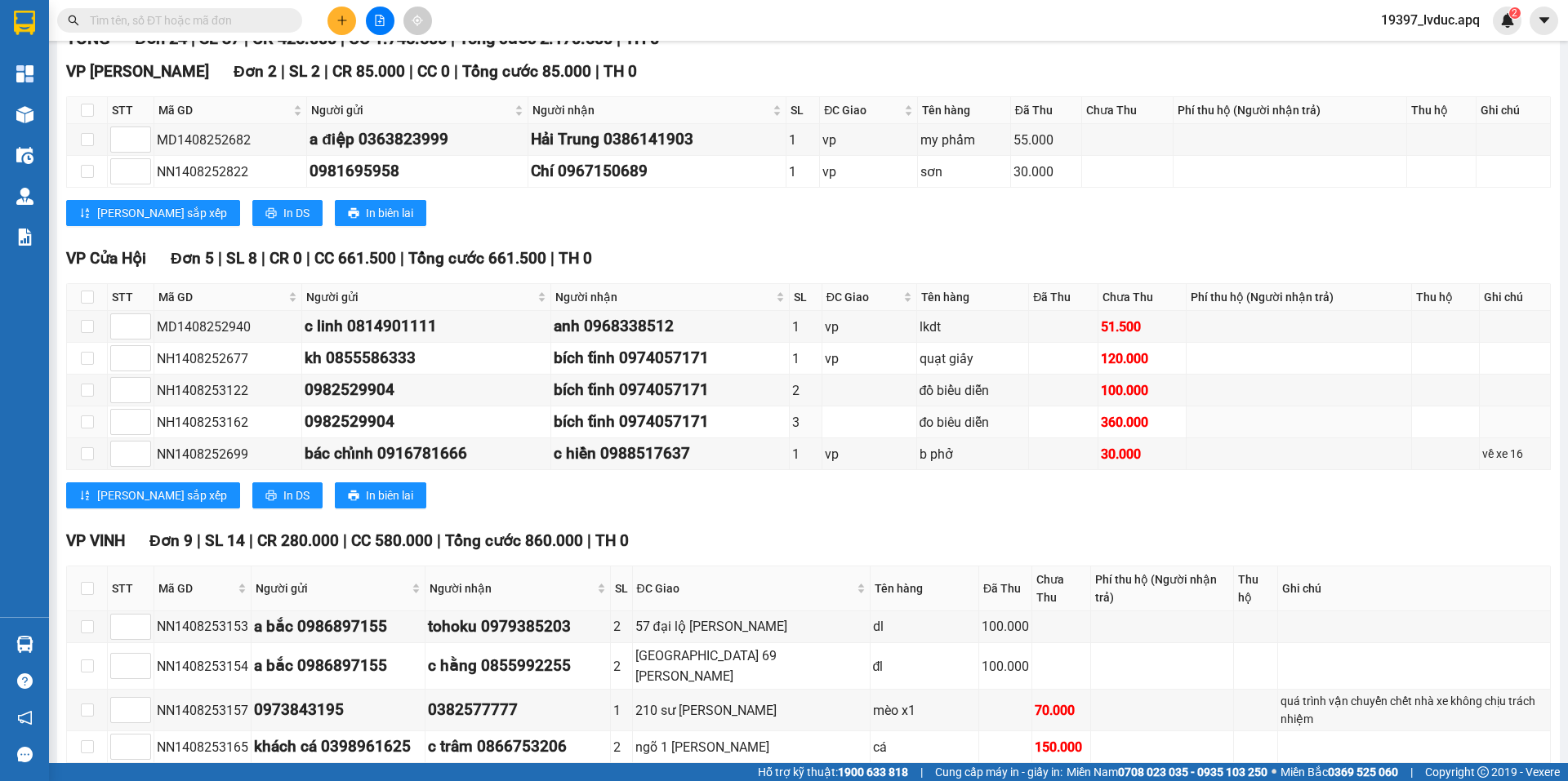
scroll to position [81, 0]
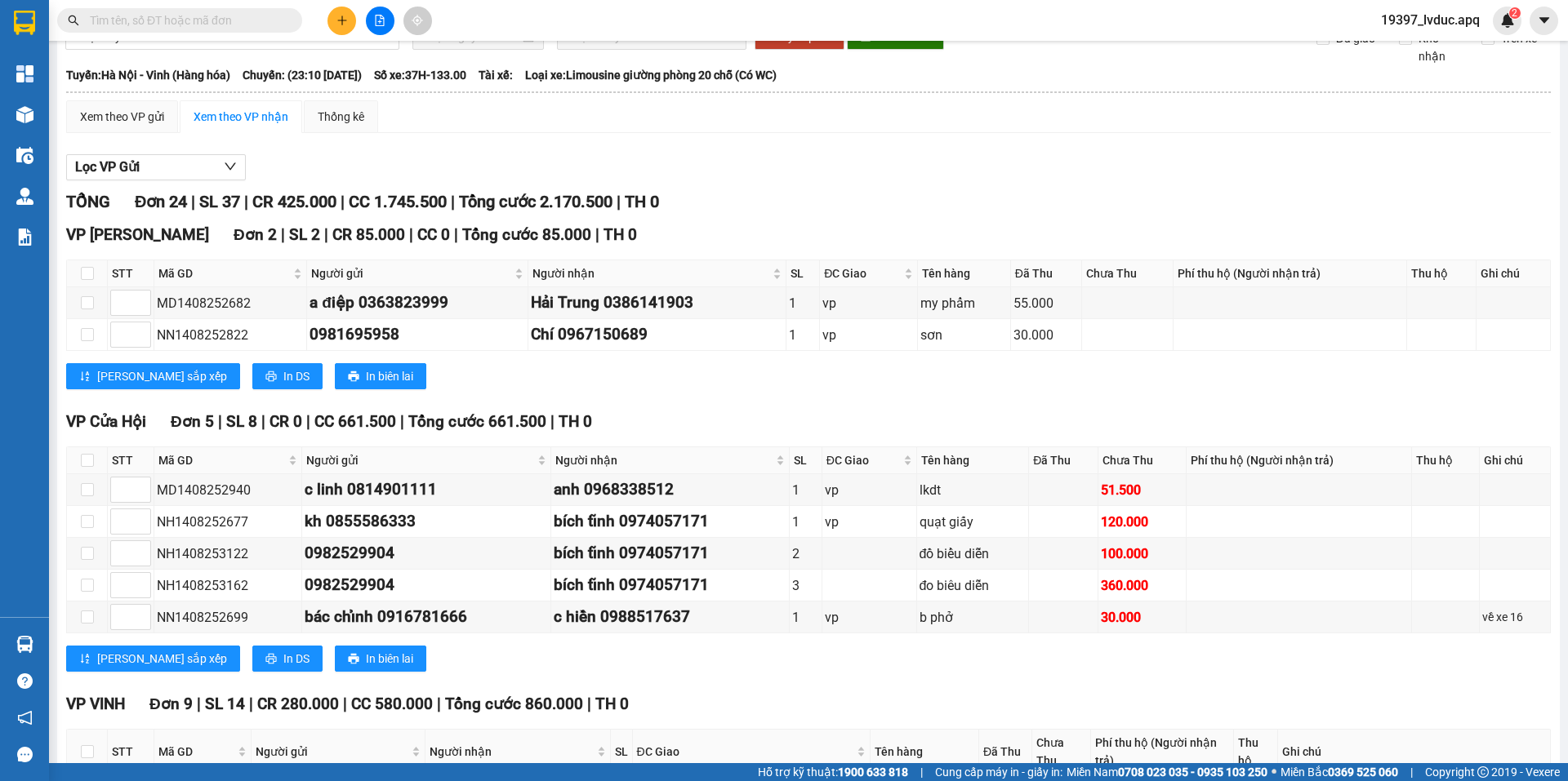
click at [334, 16] on button at bounding box center [342, 21] width 29 height 29
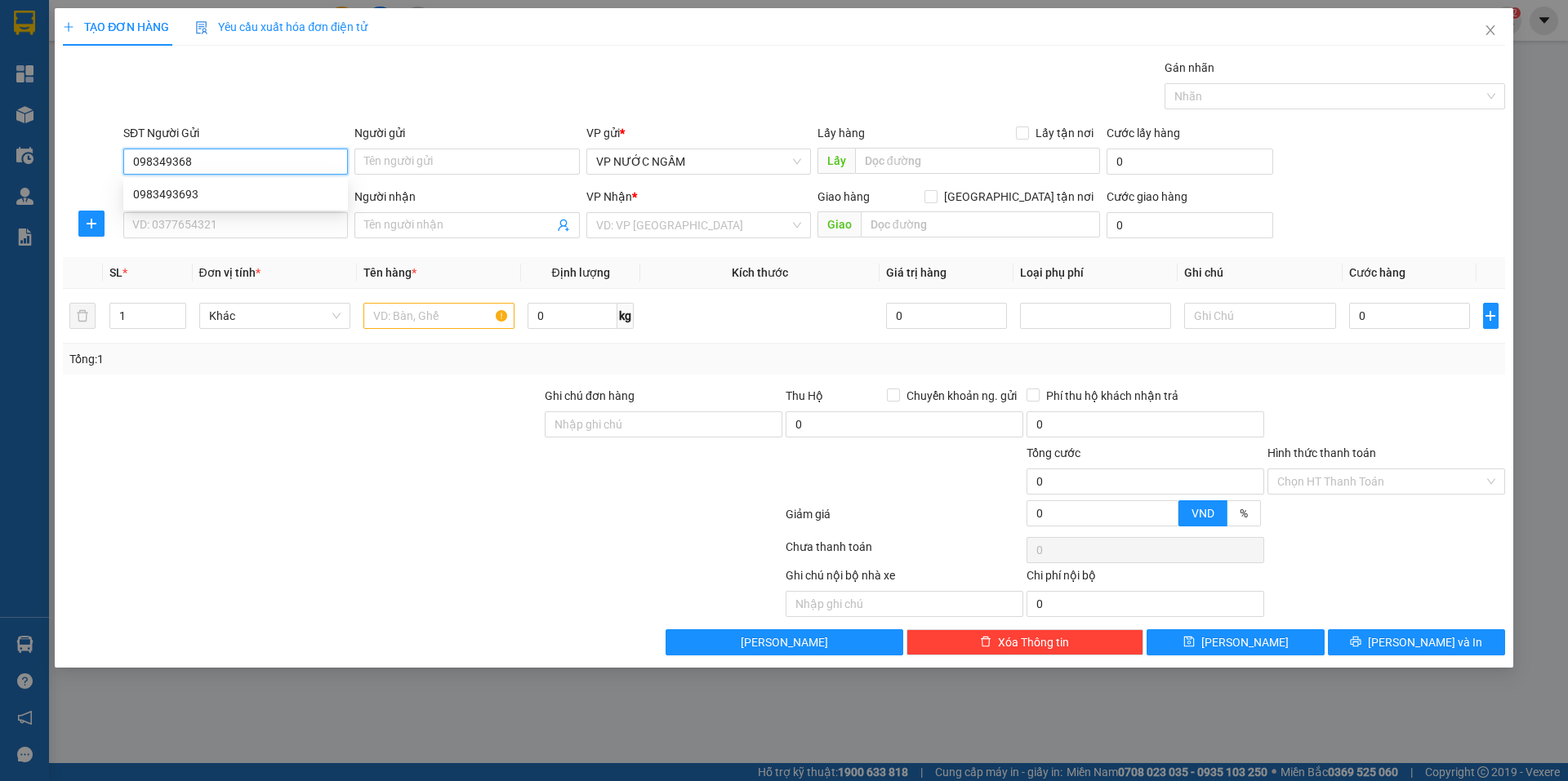
type input "0983493689"
click at [233, 189] on div "0983493689 - [GEOGRAPHIC_DATA]" at bounding box center [235, 195] width 205 height 18
type input "[GEOGRAPHIC_DATA]"
type input "0983493689"
click at [230, 223] on input "SĐT Người Nhận" at bounding box center [235, 225] width 225 height 26
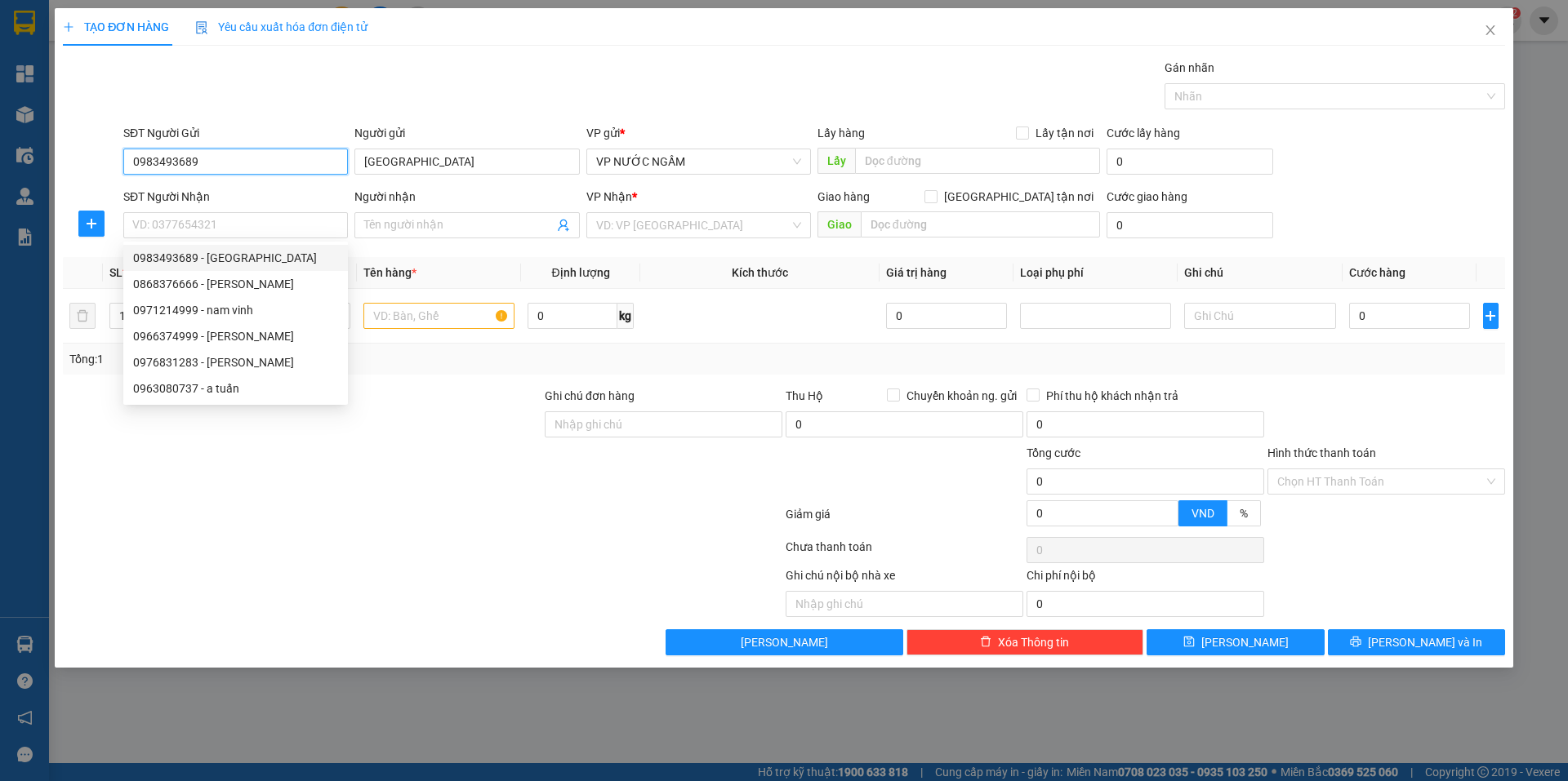
click at [206, 158] on input "0983493689" at bounding box center [235, 161] width 225 height 26
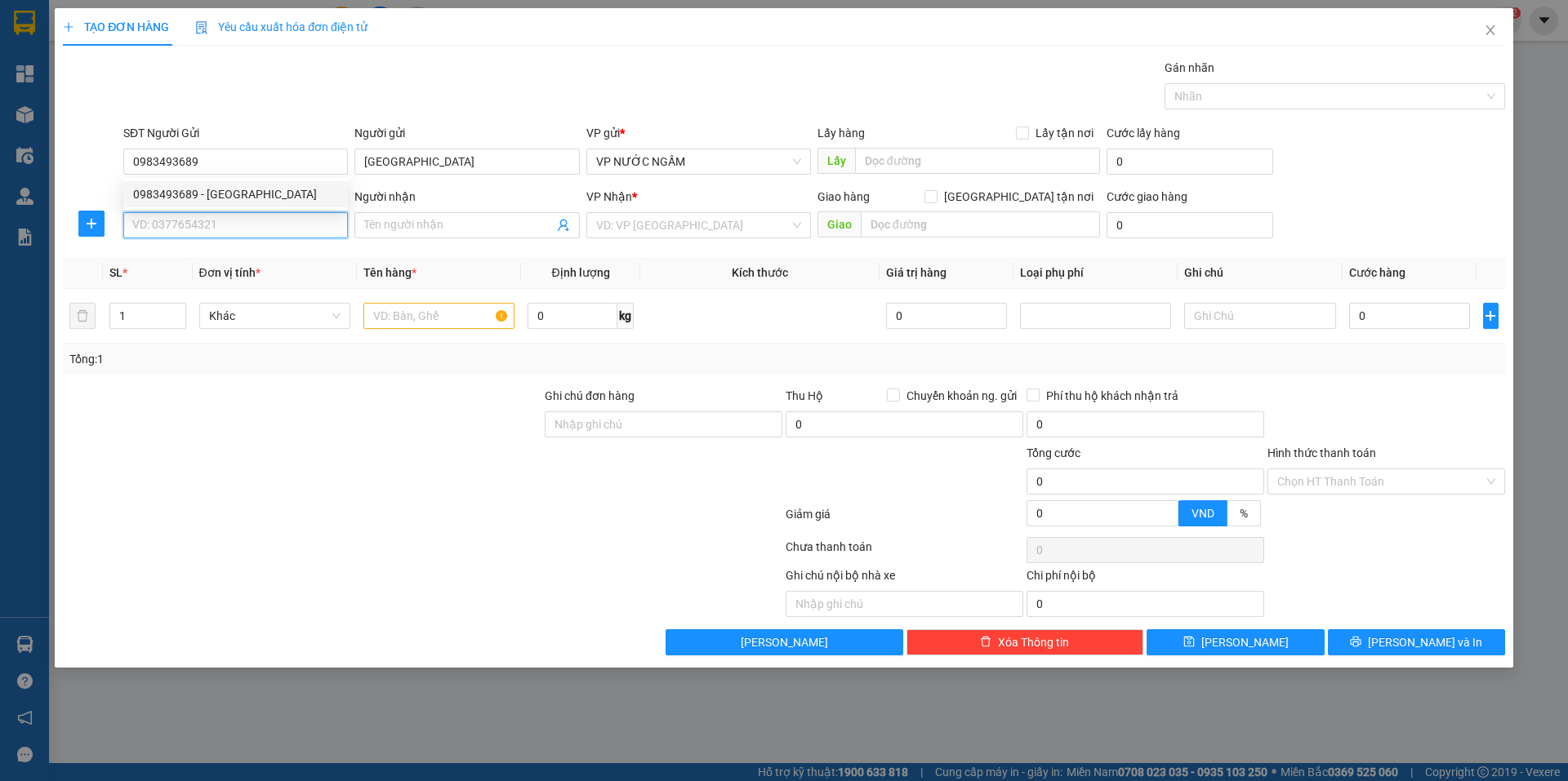
click at [219, 233] on input "SĐT Người Nhận" at bounding box center [235, 225] width 225 height 26
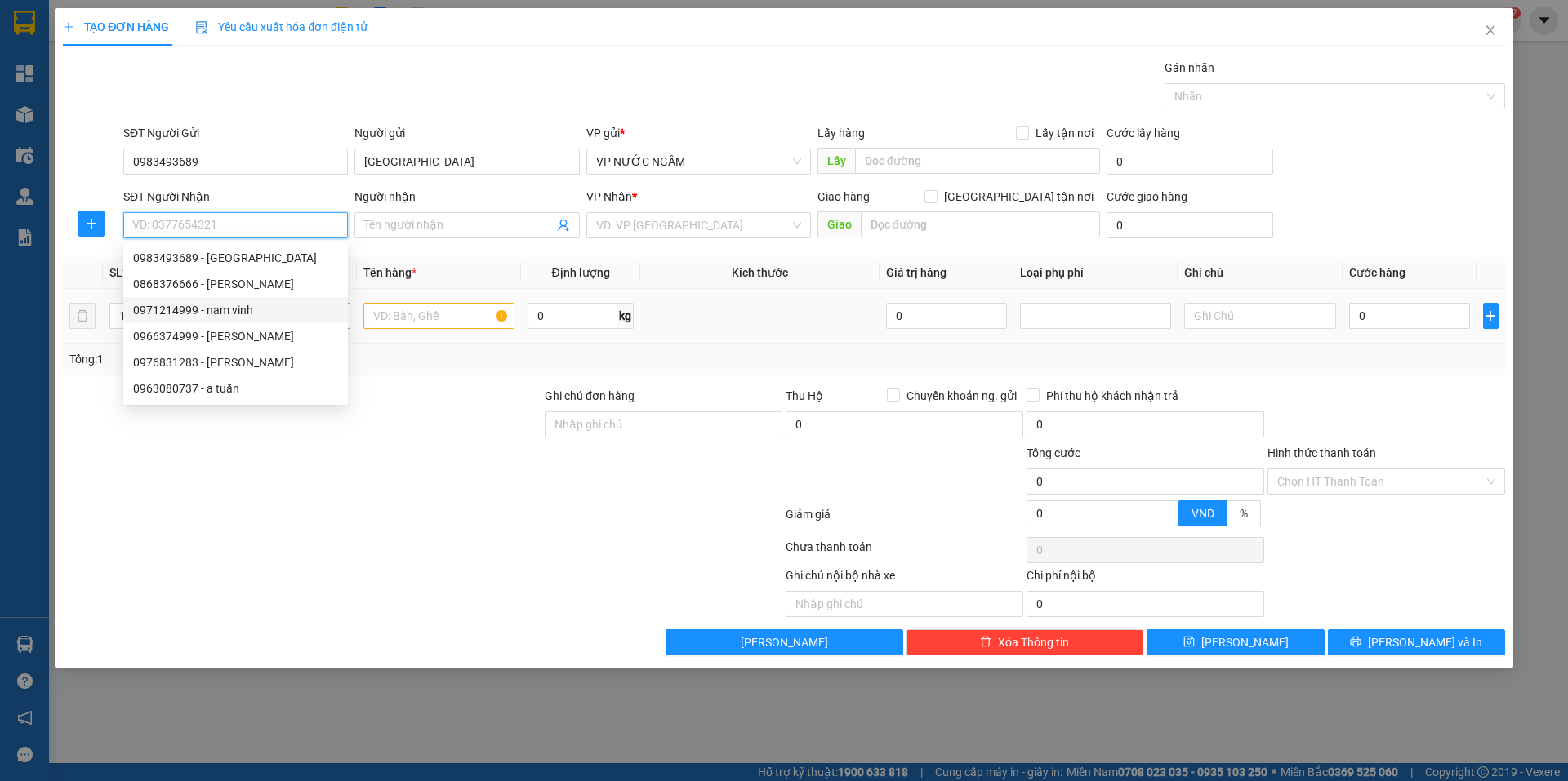
click at [246, 308] on div "0971214999 - nam vinh" at bounding box center [235, 310] width 205 height 18
type input "0971214999"
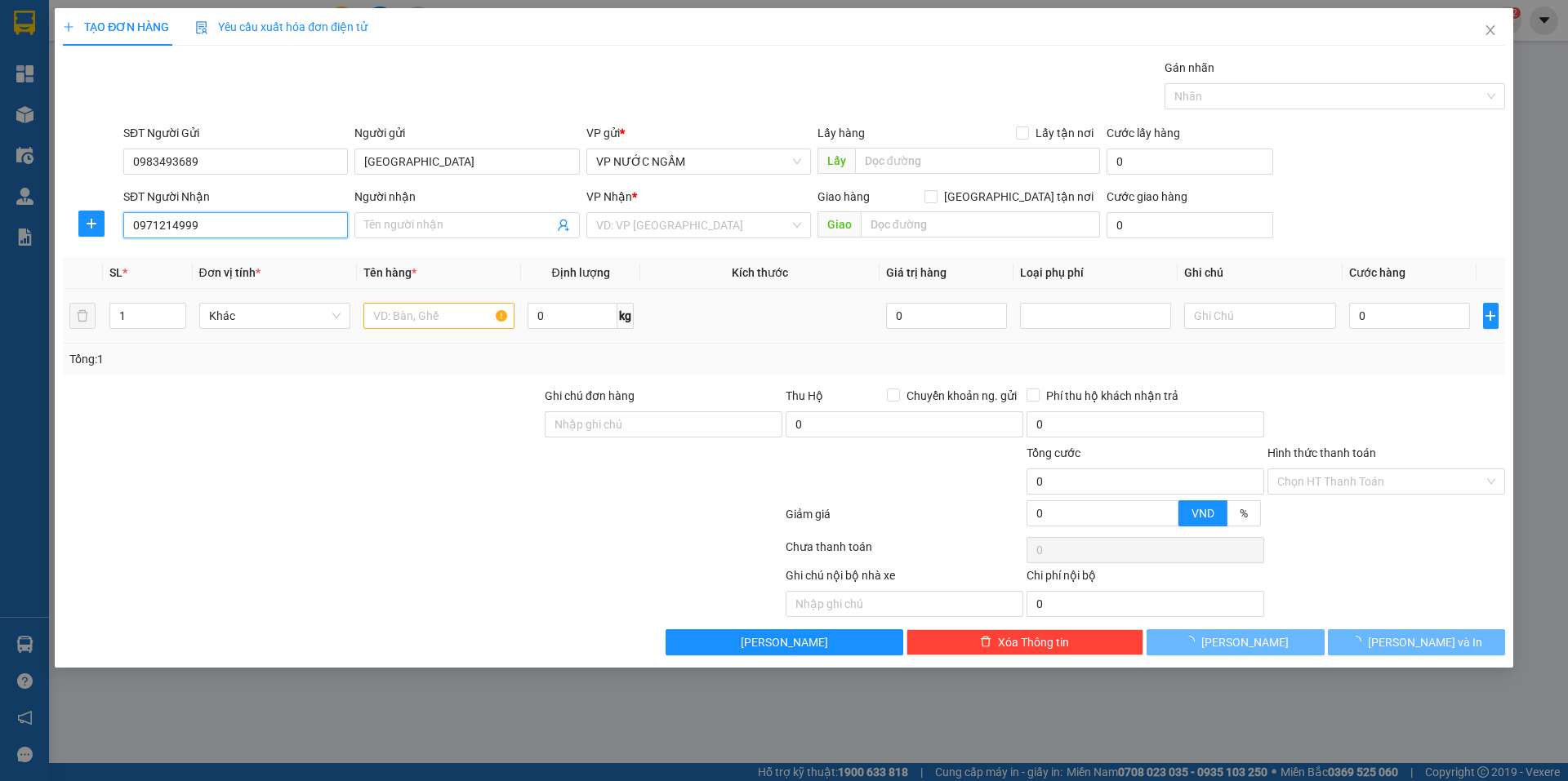
type input "nam vinh"
checkbox input "true"
type input "kh nhận vp"
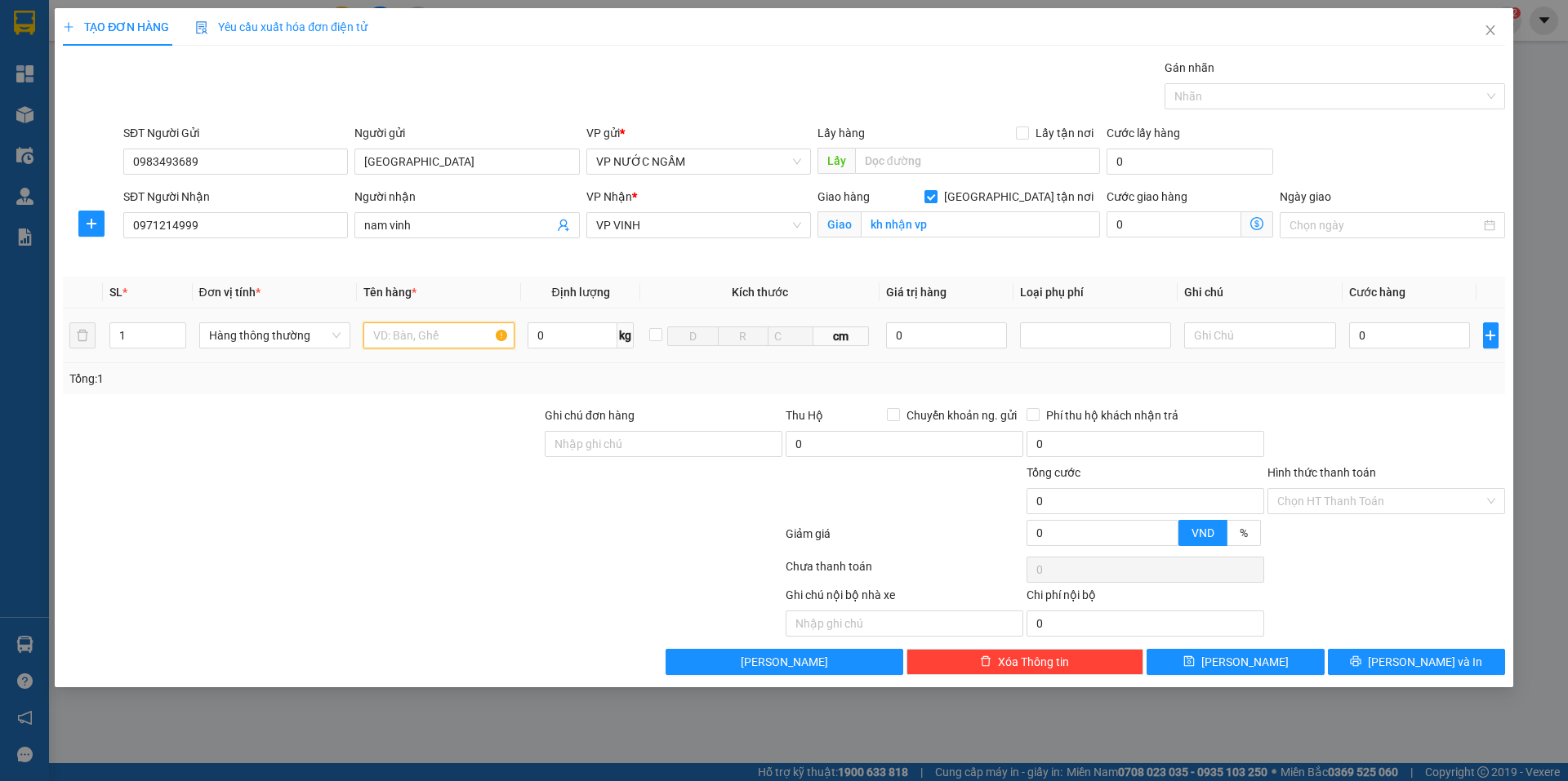
click at [421, 332] on input "text" at bounding box center [438, 335] width 151 height 26
type input "linh kiện"
click at [911, 325] on input "0" at bounding box center [947, 335] width 121 height 26
click at [1082, 347] on div at bounding box center [1095, 335] width 151 height 26
type input "2.000.000"
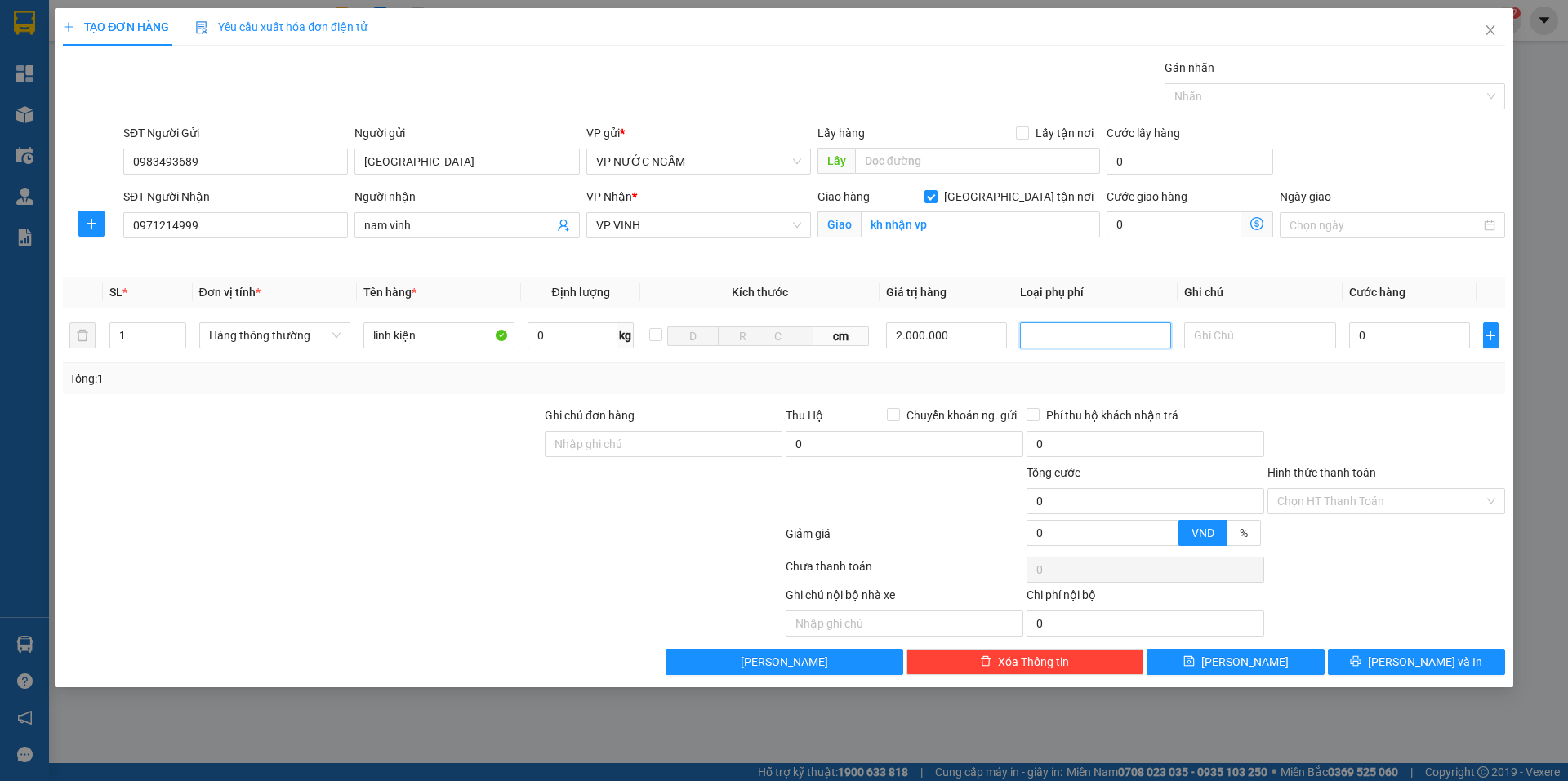
click at [1074, 376] on body "Kết quả tìm kiếm ( 0 ) Bộ lọc Ngày tạo đơn gần nhất No Data 19397_lvduc.apq 2 T…" at bounding box center [784, 390] width 1568 height 781
click at [1036, 341] on div at bounding box center [1095, 336] width 143 height 20
drag, startPoint x: 1064, startPoint y: 368, endPoint x: 1085, endPoint y: 376, distance: 22.5
click at [1065, 369] on div "Hàng giá trị cao" at bounding box center [1095, 368] width 131 height 18
type input "10.000"
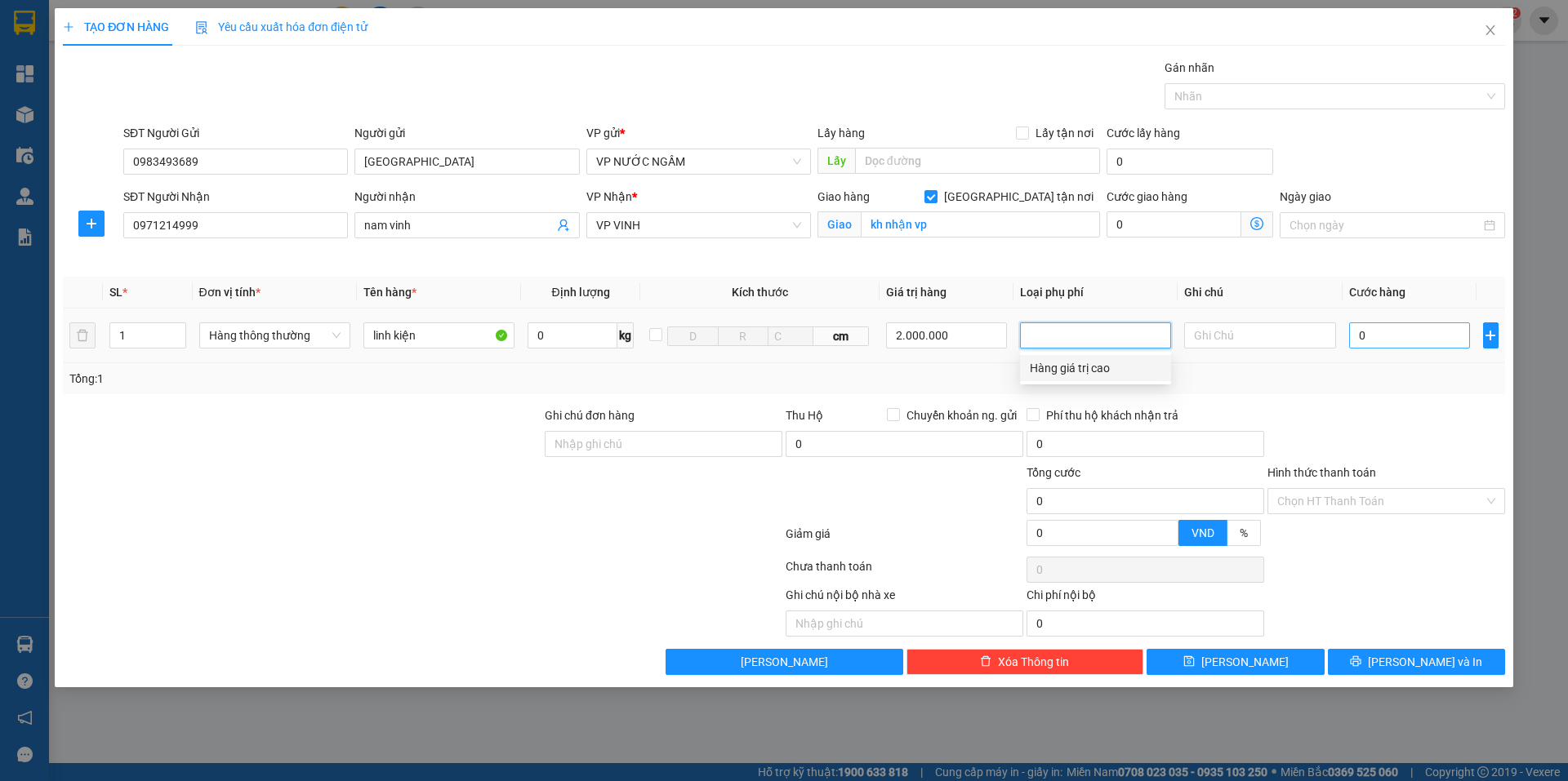
type input "10.000"
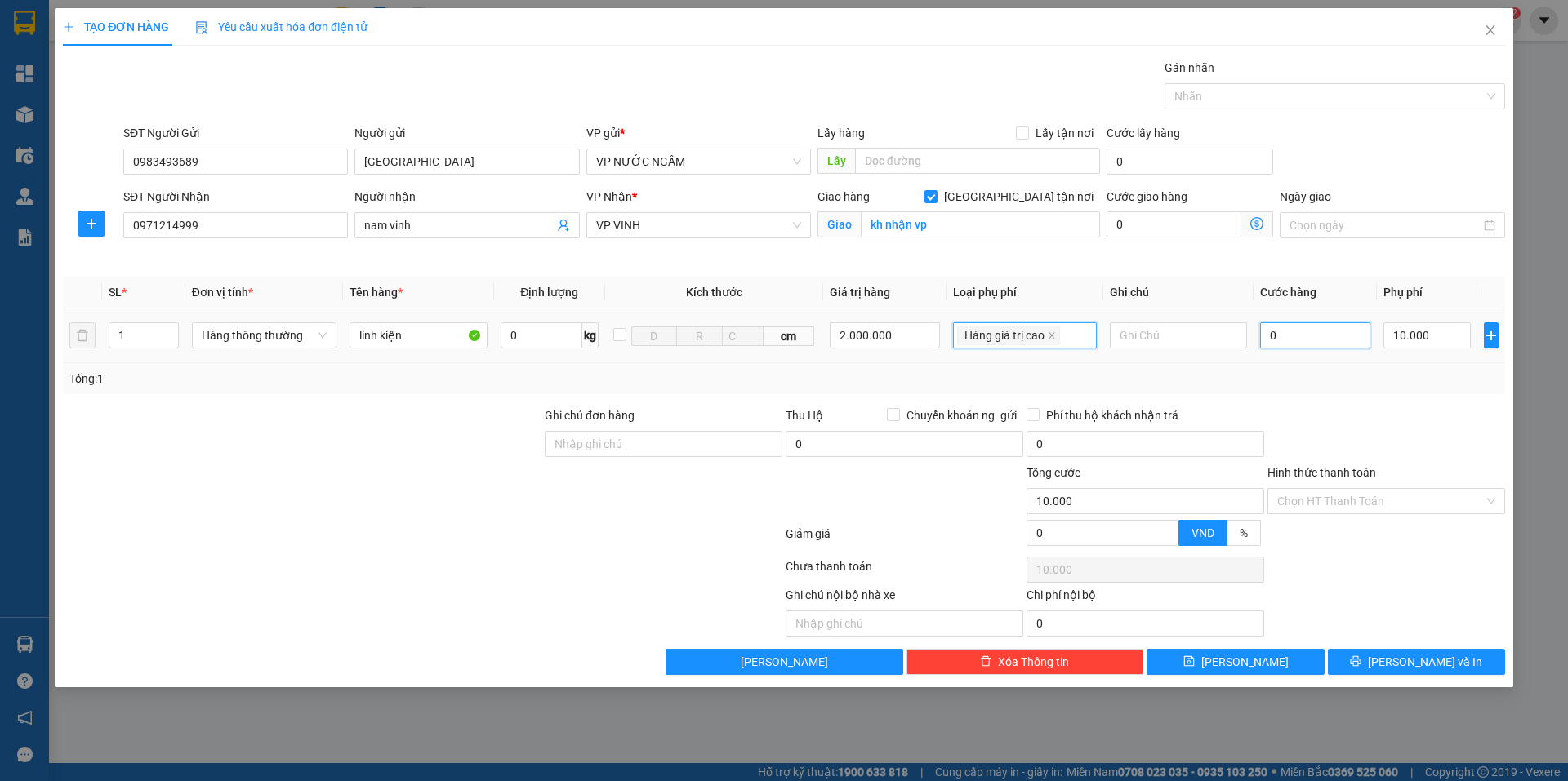
click at [1318, 327] on input "0" at bounding box center [1315, 335] width 111 height 26
type input "5"
type input "10.005"
type input "50"
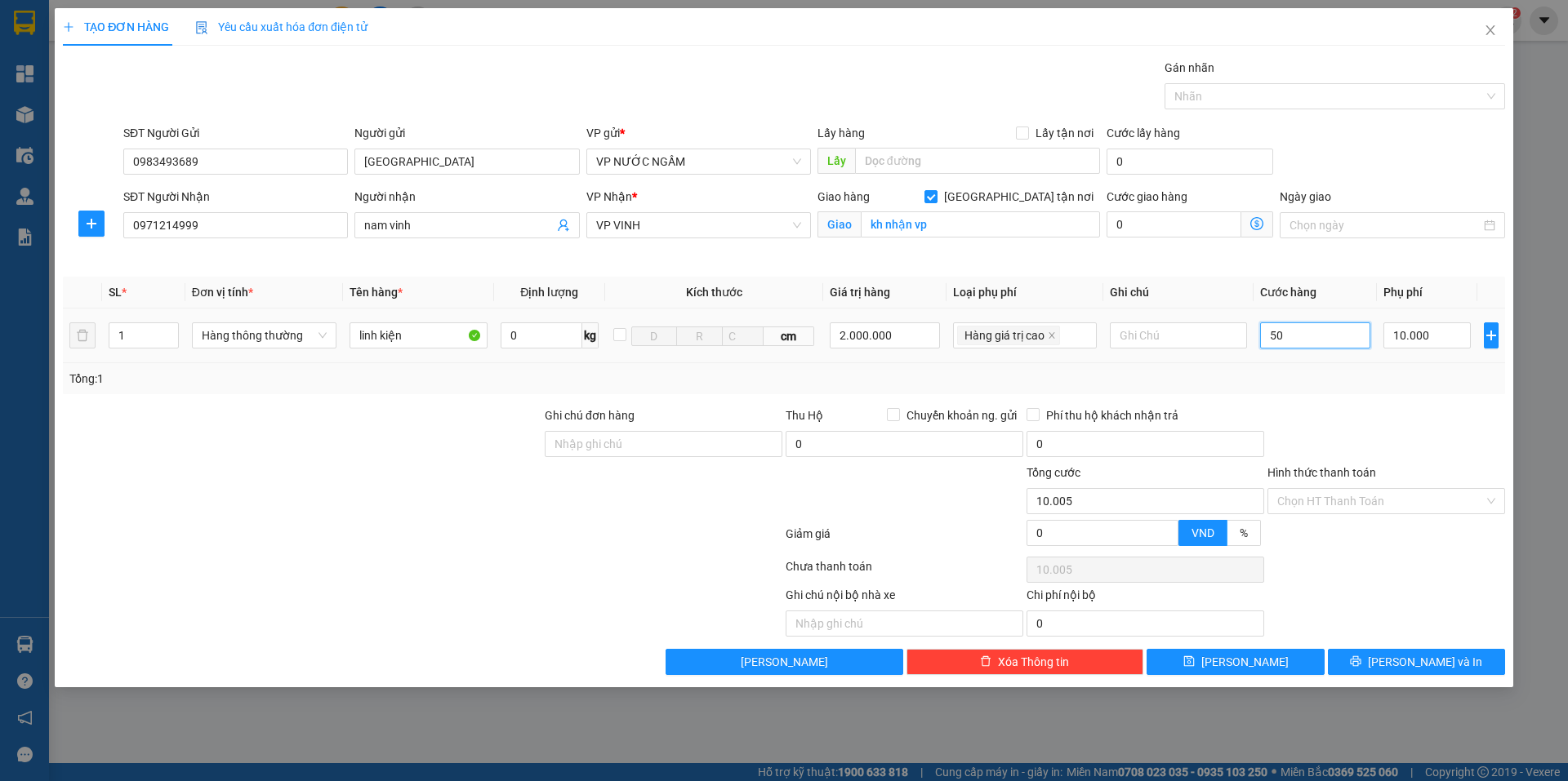
type input "10.050"
type input "50.000"
type input "60.000"
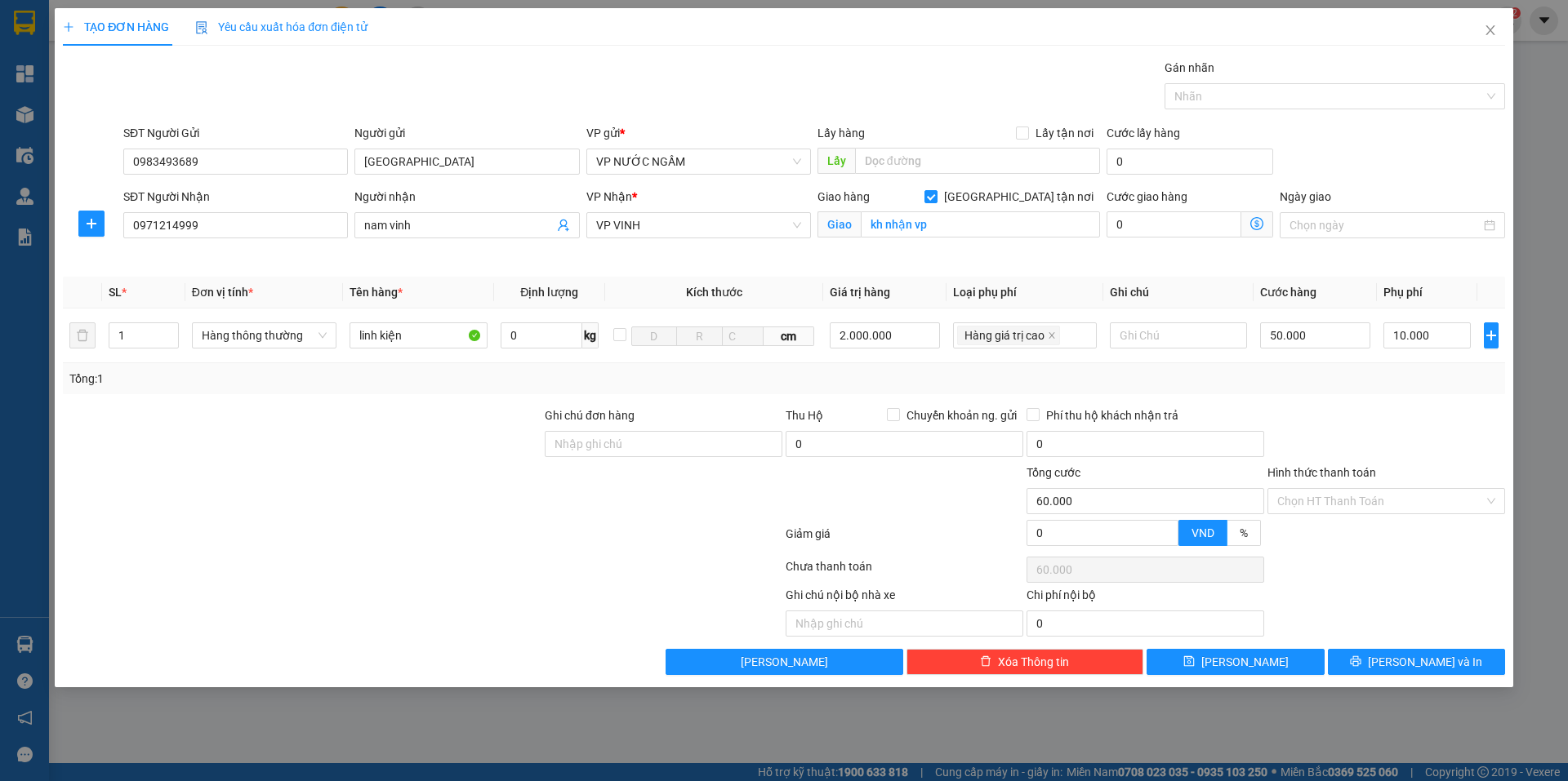
drag, startPoint x: 1309, startPoint y: 372, endPoint x: 1332, endPoint y: 515, distance: 144.8
click at [1309, 373] on div "Tổng: 1" at bounding box center [784, 379] width 1429 height 18
click at [1369, 658] on button "[PERSON_NAME] và In" at bounding box center [1417, 662] width 177 height 26
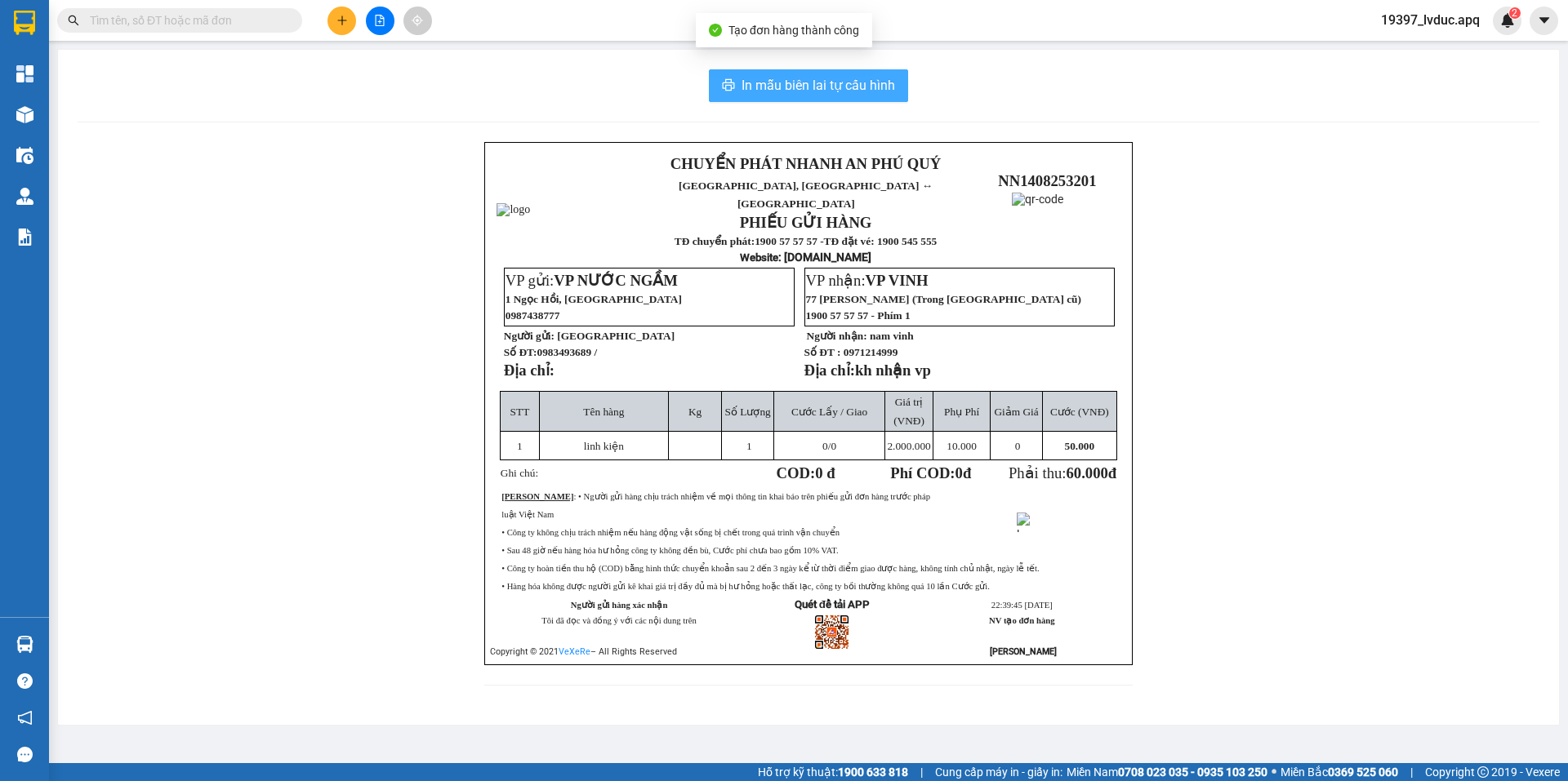
drag, startPoint x: 764, startPoint y: 88, endPoint x: 777, endPoint y: 88, distance: 13.0
click at [770, 88] on span "In mẫu biên lai tự cấu hình" at bounding box center [818, 85] width 154 height 21
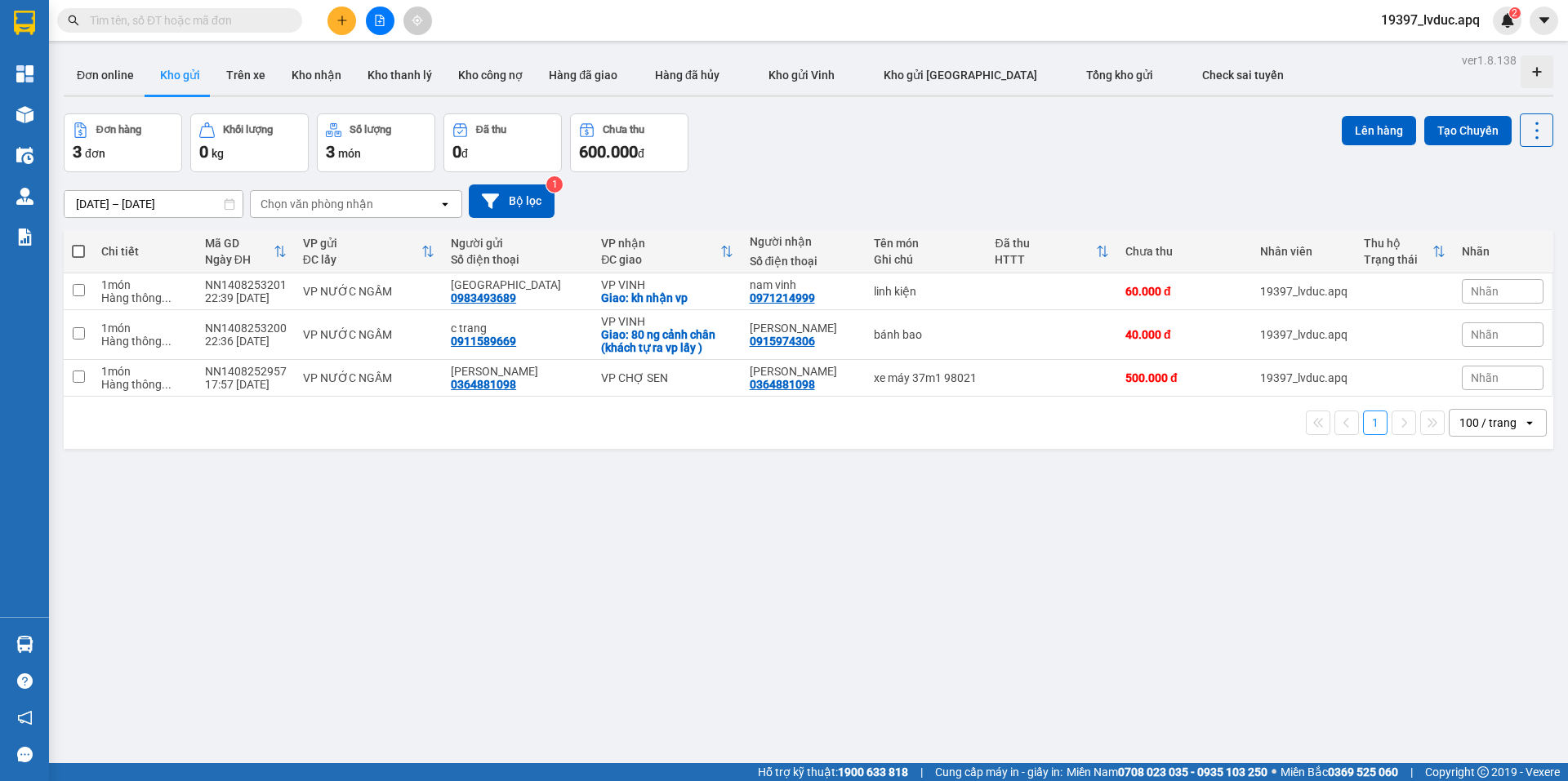
click at [846, 159] on div "Đơn hàng 3 đơn Khối lượng 0 kg Số lượng 3 món Đã thu 0 đ Chưa thu 600.000 đ Lên…" at bounding box center [808, 142] width 1490 height 59
drag, startPoint x: 957, startPoint y: 292, endPoint x: 958, endPoint y: 322, distance: 30.0
click at [957, 294] on div "linh kiện" at bounding box center [926, 291] width 105 height 13
checkbox input "true"
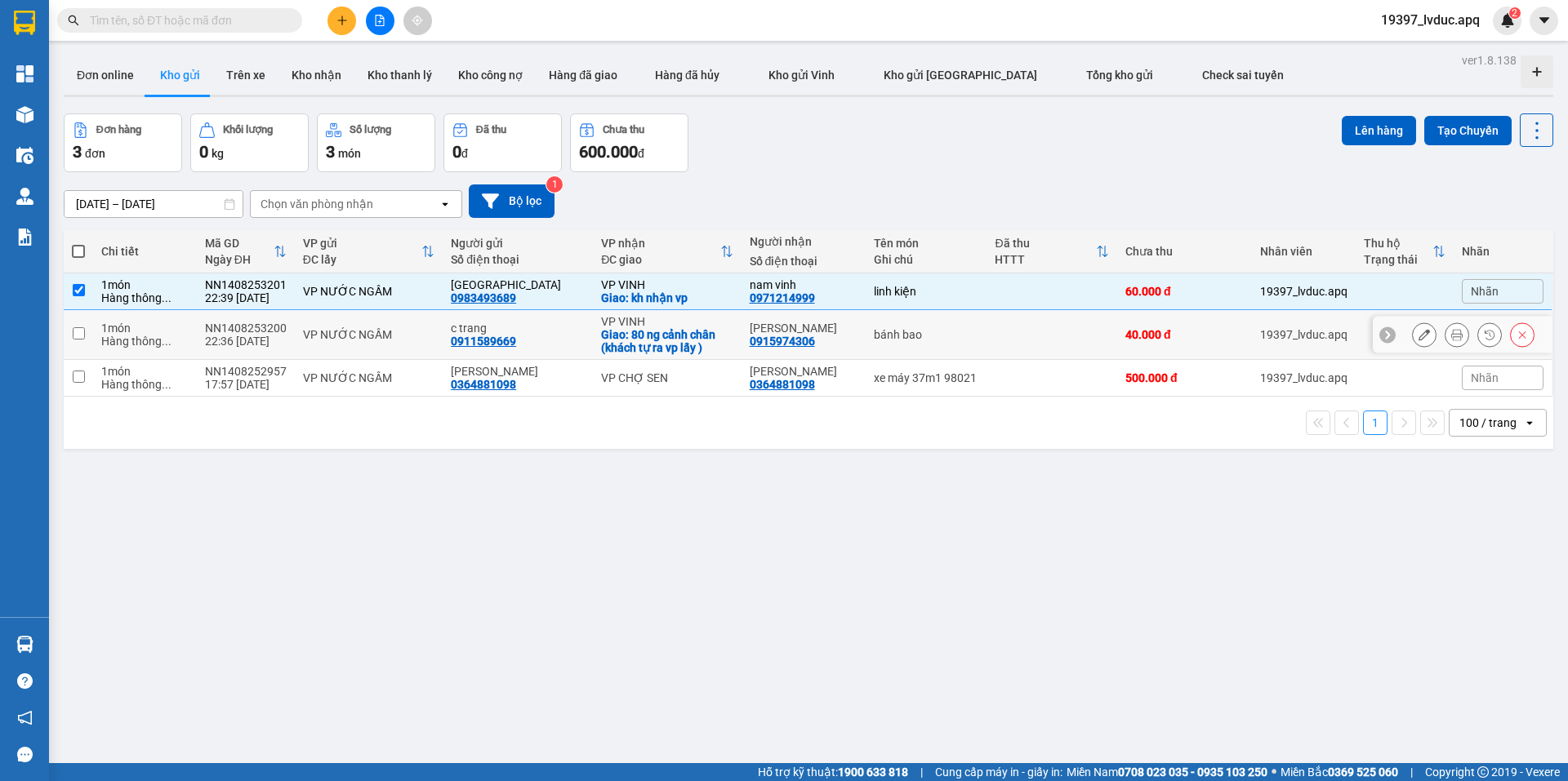
click at [958, 324] on td "bánh bao" at bounding box center [926, 335] width 121 height 50
checkbox input "true"
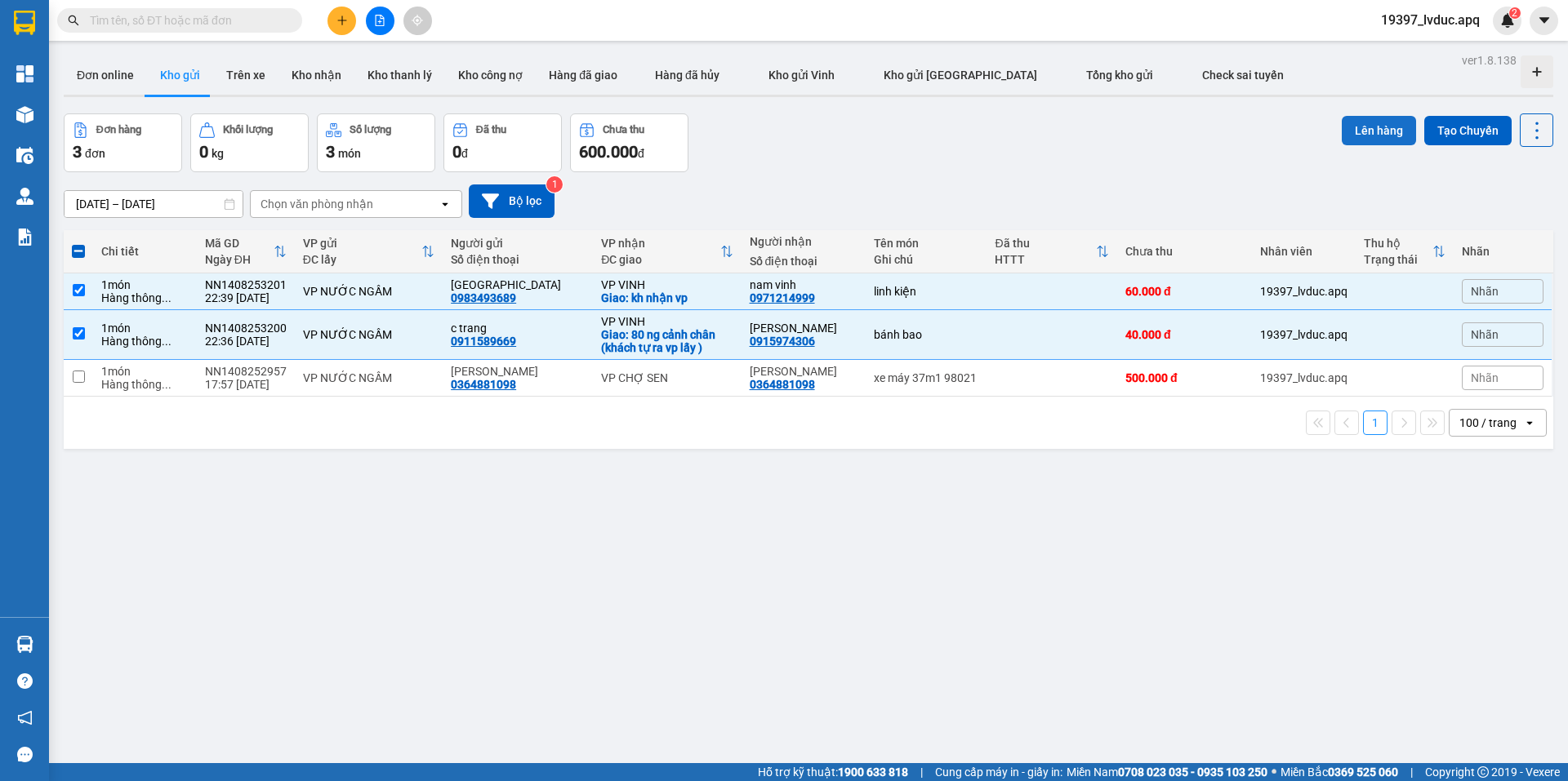
click at [1375, 129] on button "Lên hàng" at bounding box center [1379, 130] width 74 height 29
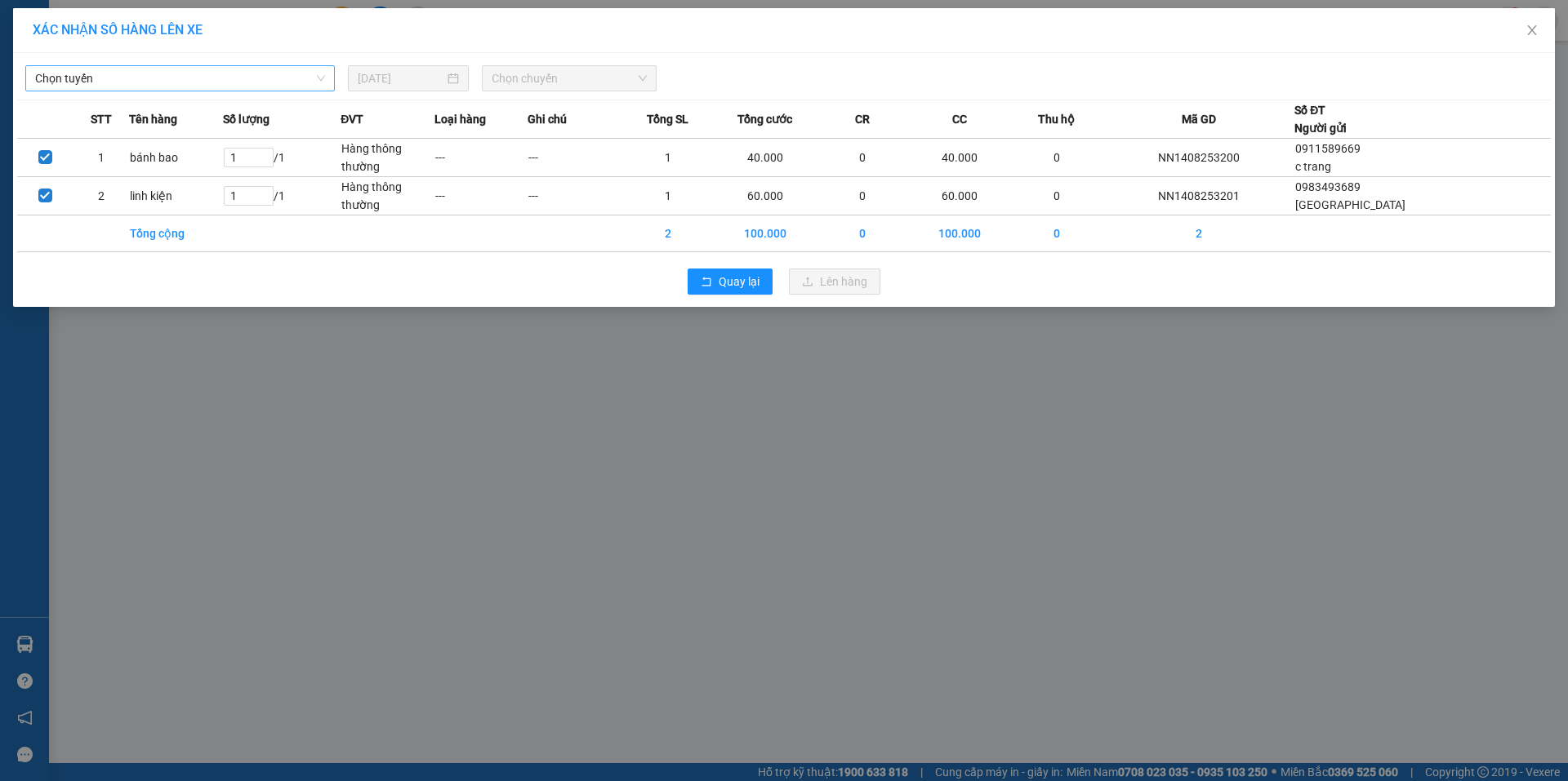
click at [167, 81] on span "Chọn tuyến" at bounding box center [180, 78] width 290 height 24
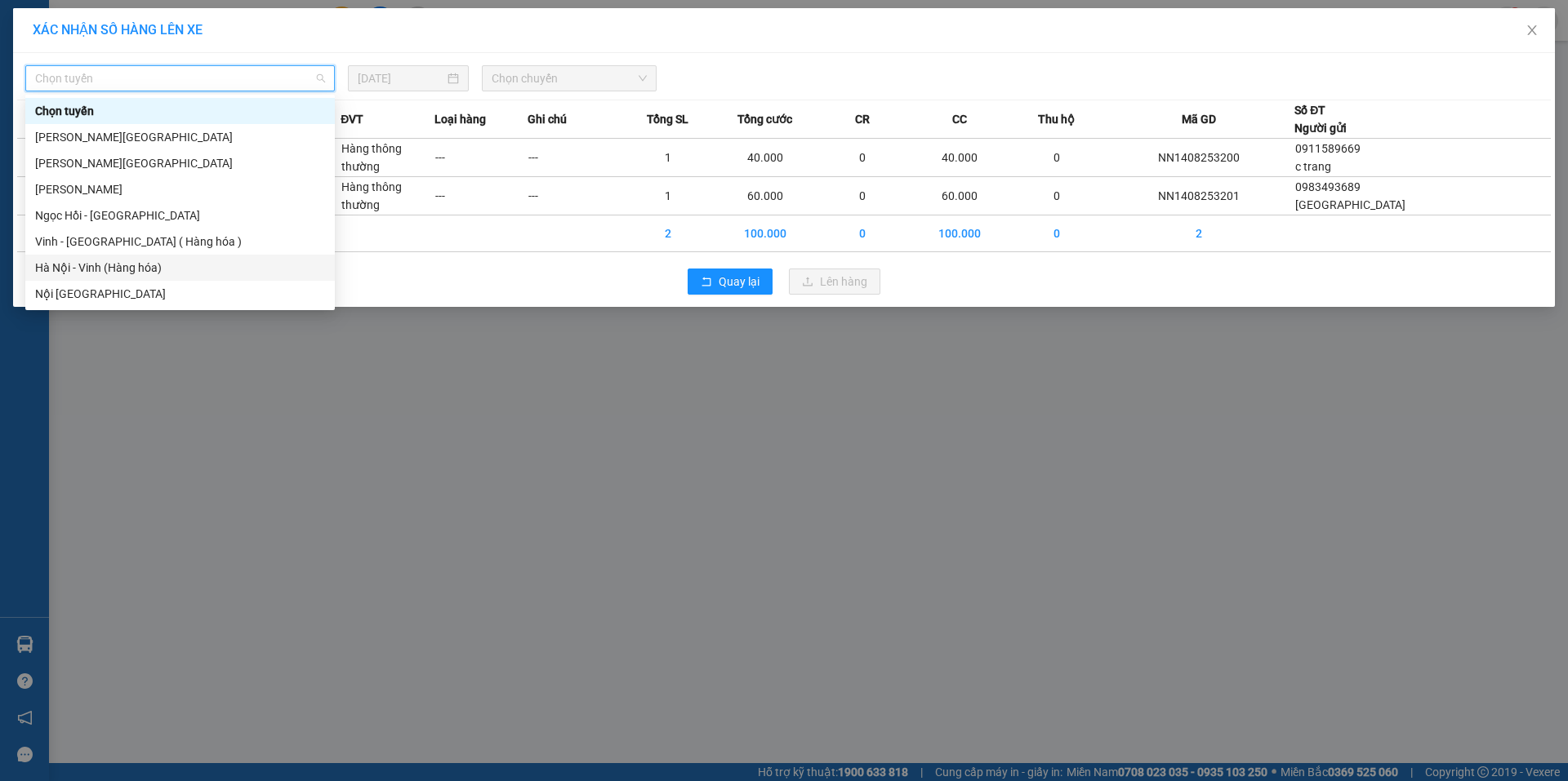
click at [138, 259] on div "Hà Nội - Vinh (Hàng hóa)" at bounding box center [180, 268] width 290 height 18
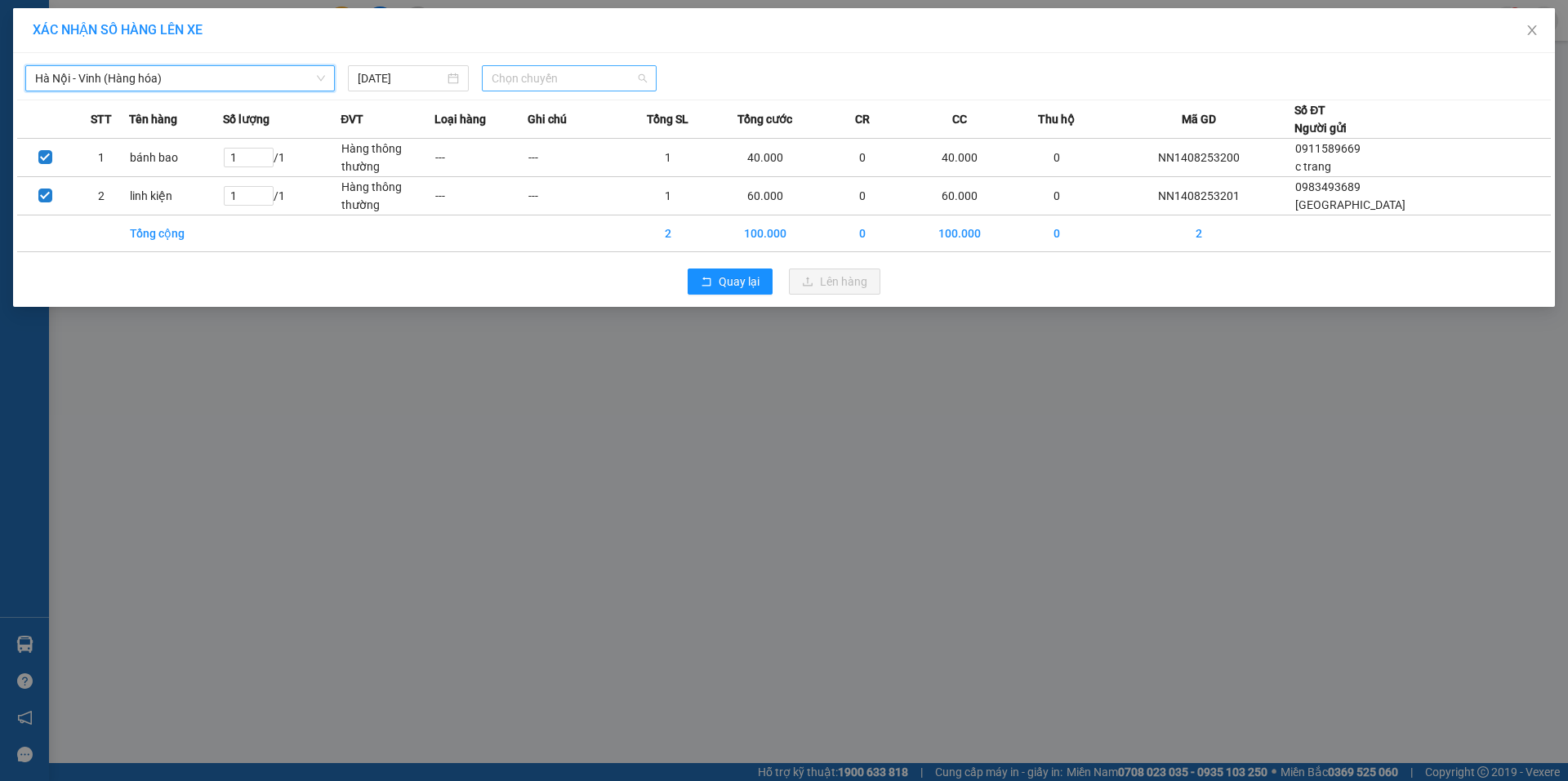
click at [613, 80] on span "Chọn chuyến" at bounding box center [569, 78] width 155 height 24
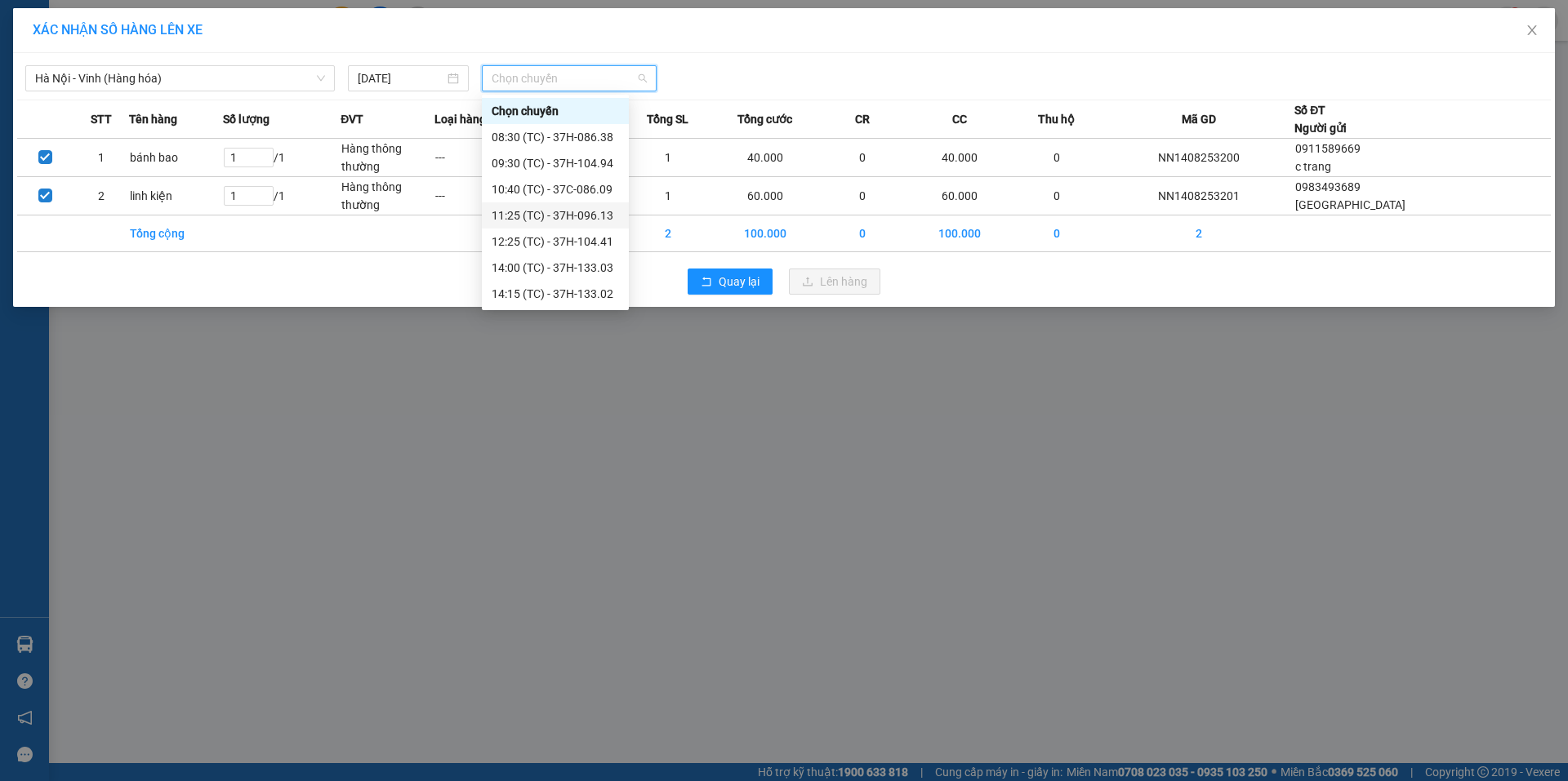
scroll to position [235, 0]
drag, startPoint x: 580, startPoint y: 270, endPoint x: 589, endPoint y: 269, distance: 9.1
click at [584, 270] on div "23:10 (TC) - 37H-133.00" at bounding box center [555, 268] width 128 height 18
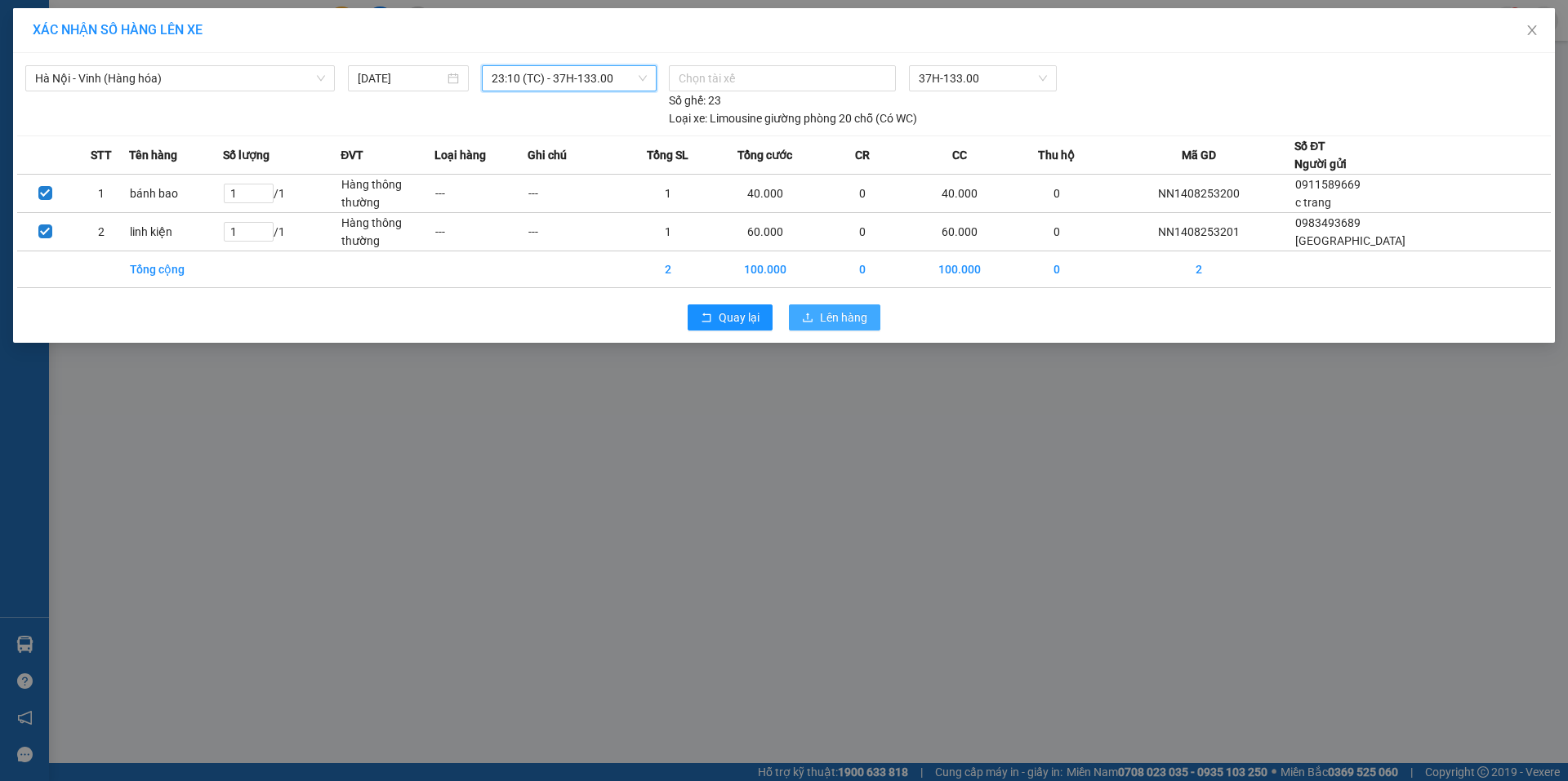
click at [832, 315] on span "Lên hàng" at bounding box center [844, 318] width 47 height 18
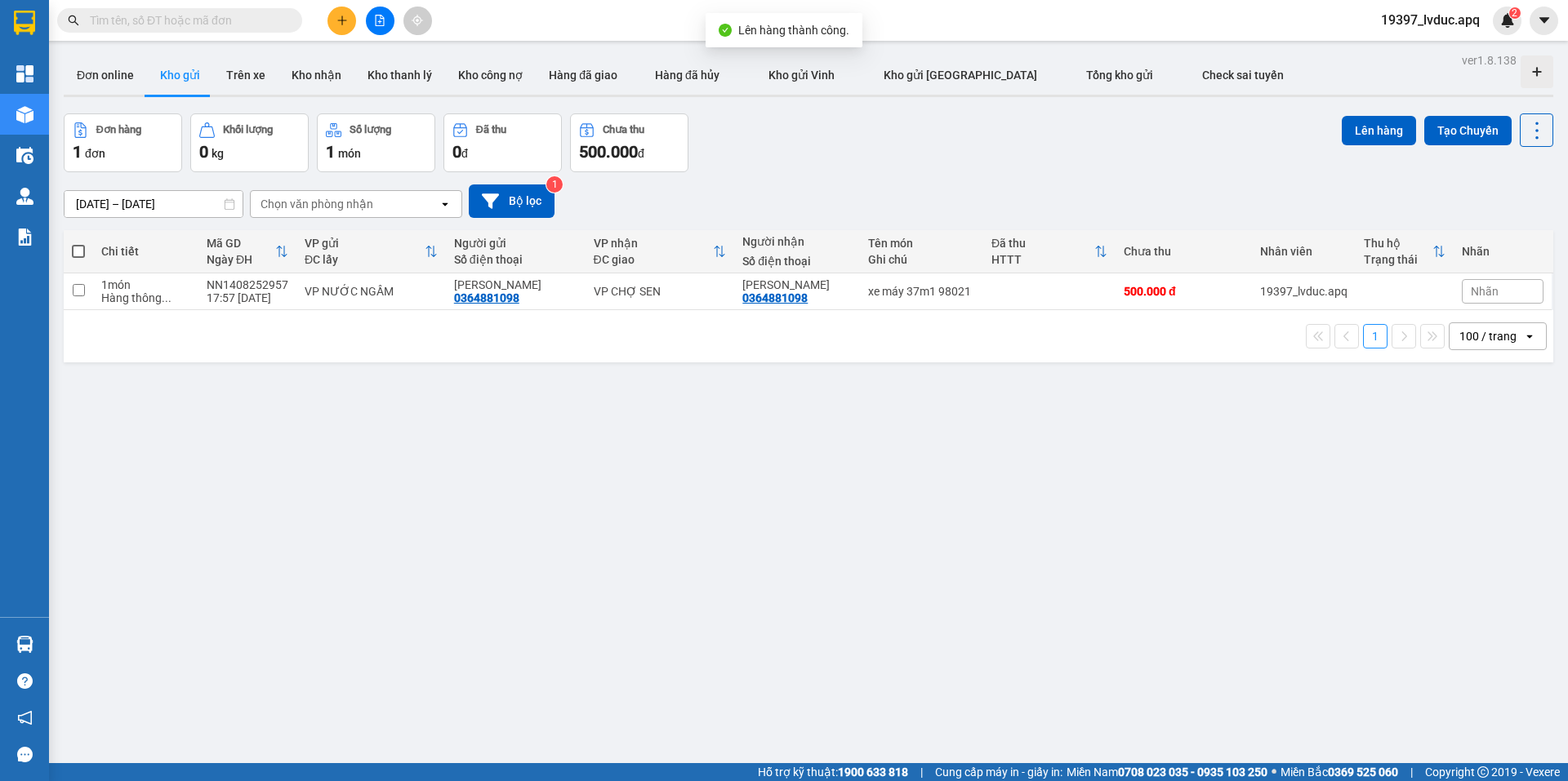
click at [872, 161] on div "Đơn hàng 1 đơn Khối lượng 0 kg Số lượng 1 món Đã thu 0 đ Chưa thu 500.000 đ Lên…" at bounding box center [808, 142] width 1490 height 59
click at [798, 141] on div "Đơn hàng 1 đơn Khối lượng 0 kg Số lượng 1 món Đã thu 0 đ Chưa thu 500.000 đ Lên…" at bounding box center [808, 142] width 1490 height 59
drag, startPoint x: 798, startPoint y: 141, endPoint x: 708, endPoint y: 120, distance: 92.4
click at [797, 141] on div "Đơn hàng 1 đơn Khối lượng 0 kg Số lượng 1 món Đã thu 0 đ Chưa thu 500.000 đ Lên…" at bounding box center [808, 142] width 1490 height 59
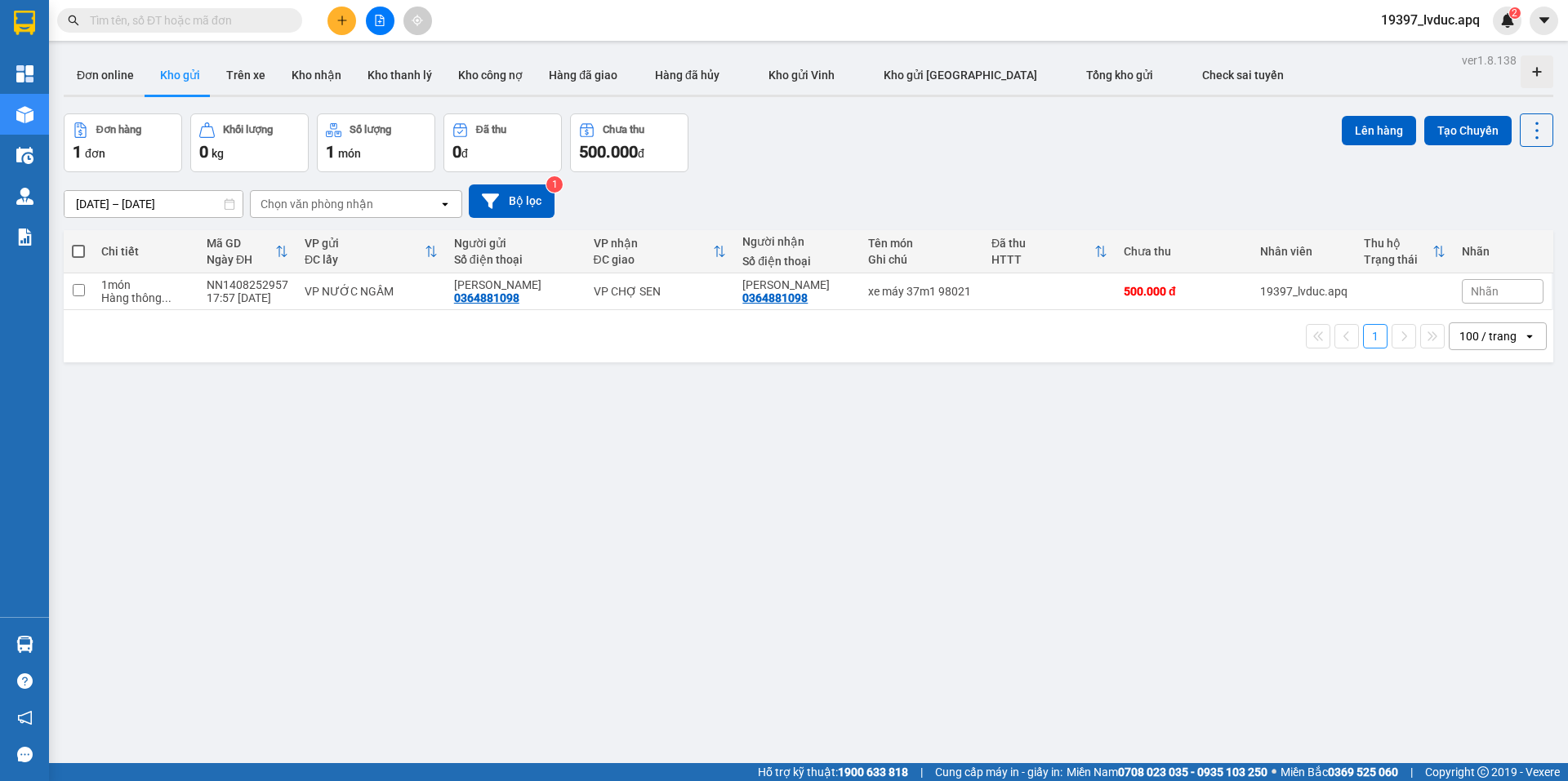
drag, startPoint x: 387, startPoint y: 24, endPoint x: 369, endPoint y: 45, distance: 27.7
click at [383, 27] on button at bounding box center [380, 21] width 29 height 29
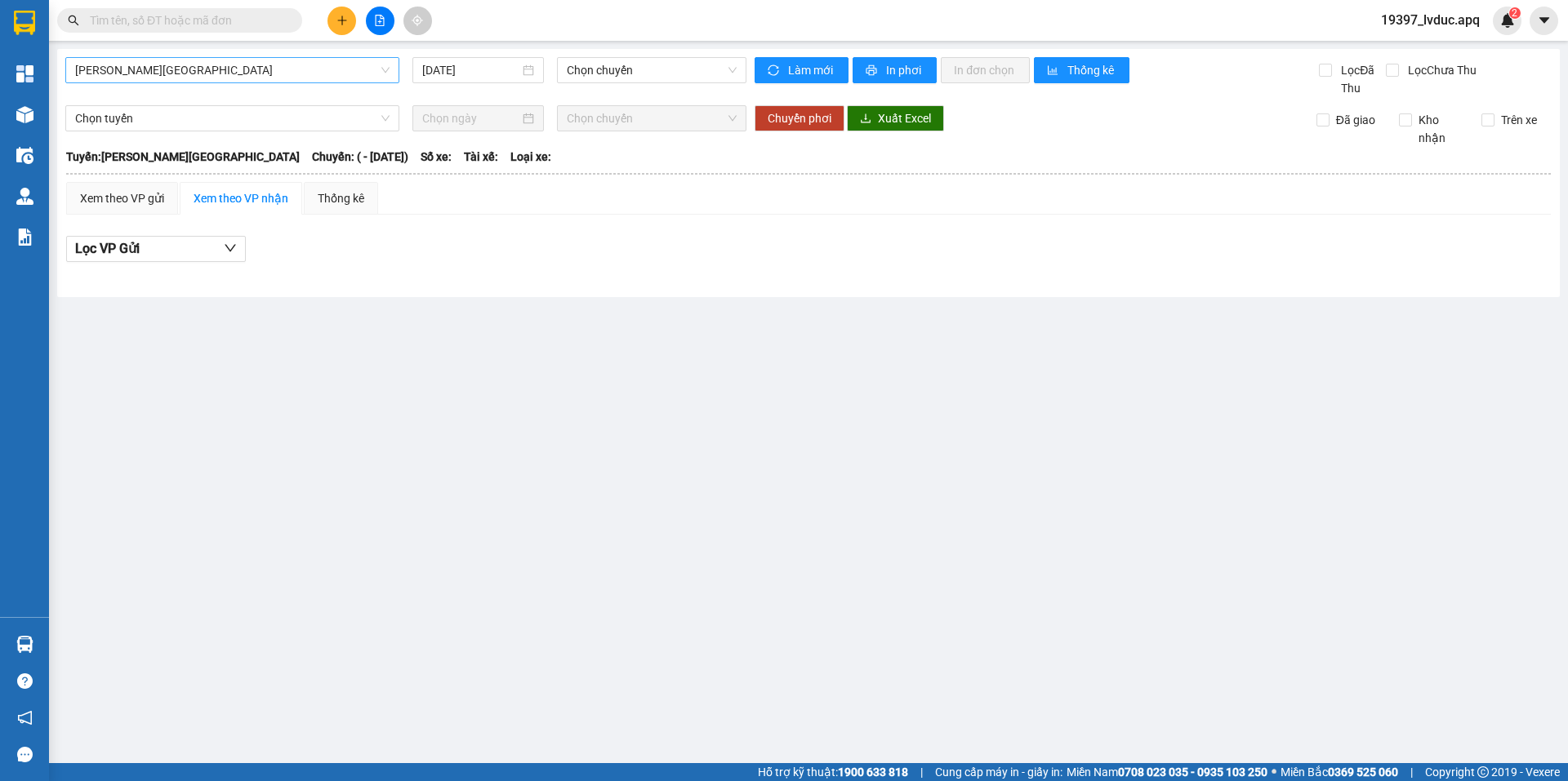
click at [186, 74] on span "[PERSON_NAME][GEOGRAPHIC_DATA]" at bounding box center [232, 70] width 314 height 24
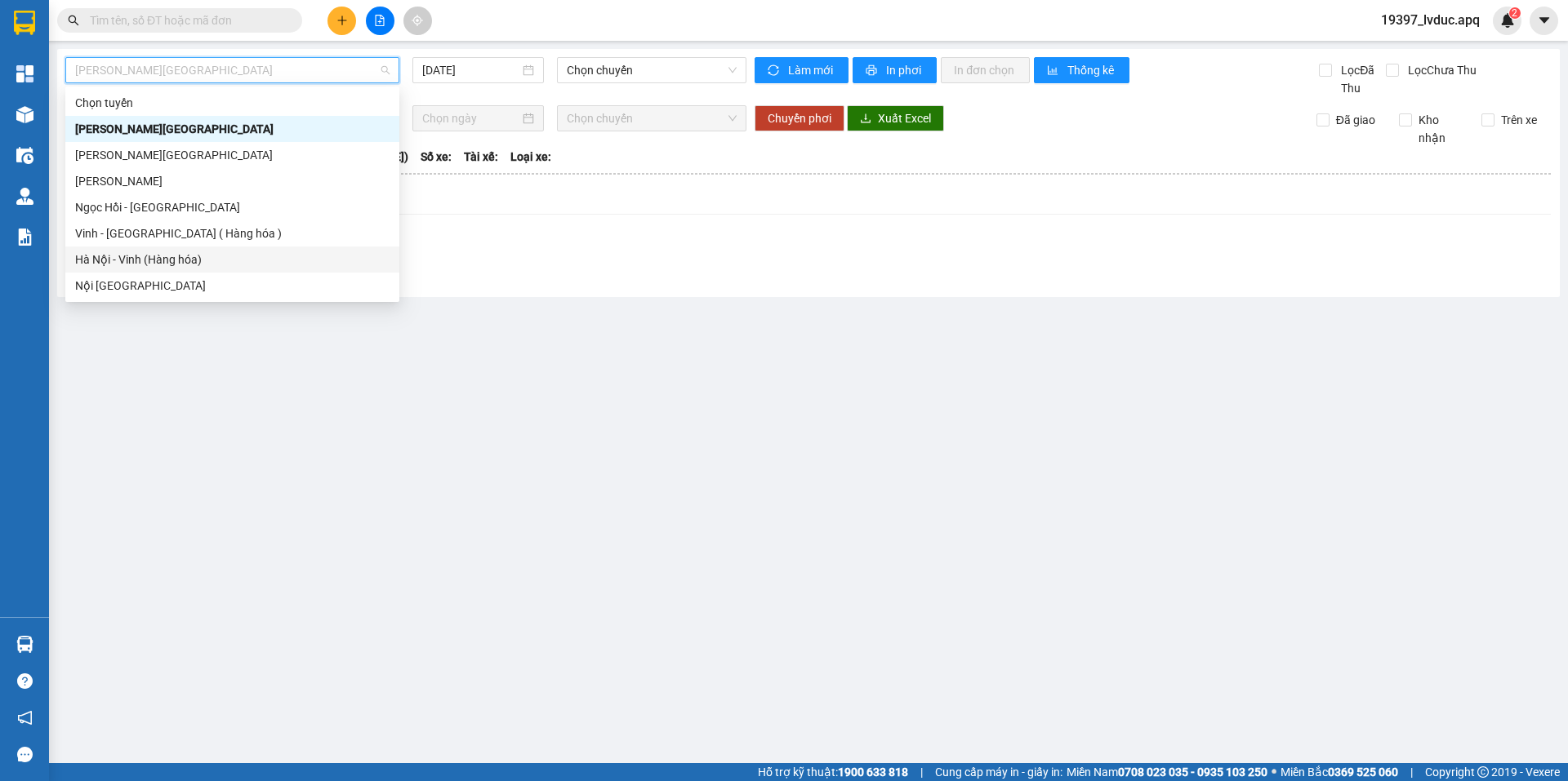
click at [211, 253] on div "Hà Nội - Vinh (Hàng hóa)" at bounding box center [232, 260] width 314 height 18
type input "[DATE]"
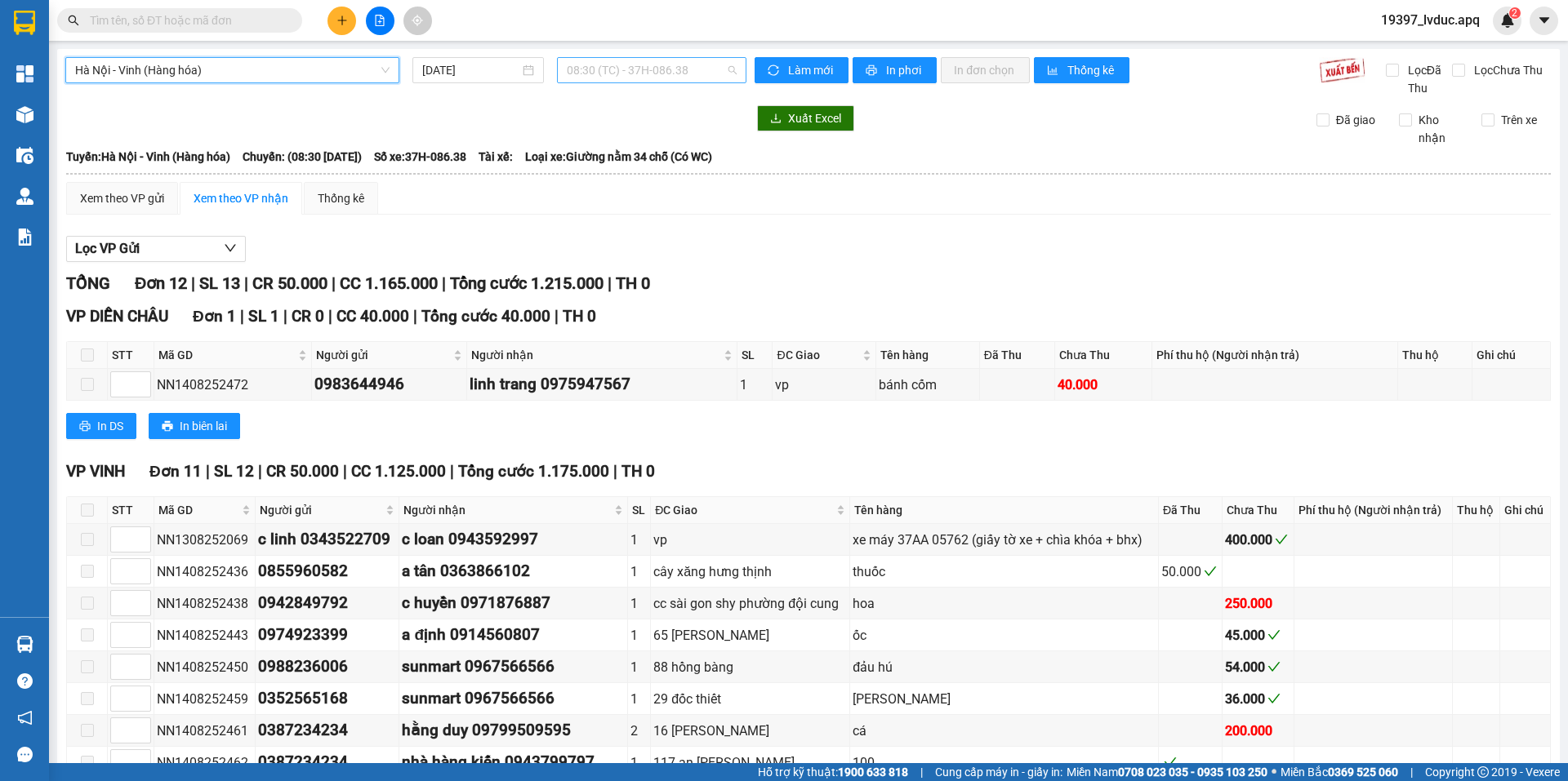
click at [712, 62] on span "08:30 (TC) - 37H-086.38" at bounding box center [652, 70] width 170 height 24
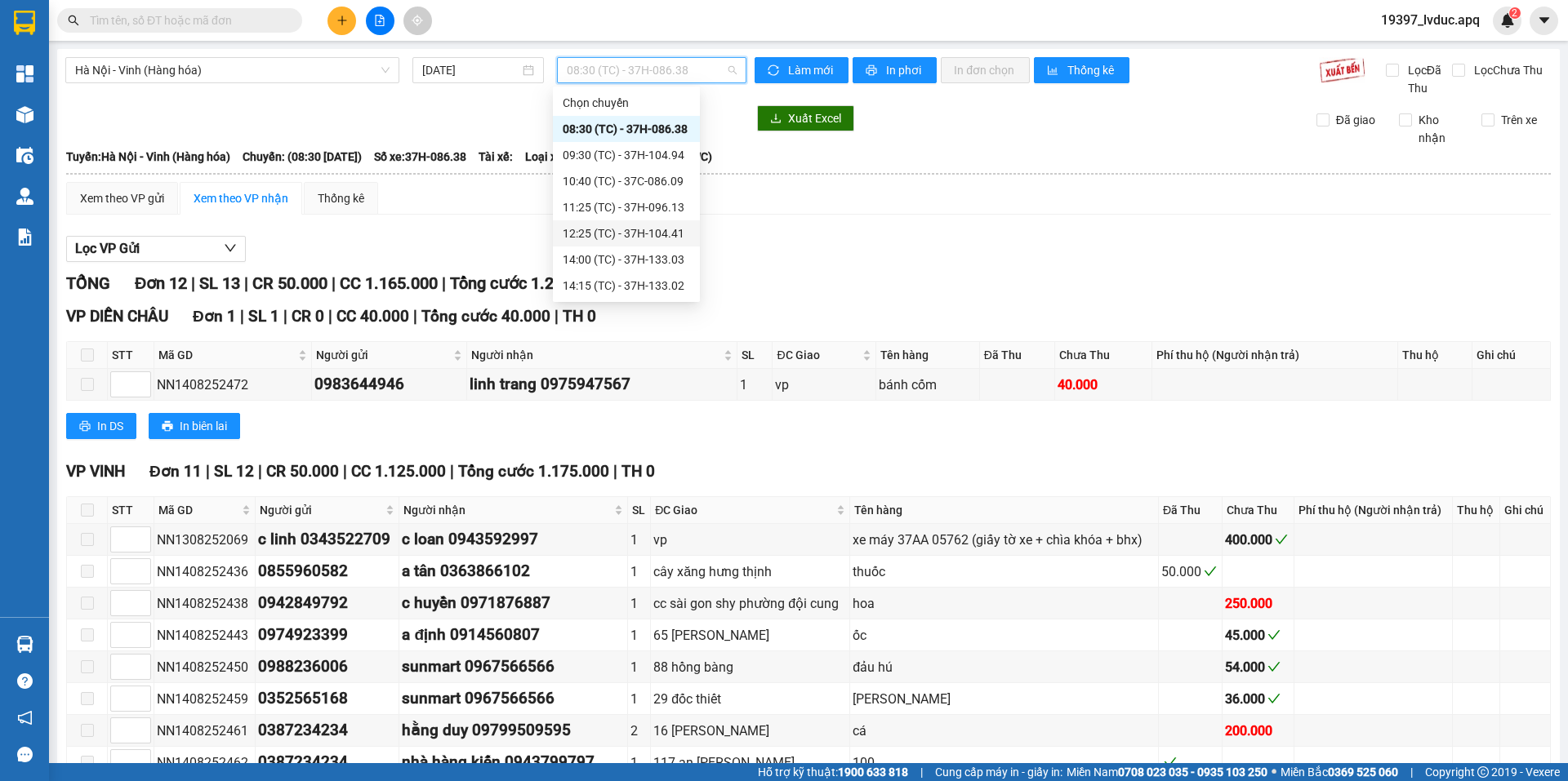
scroll to position [235, 0]
click at [656, 206] on div "23:05 (TC) - 37H-104.78" at bounding box center [626, 207] width 128 height 18
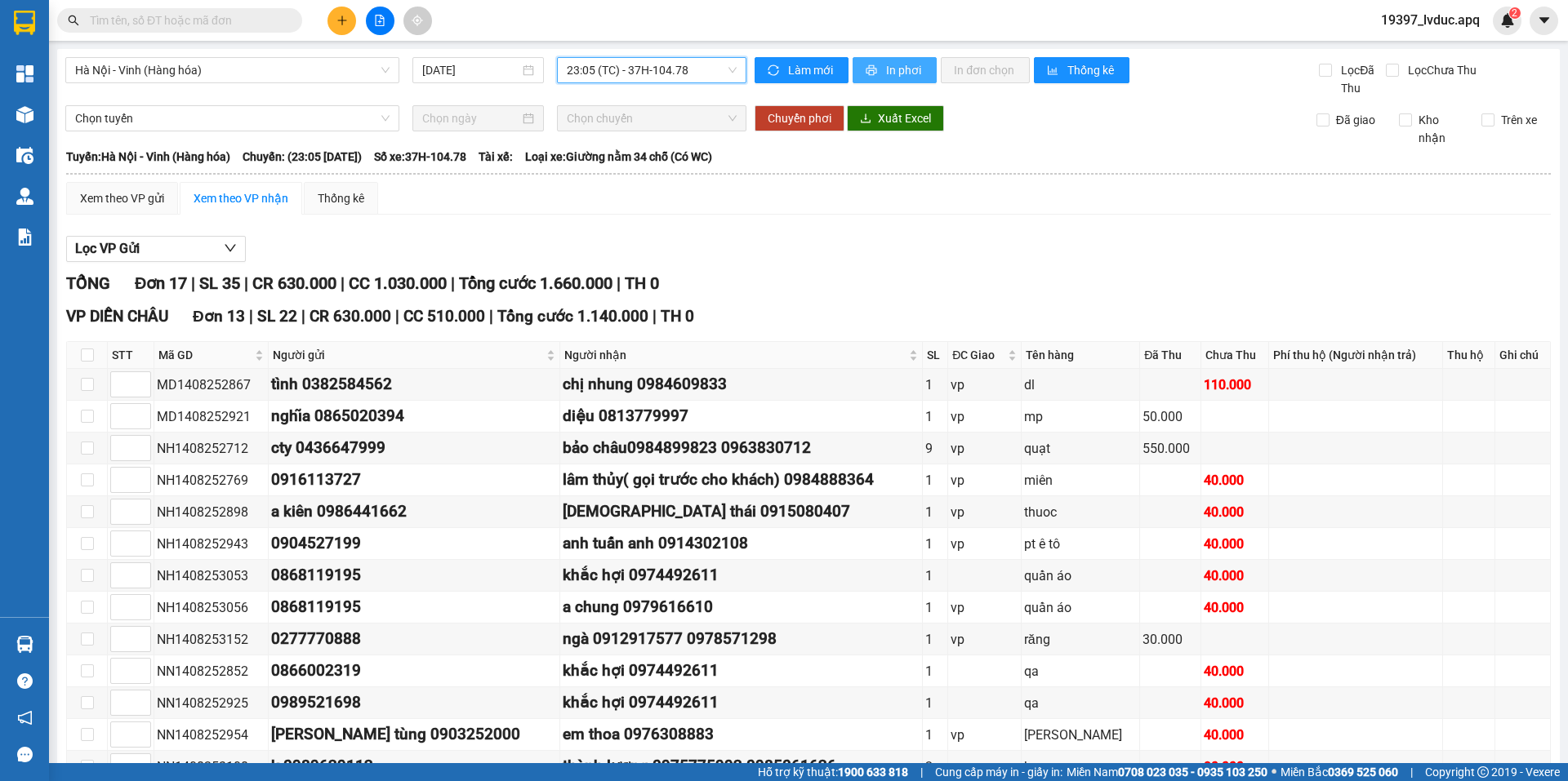
drag, startPoint x: 909, startPoint y: 69, endPoint x: 942, endPoint y: 131, distance: 70.2
click at [908, 69] on span "In phơi" at bounding box center [904, 71] width 37 height 18
drag, startPoint x: 705, startPoint y: 68, endPoint x: 712, endPoint y: 86, distance: 19.3
click at [707, 68] on span "23:05 (TC) - 37H-104.78" at bounding box center [652, 70] width 170 height 24
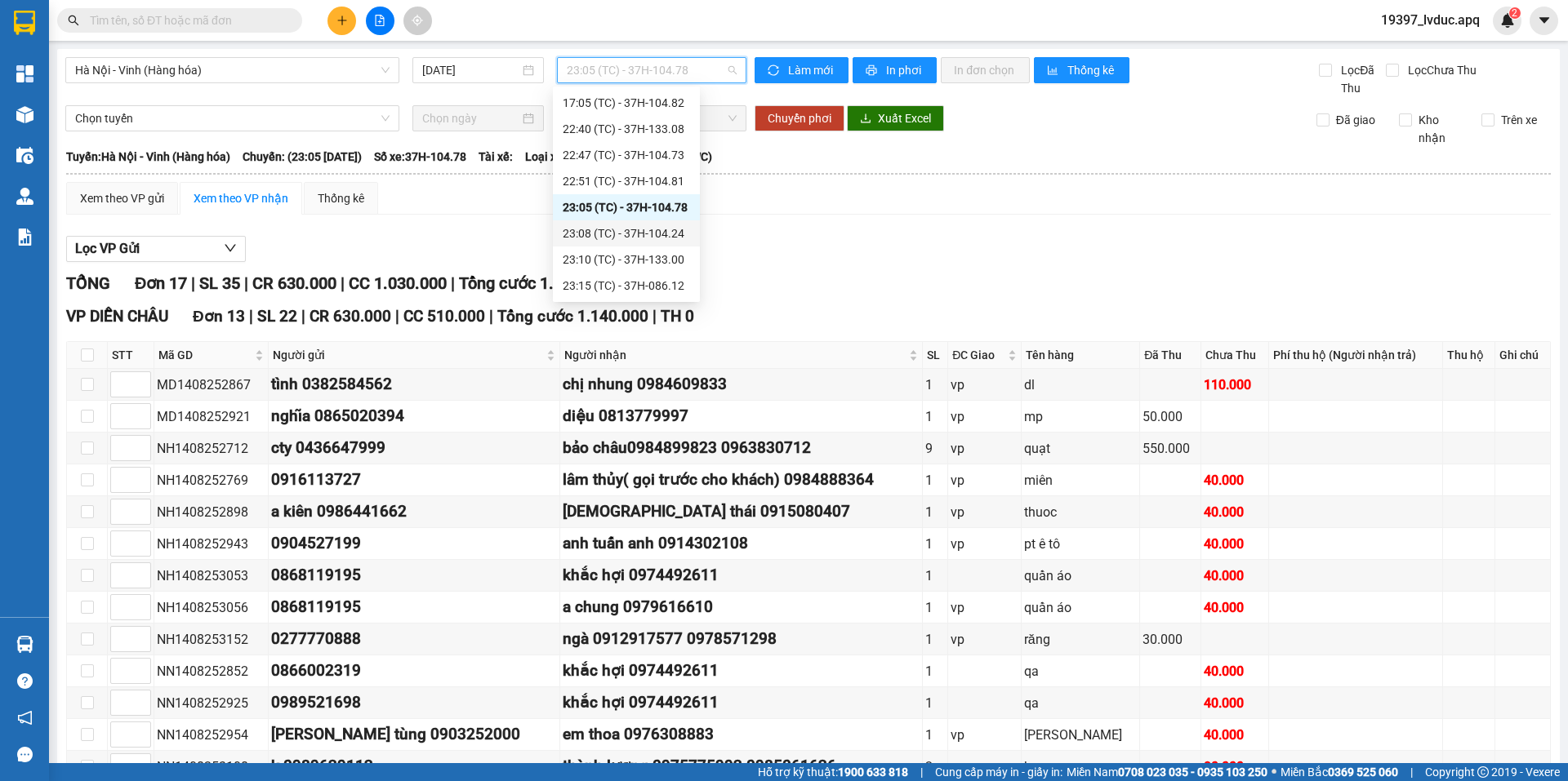
click at [664, 233] on div "23:08 (TC) - 37H-104.24" at bounding box center [626, 233] width 128 height 18
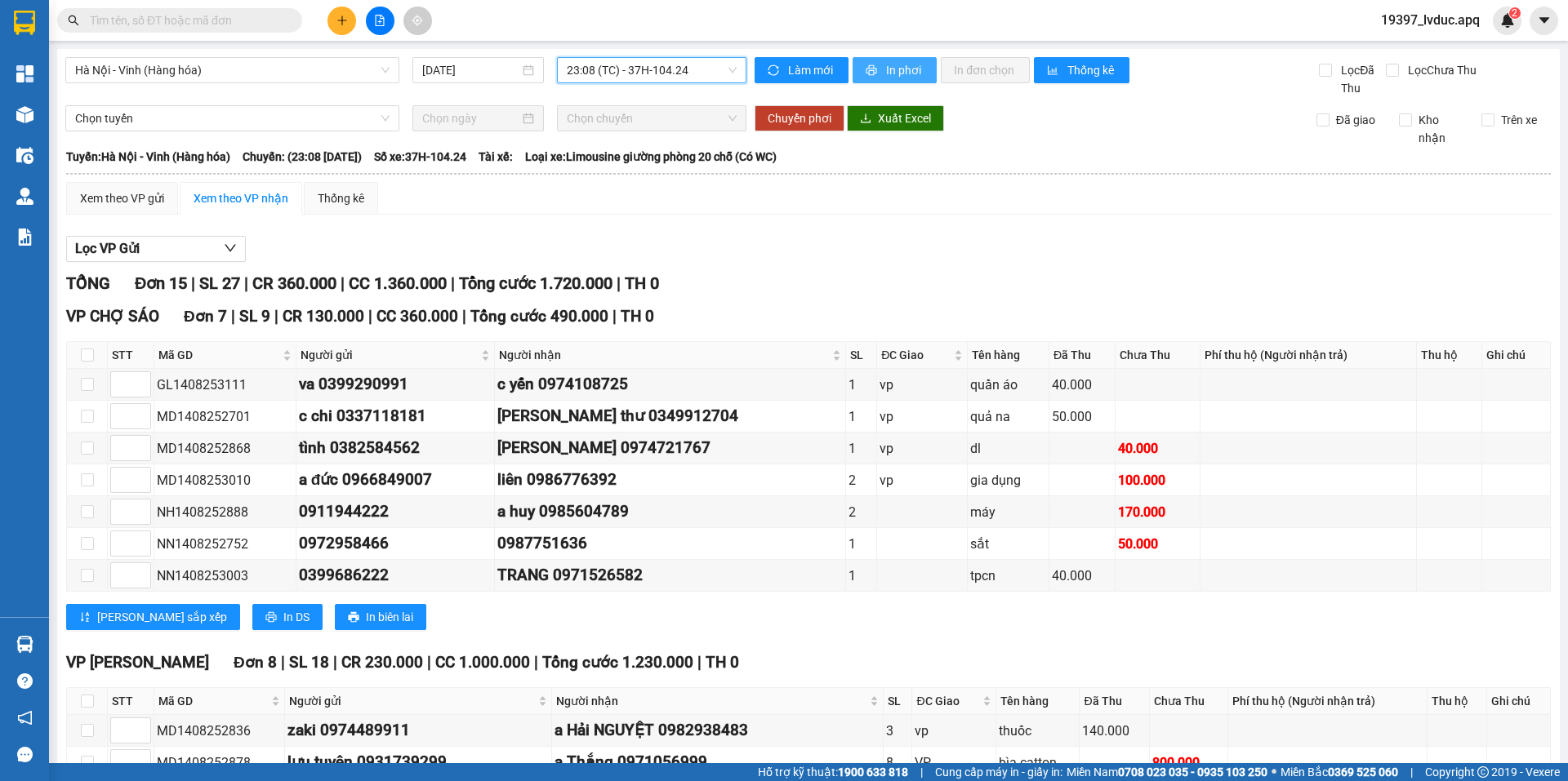
click at [876, 66] on button "In phơi" at bounding box center [894, 70] width 84 height 26
click at [702, 73] on span "23:08 (TC) - 37H-104.24" at bounding box center [652, 70] width 170 height 24
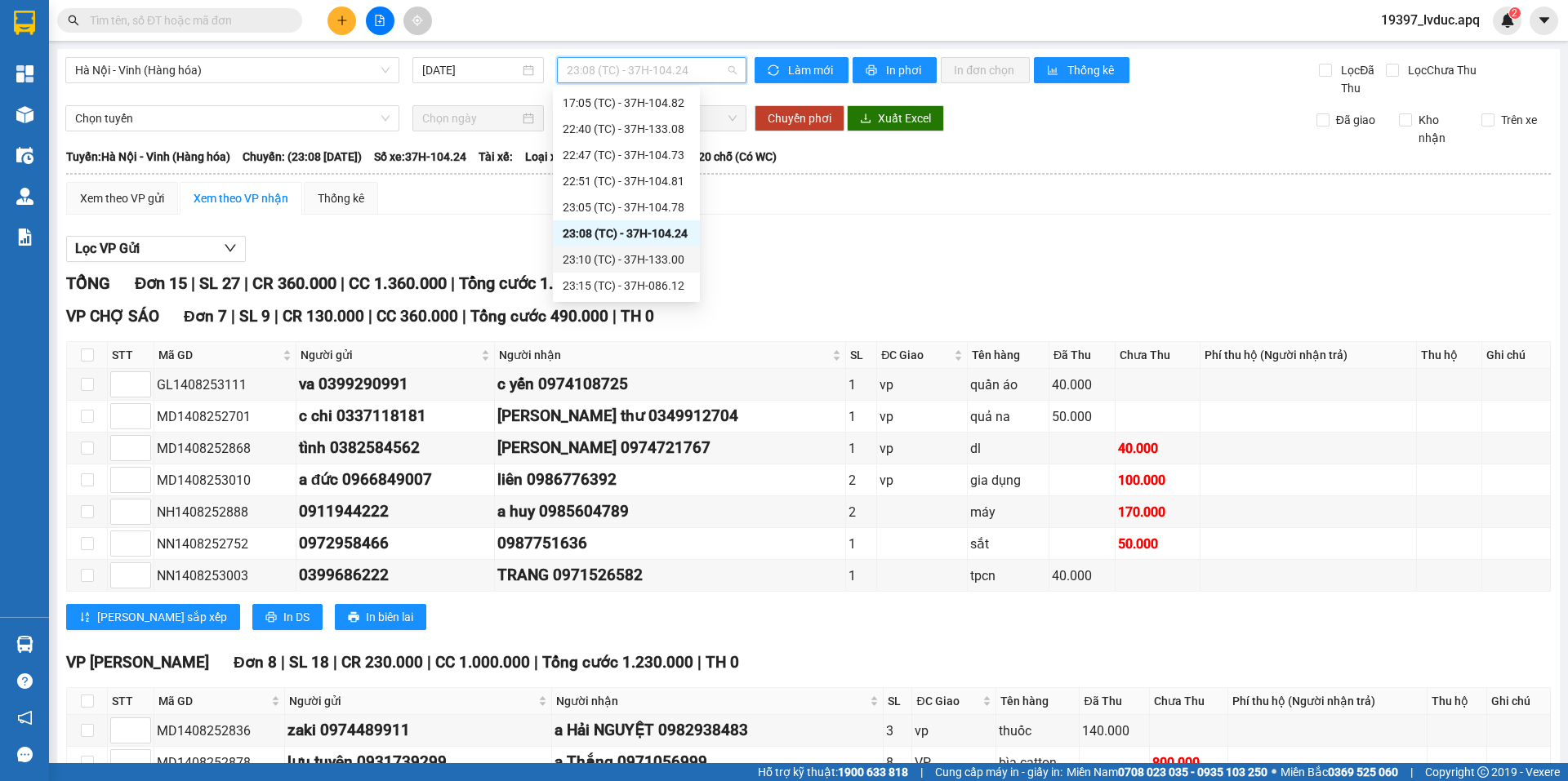
click at [669, 263] on div "23:10 (TC) - 37H-133.00" at bounding box center [626, 260] width 128 height 18
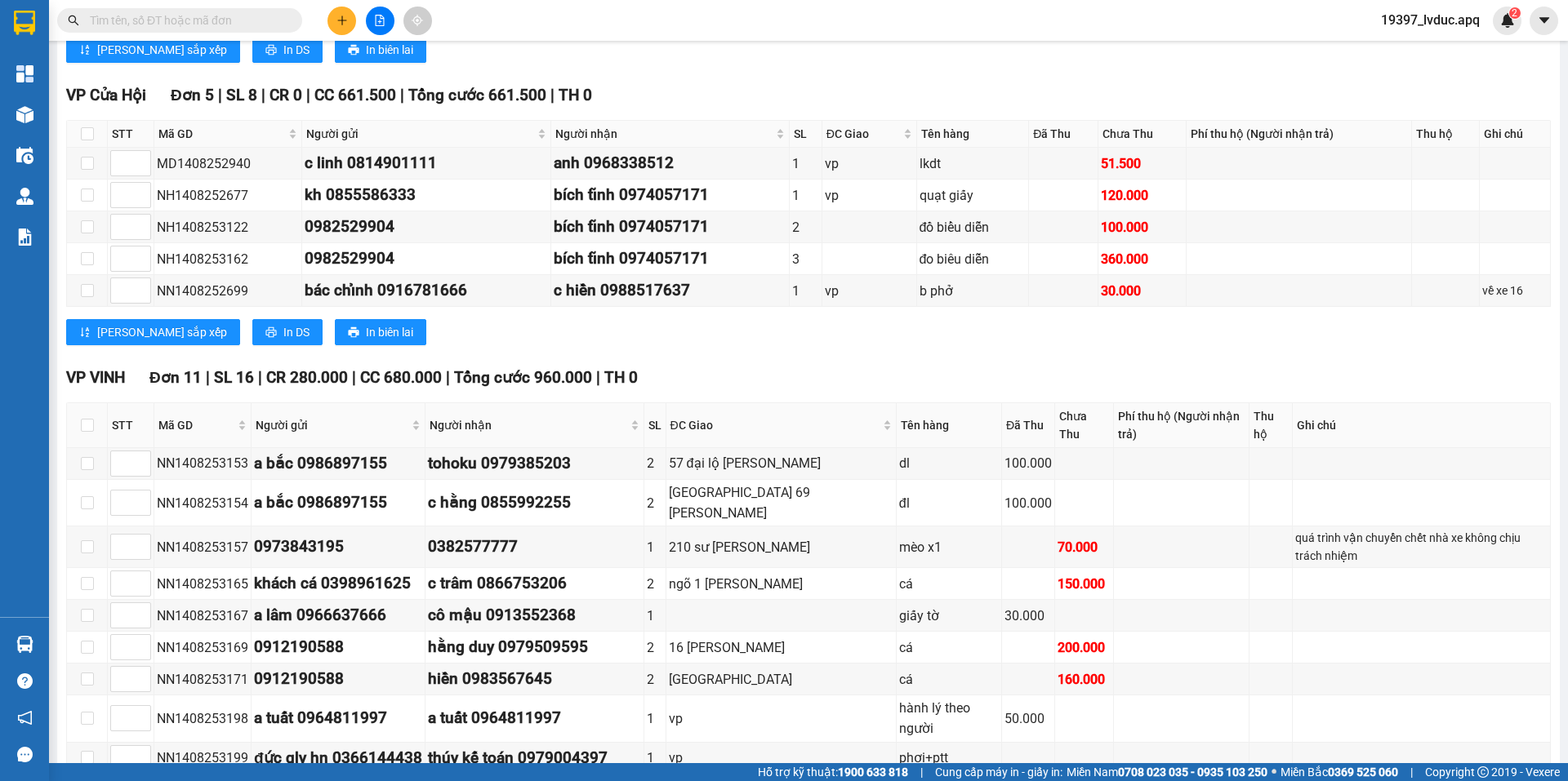
scroll to position [816, 0]
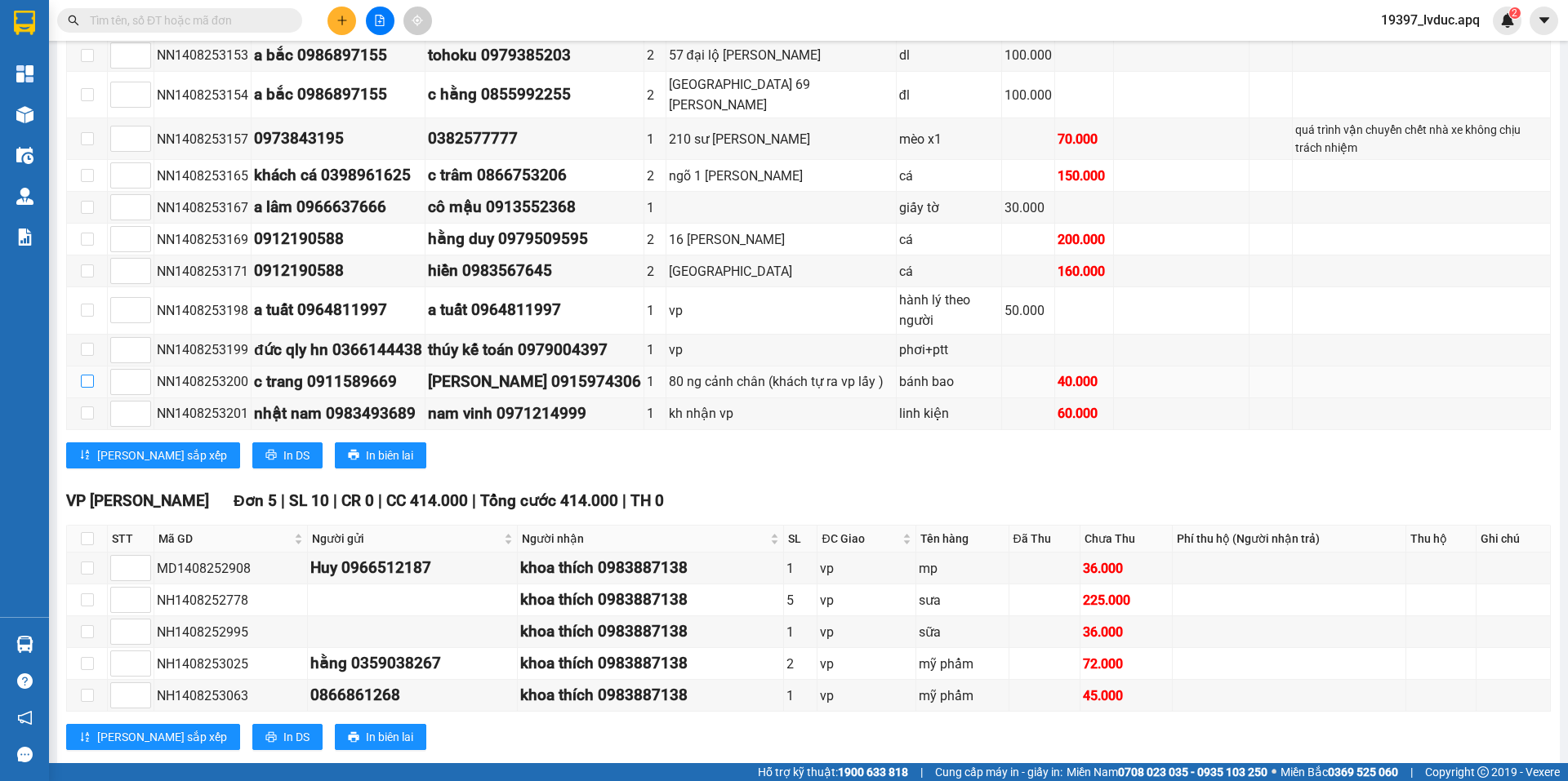
drag, startPoint x: 91, startPoint y: 370, endPoint x: 88, endPoint y: 396, distance: 26.2
click at [90, 375] on input "checkbox" at bounding box center [87, 381] width 13 height 13
checkbox input "true"
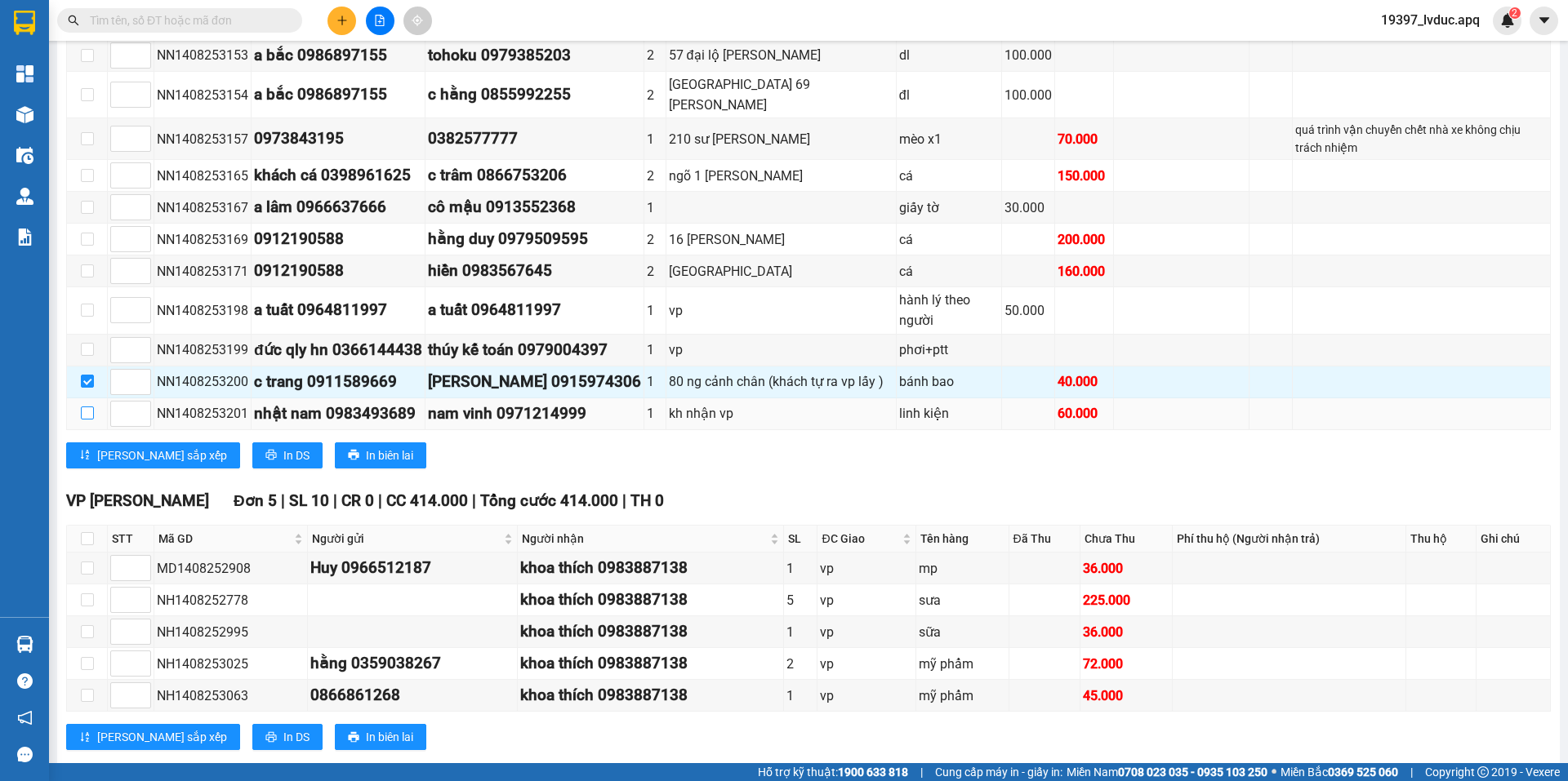
click at [87, 413] on input "checkbox" at bounding box center [87, 413] width 13 height 13
checkbox input "true"
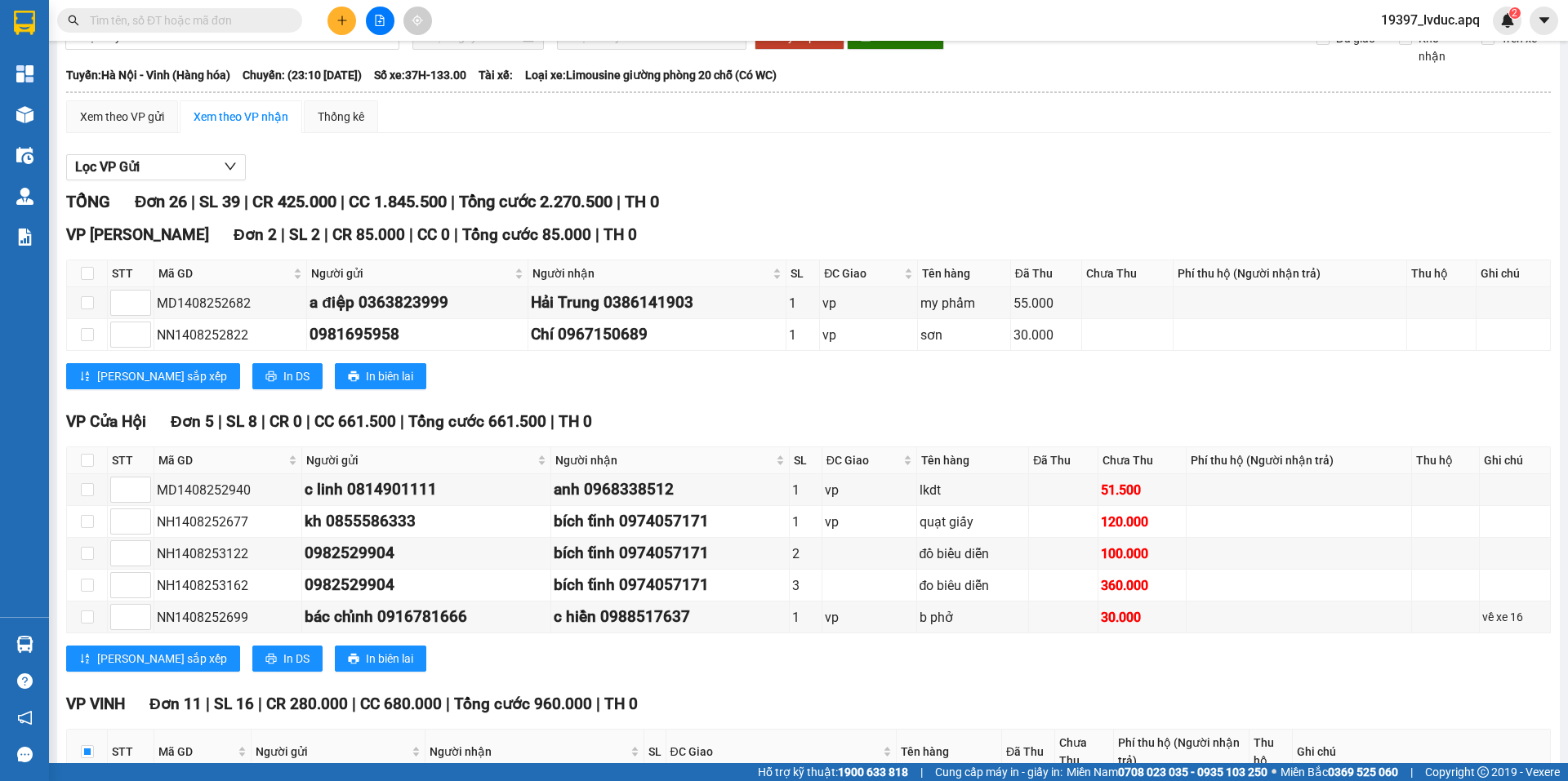
scroll to position [0, 0]
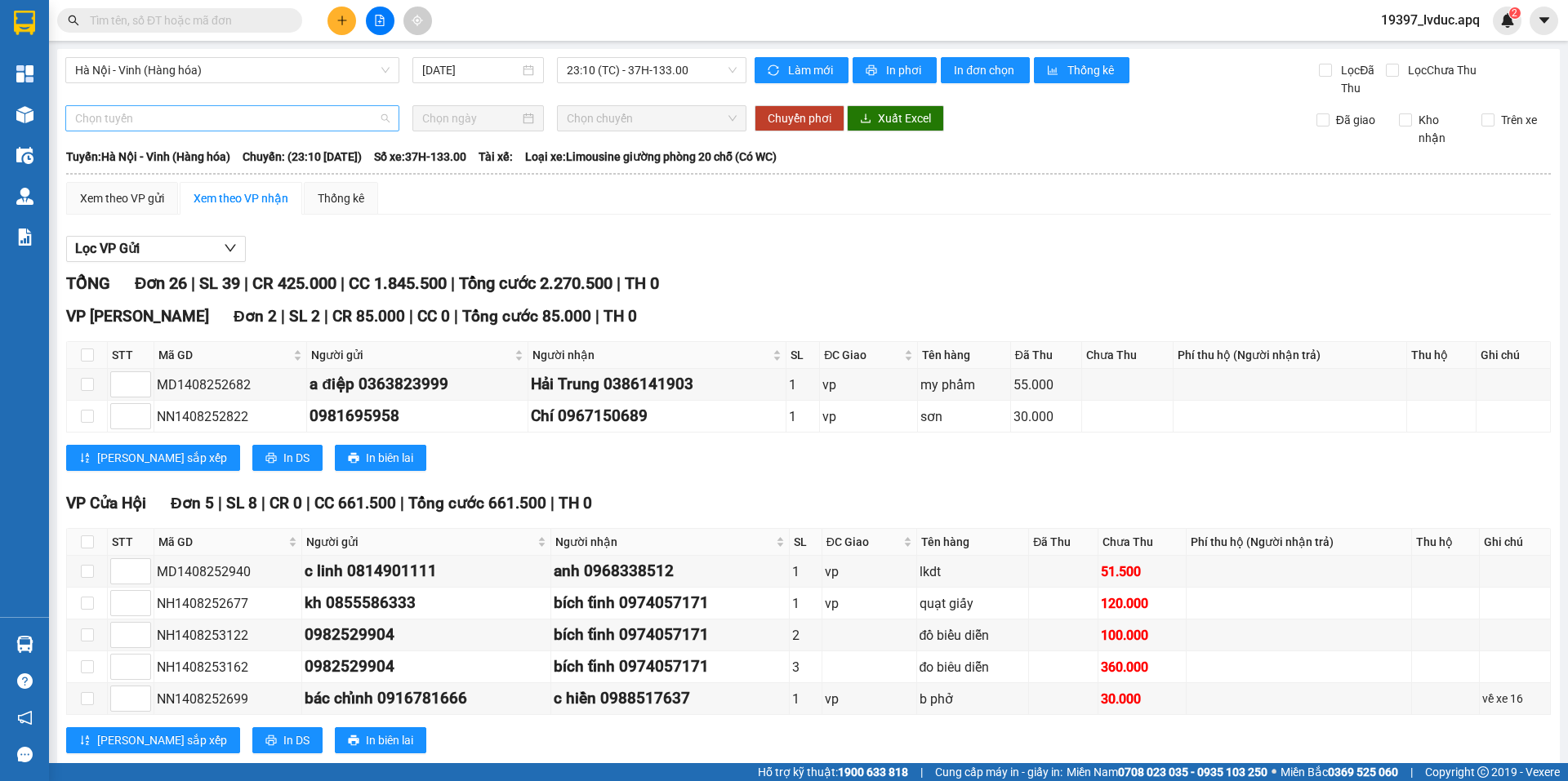
drag, startPoint x: 204, startPoint y: 109, endPoint x: 202, endPoint y: 206, distance: 97.0
click at [203, 109] on span "Chọn tuyến" at bounding box center [232, 118] width 314 height 24
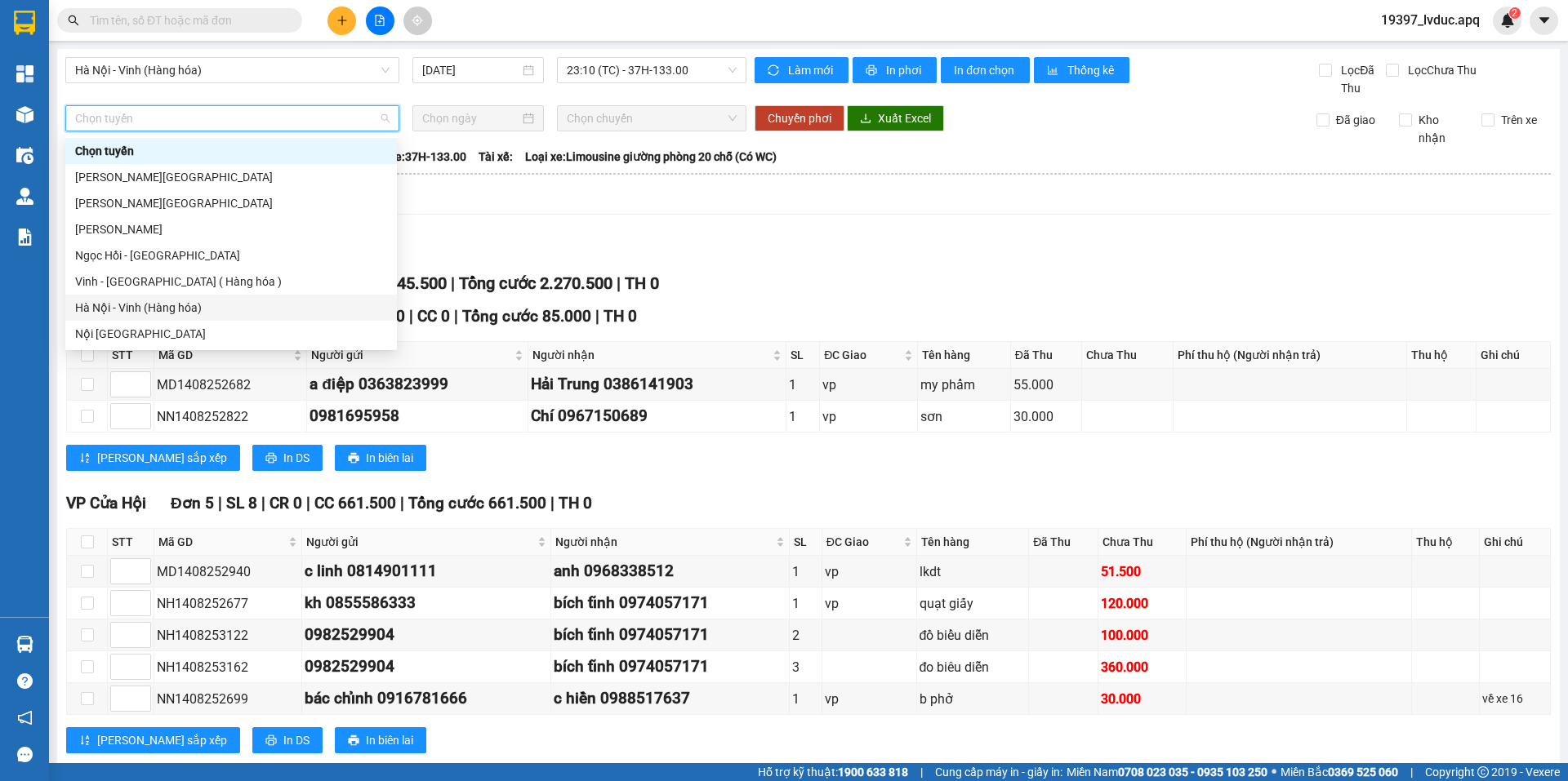
drag, startPoint x: 191, startPoint y: 303, endPoint x: 204, endPoint y: 296, distance: 14.8
click at [190, 303] on div "Hà Nội - Vinh (Hàng hóa)" at bounding box center [231, 308] width 312 height 18
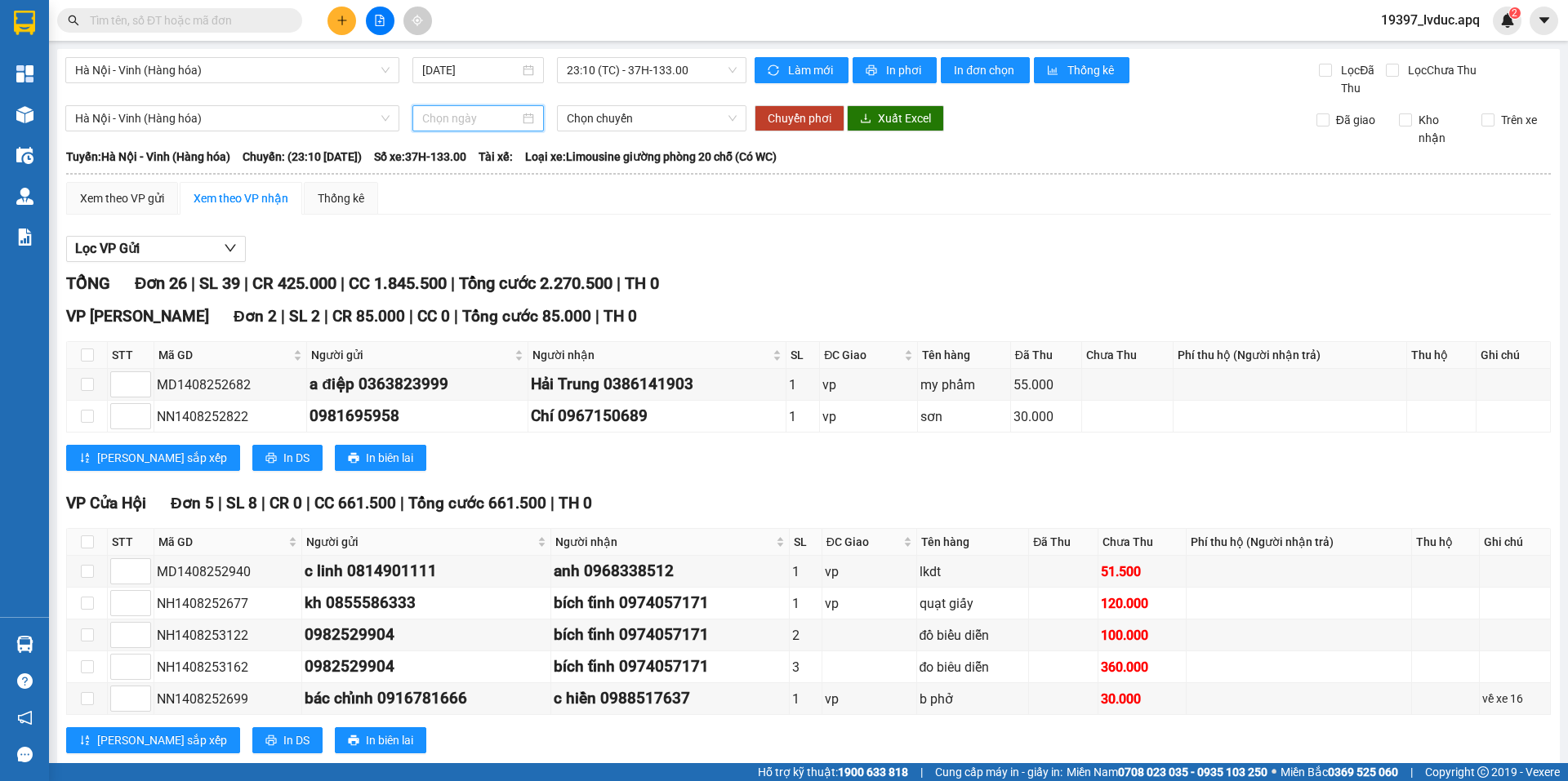
click at [492, 124] on input at bounding box center [470, 119] width 97 height 18
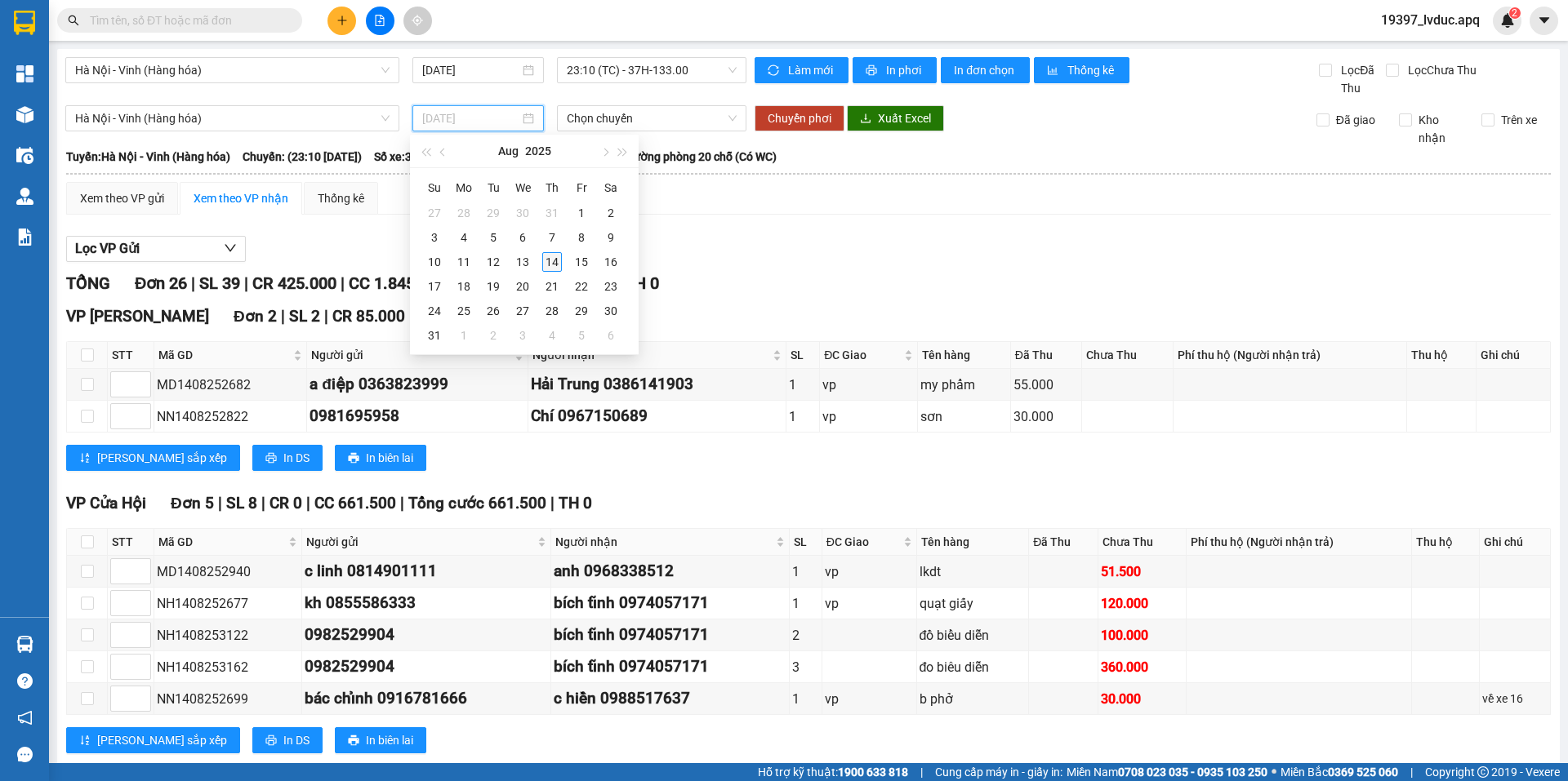
type input "[DATE]"
click at [554, 262] on div "14" at bounding box center [552, 262] width 20 height 20
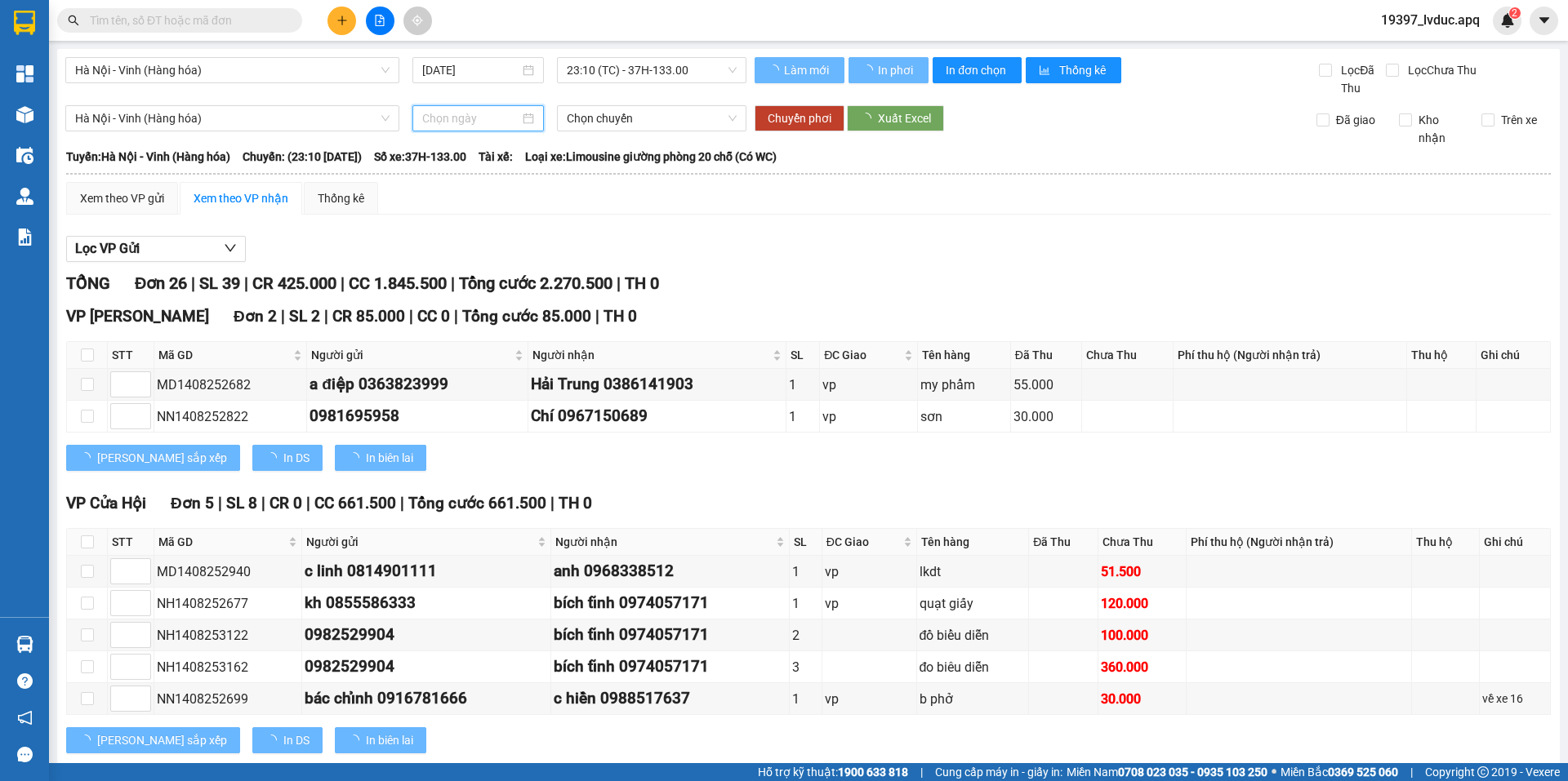
type input "[DATE]"
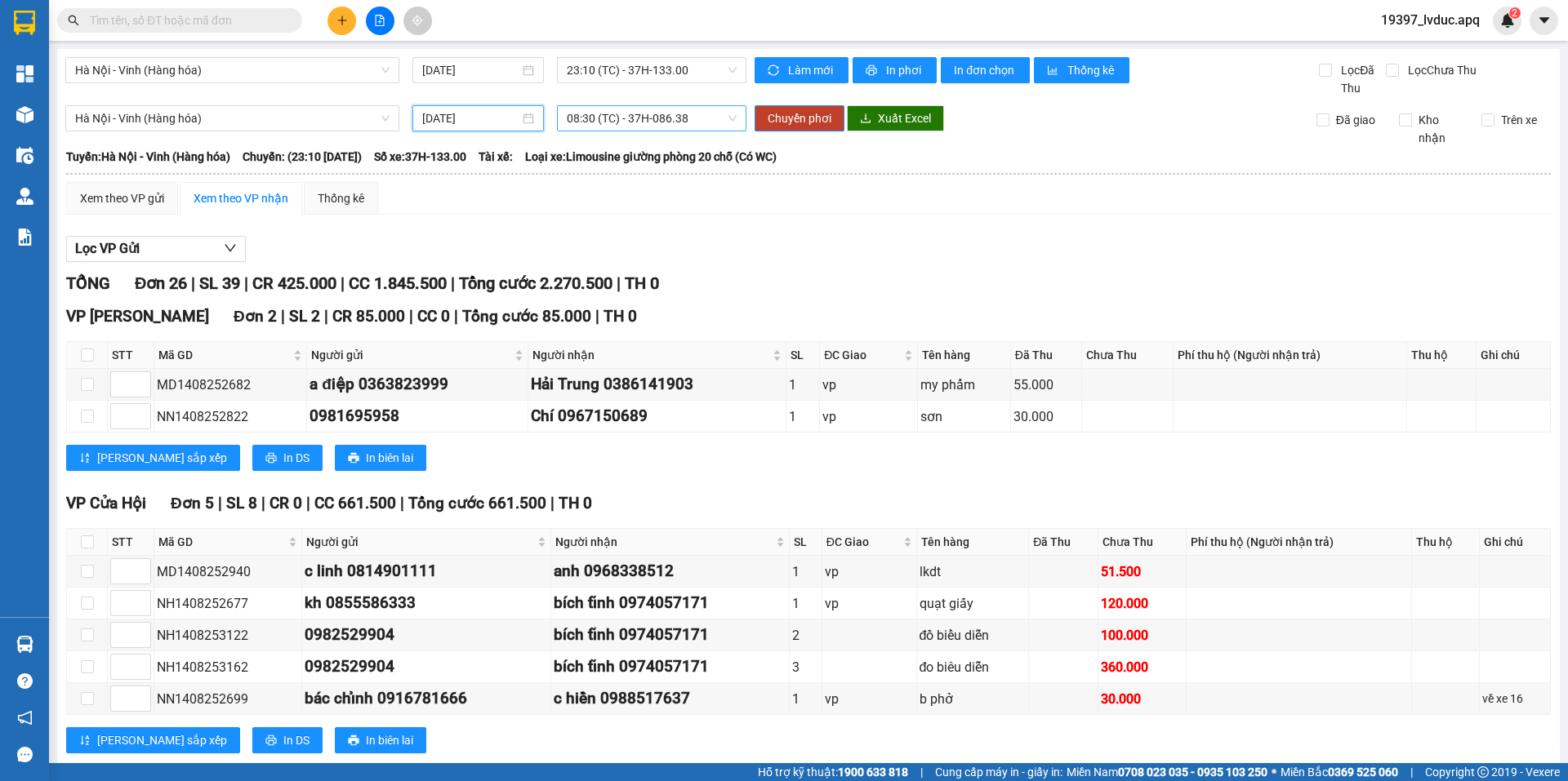
click at [703, 117] on span "08:30 (TC) - 37H-086.38" at bounding box center [652, 118] width 170 height 24
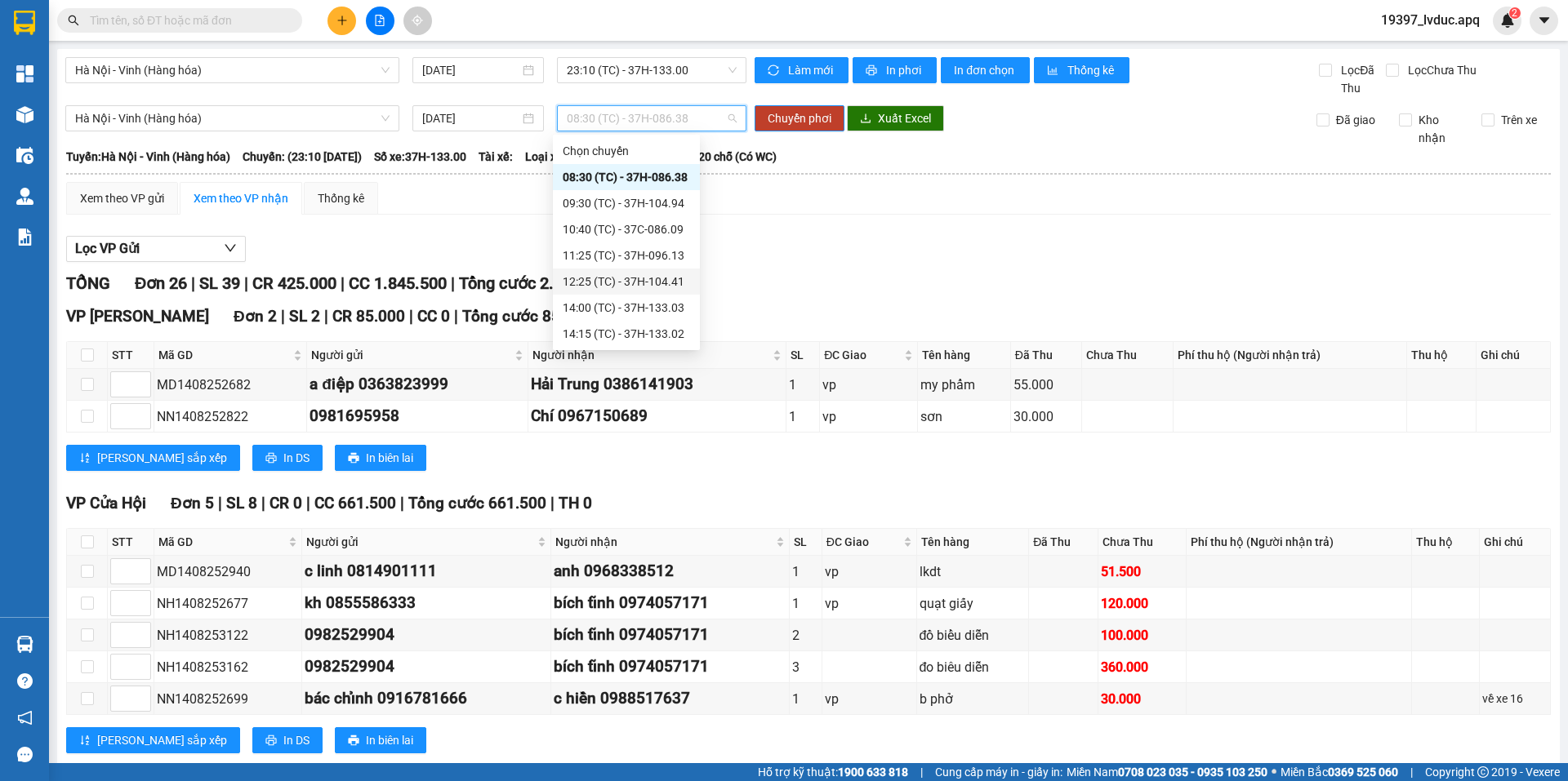
scroll to position [235, 0]
click at [655, 333] on div "Click to sort ascending" at bounding box center [652, 323] width 128 height 39
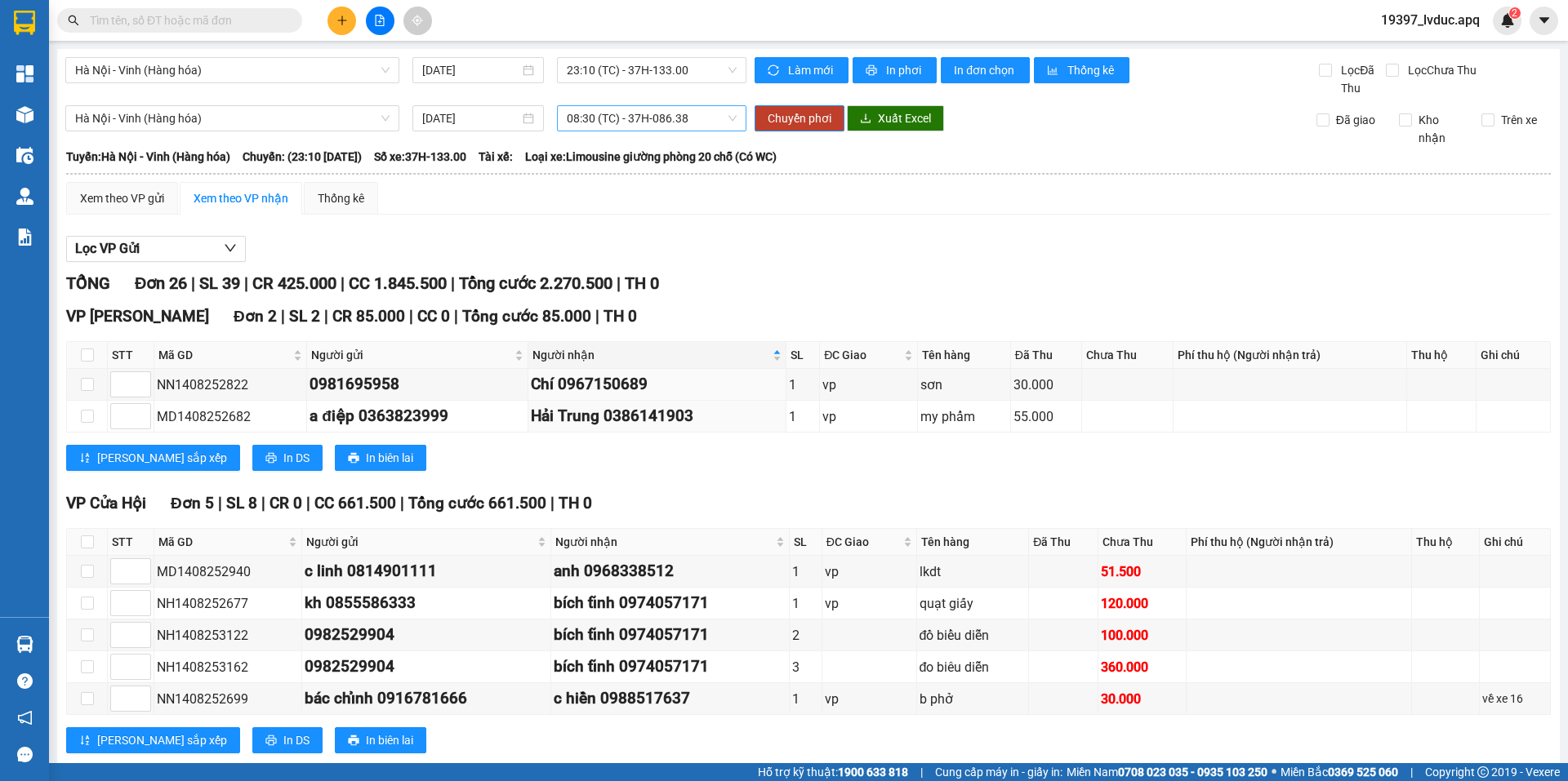
click at [694, 119] on span "08:30 (TC) - 37H-086.38" at bounding box center [652, 118] width 170 height 24
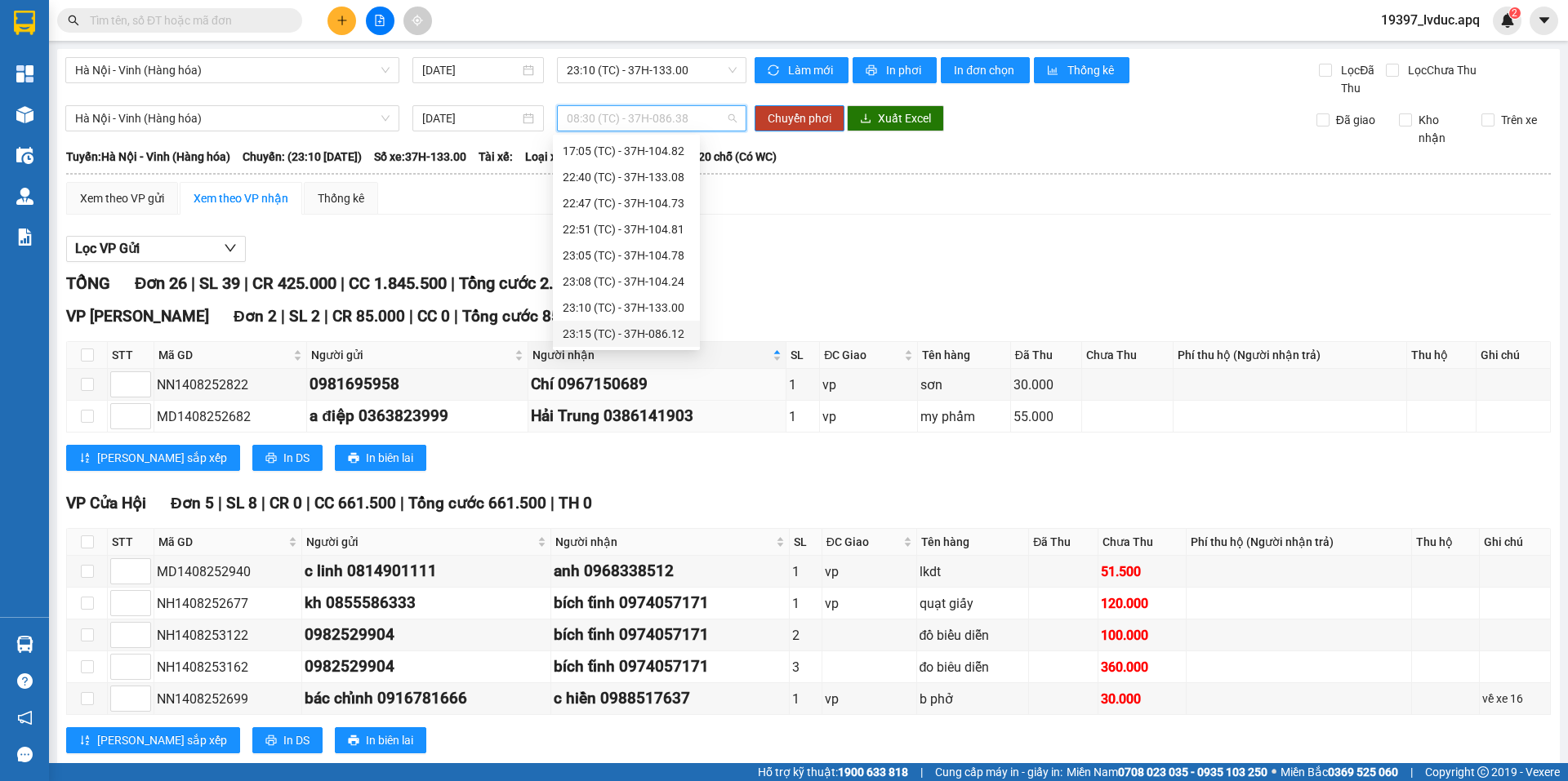
click at [669, 334] on div "23:15 (TC) - 37H-086.12" at bounding box center [626, 334] width 128 height 18
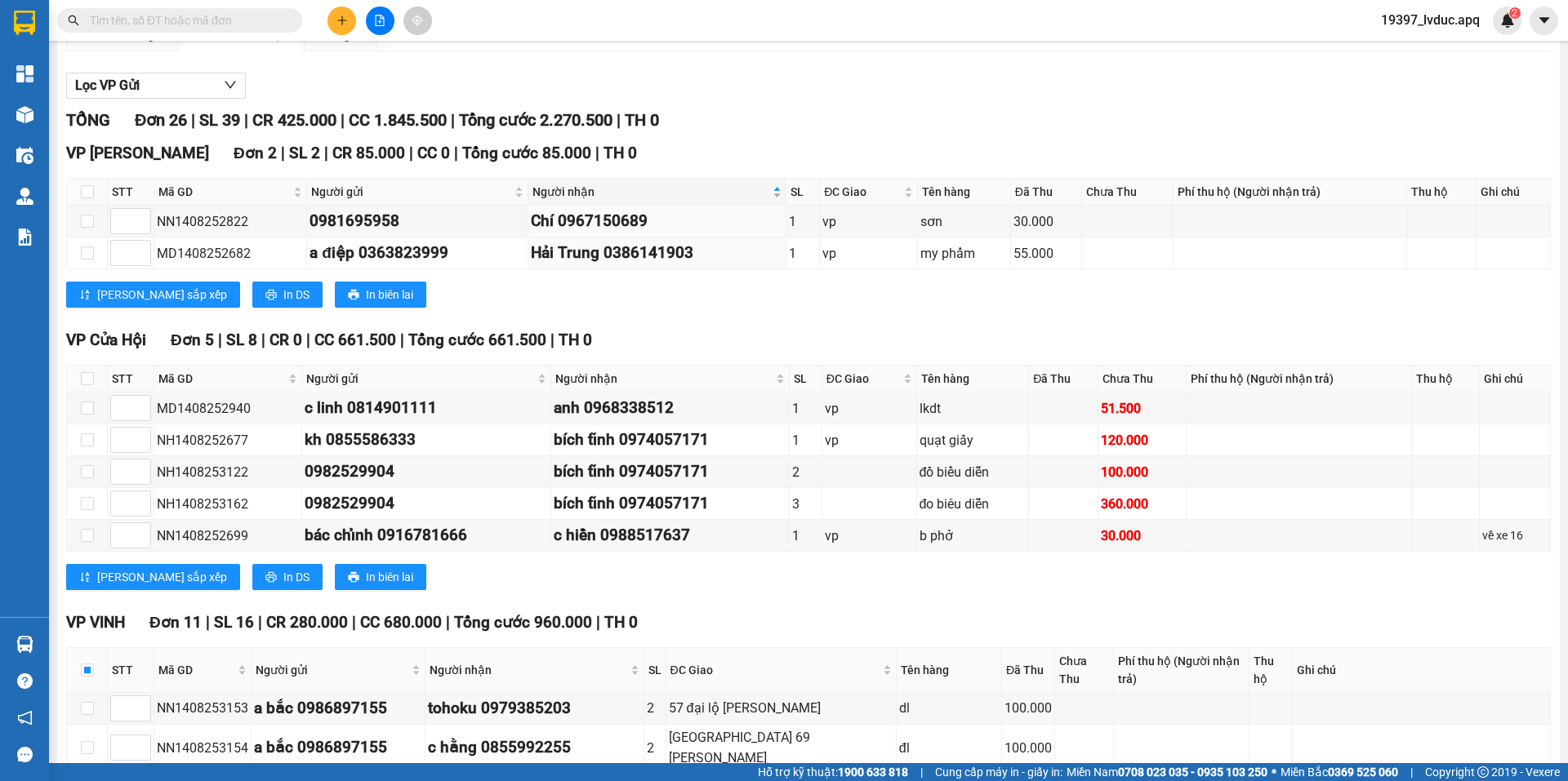
scroll to position [0, 0]
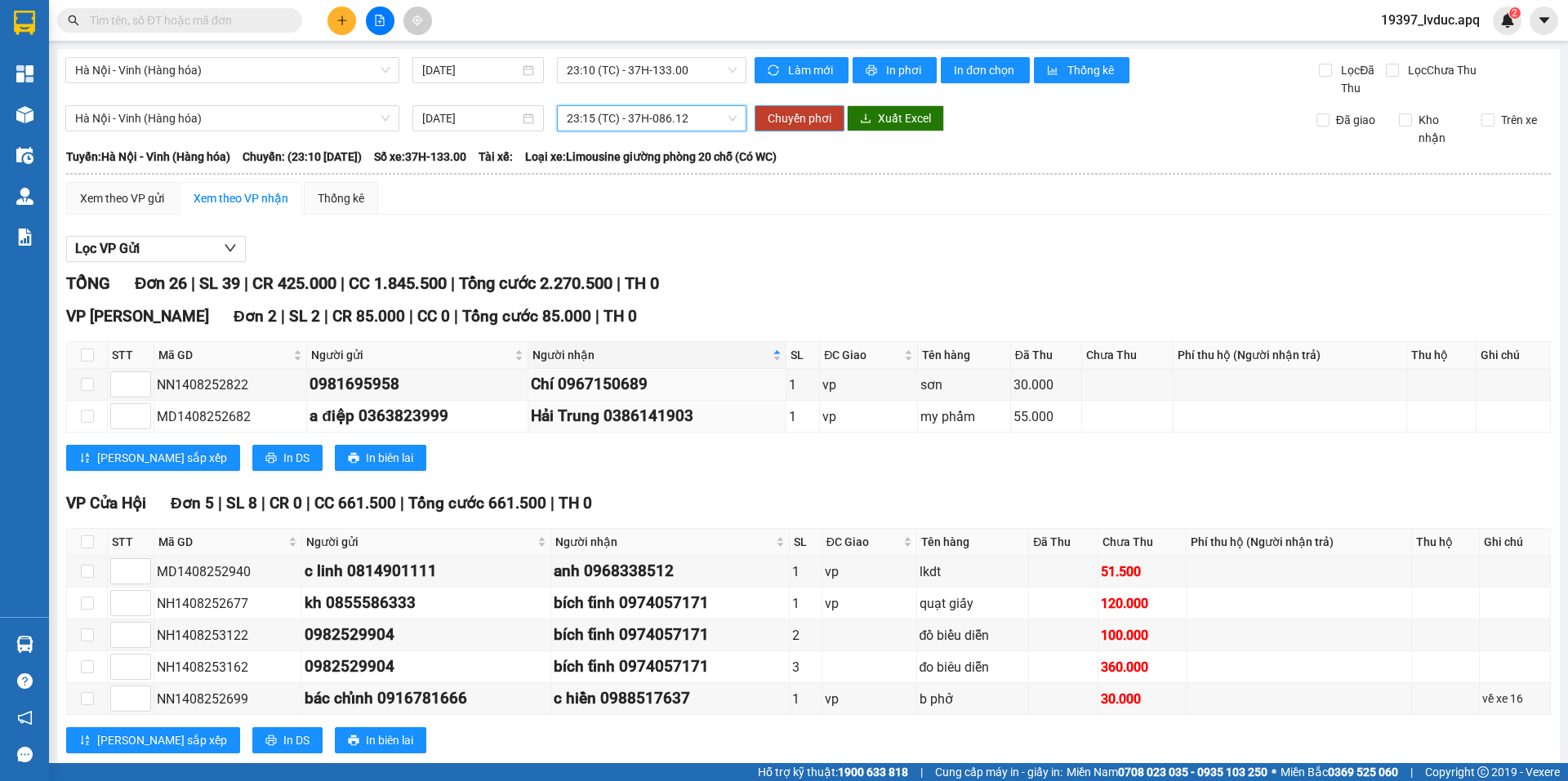
click at [806, 121] on span "Chuyển phơi" at bounding box center [799, 119] width 63 height 18
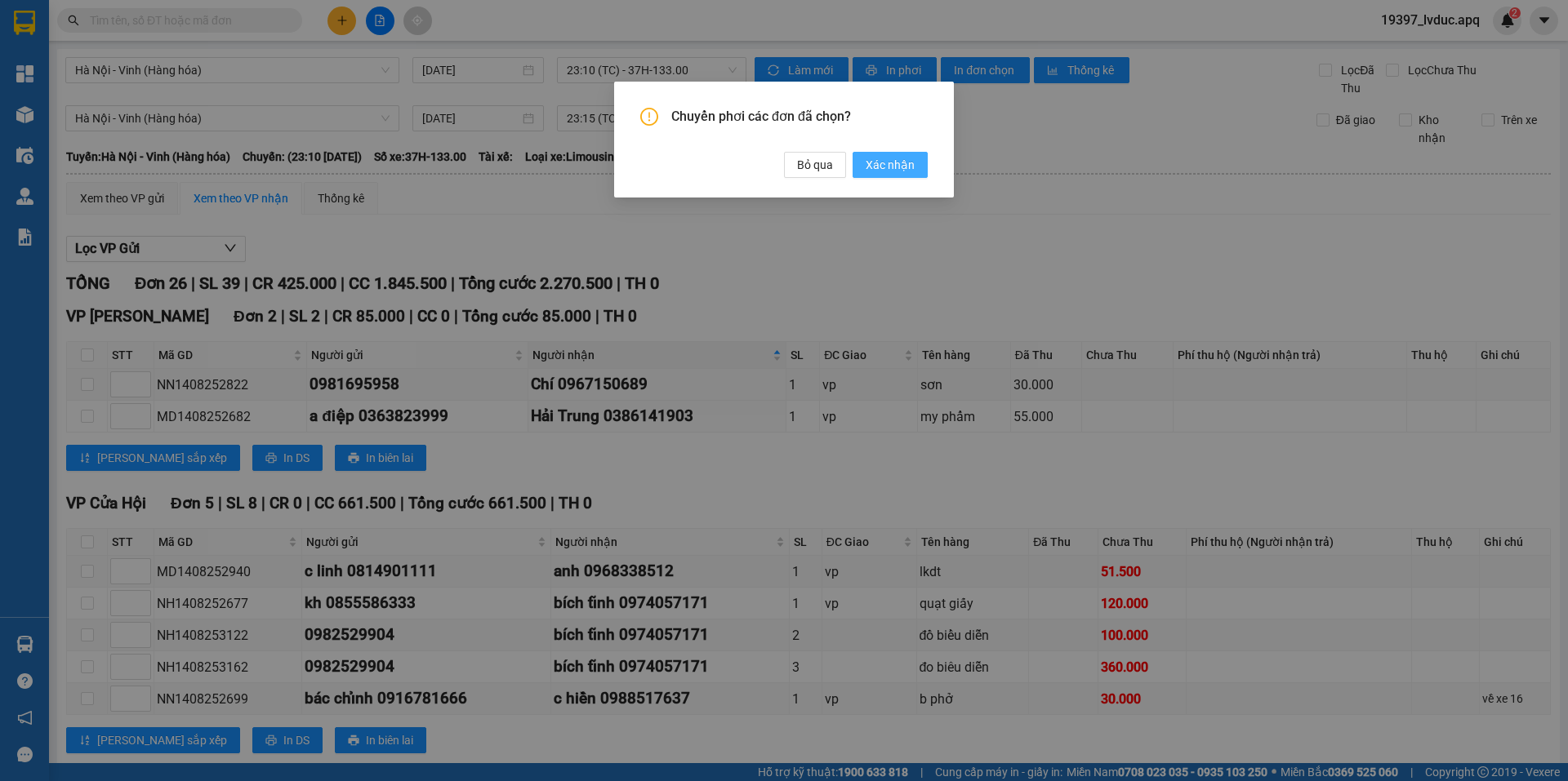
click at [889, 167] on span "Xác nhận" at bounding box center [890, 165] width 49 height 18
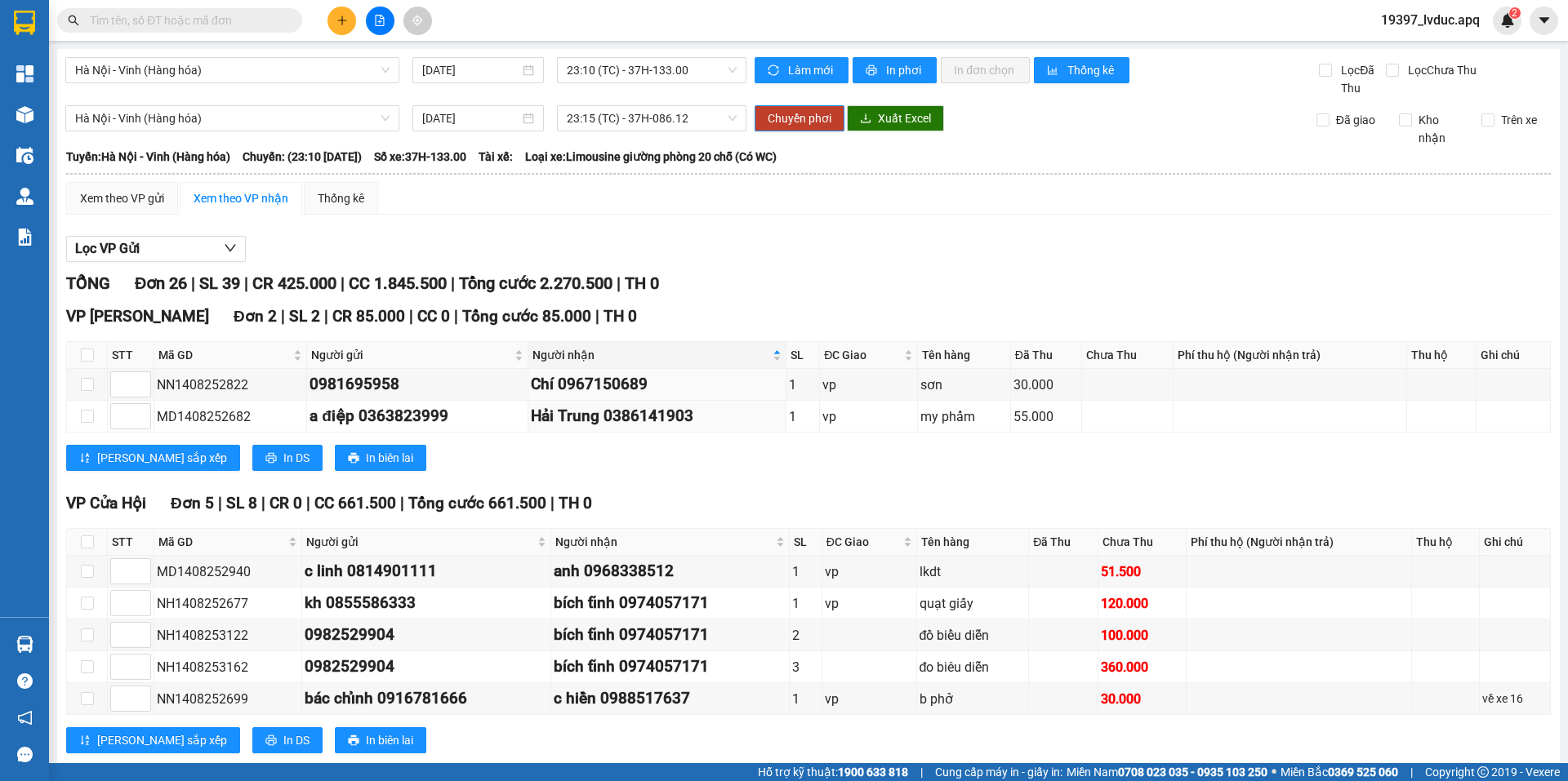
checkbox input "false"
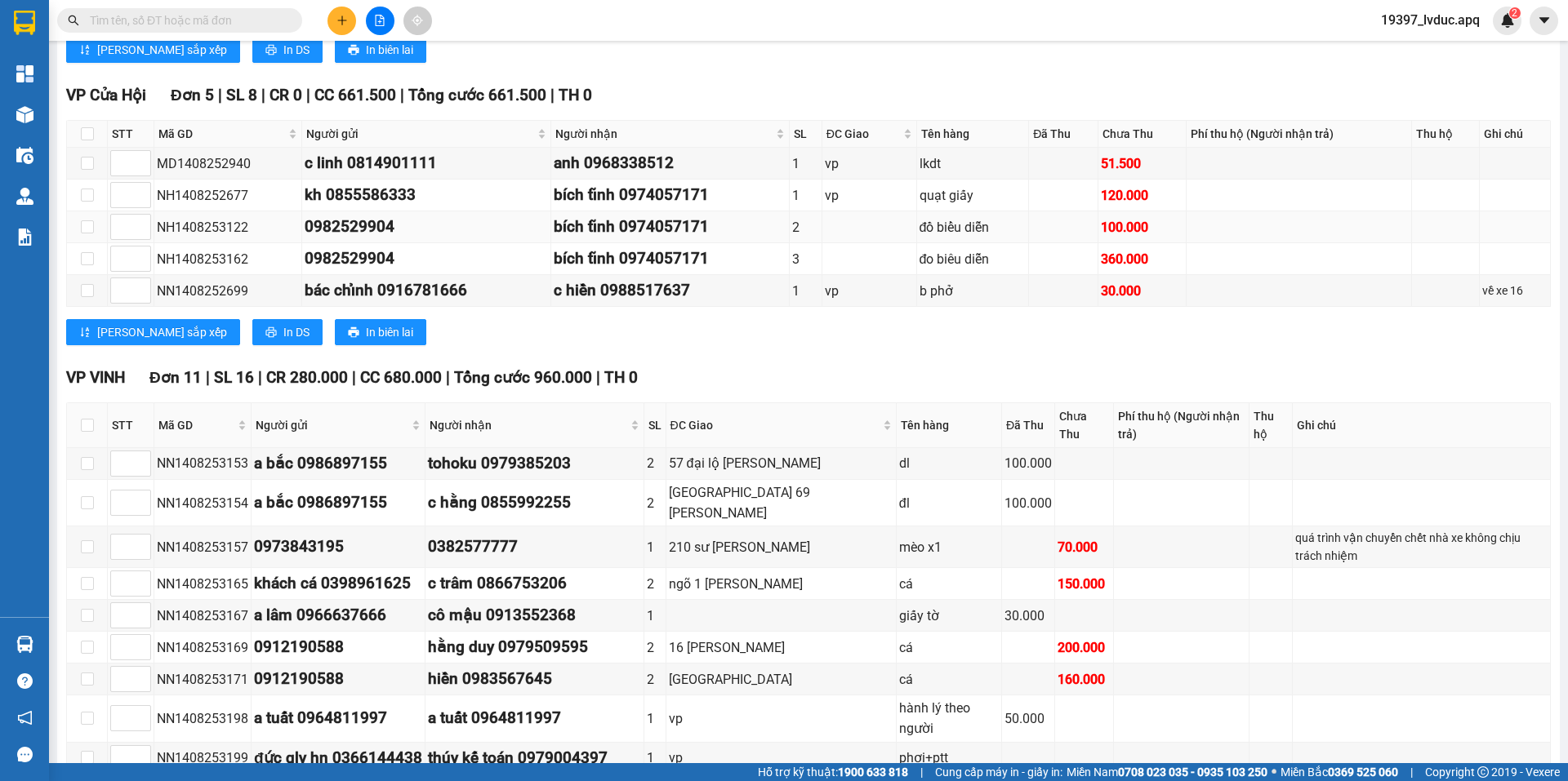
scroll to position [735, 0]
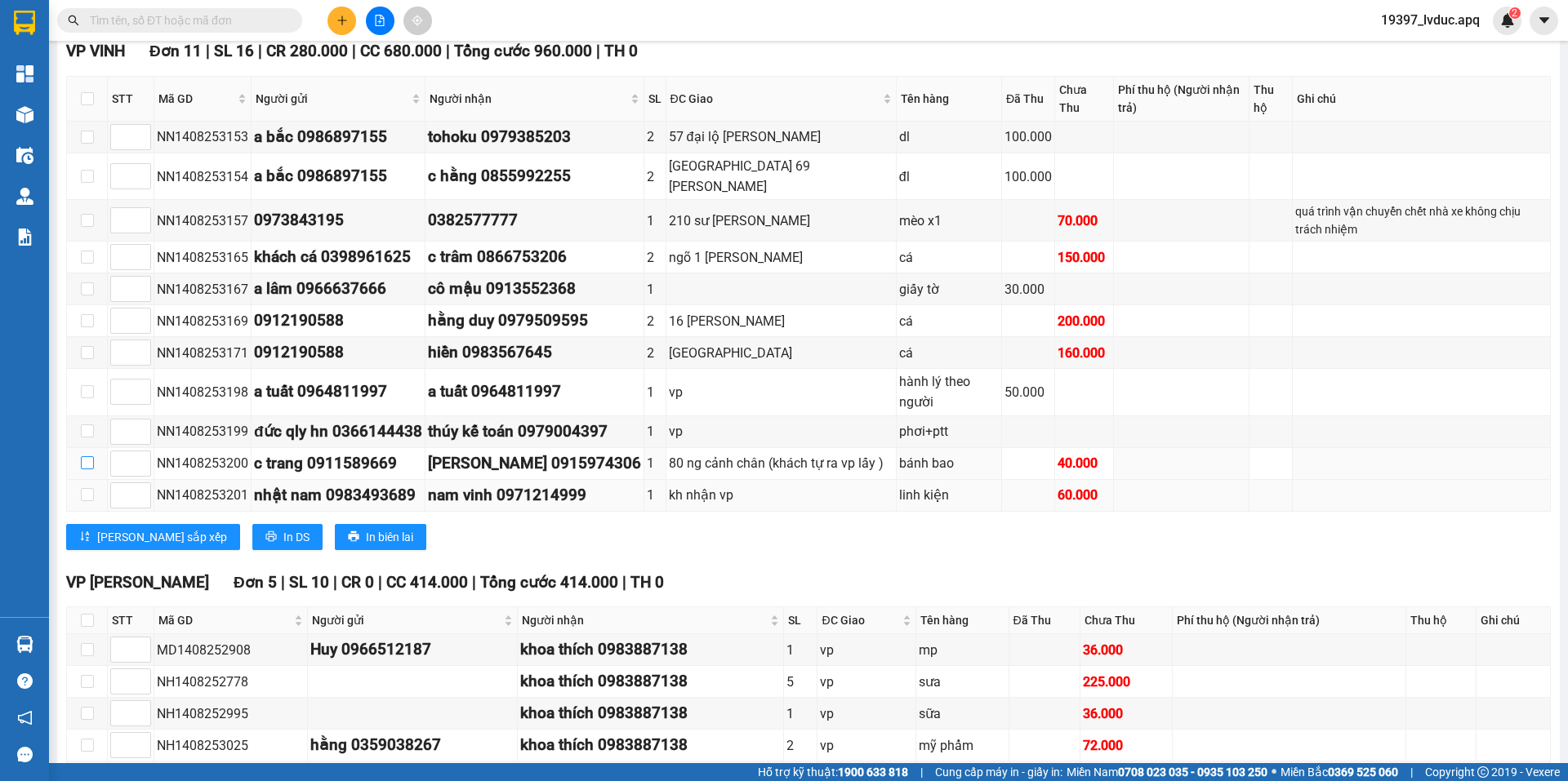
drag, startPoint x: 90, startPoint y: 453, endPoint x: 92, endPoint y: 480, distance: 27.1
click at [89, 456] on input "checkbox" at bounding box center [87, 462] width 13 height 13
checkbox input "true"
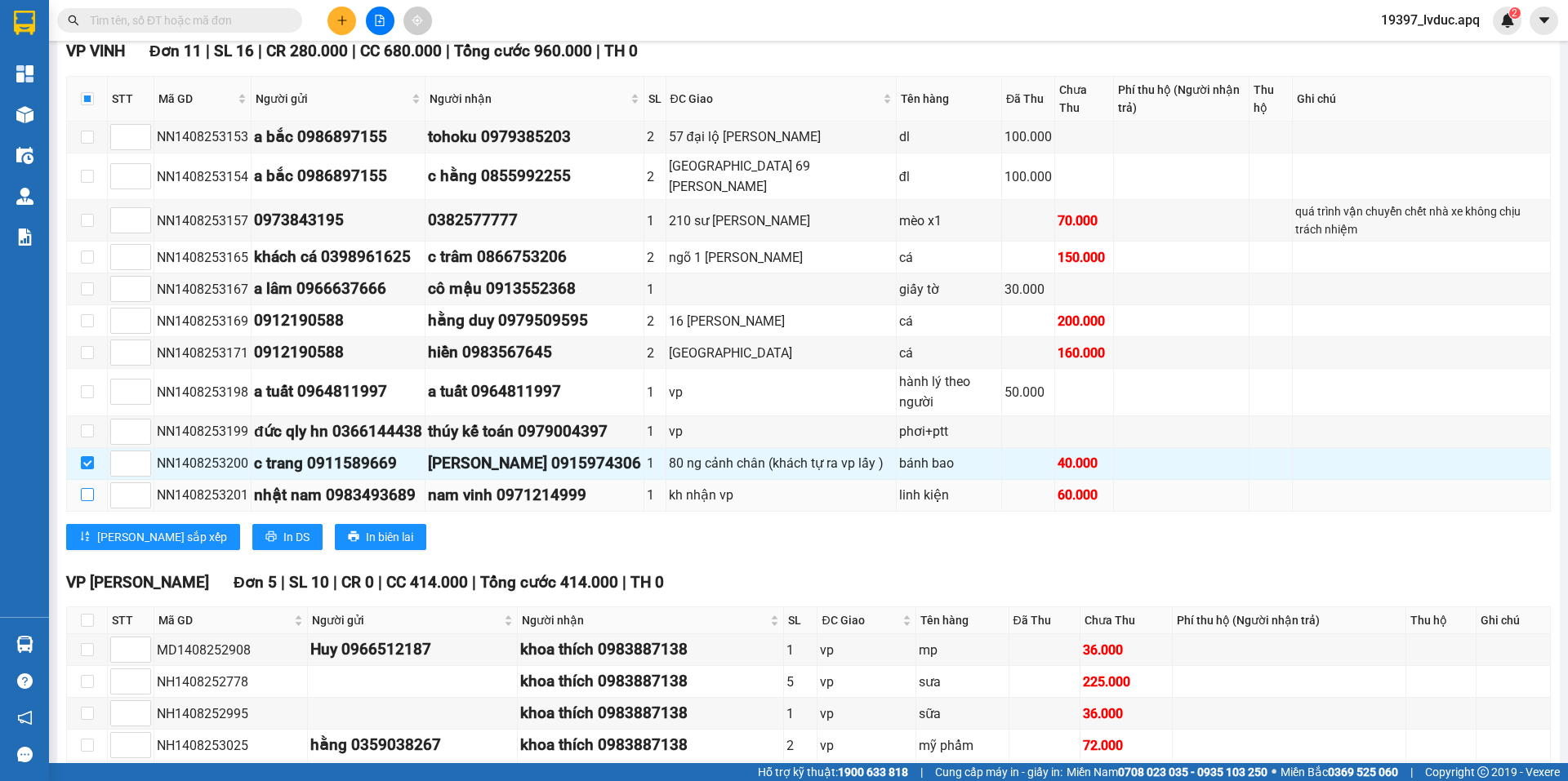
click at [89, 498] on input "checkbox" at bounding box center [87, 494] width 13 height 13
checkbox input "true"
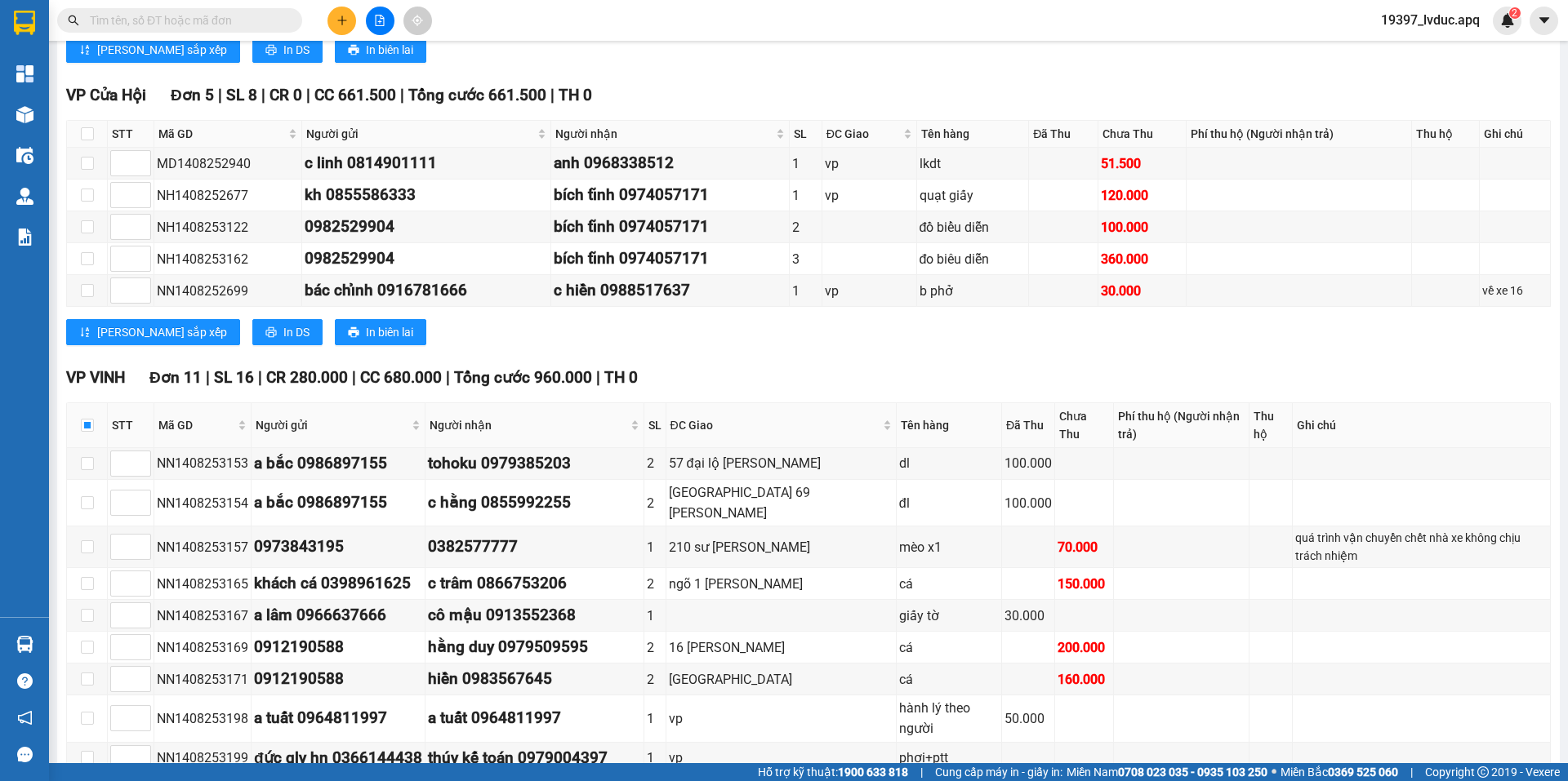
scroll to position [0, 0]
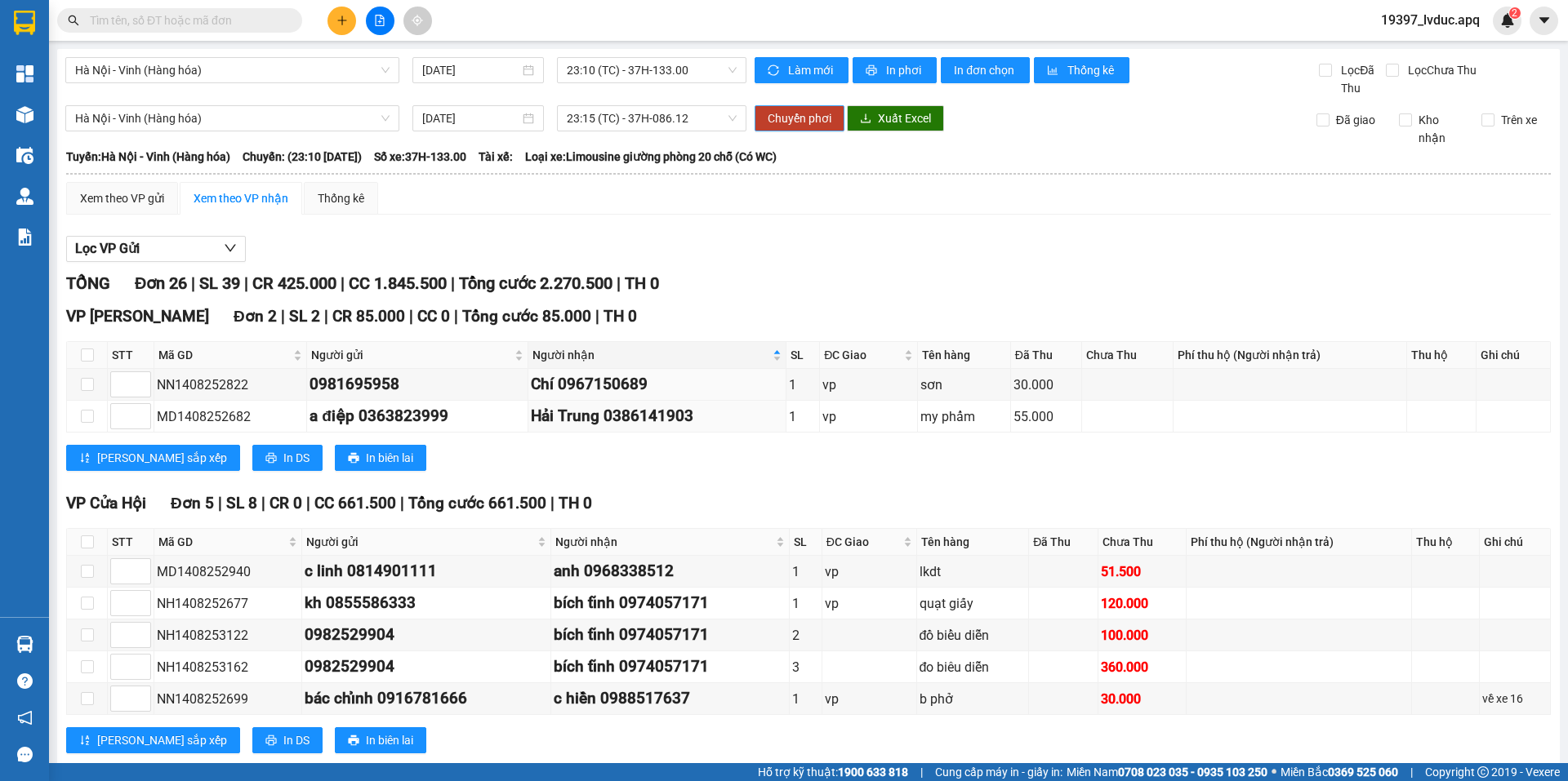
click at [779, 115] on span "Chuyển phơi" at bounding box center [799, 119] width 63 height 18
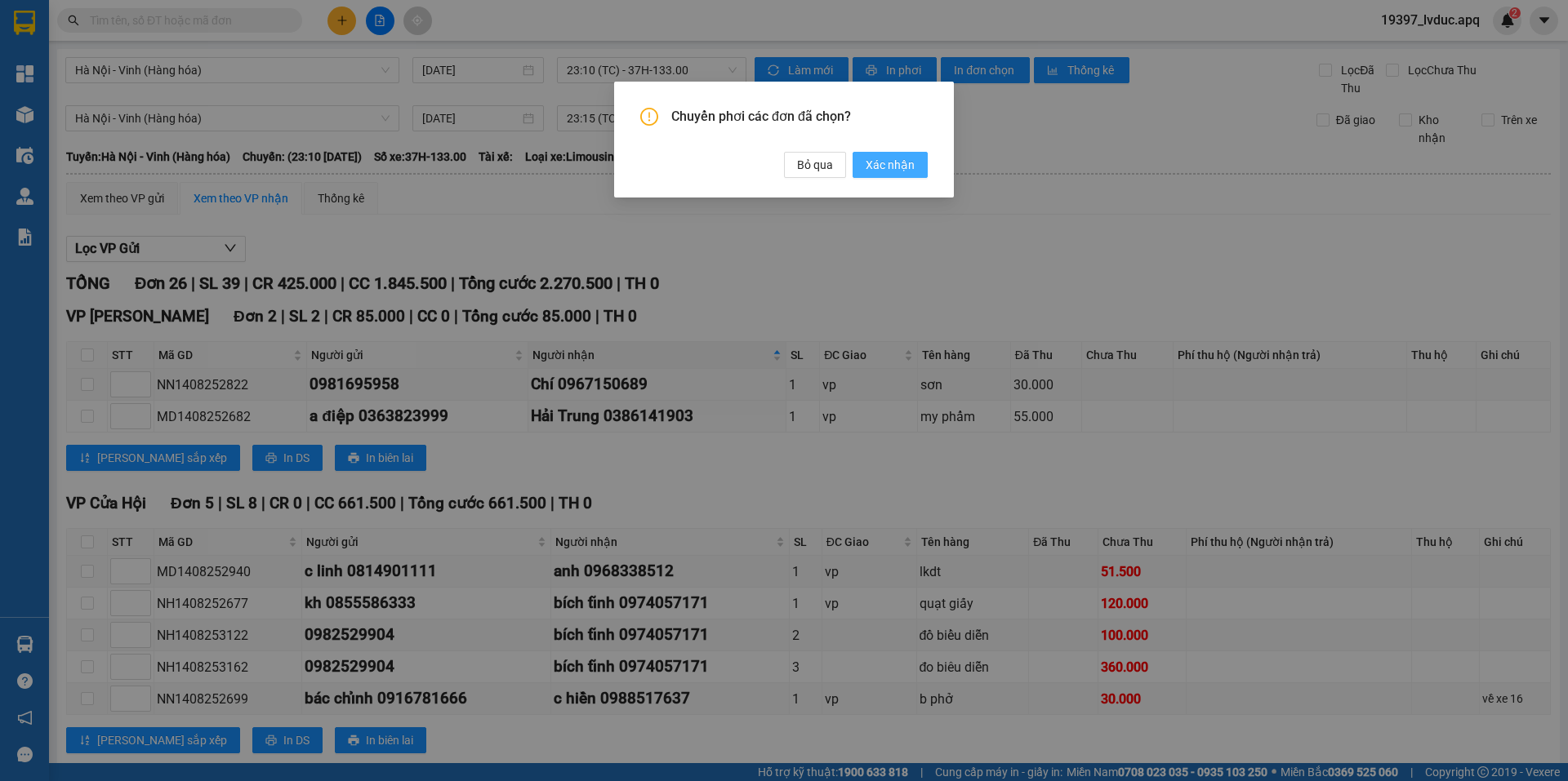
click at [905, 164] on span "Xác nhận" at bounding box center [890, 165] width 49 height 18
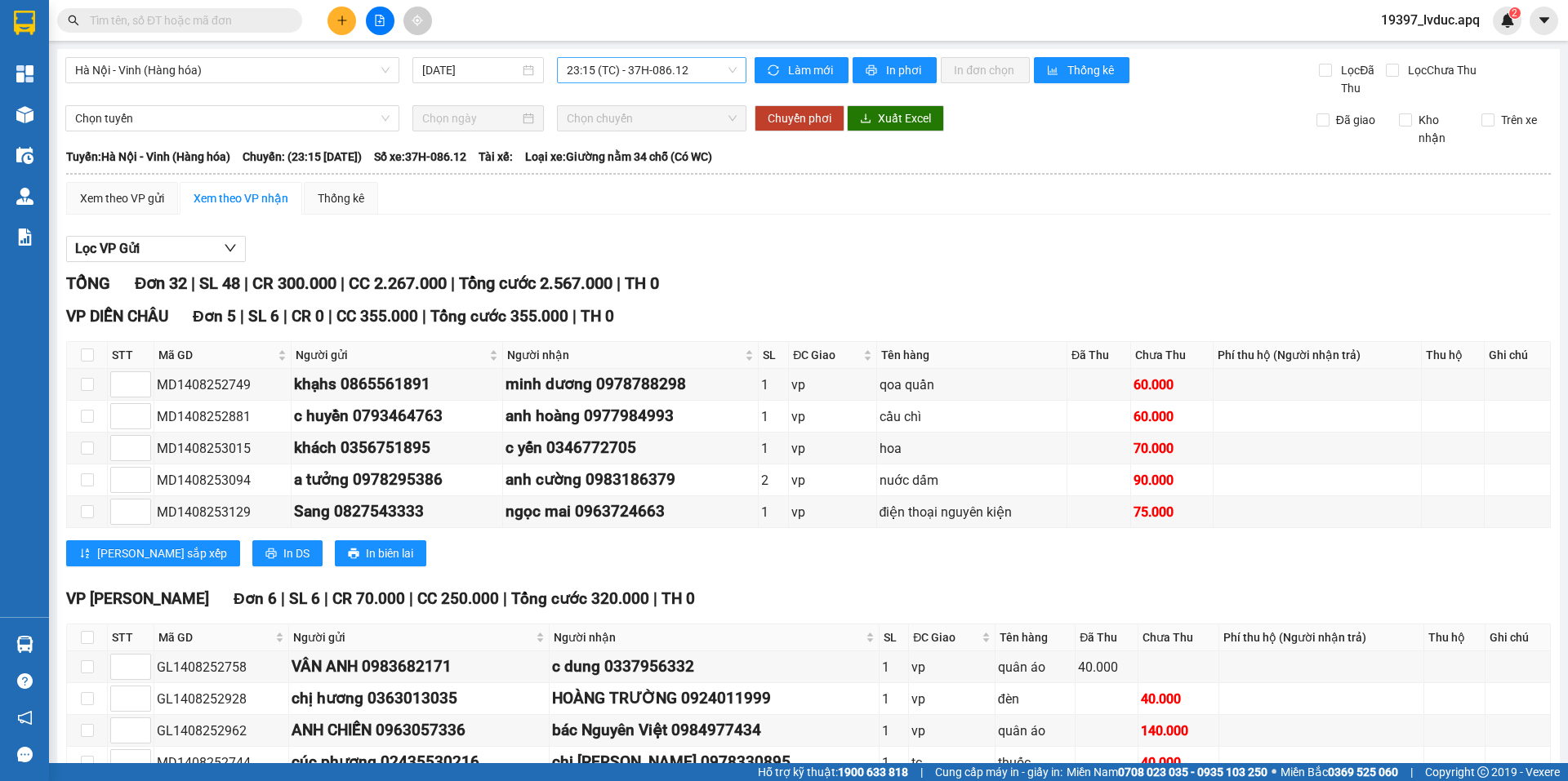
click at [697, 71] on span "23:15 (TC) - 37H-086.12" at bounding box center [652, 70] width 170 height 24
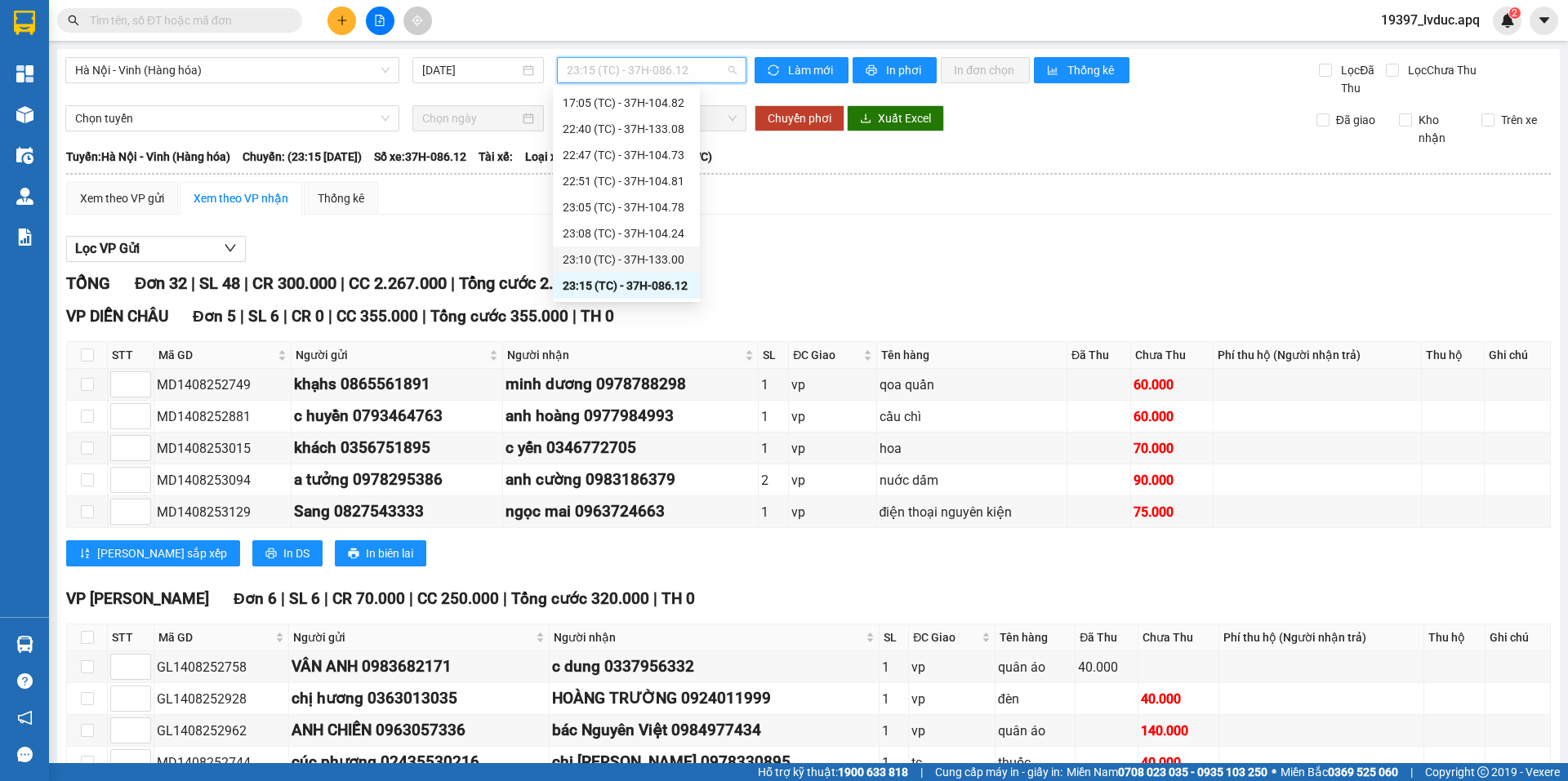
click at [673, 254] on div "23:10 (TC) - 37H-133.00" at bounding box center [626, 260] width 128 height 18
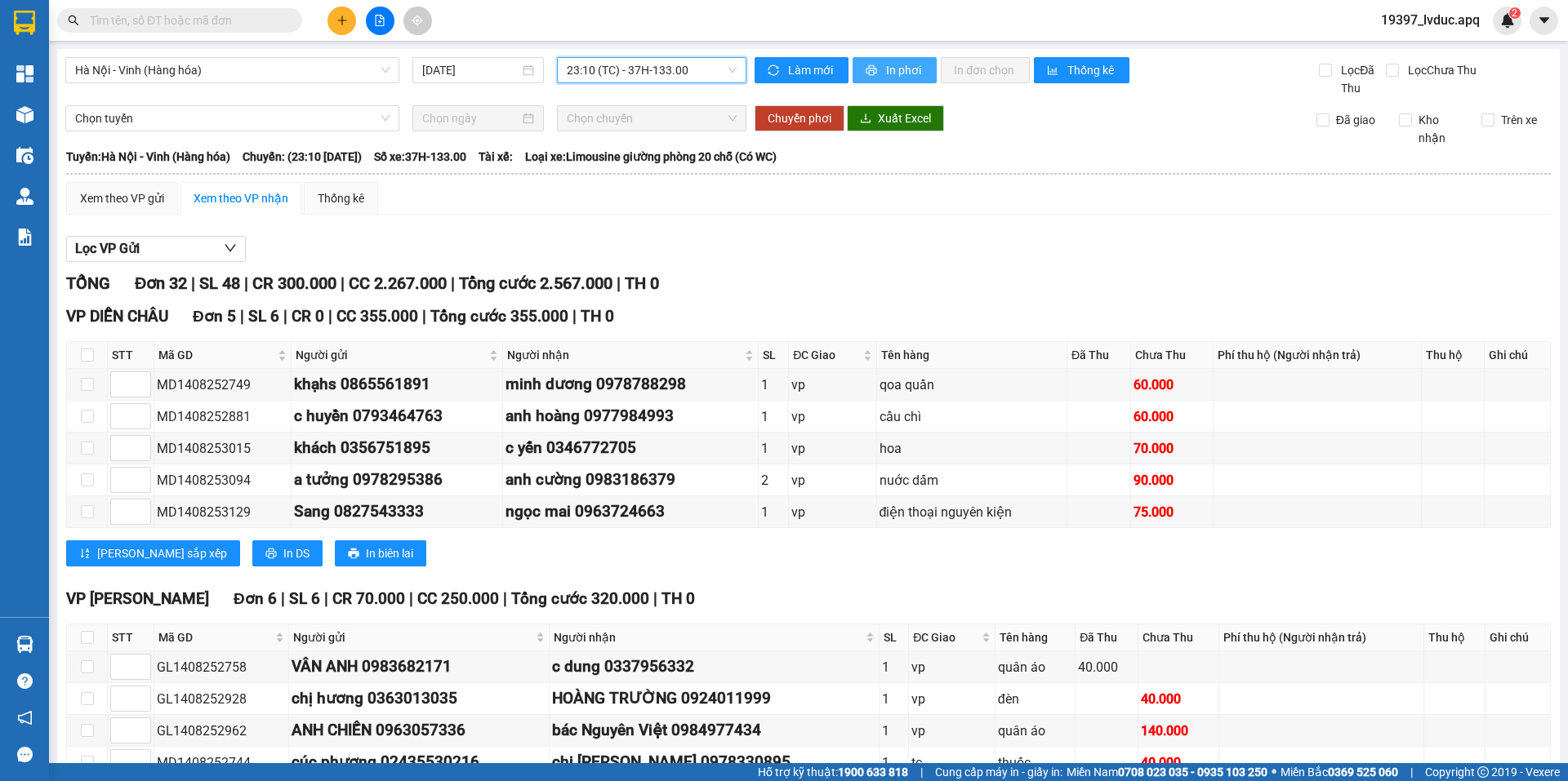
click at [893, 62] on span "In phơi" at bounding box center [904, 71] width 37 height 18
click at [792, 67] on span "Làm mới" at bounding box center [812, 71] width 47 height 18
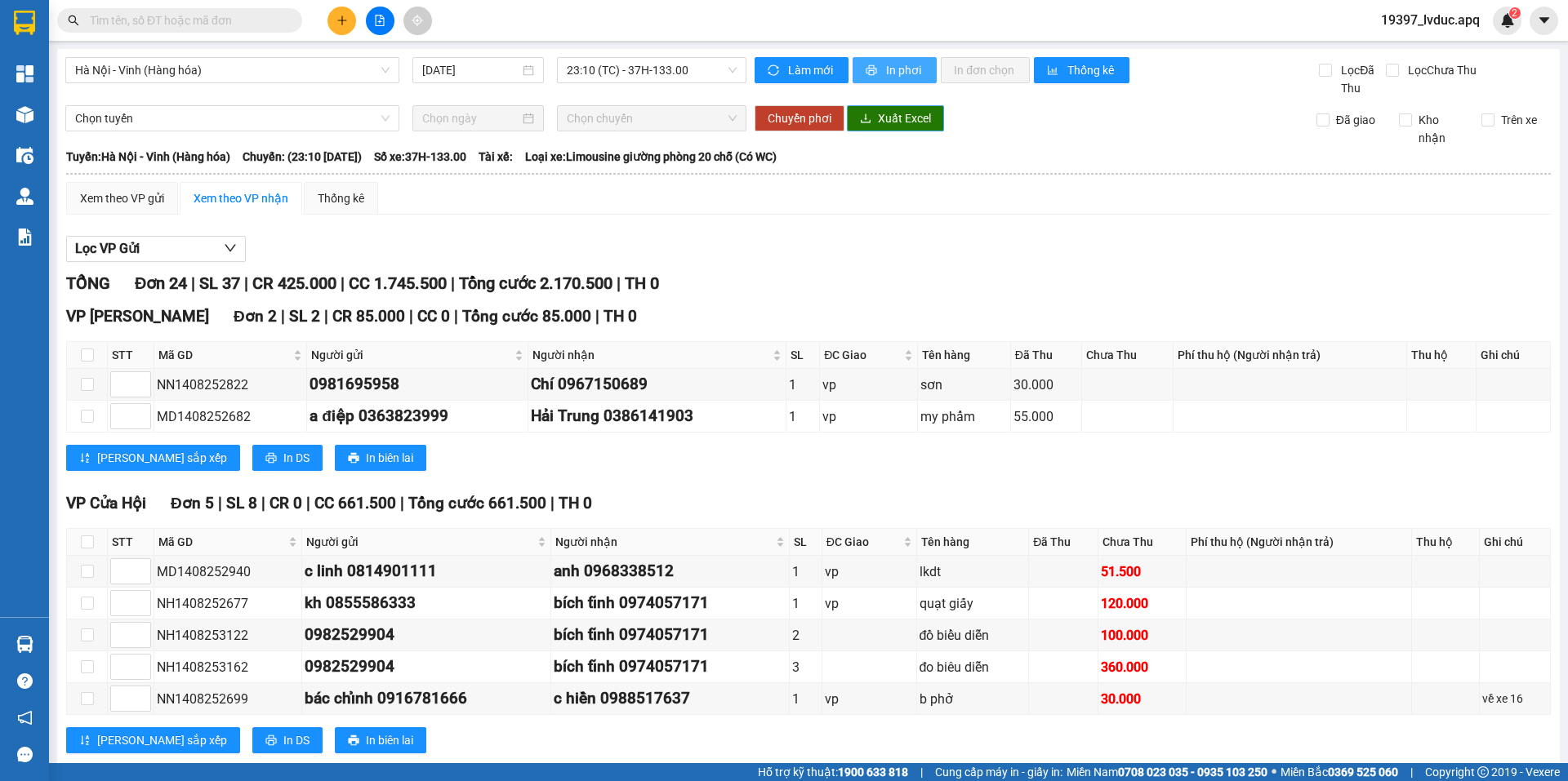
drag, startPoint x: 884, startPoint y: 70, endPoint x: 890, endPoint y: 107, distance: 37.5
click at [886, 70] on span "In phơi" at bounding box center [904, 71] width 37 height 18
click at [696, 74] on span "23:10 (TC) - 37H-133.00" at bounding box center [652, 70] width 170 height 24
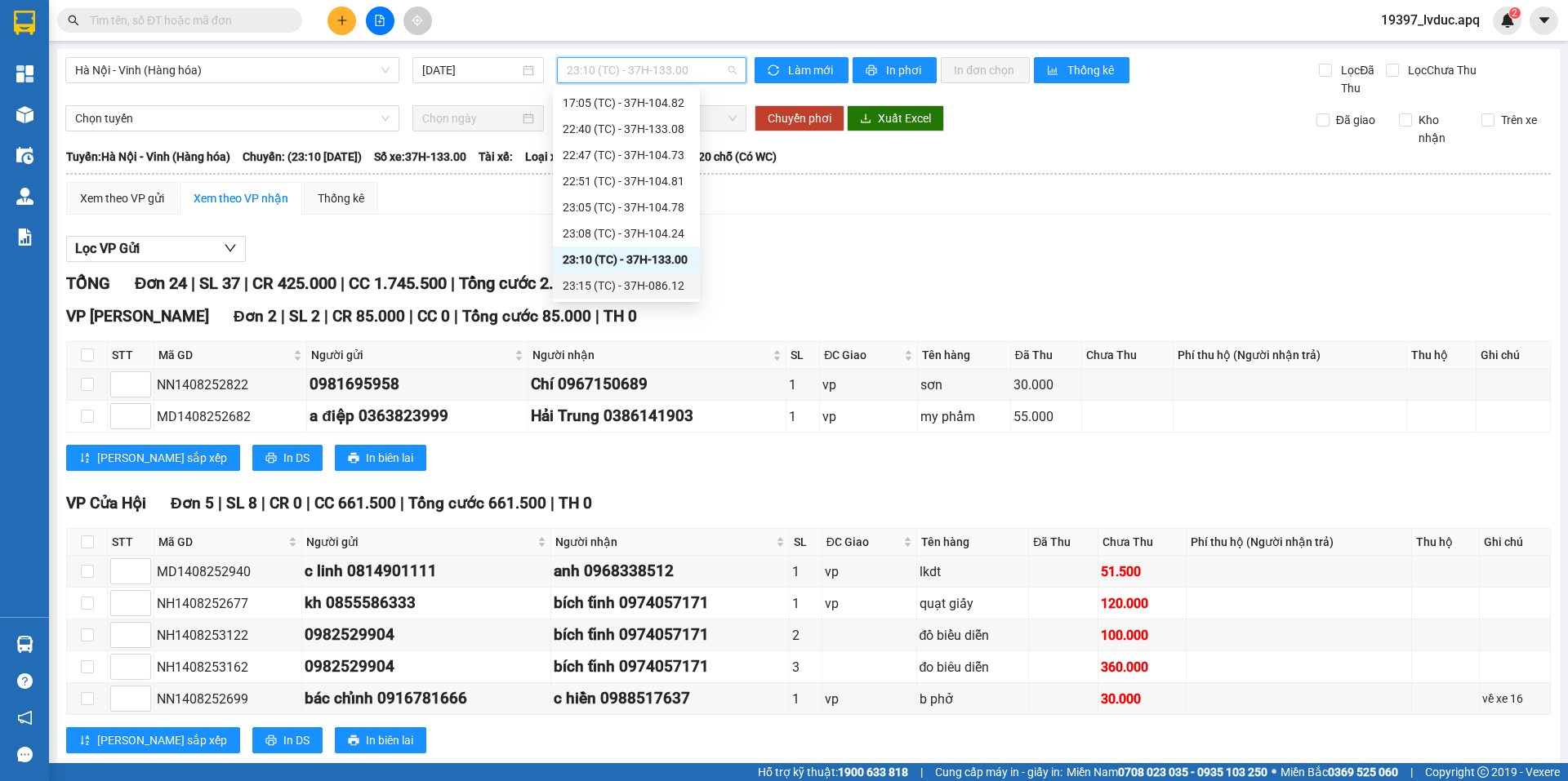
click at [656, 283] on div "23:15 (TC) - 37H-086.12" at bounding box center [626, 286] width 128 height 18
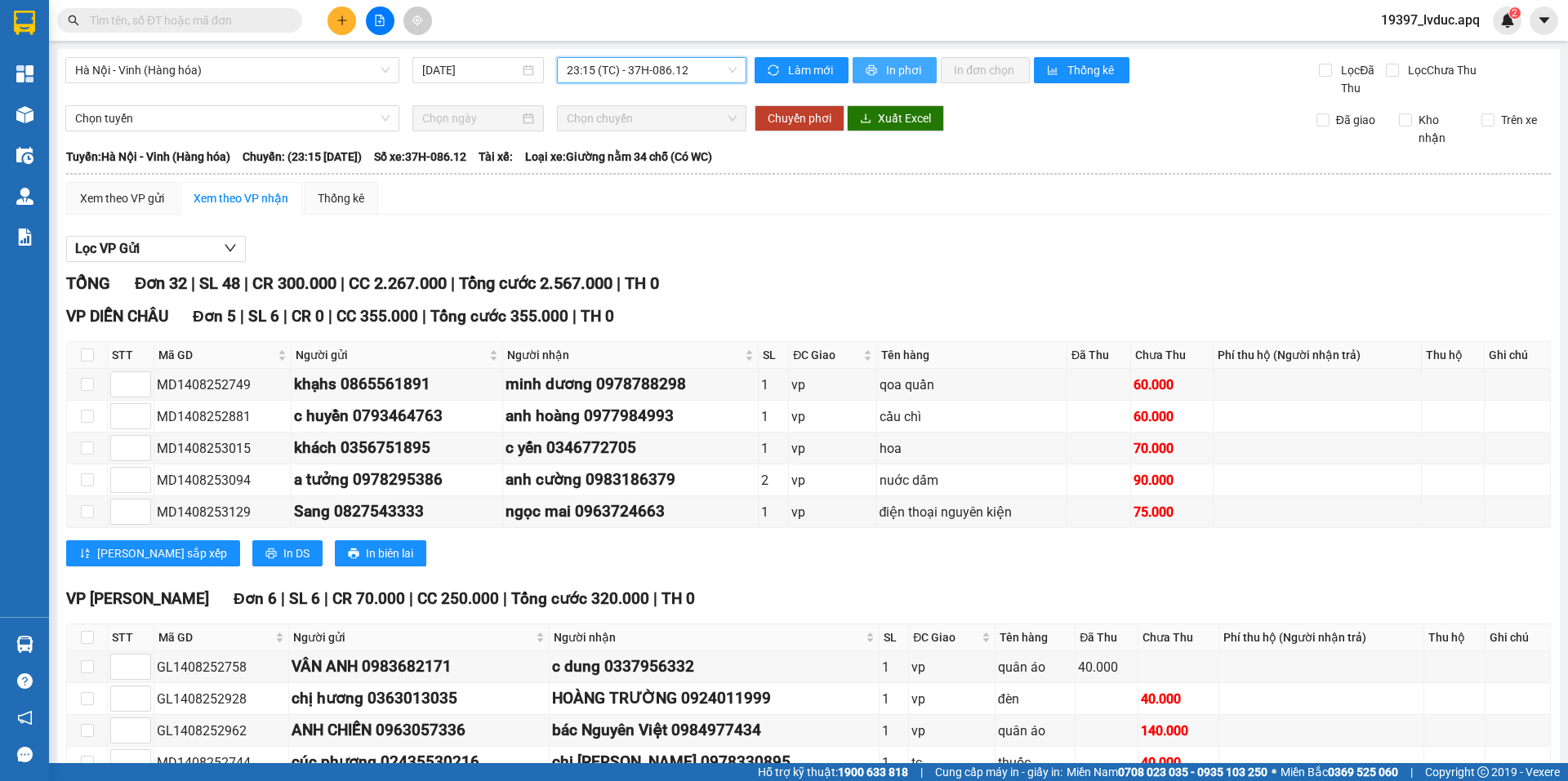
click at [906, 69] on span "In phơi" at bounding box center [904, 71] width 37 height 18
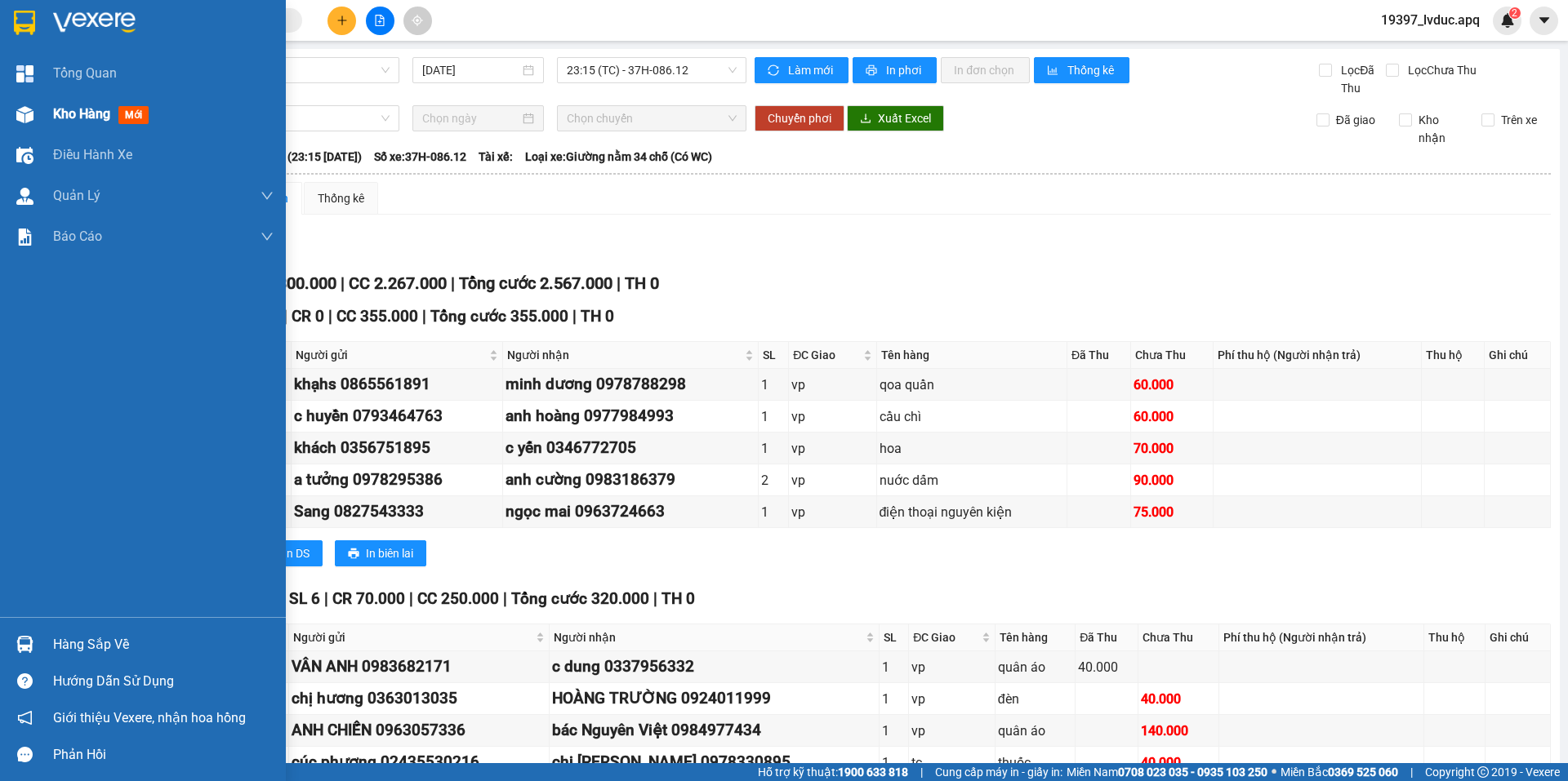
drag, startPoint x: 26, startPoint y: 107, endPoint x: 73, endPoint y: 130, distance: 52.3
click at [26, 108] on img at bounding box center [24, 114] width 17 height 17
